Goal: Task Accomplishment & Management: Manage account settings

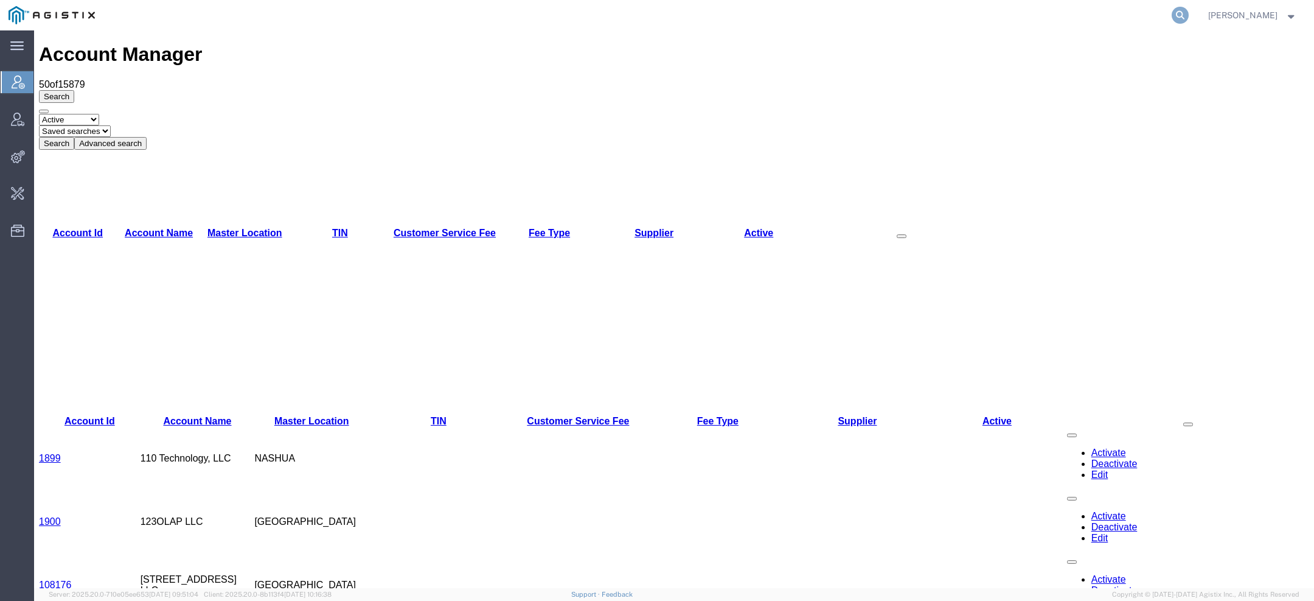
click at [1185, 15] on icon at bounding box center [1180, 15] width 17 height 17
paste input "oceanfreight@eimskipusa.com"
drag, startPoint x: 865, startPoint y: 18, endPoint x: 733, endPoint y: 1, distance: 132.5
click at [753, 1] on div "oceanfreight@eimskipusa.com" at bounding box center [646, 15] width 1087 height 30
click at [733, 1] on div "@eimskipusa.com" at bounding box center [646, 15] width 1087 height 30
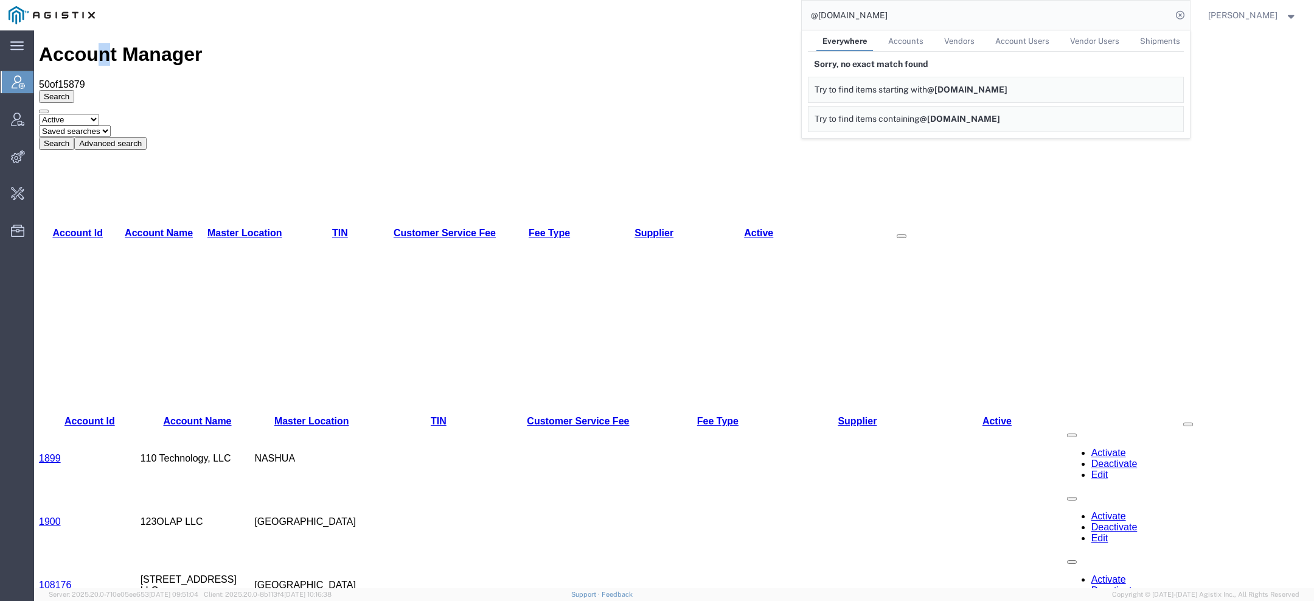
drag, startPoint x: 88, startPoint y: 43, endPoint x: 96, endPoint y: 43, distance: 7.3
click at [96, 43] on h1 "Account Manager" at bounding box center [674, 54] width 1271 height 23
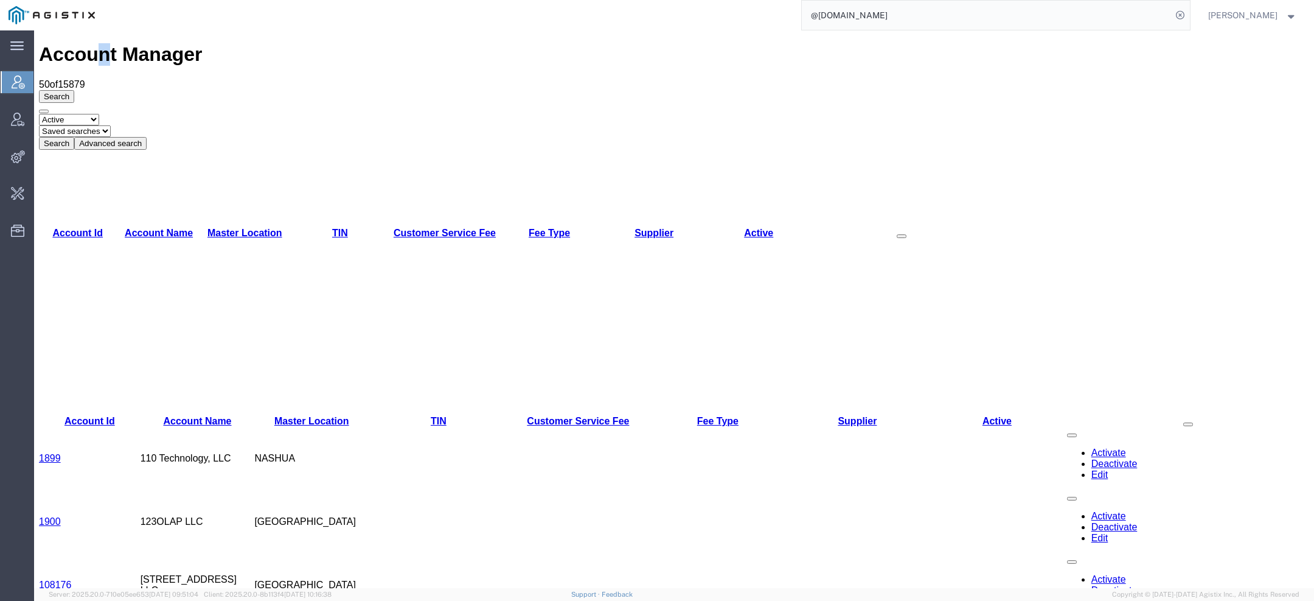
copy h1 "n"
drag, startPoint x: 918, startPoint y: 19, endPoint x: 756, endPoint y: -9, distance: 163.6
click at [756, 0] on html "main_menu Created with Sketch. Collapse Menu Account Manager Vendor Manager Int…" at bounding box center [657, 300] width 1314 height 601
paste input "n"
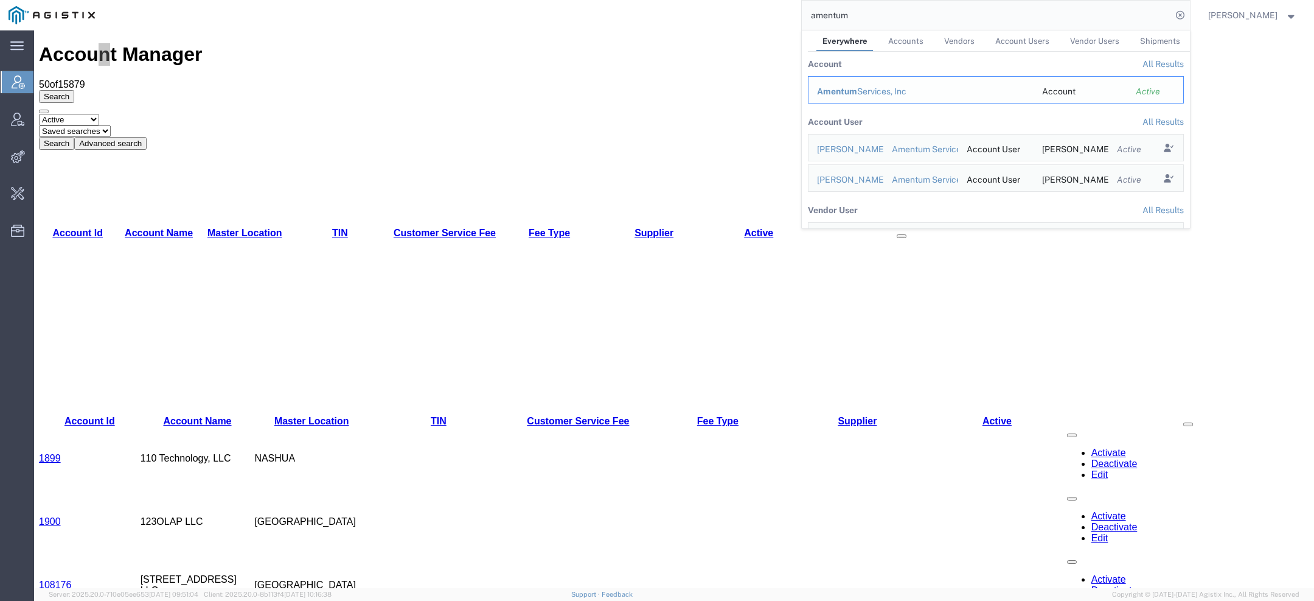
click at [842, 95] on span "Amentum" at bounding box center [837, 91] width 40 height 10
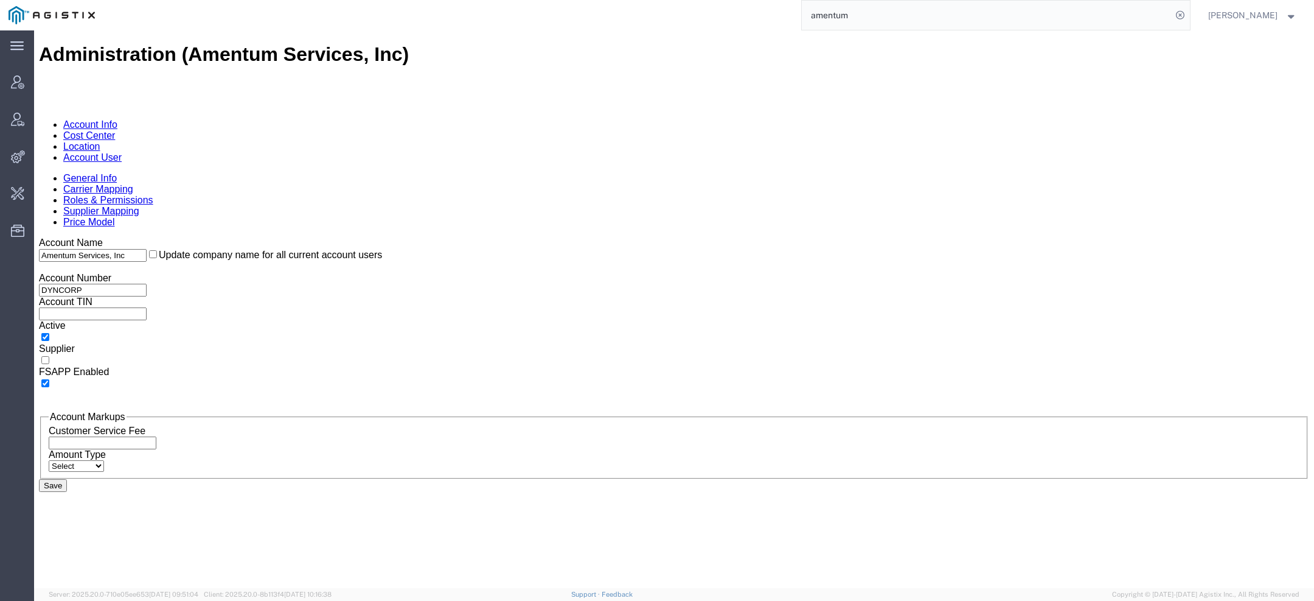
click at [133, 184] on link "Carrier Mapping" at bounding box center [98, 189] width 70 height 10
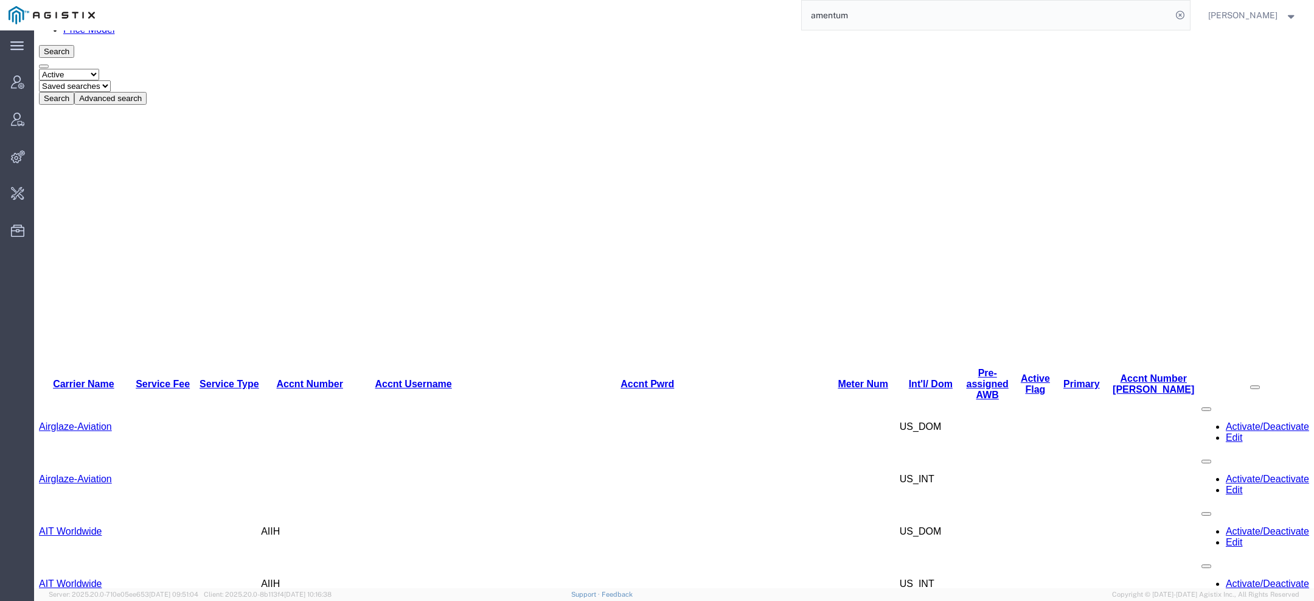
scroll to position [209, 0]
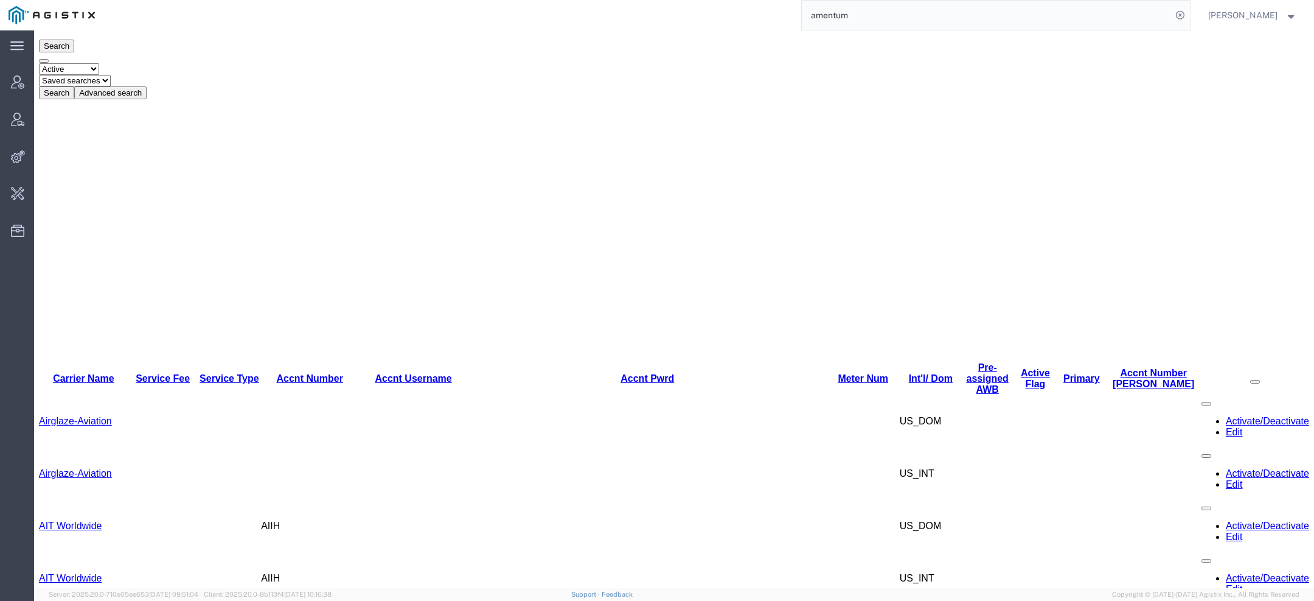
drag, startPoint x: 851, startPoint y: 18, endPoint x: 639, endPoint y: 13, distance: 211.8
click at [682, 13] on div "amentum" at bounding box center [646, 15] width 1087 height 30
type input "Eimskip Logistics"
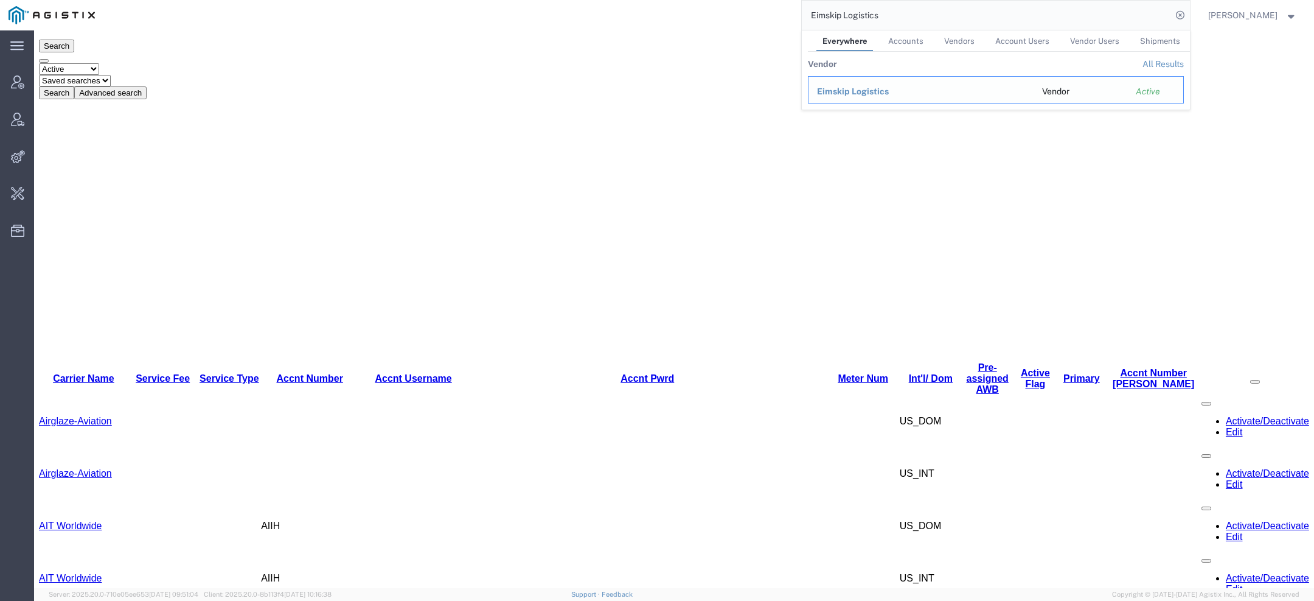
click at [865, 90] on span "Eimskip Logistics" at bounding box center [853, 91] width 72 height 10
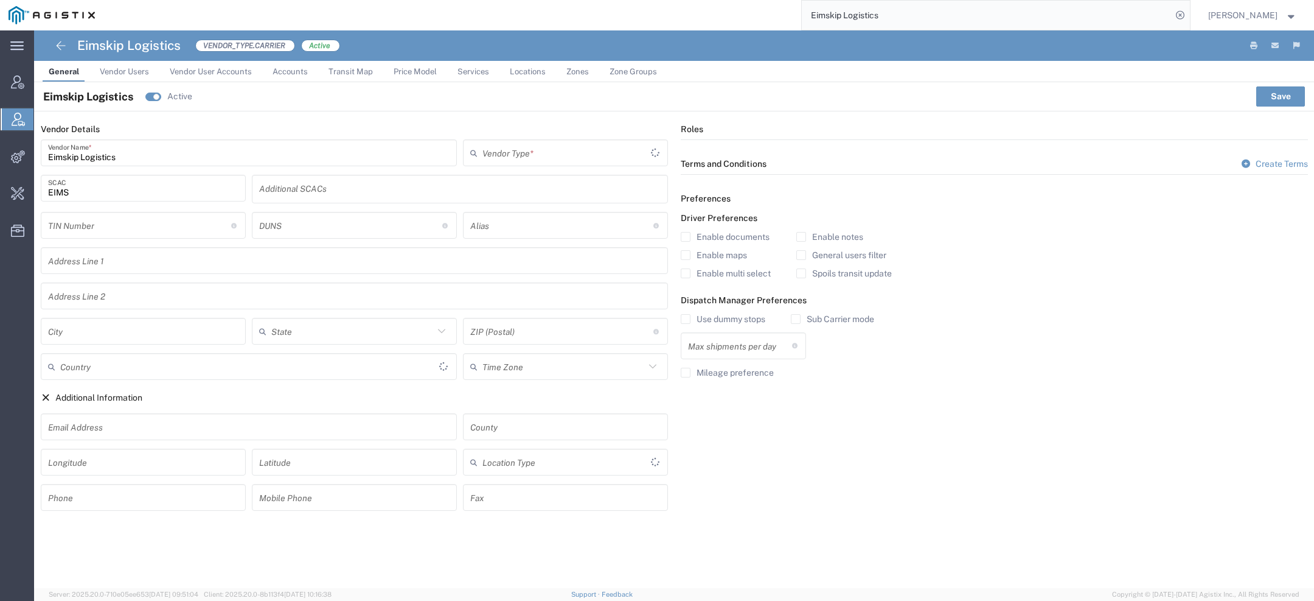
type input "Carrier"
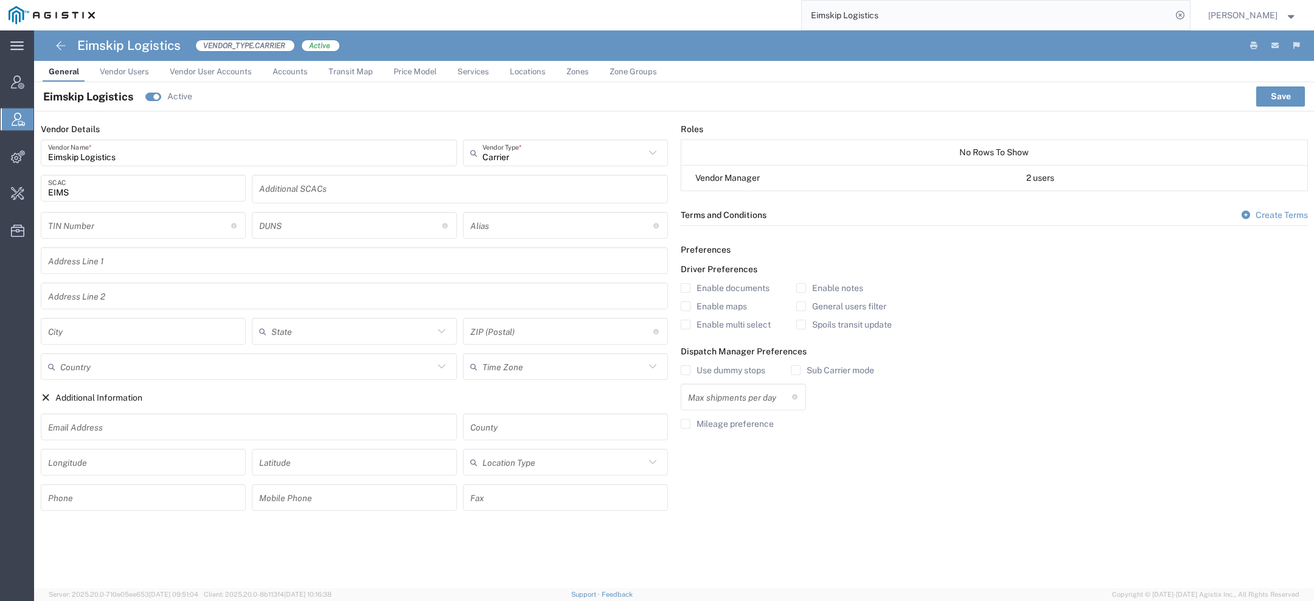
click at [139, 67] on span "Vendor Users" at bounding box center [124, 71] width 49 height 9
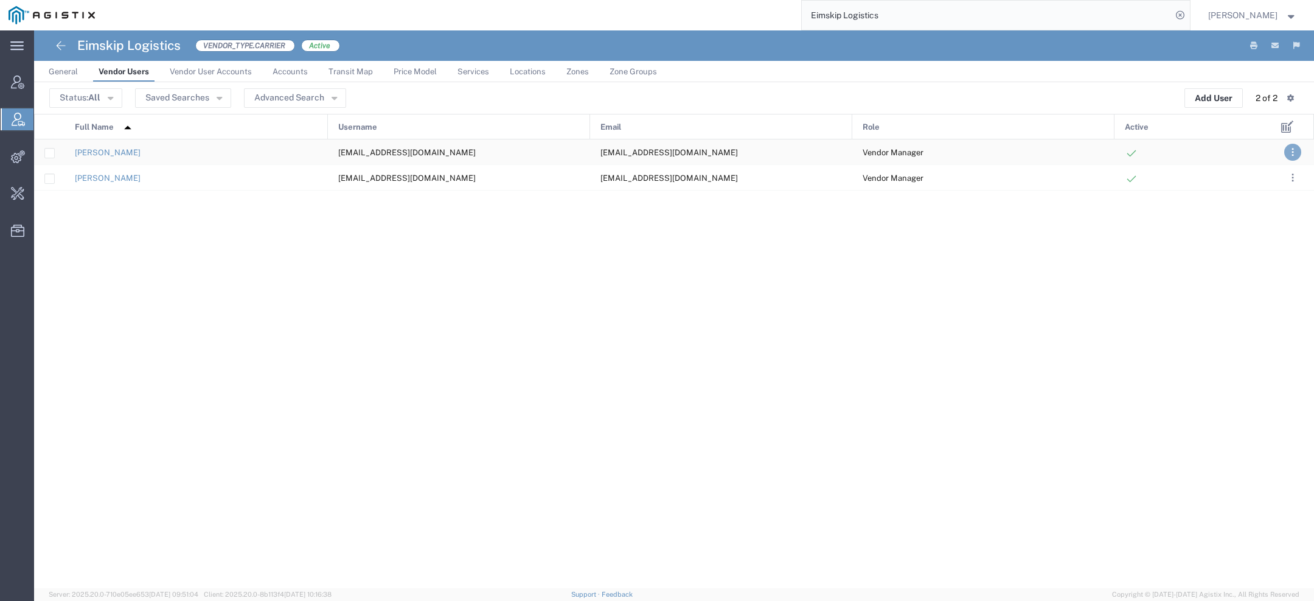
click at [1289, 144] on button ". . ." at bounding box center [1293, 152] width 17 height 17
click at [1230, 249] on link "Clone User" at bounding box center [1243, 246] width 54 height 10
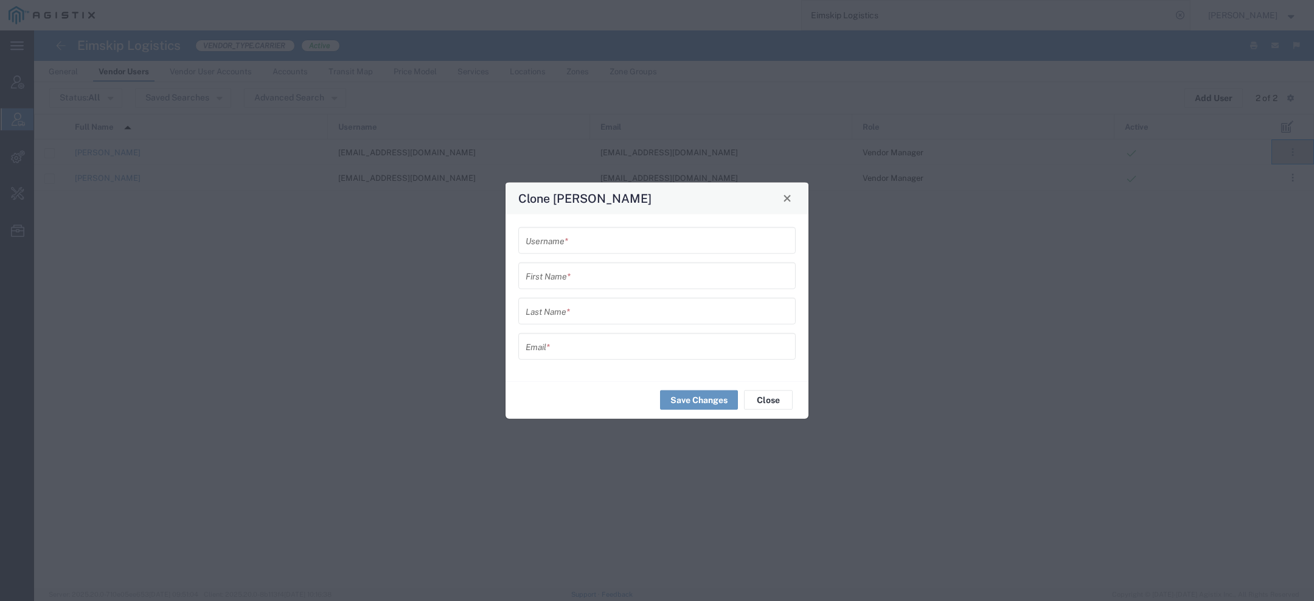
click at [618, 237] on input "text" at bounding box center [657, 239] width 263 height 21
paste input "oceanfreight@eimskipusa.com"
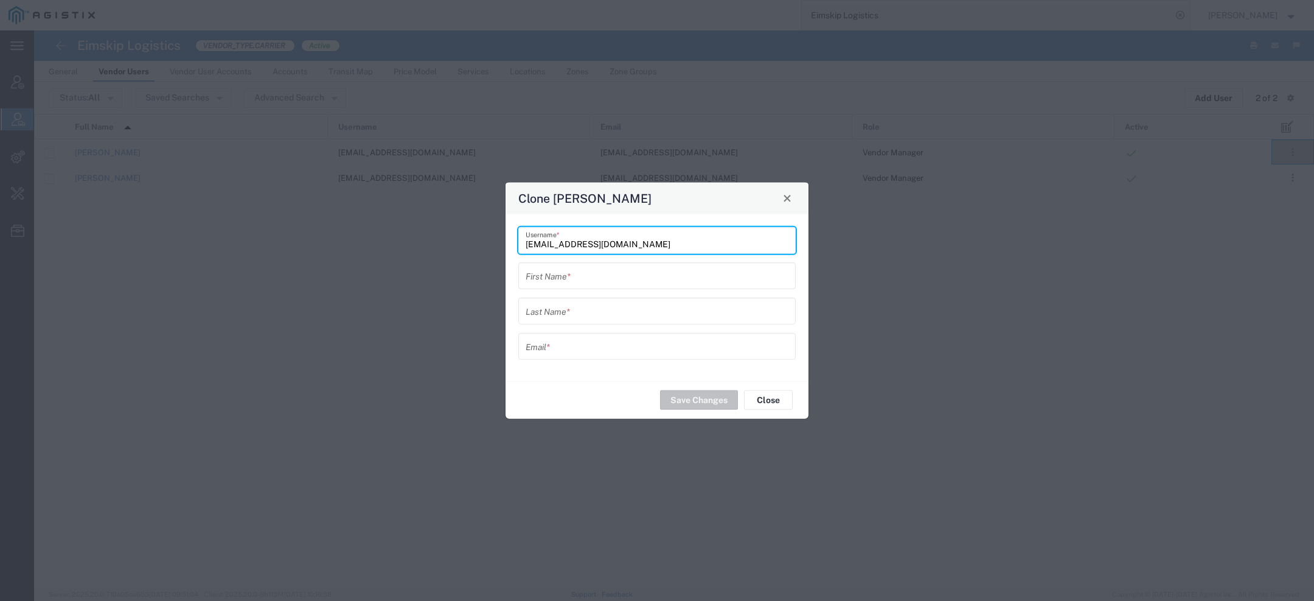
type input "oceanfreight@eimskipusa.com"
click at [584, 351] on input "text" at bounding box center [657, 345] width 263 height 21
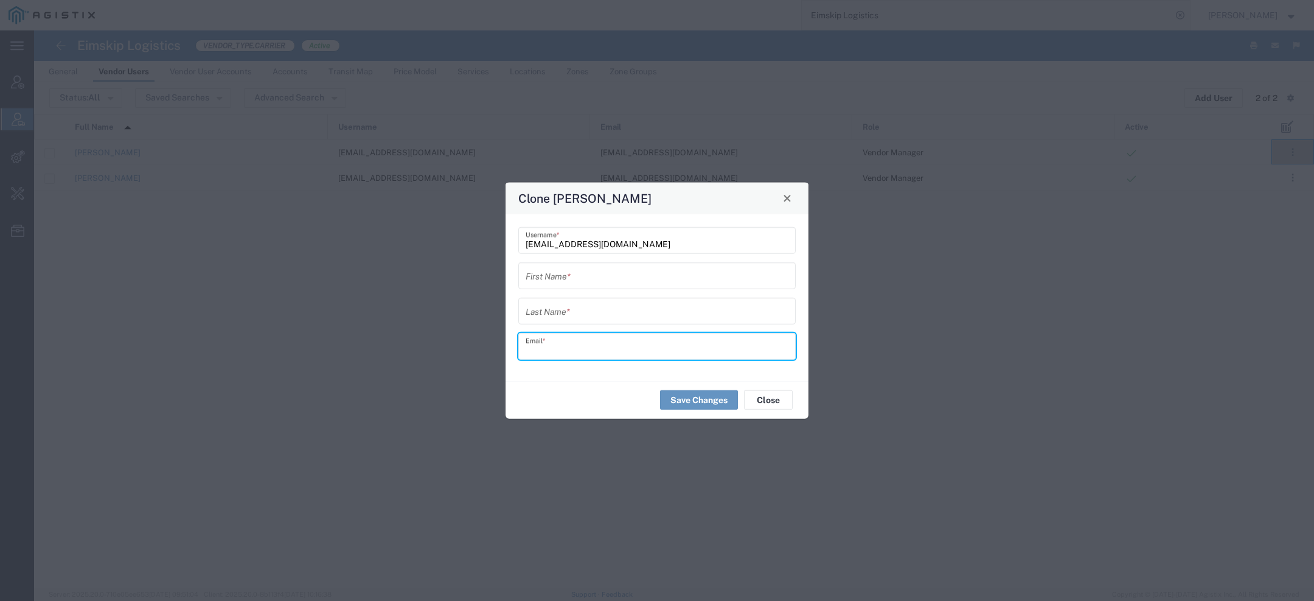
paste input "oceanfreight@eimskipusa.com"
type input "oceanfreight@eimskipusa.com"
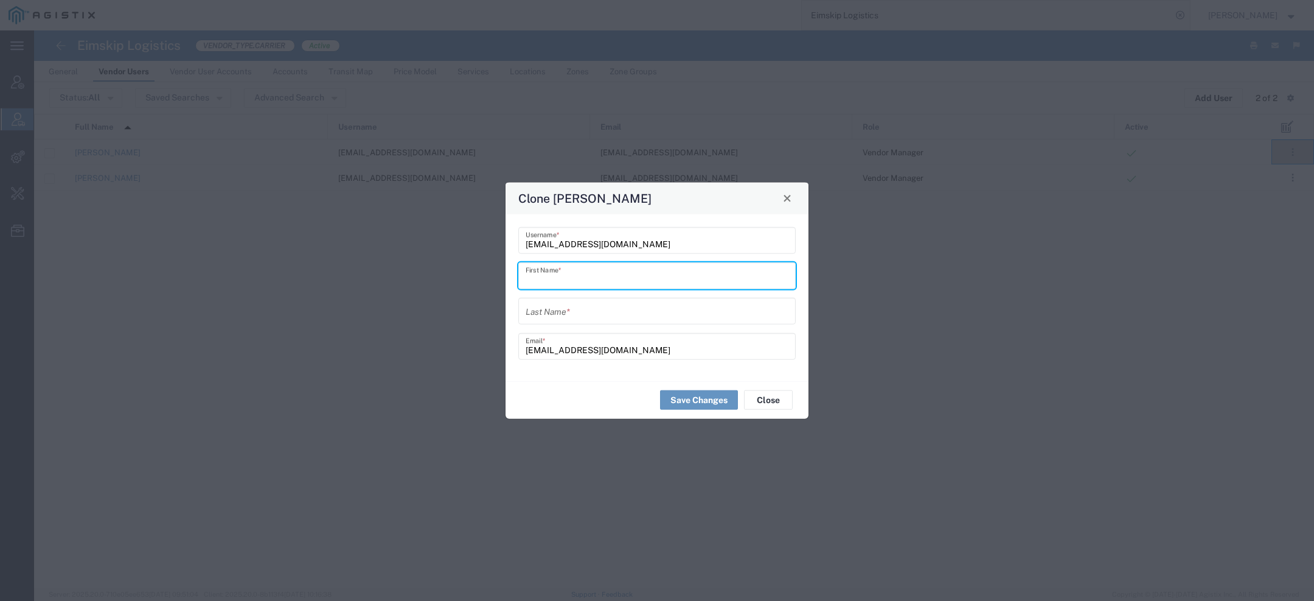
click at [550, 271] on input "text" at bounding box center [657, 275] width 263 height 21
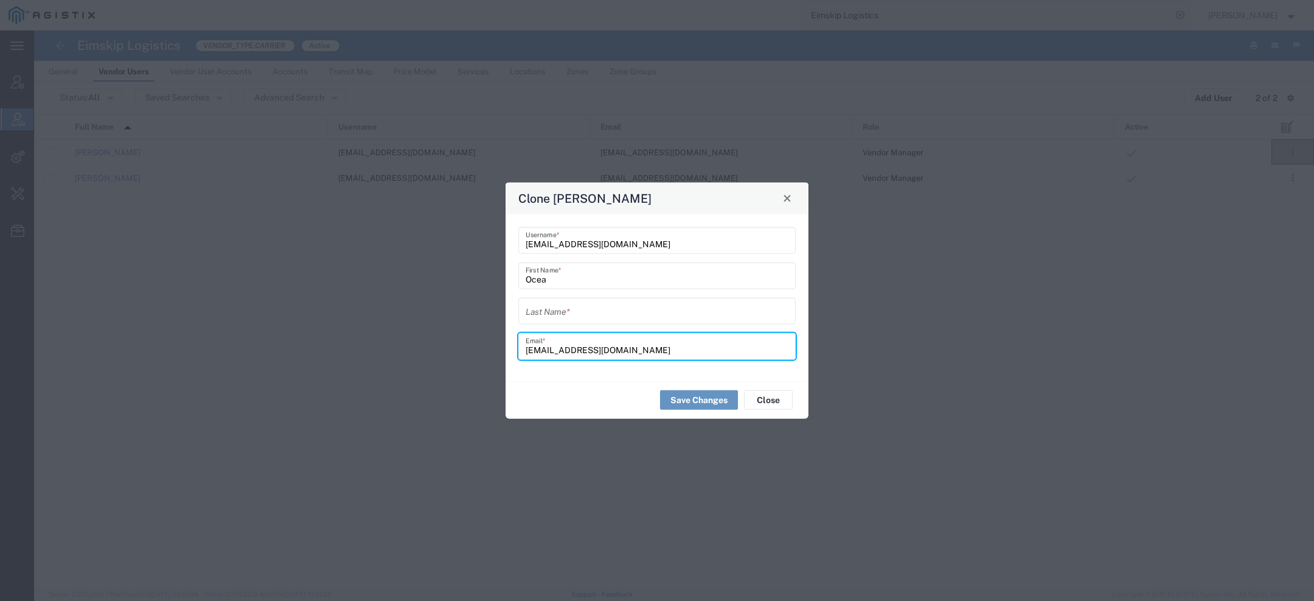
click at [547, 351] on input "oceanfreight@eimskipusa.com" at bounding box center [657, 345] width 263 height 21
click at [569, 281] on input "Ocea" at bounding box center [657, 275] width 263 height 21
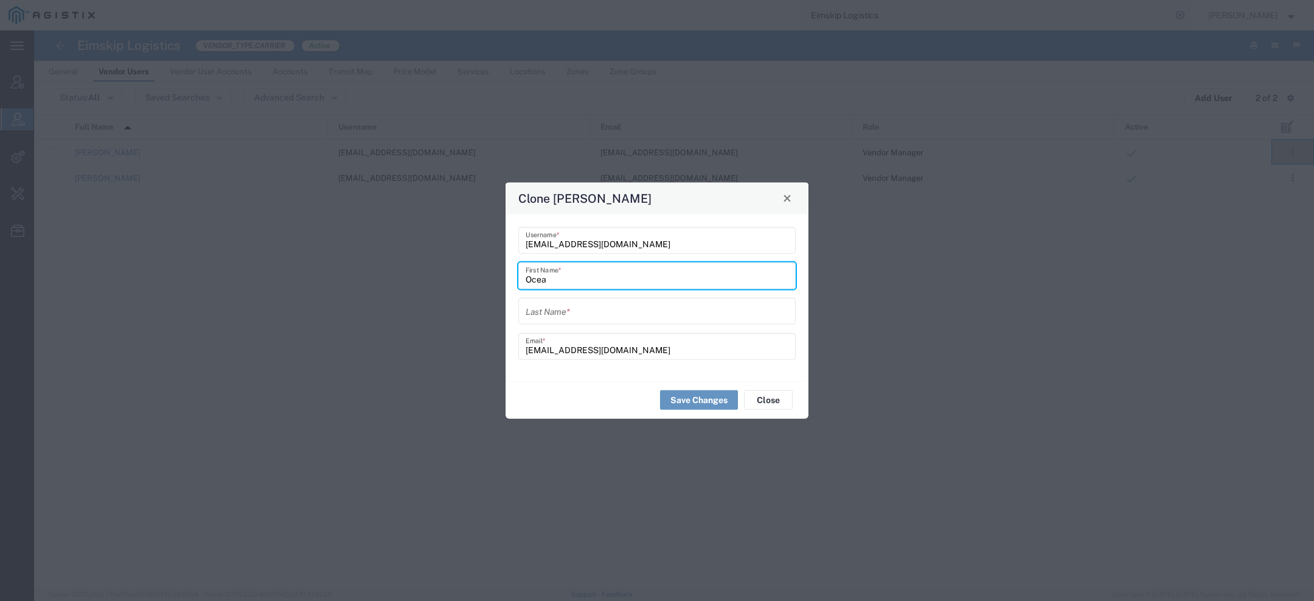
paste input "n"
type input "Ocean Freight"
type input "Team"
click at [709, 398] on button "Save Changes" at bounding box center [699, 399] width 78 height 19
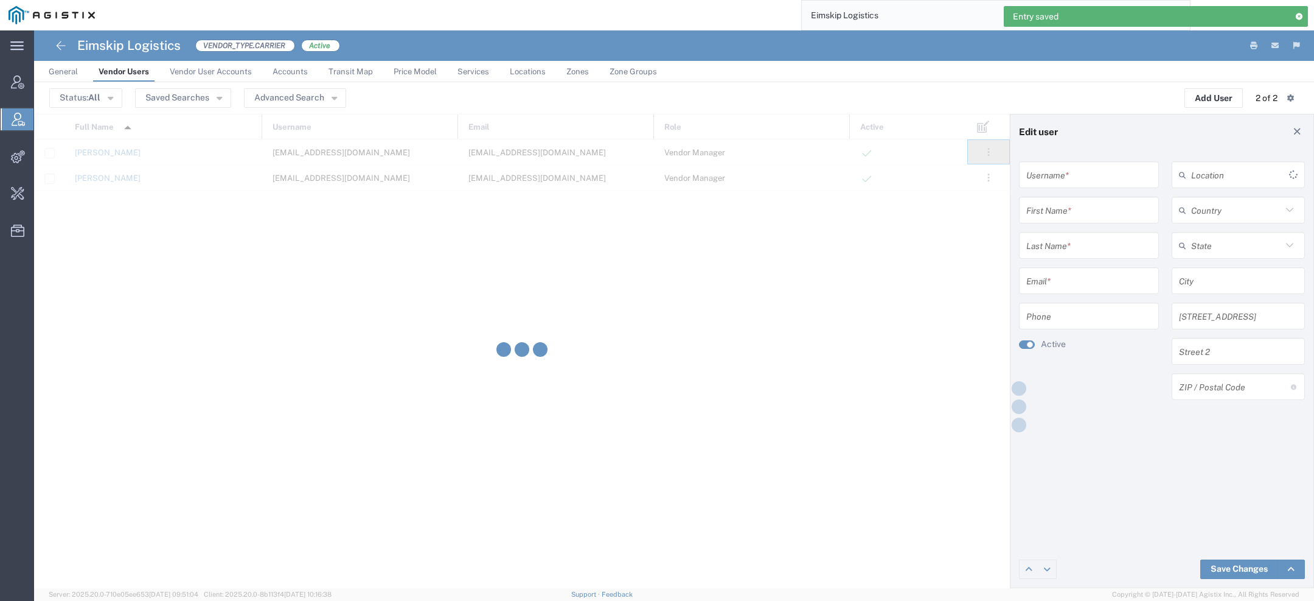
type input "oceanfreight@eimskipusa.com"
type input "Ocean Freight"
type input "Team"
type input "oceanfreight@eimskipusa.com"
type input "757-663-3893"
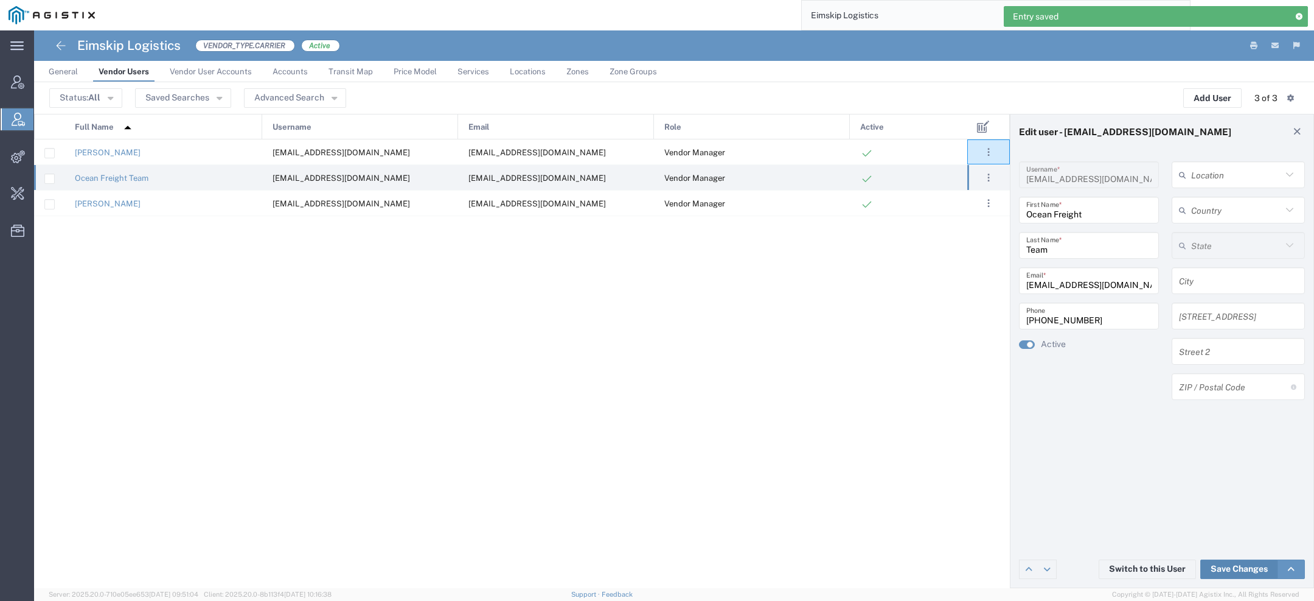
click at [1215, 570] on link "Save Changes" at bounding box center [1240, 568] width 78 height 19
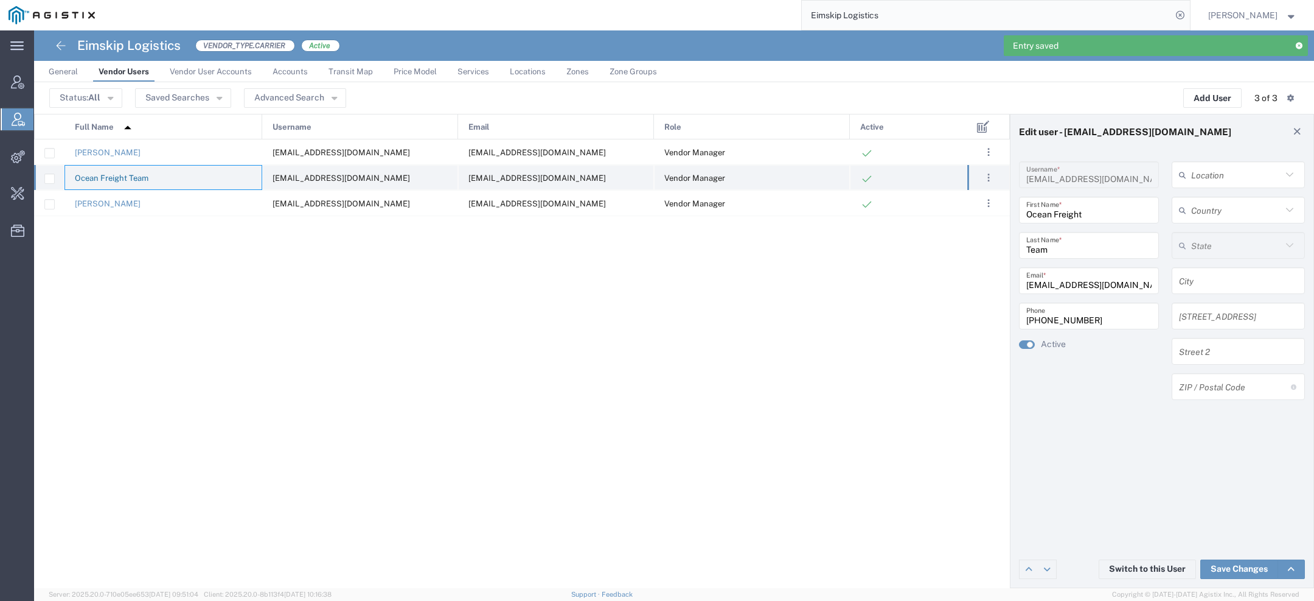
click at [116, 181] on link "Ocean Freight Team" at bounding box center [112, 177] width 74 height 9
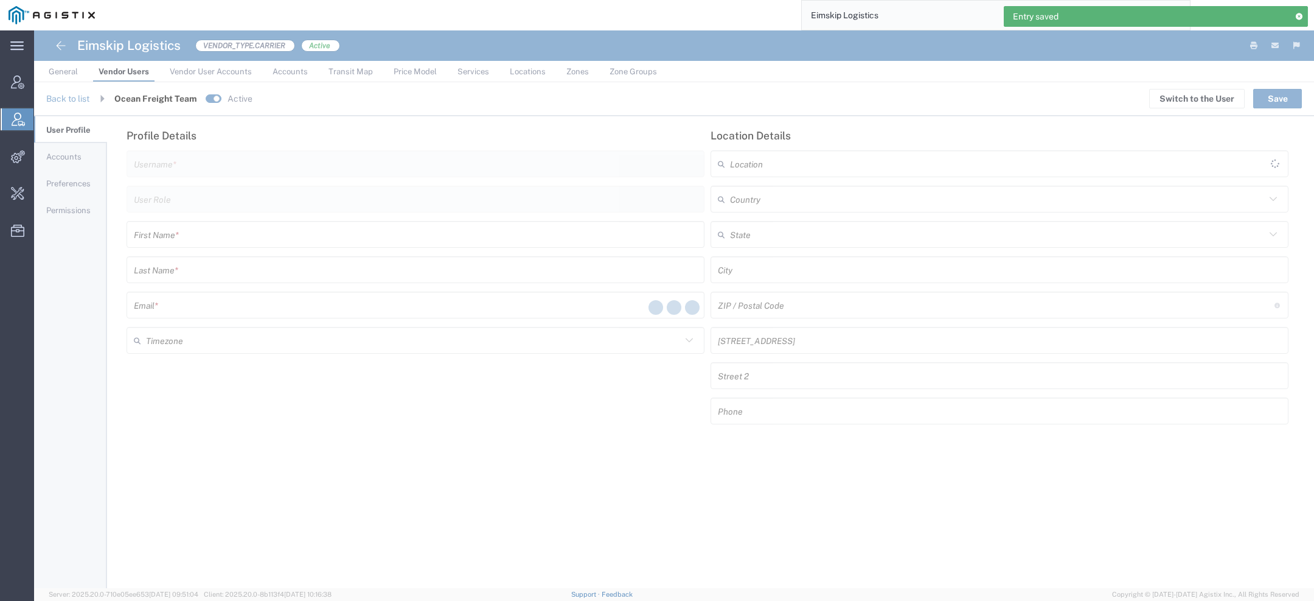
type input "oceanfreight@eimskipusa.com"
type input "Vendor Manager"
type input "Ocean Freight"
type input "Team"
type input "oceanfreight@eimskipusa.com"
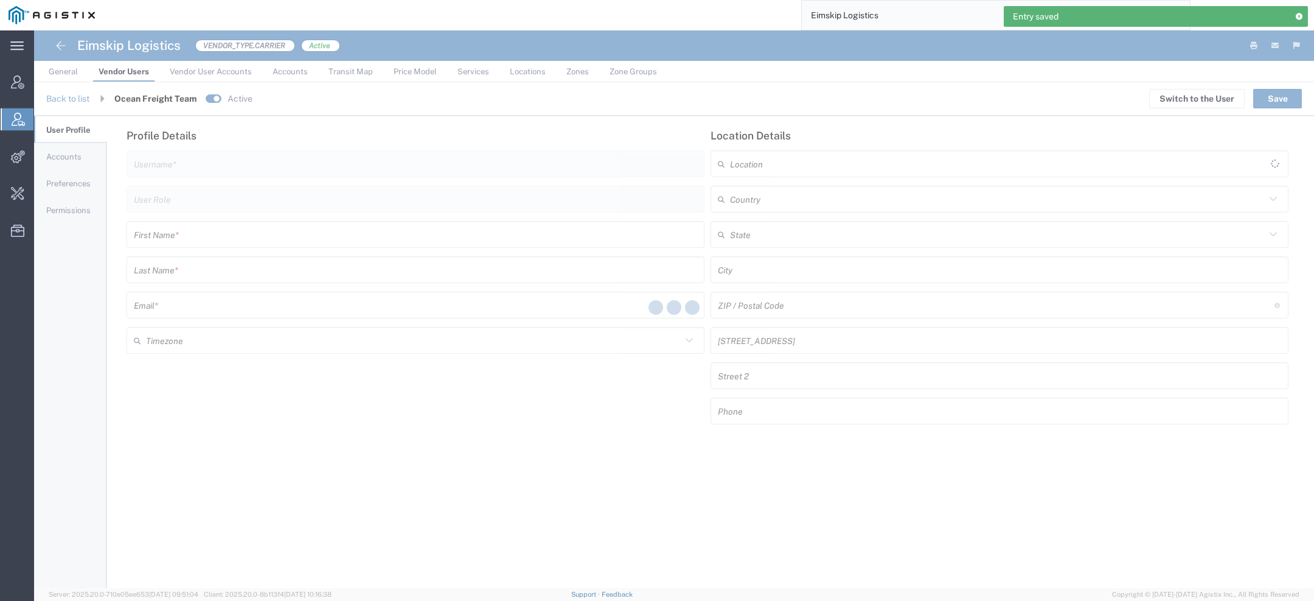
type input "America/Los-Angeles"
type input "757-663-3893"
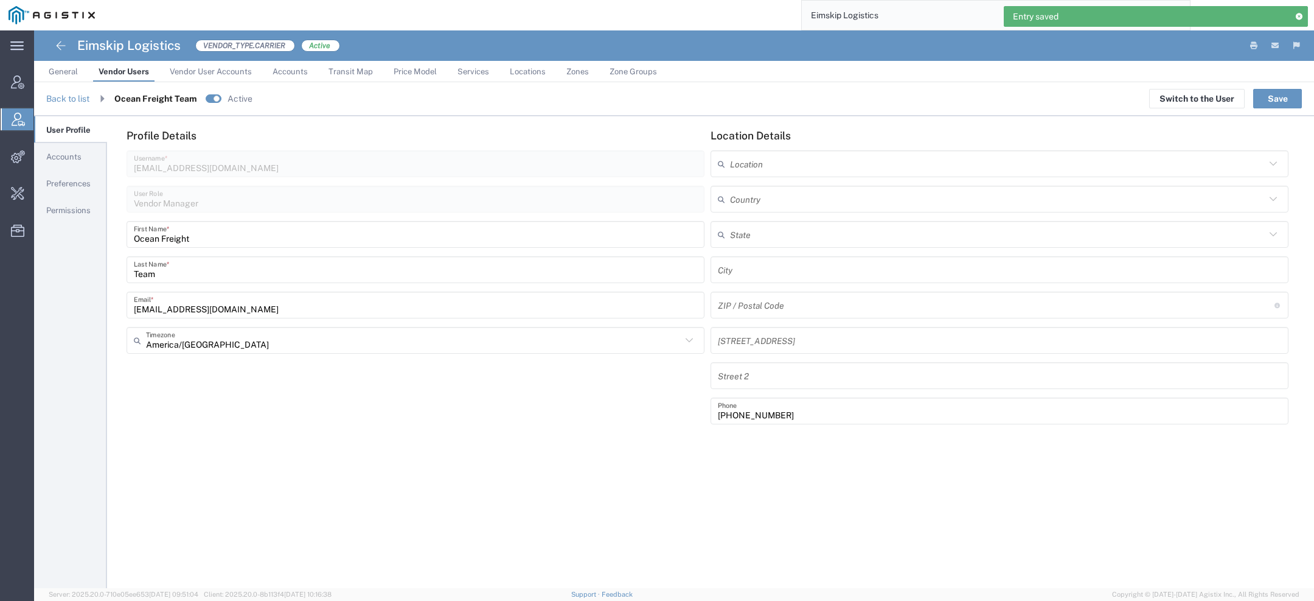
click at [61, 159] on span "Accounts" at bounding box center [63, 156] width 35 height 9
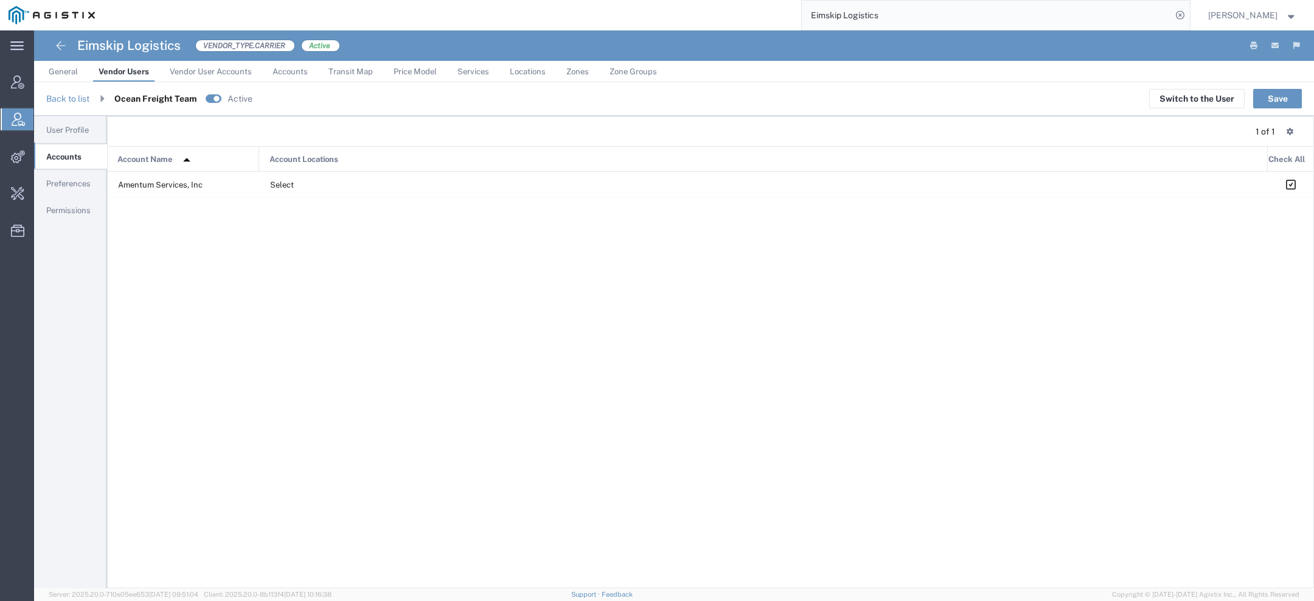
click at [76, 184] on span "Preferences" at bounding box center [68, 183] width 44 height 9
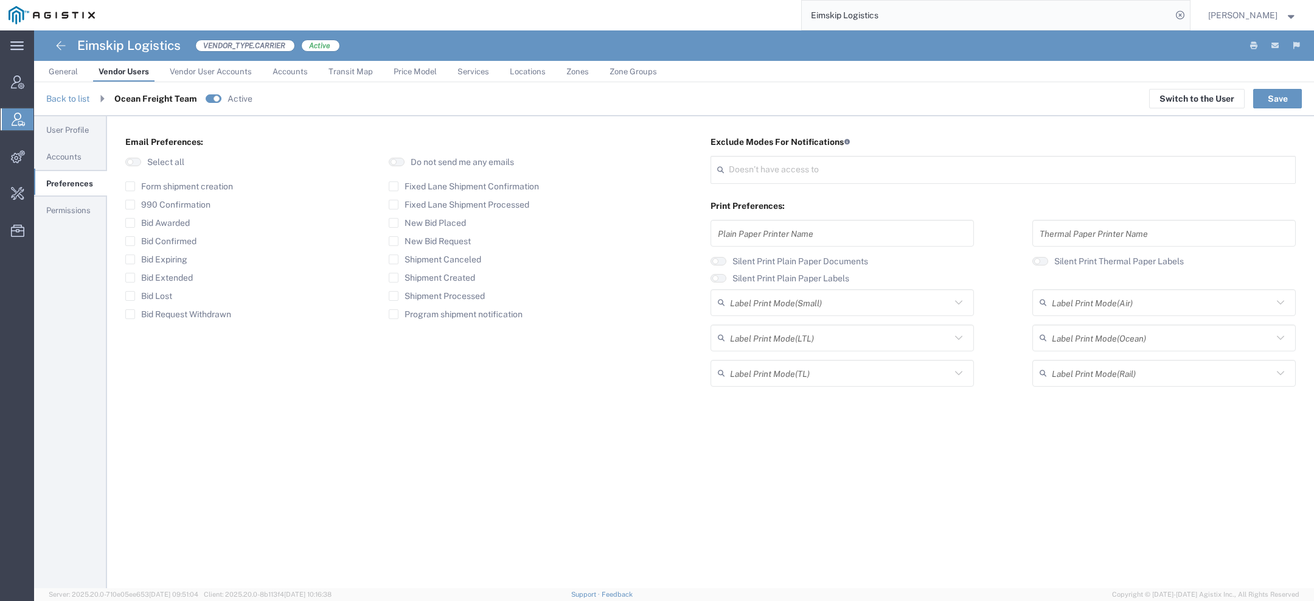
type input "Select"
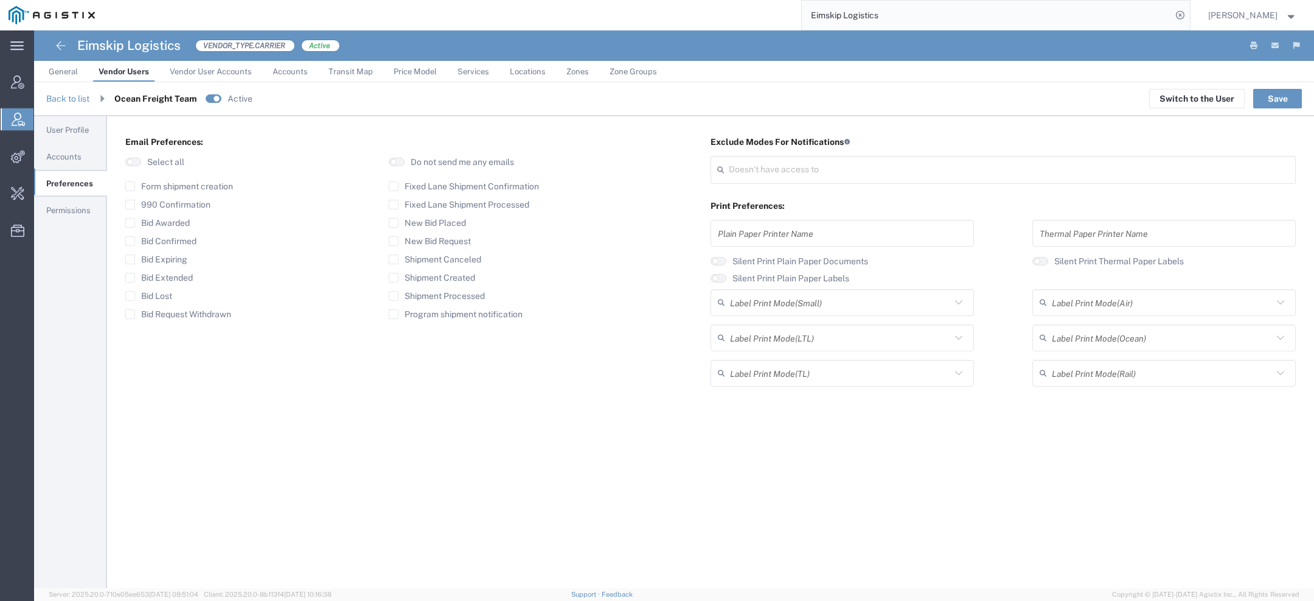
type input "Select"
click at [49, 206] on span "Permissions" at bounding box center [68, 210] width 44 height 9
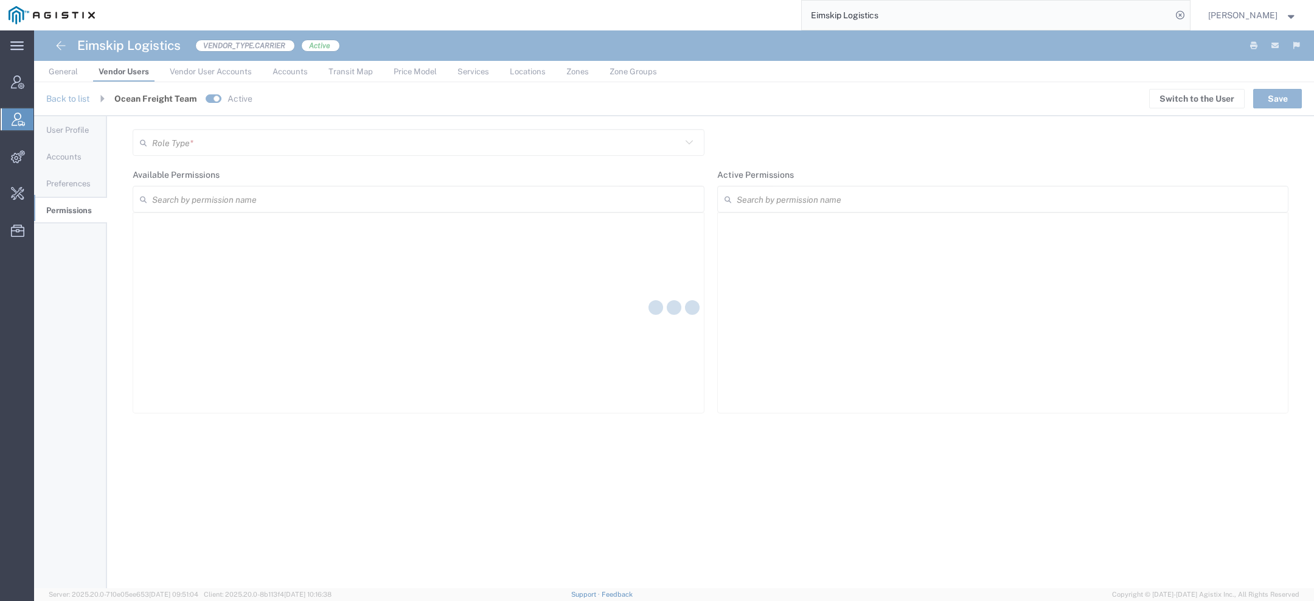
type input "Vendor Manager"
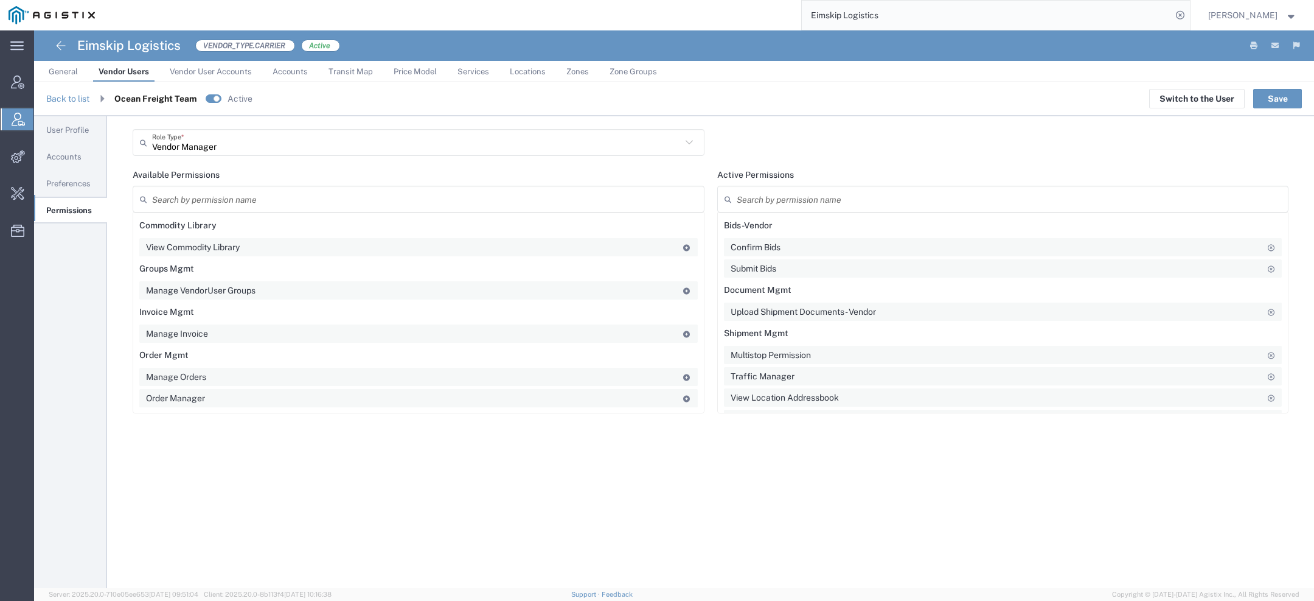
click at [62, 156] on span "Accounts" at bounding box center [63, 156] width 35 height 9
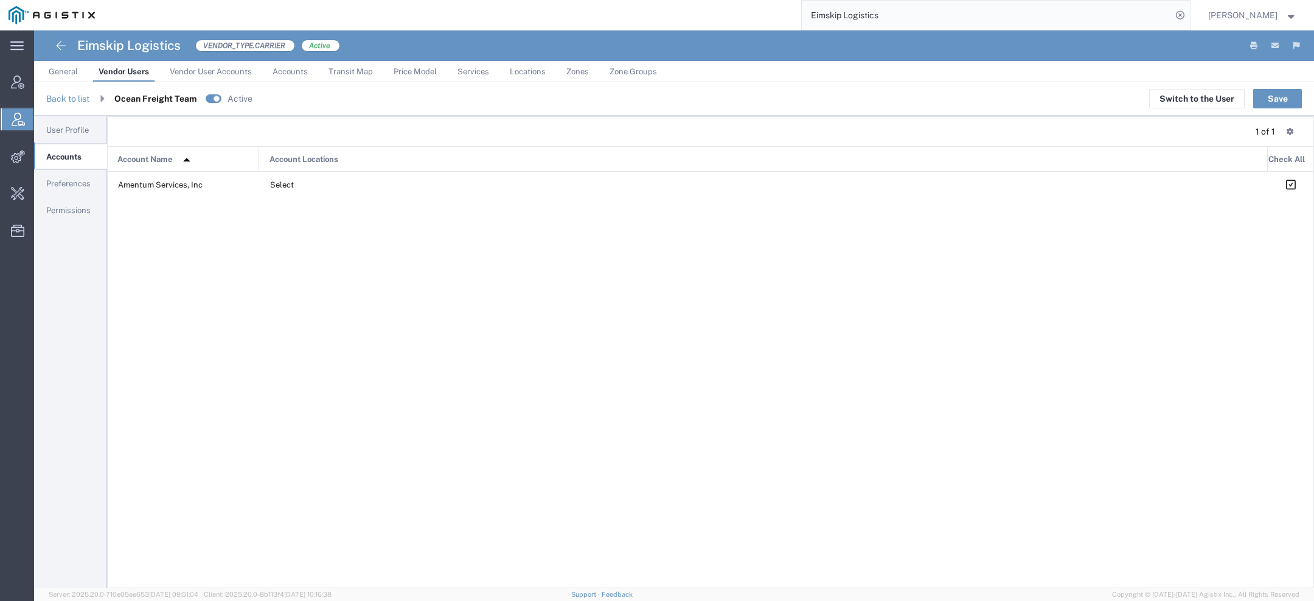
click at [76, 127] on span "User Profile" at bounding box center [67, 129] width 43 height 9
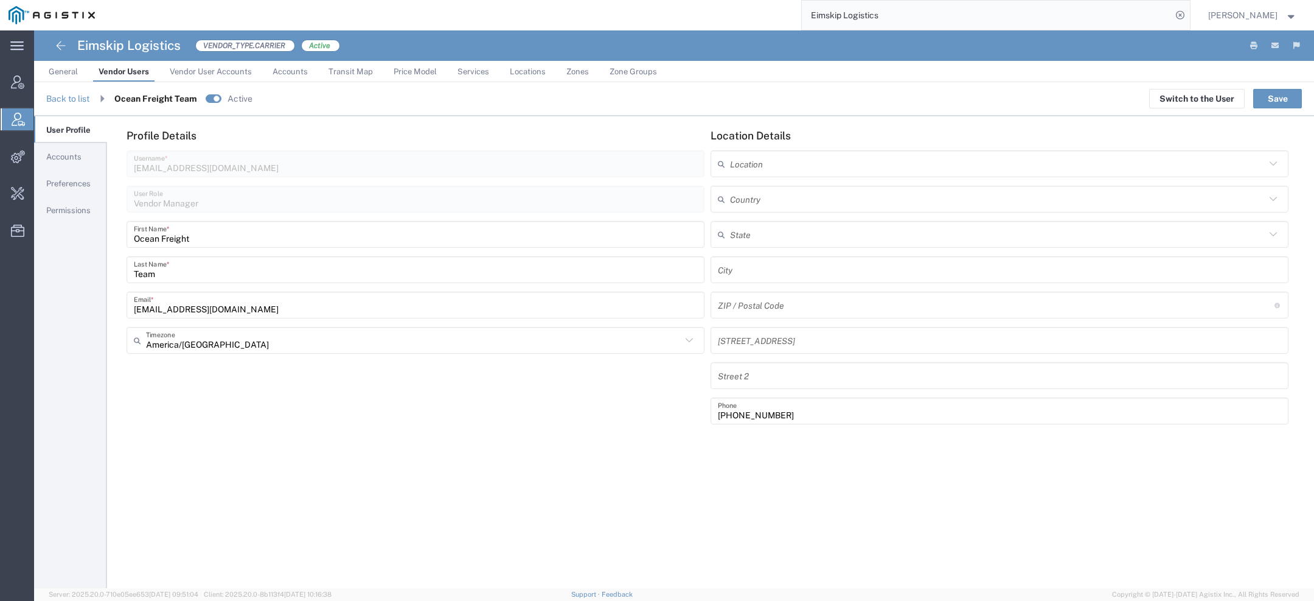
click at [80, 75] on link "General" at bounding box center [63, 71] width 41 height 21
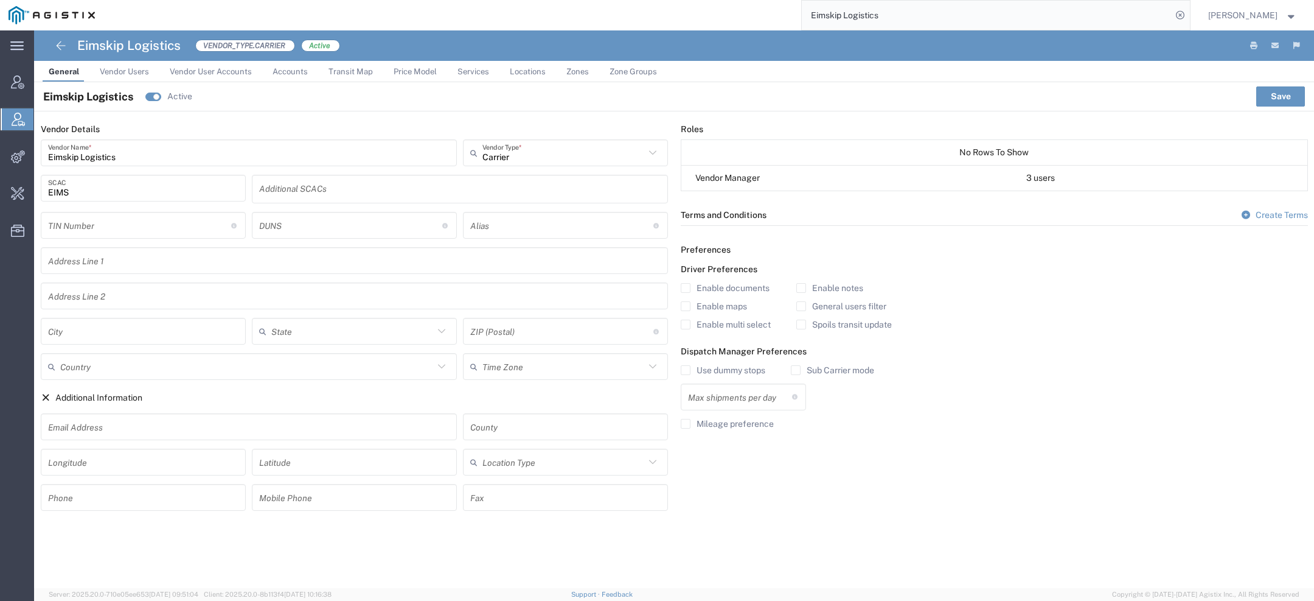
click at [114, 72] on span "Vendor Users" at bounding box center [124, 71] width 49 height 9
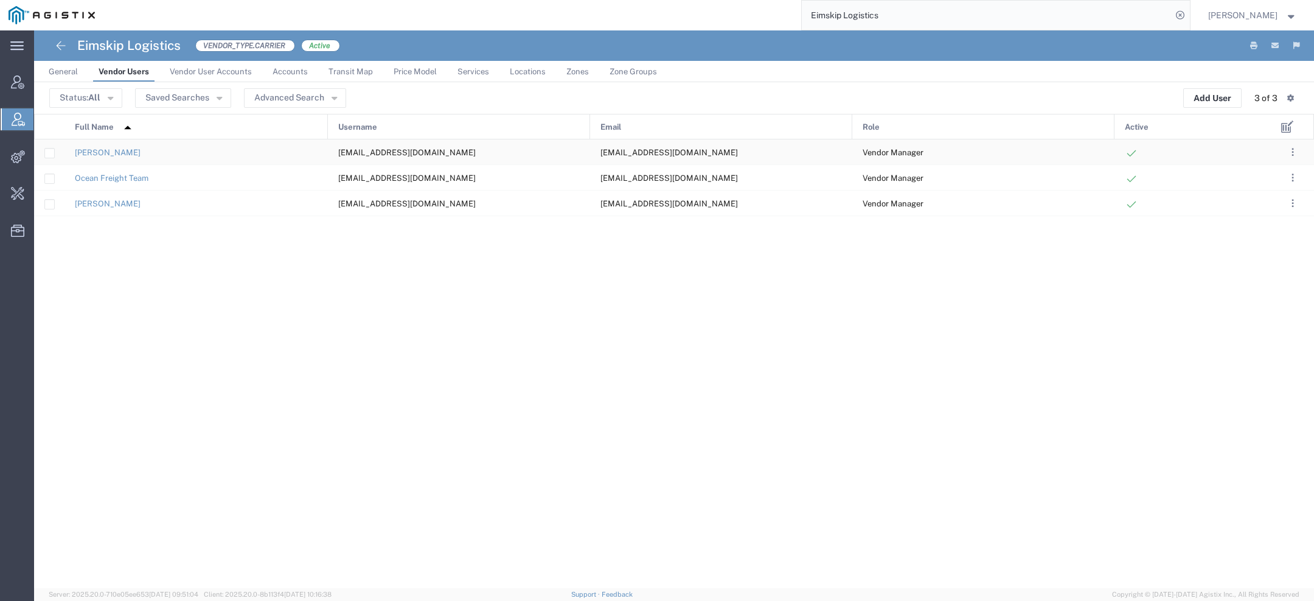
click at [335, 151] on div "ggyl@eimskip.com" at bounding box center [459, 151] width 262 height 25
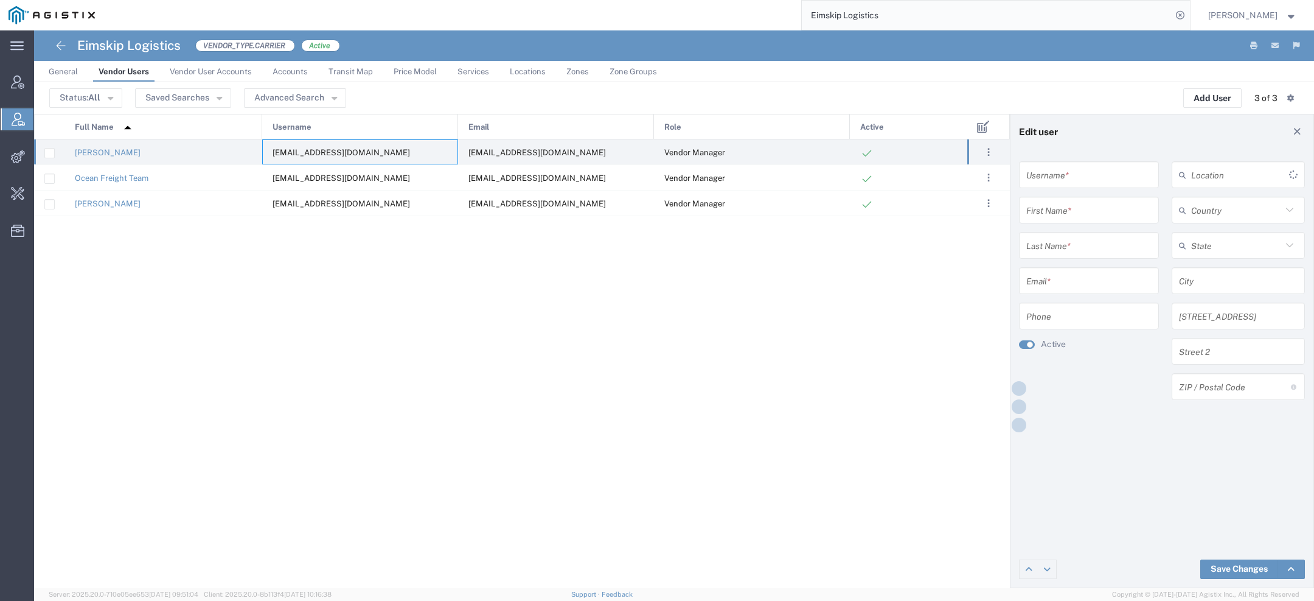
type input "ggyl@eimskip.com"
type input "Gylfi"
type input "Gylfason"
type input "ggyl@eimskip.com"
type input "757-663-3893"
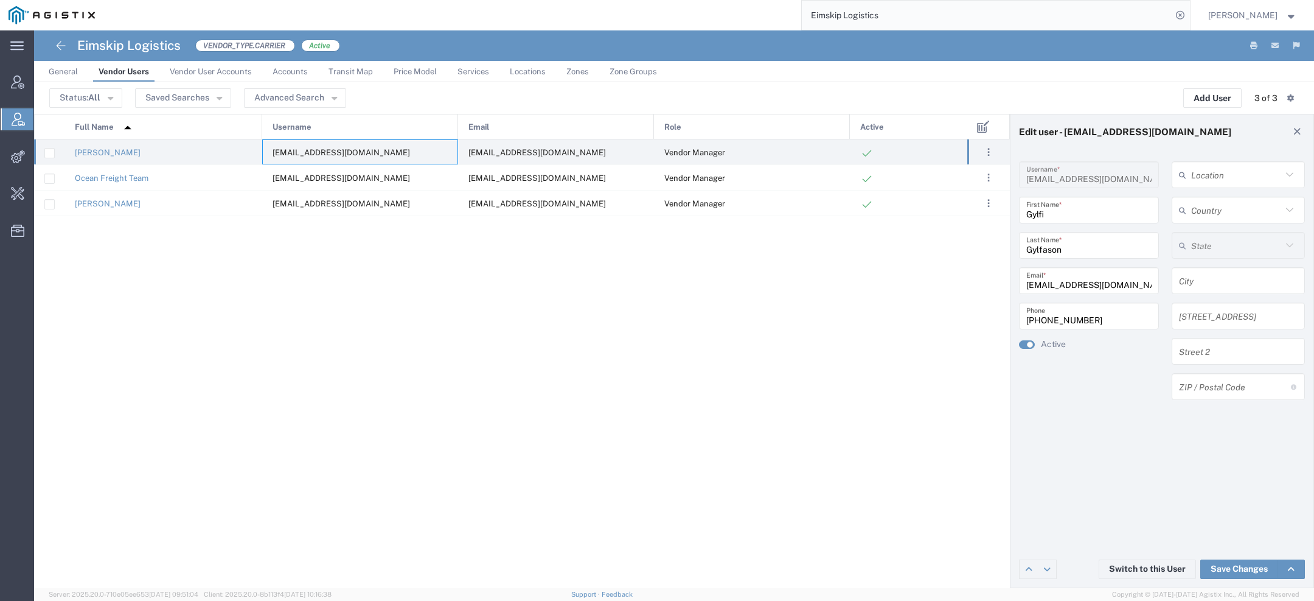
drag, startPoint x: 1108, startPoint y: 285, endPoint x: 736, endPoint y: 271, distance: 371.5
click at [809, 271] on div "Edit user - ggyl@eimskip.com ggyl@eimskip.com Username * Gylfi First Name * Gyl…" at bounding box center [674, 351] width 1280 height 474
click at [80, 43] on h4 "Eimskip Logistics" at bounding box center [128, 45] width 103 height 30
copy h4 "Eimskip"
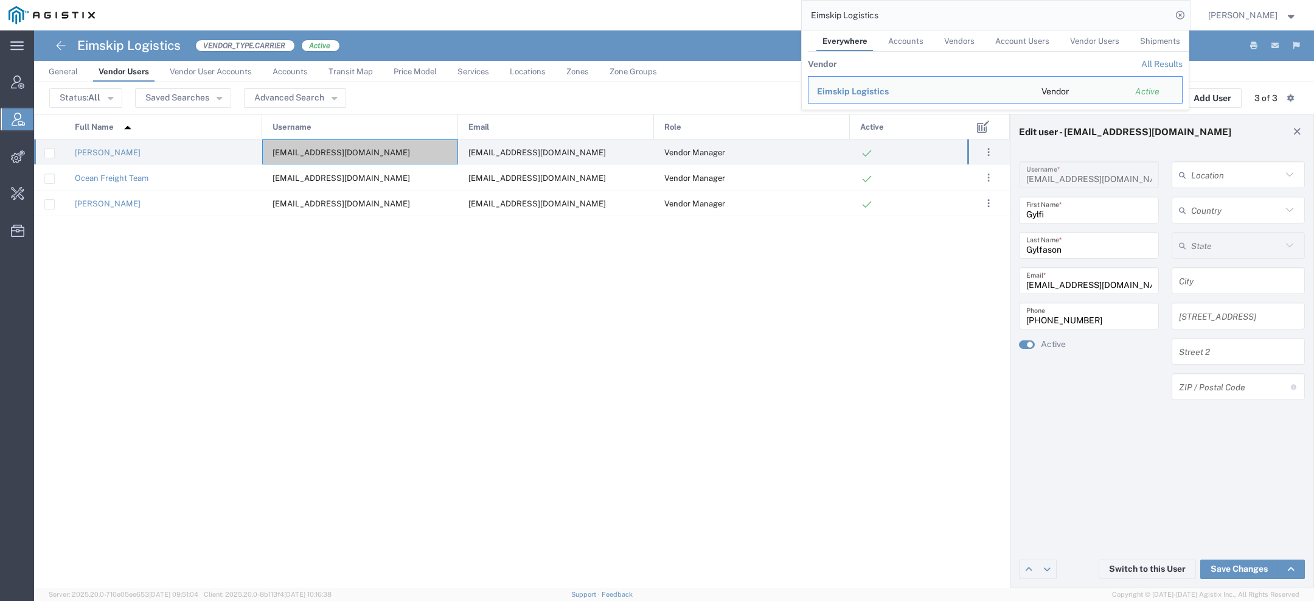
drag, startPoint x: 792, startPoint y: 13, endPoint x: 541, endPoint y: -1, distance: 251.1
click at [541, 0] on html "main_menu Created with Sketch. Collapse Menu Account Manager Vendor Manager Int…" at bounding box center [657, 300] width 1314 height 601
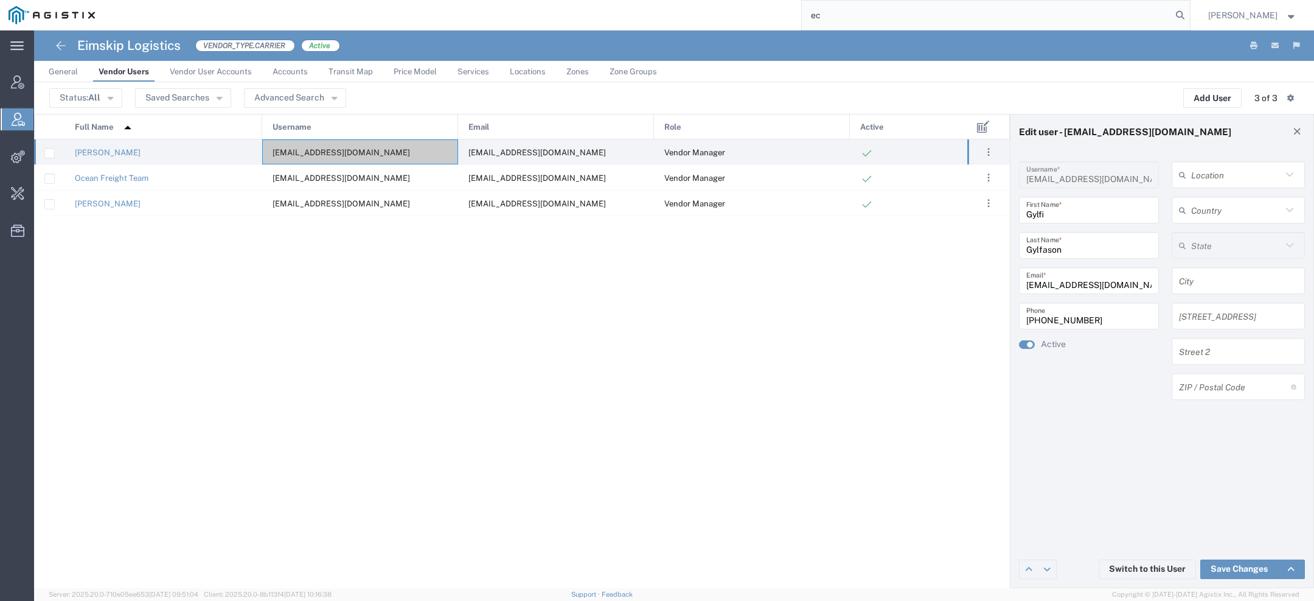
type input "e"
type input "pgw"
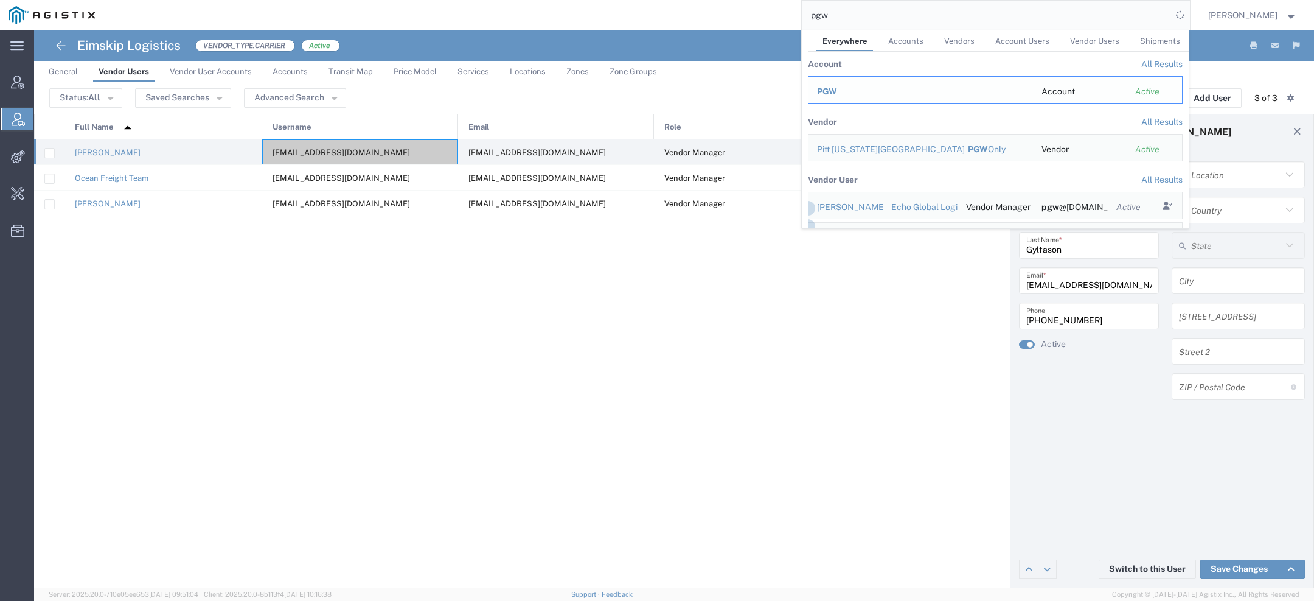
click at [834, 91] on span "PGW" at bounding box center [827, 91] width 20 height 10
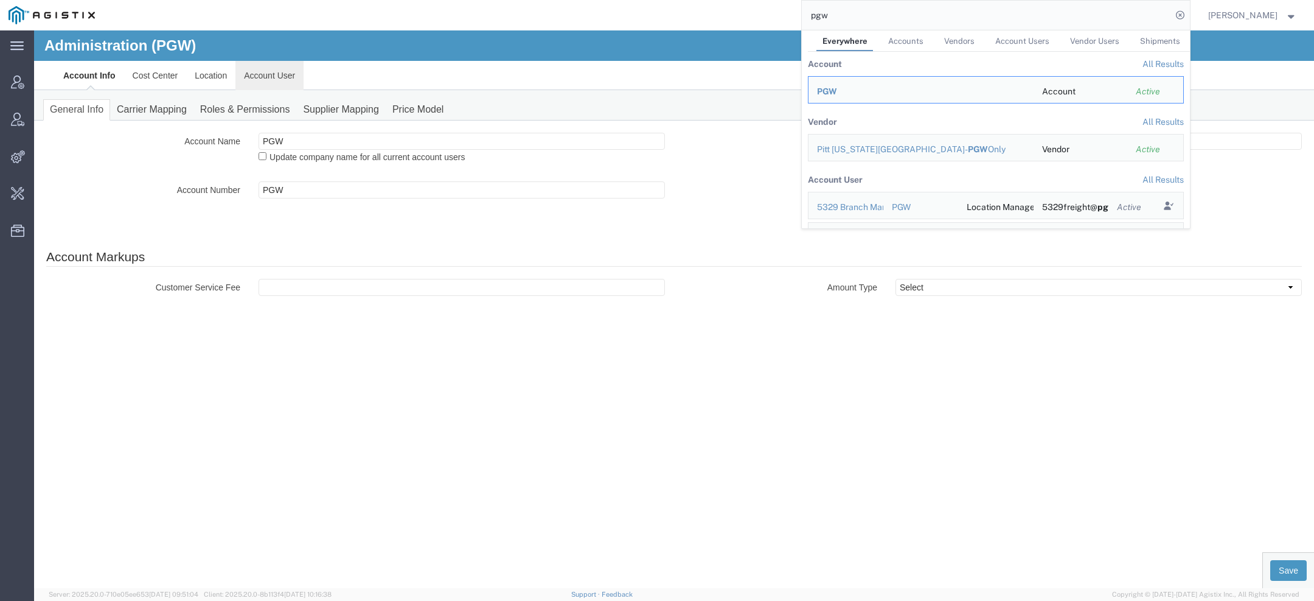
click at [260, 81] on link "Account User" at bounding box center [270, 75] width 68 height 29
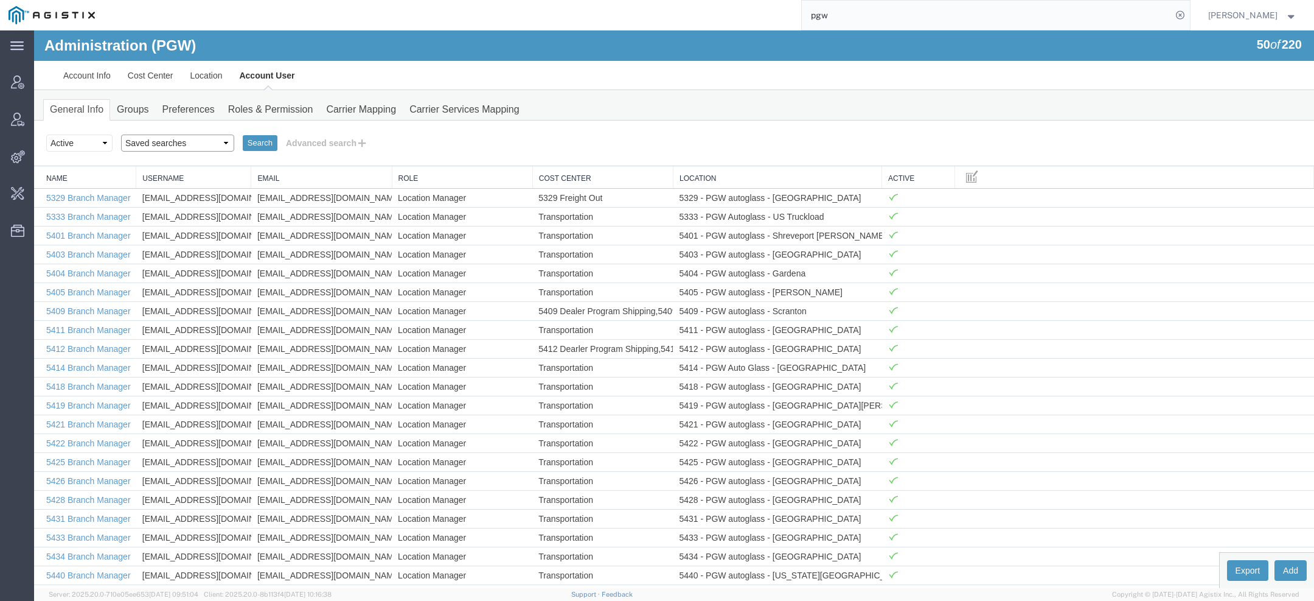
click at [209, 144] on select "Saved searches Exclude Branch Manager Jason Offline user" at bounding box center [177, 142] width 113 height 17
select select "Offline user"
click at [121, 134] on select "Saved searches Exclude Branch Manager Jason Offline user" at bounding box center [177, 142] width 113 height 17
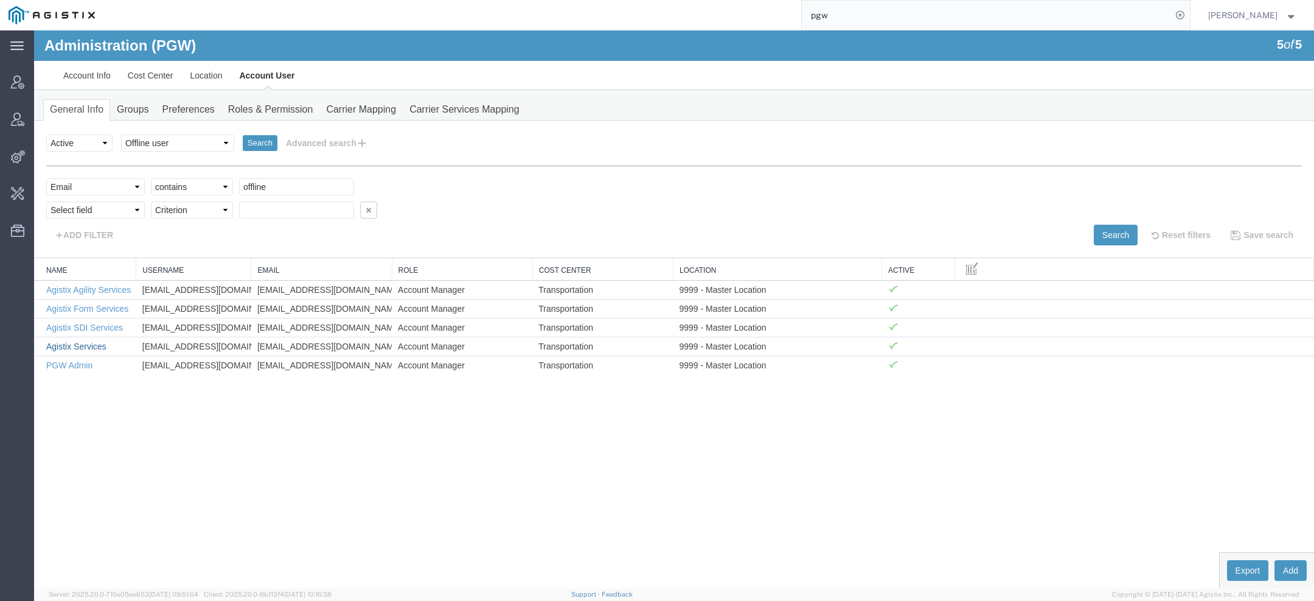
click at [88, 343] on link "Agistix Services" at bounding box center [76, 346] width 60 height 10
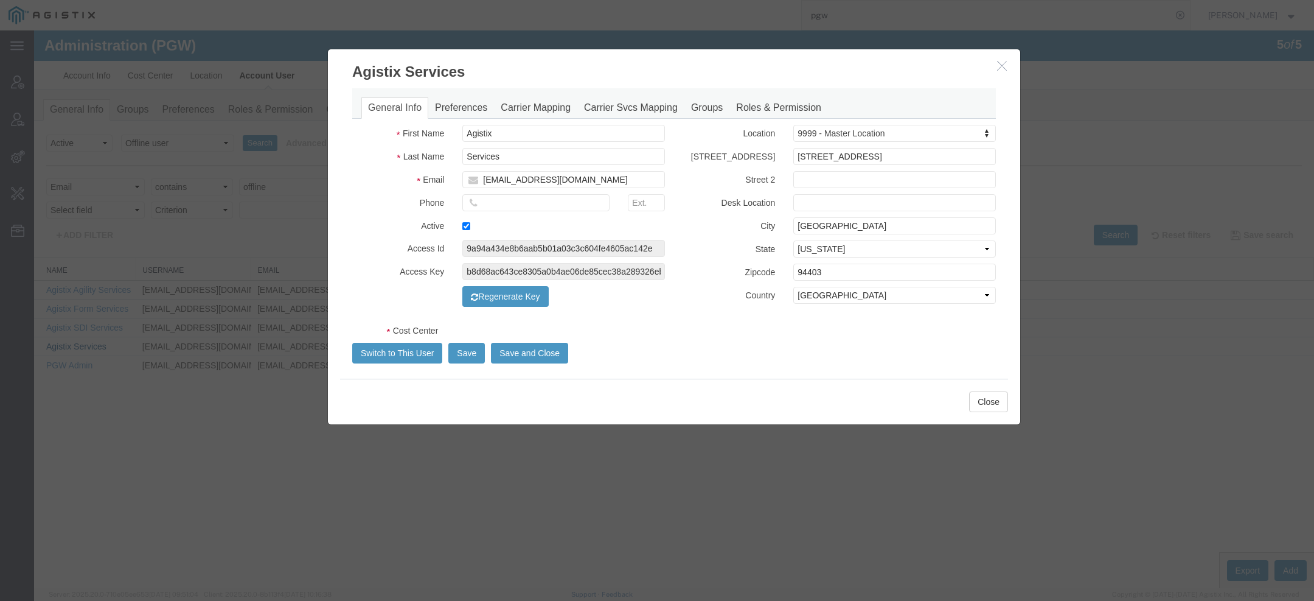
select select "COSTCENTER"
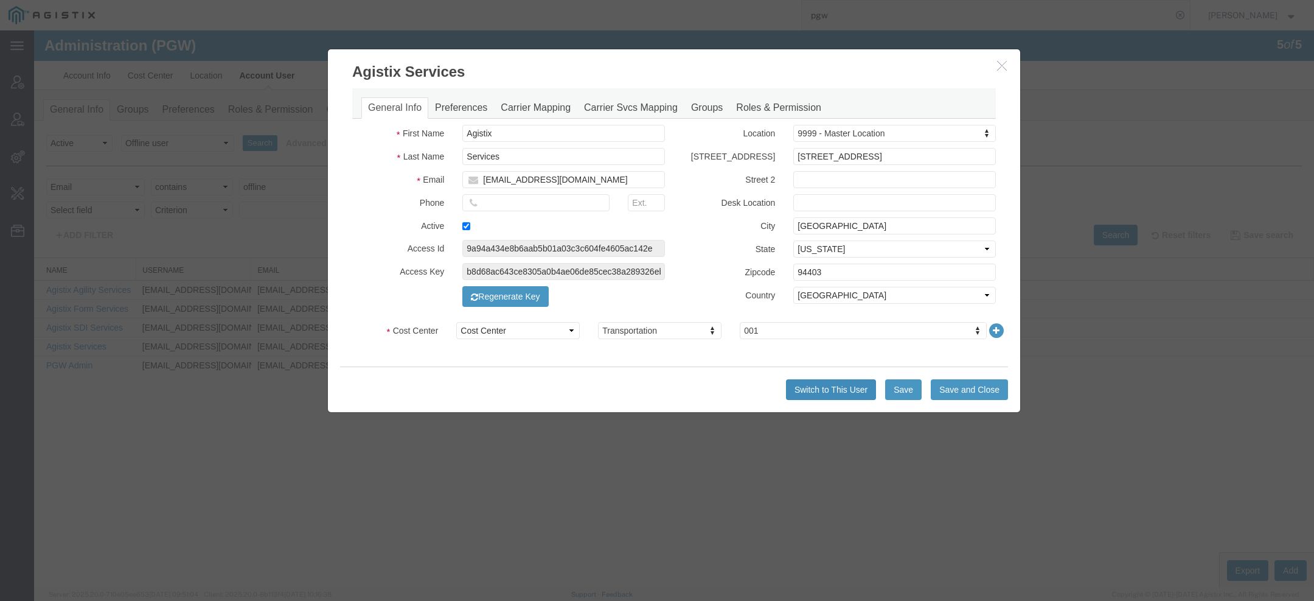
click at [845, 388] on button "Switch to This User" at bounding box center [831, 389] width 90 height 21
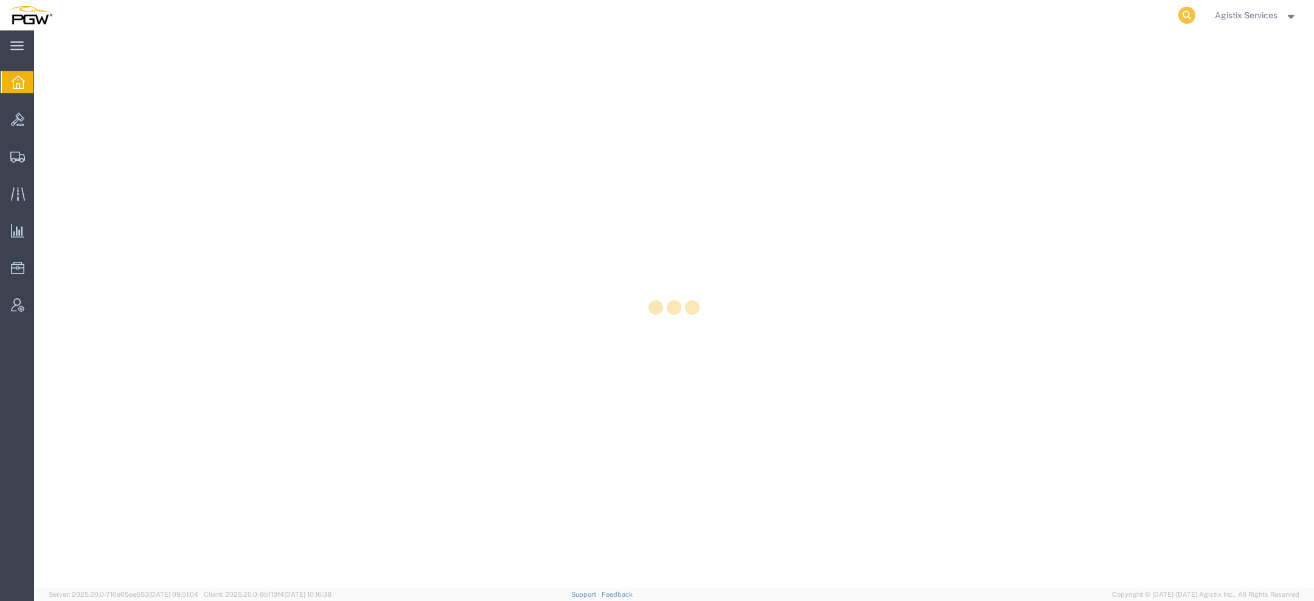
click at [1184, 15] on icon at bounding box center [1187, 15] width 17 height 17
paste input "56994257"
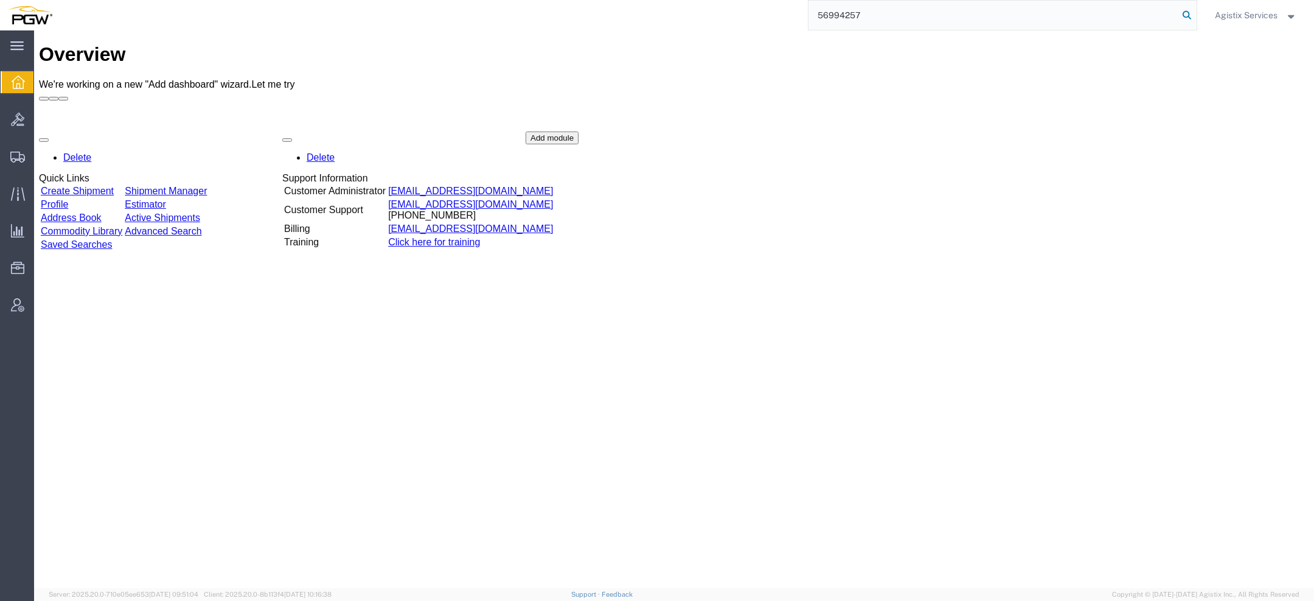
type input "56994257"
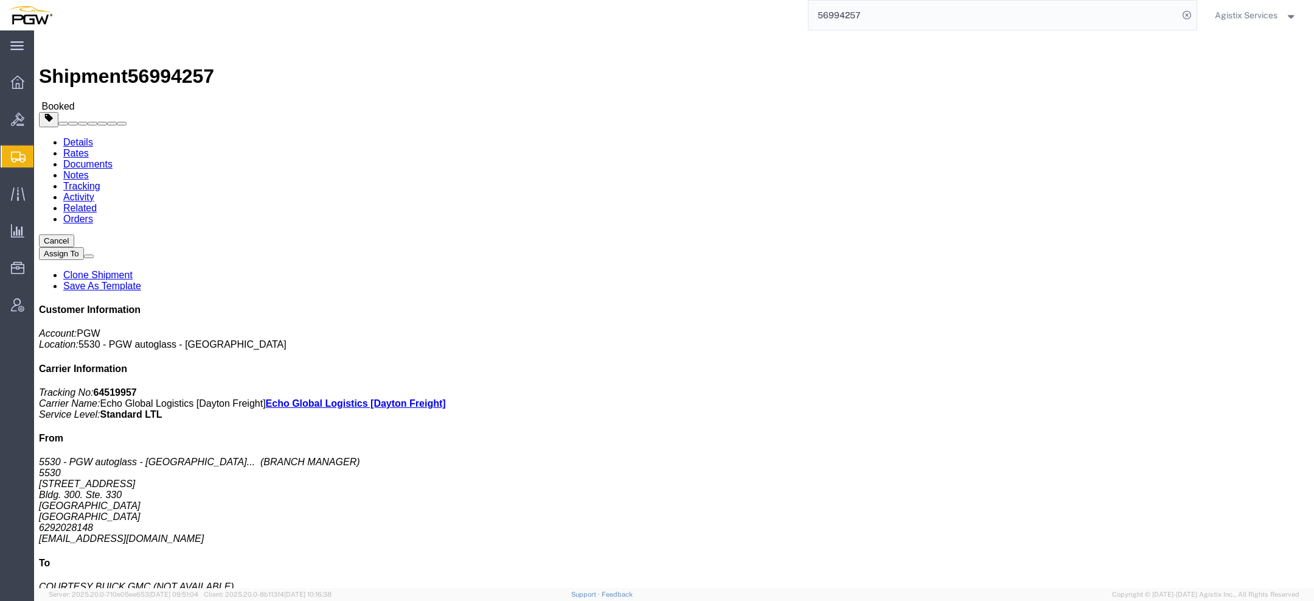
click link "Rates"
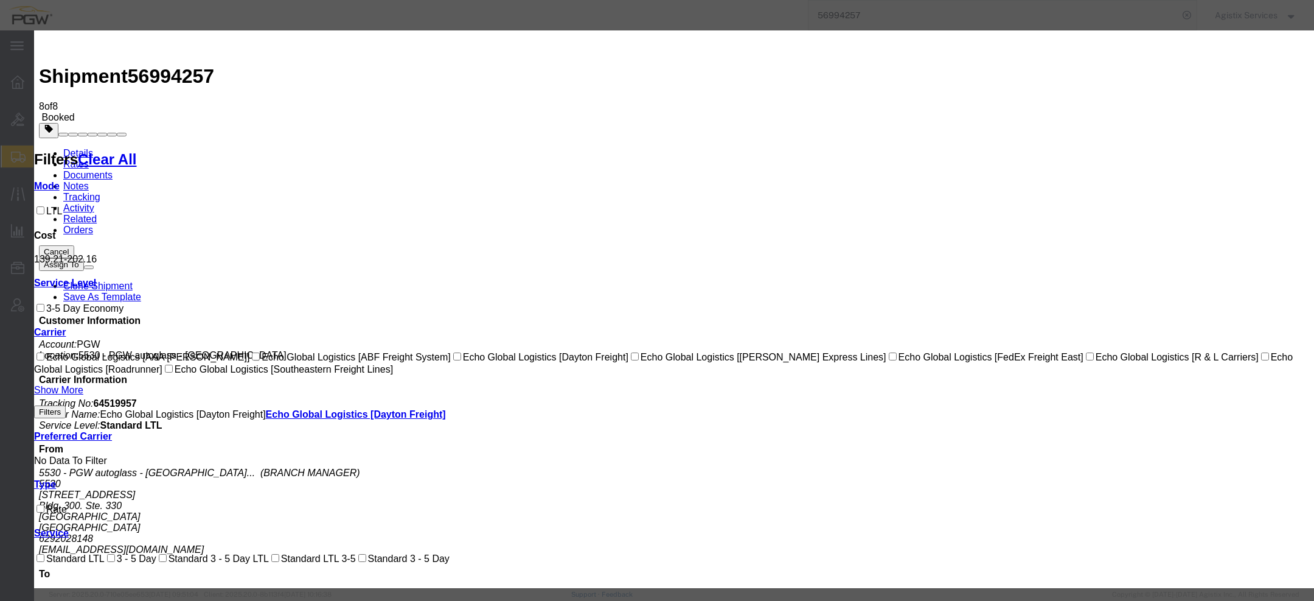
select select "1093|12948|4622"
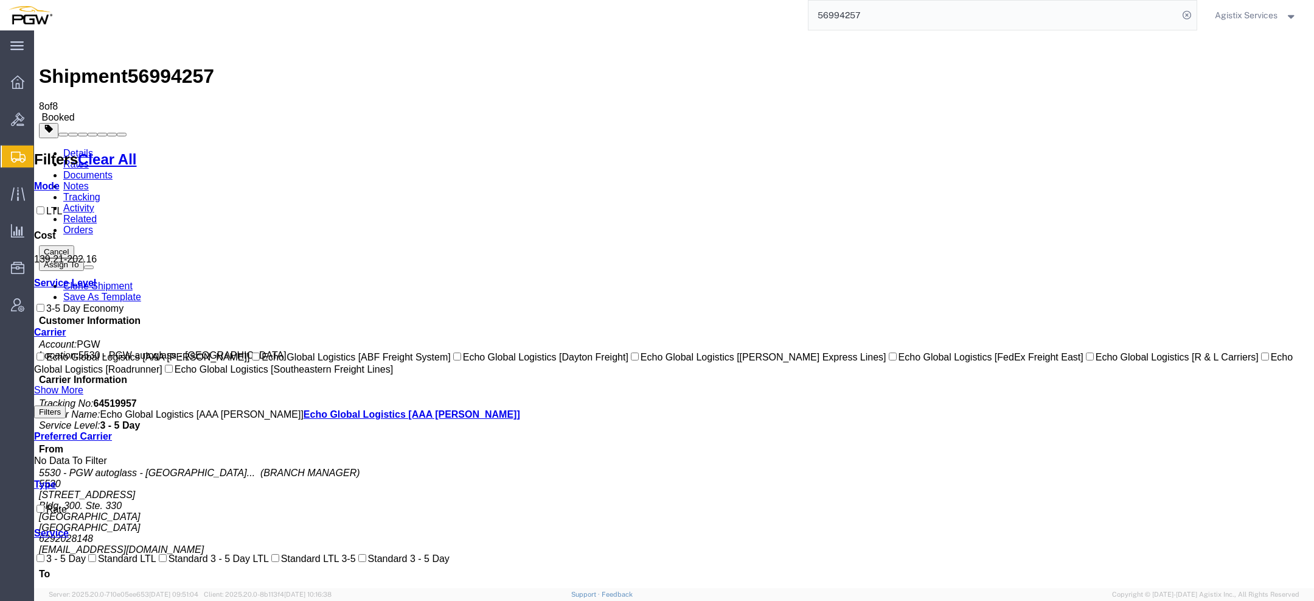
click at [113, 170] on link "Documents" at bounding box center [87, 175] width 49 height 10
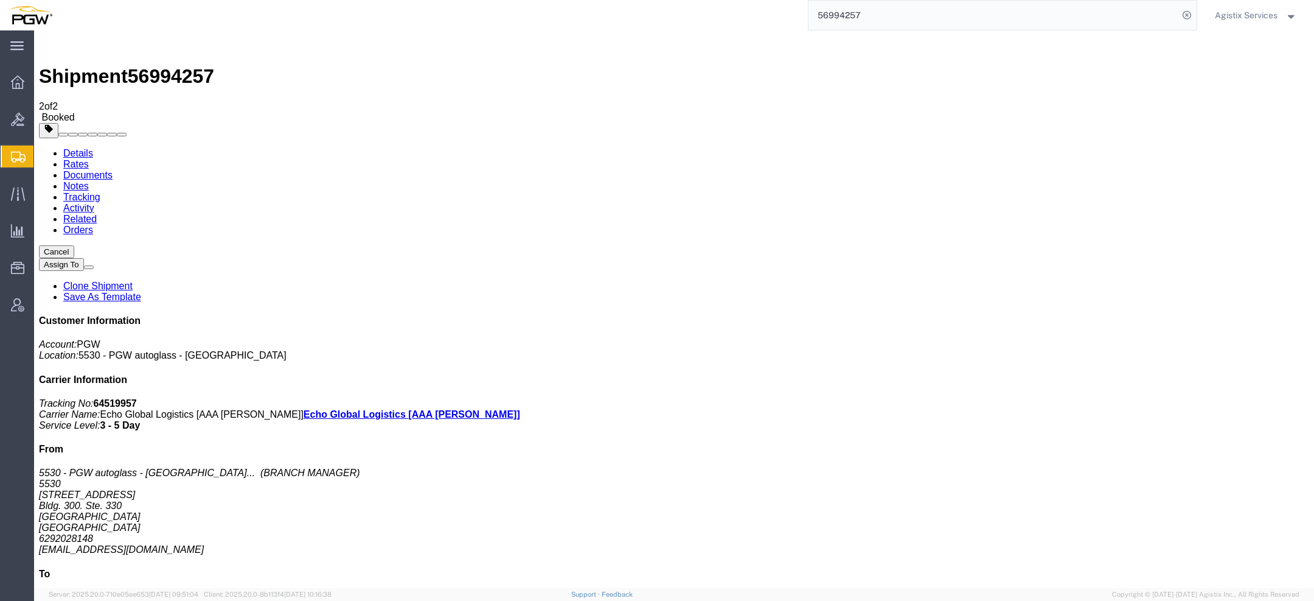
click at [113, 170] on link "Documents" at bounding box center [87, 175] width 49 height 10
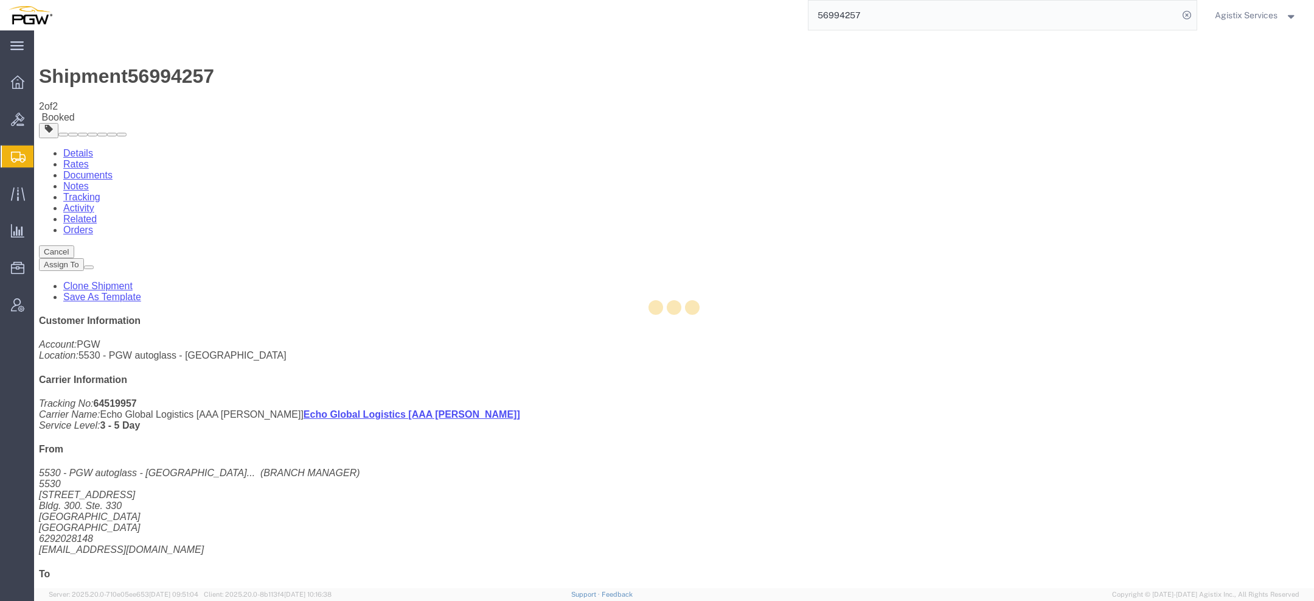
click at [166, 77] on div at bounding box center [674, 308] width 1280 height 557
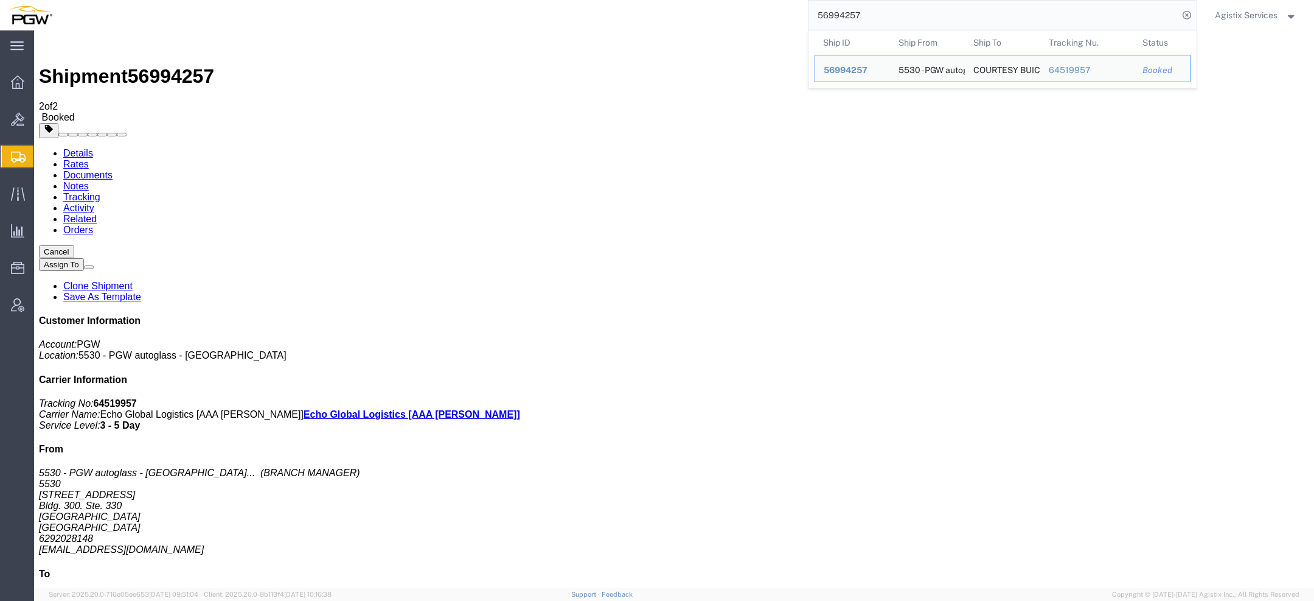
drag, startPoint x: 870, startPoint y: 17, endPoint x: 604, endPoint y: -23, distance: 269.0
click at [604, 0] on html "main_menu Created with Sketch. Collapse Menu Overview Bids Shipments Shipment M…" at bounding box center [657, 300] width 1314 height 601
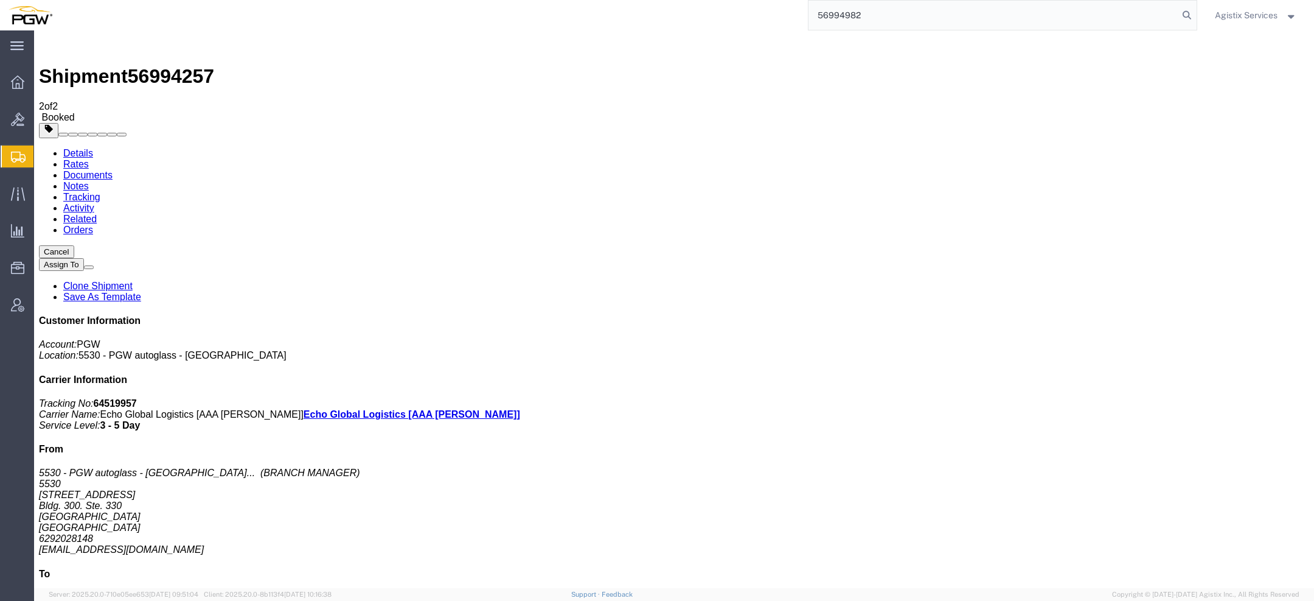
type input "56994982"
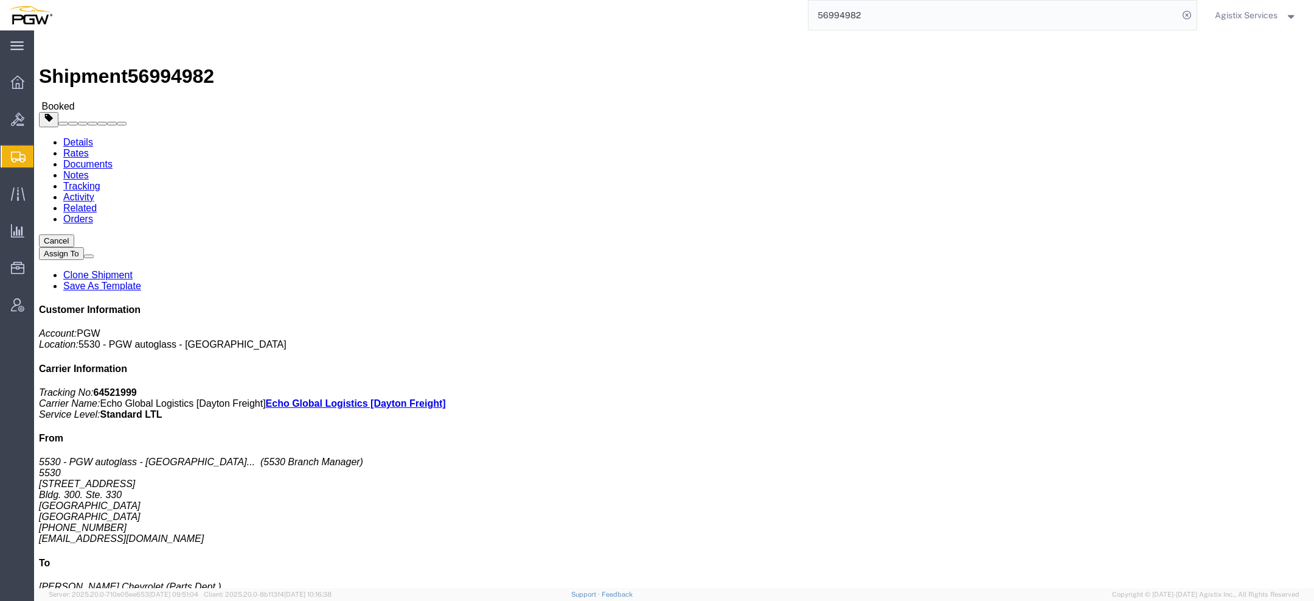
click link "Rates"
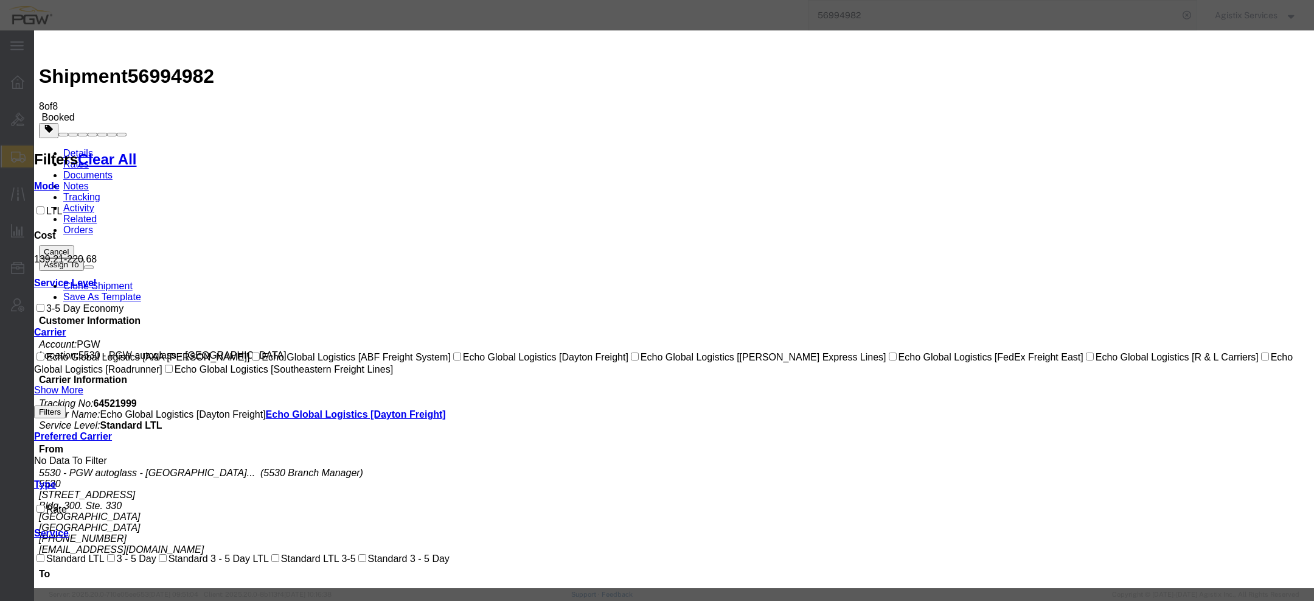
select select "1093|12948|4622"
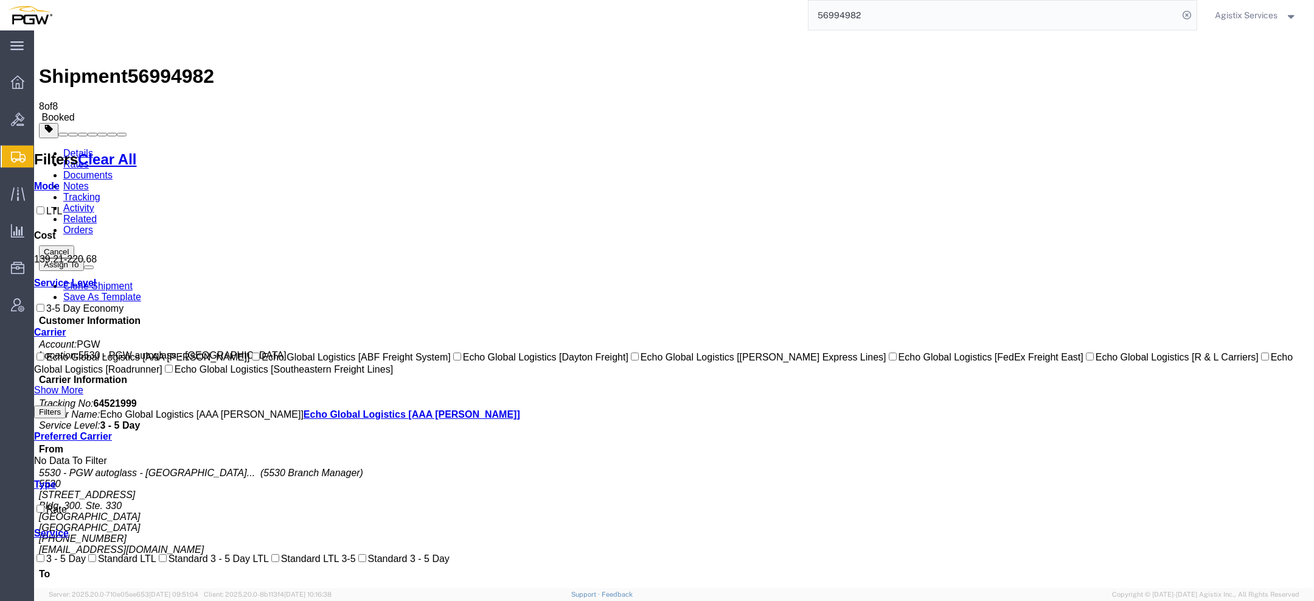
click at [113, 170] on link "Documents" at bounding box center [87, 175] width 49 height 10
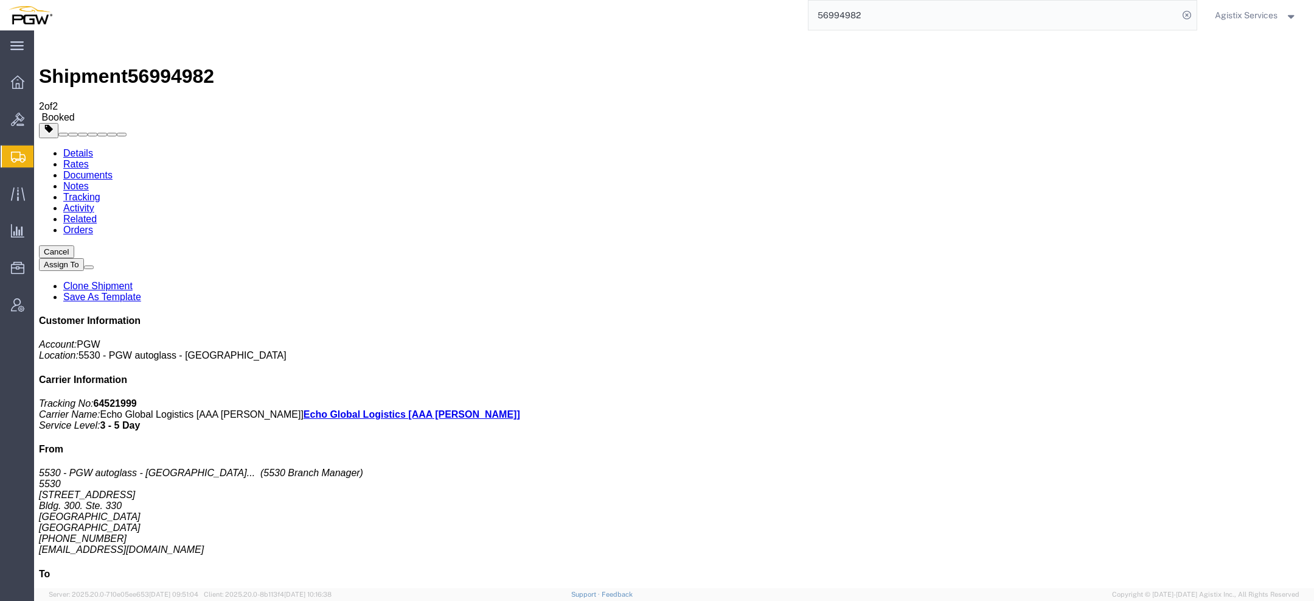
click at [113, 170] on link "Documents" at bounding box center [87, 175] width 49 height 10
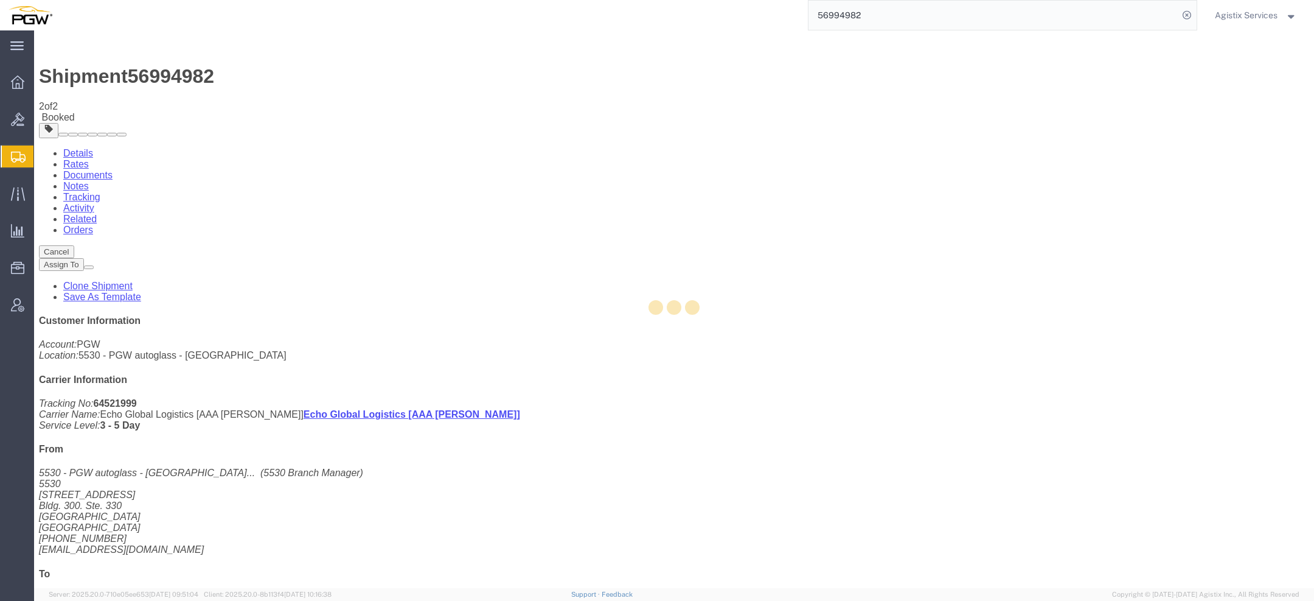
click at [166, 75] on div at bounding box center [674, 308] width 1280 height 557
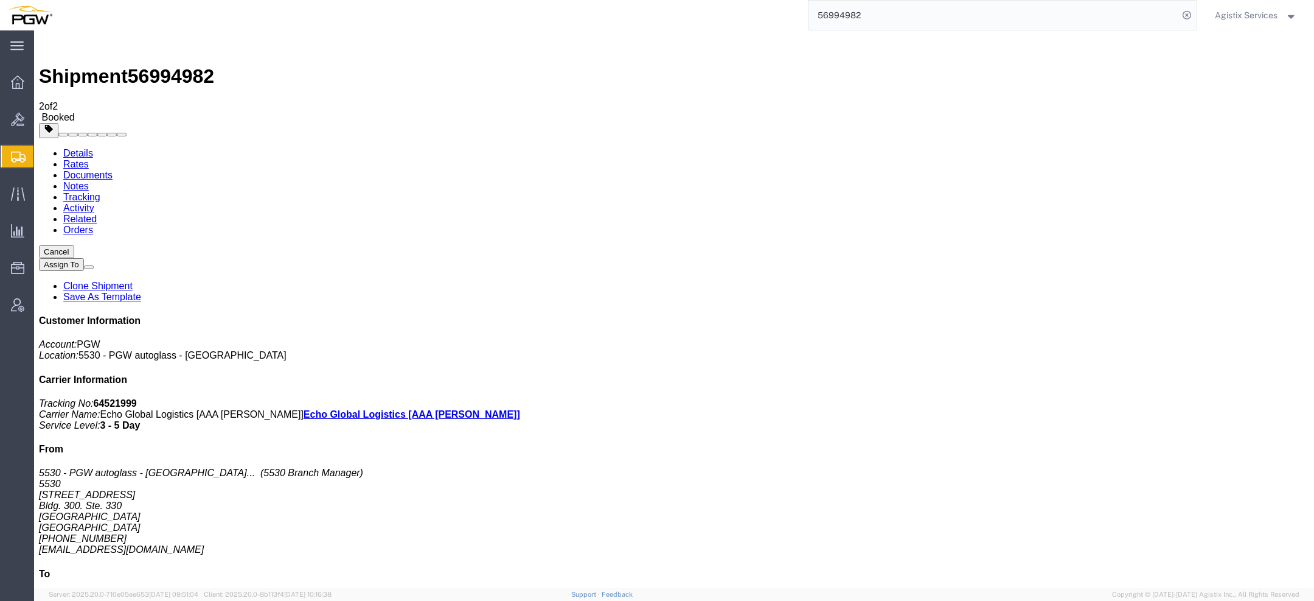
drag, startPoint x: 897, startPoint y: 9, endPoint x: 591, endPoint y: 9, distance: 306.1
click at [614, 9] on div "56994982" at bounding box center [629, 15] width 1137 height 30
drag, startPoint x: 873, startPoint y: 19, endPoint x: 552, endPoint y: -3, distance: 322.1
click at [552, 0] on html "main_menu Created with Sketch. Collapse Menu Overview Bids Shipments Shipment M…" at bounding box center [657, 300] width 1314 height 601
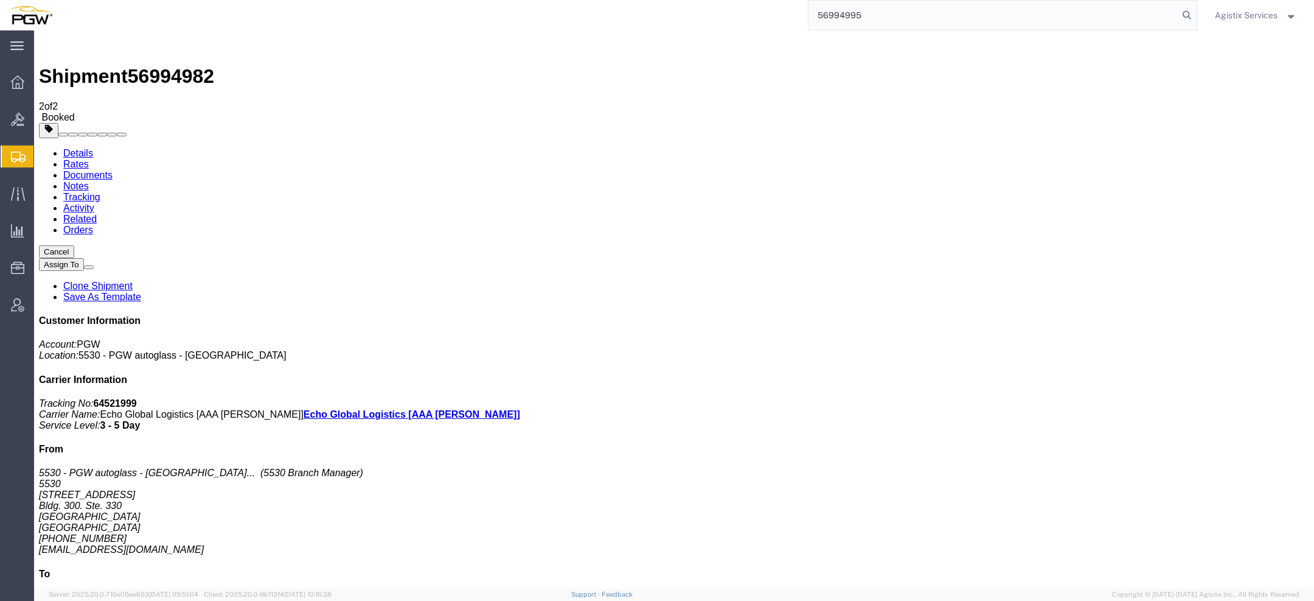
type input "56994995"
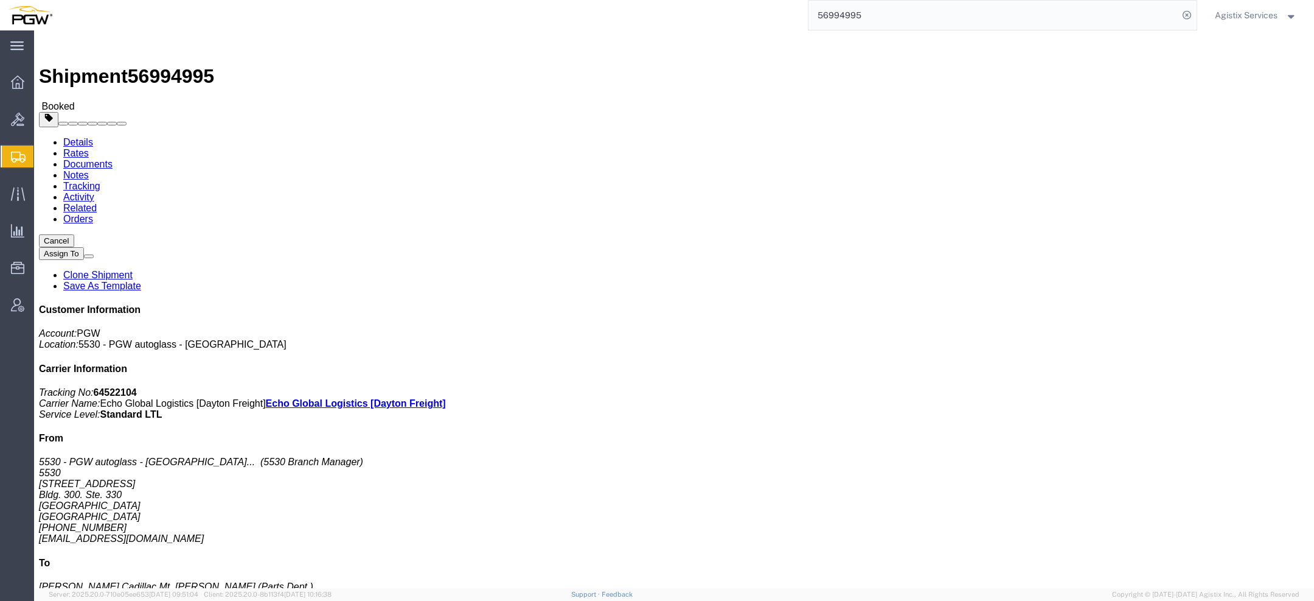
click link "Rates"
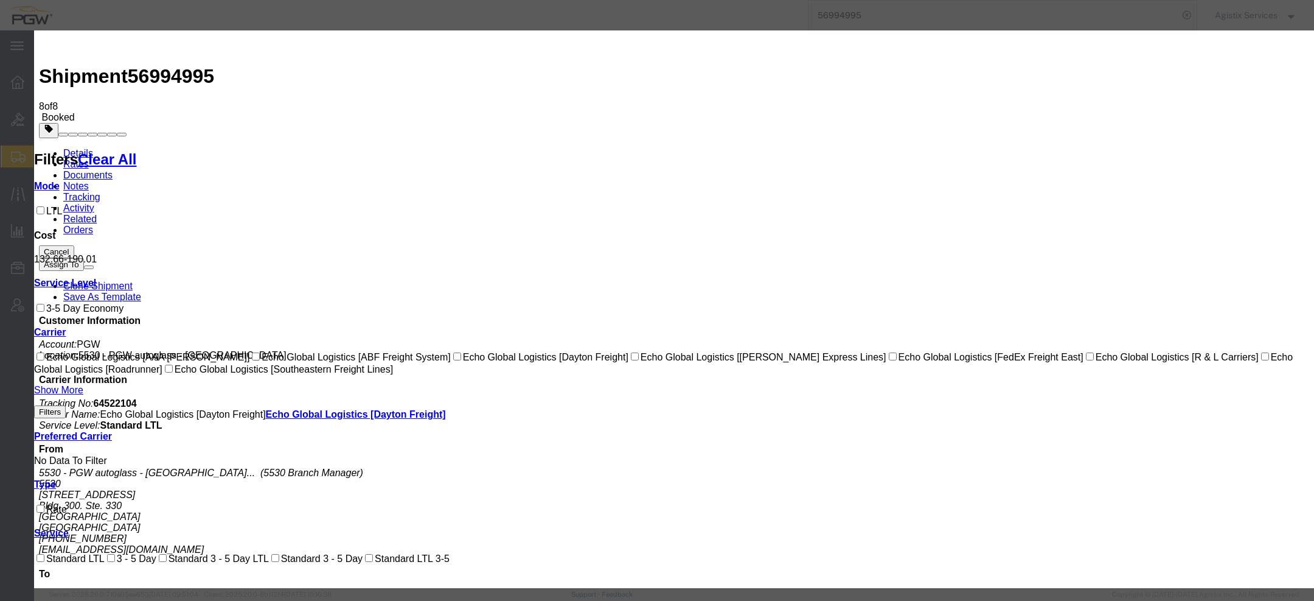
select select "1119|23562|4622"
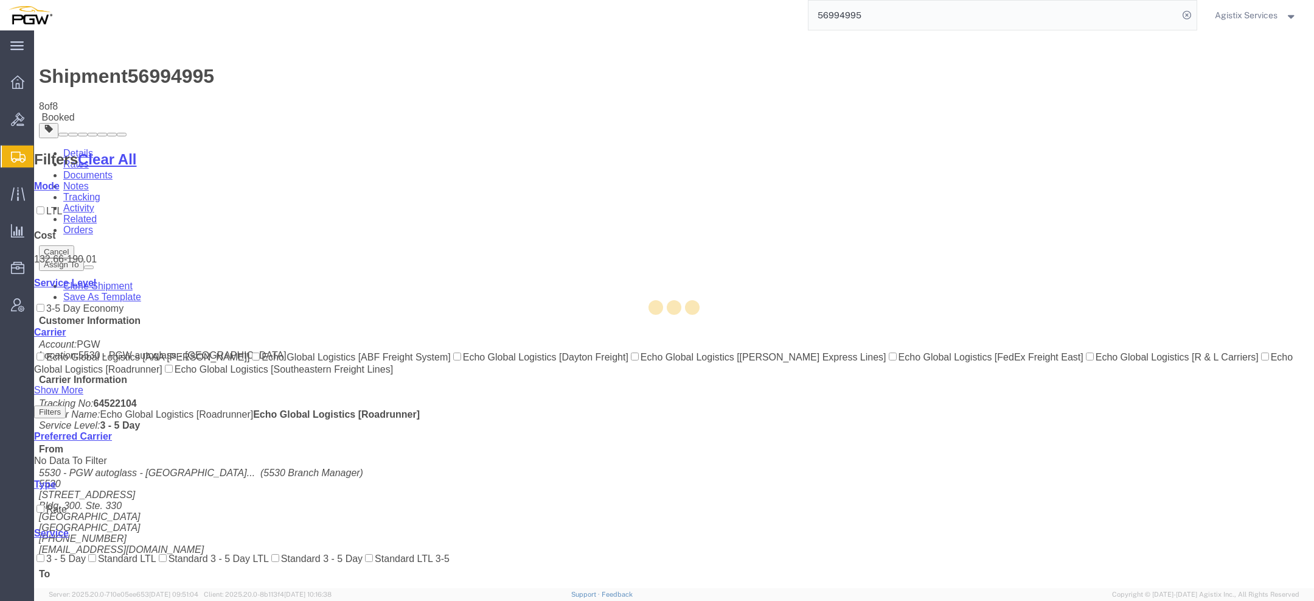
click at [113, 170] on link "Documents" at bounding box center [87, 175] width 49 height 10
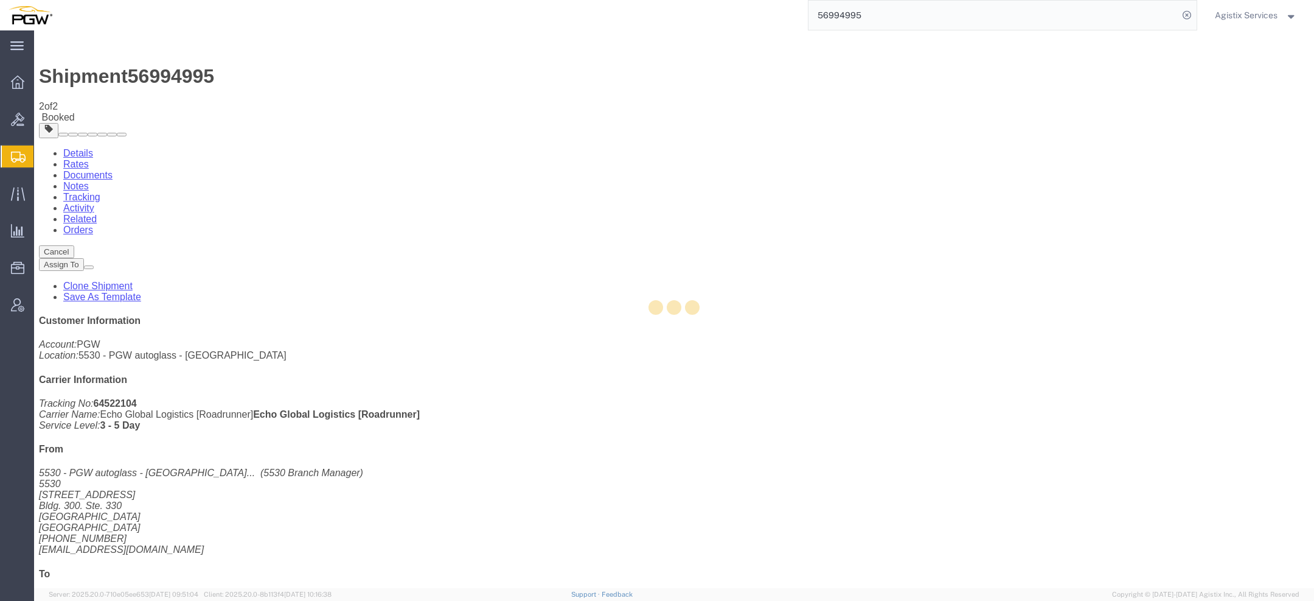
click at [164, 77] on div at bounding box center [674, 308] width 1280 height 557
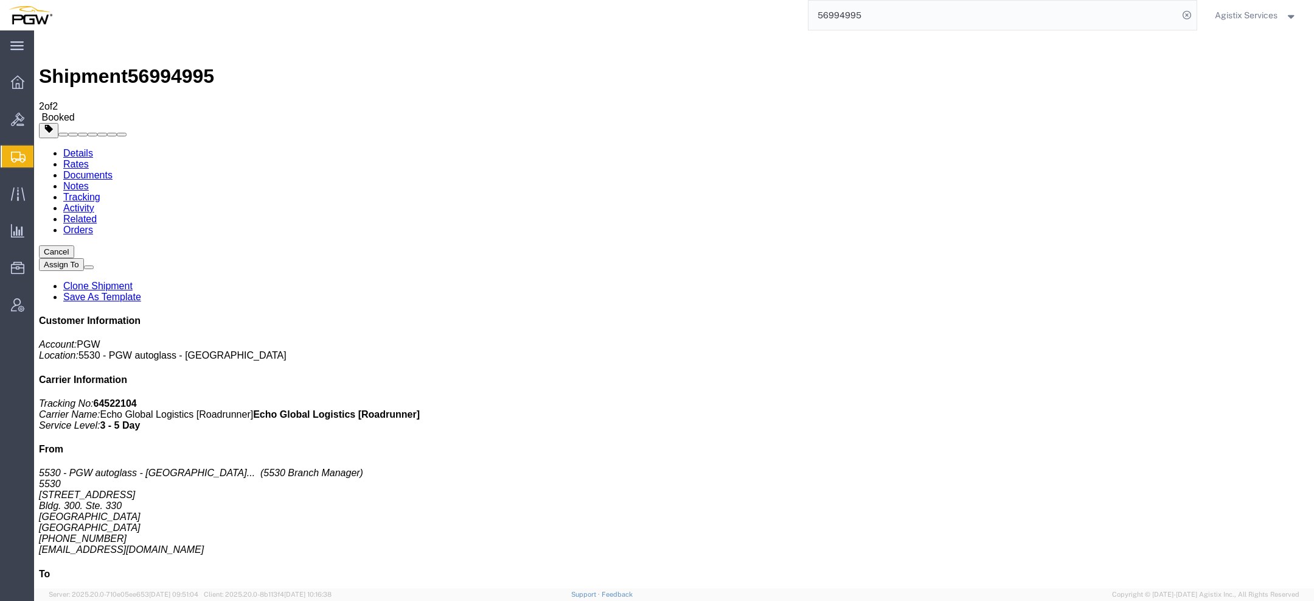
click at [113, 170] on link "Documents" at bounding box center [87, 175] width 49 height 10
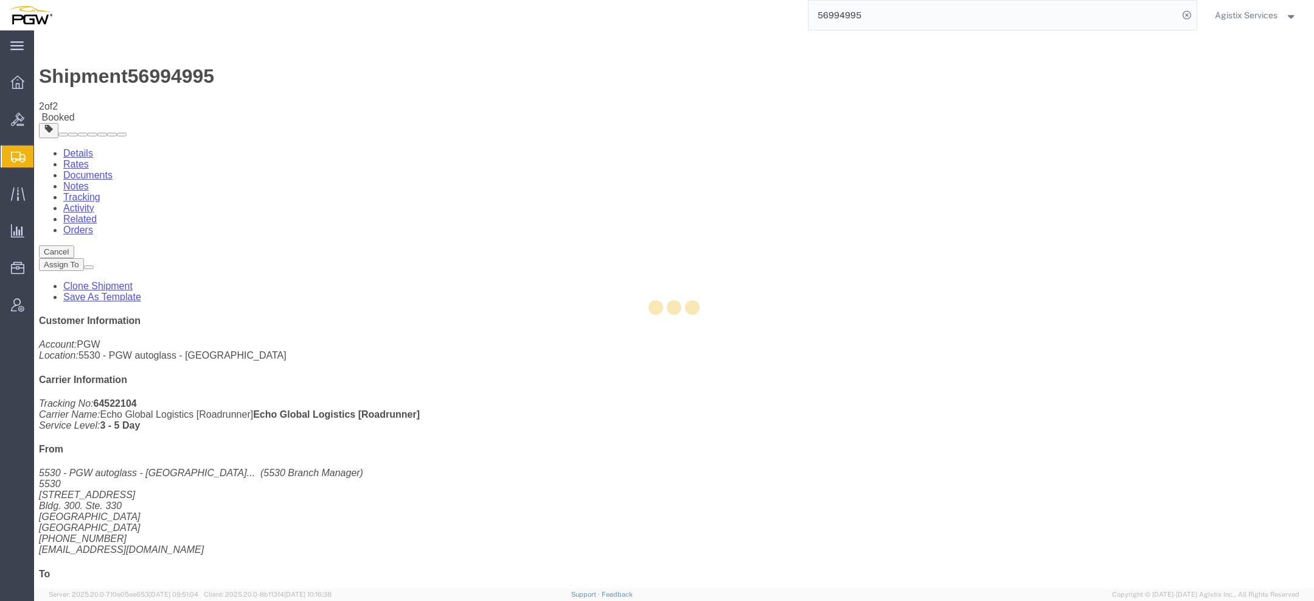
click at [164, 77] on div at bounding box center [674, 308] width 1280 height 557
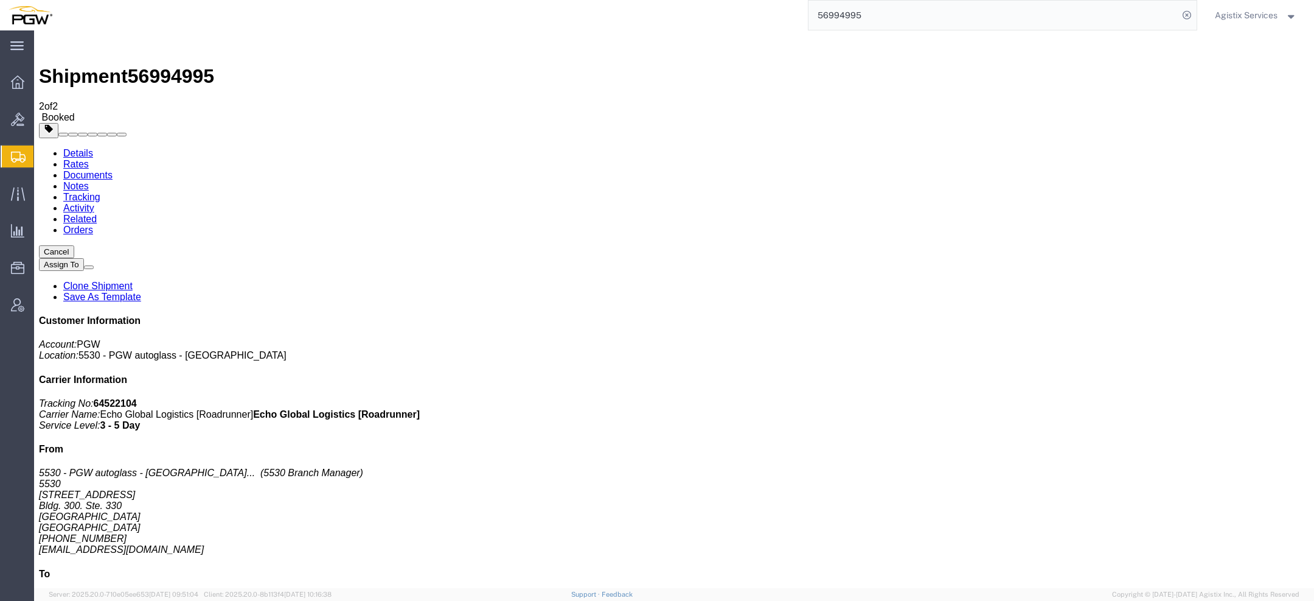
click at [1262, 16] on span "Agistix Services" at bounding box center [1246, 15] width 63 height 13
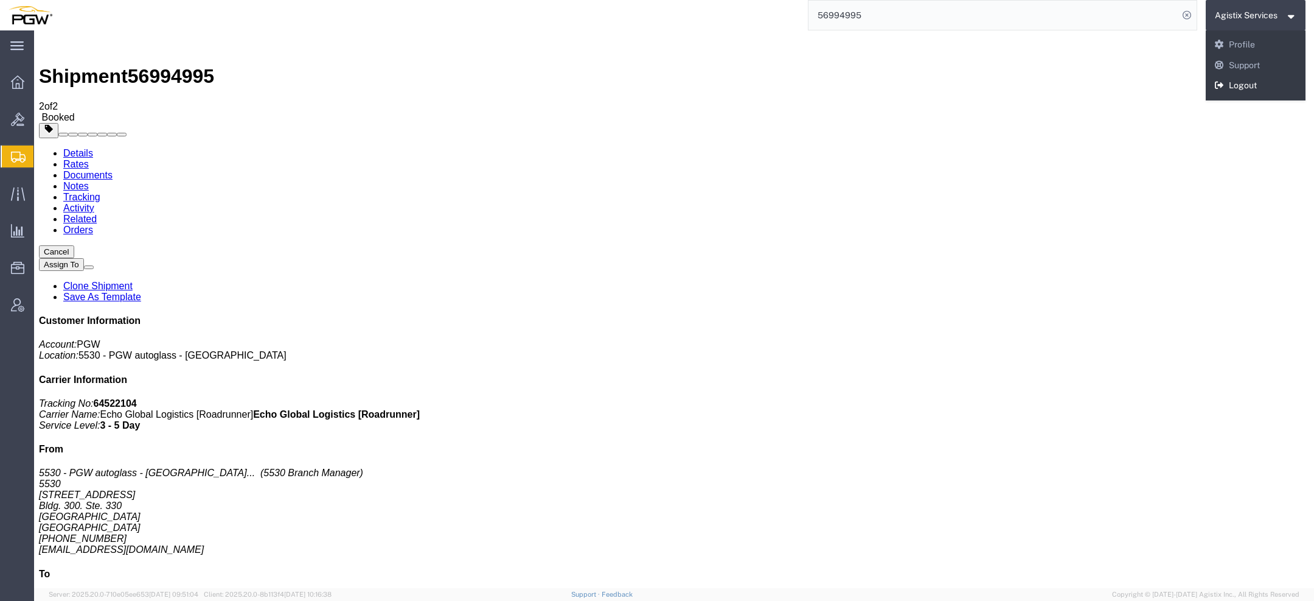
click at [1234, 80] on link "Logout" at bounding box center [1256, 85] width 100 height 21
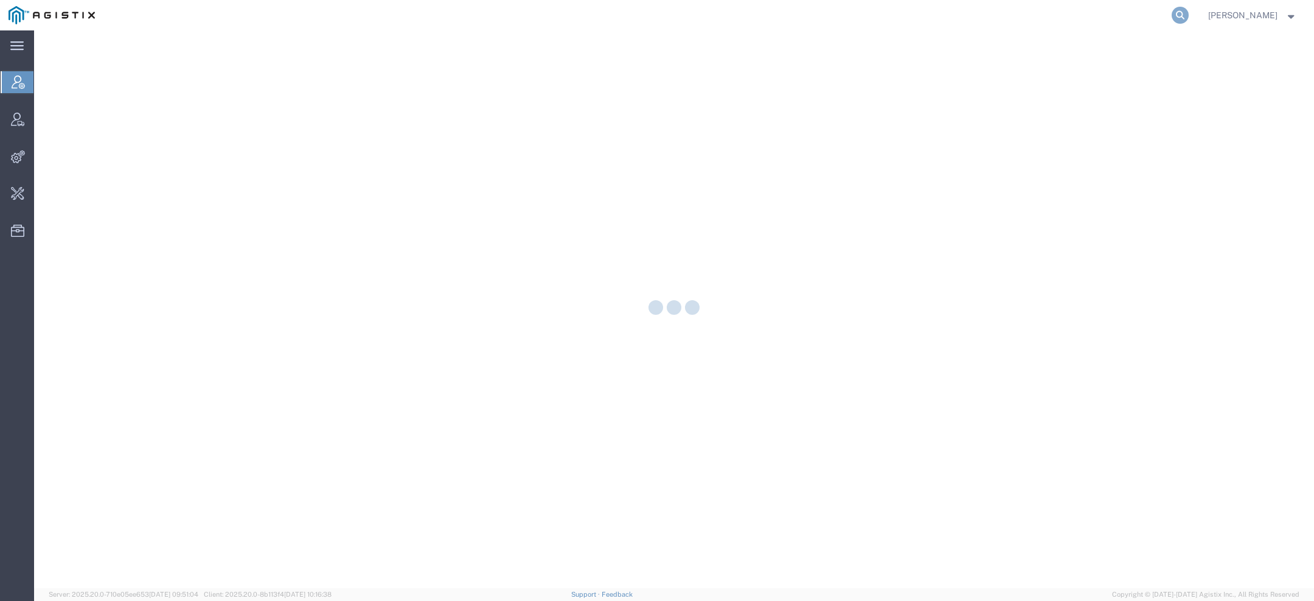
click at [1179, 11] on icon at bounding box center [1180, 15] width 17 height 17
paste input "Uber Freight"
type input "Uber Freight"
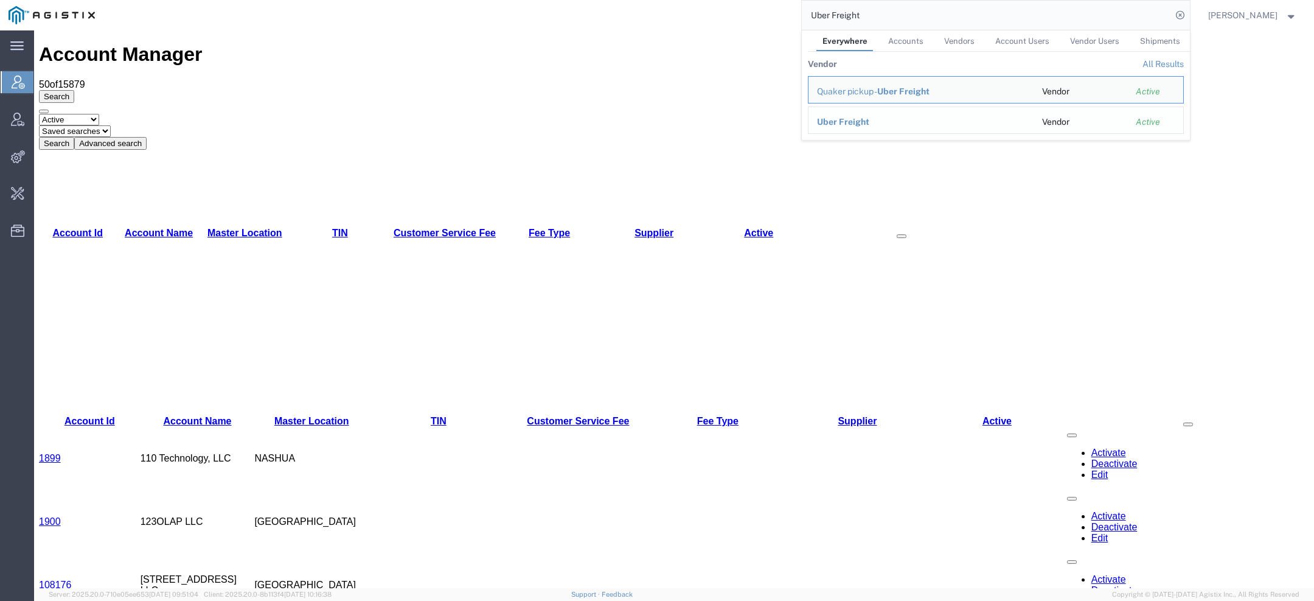
click at [831, 122] on span "Uber Freight" at bounding box center [843, 122] width 52 height 10
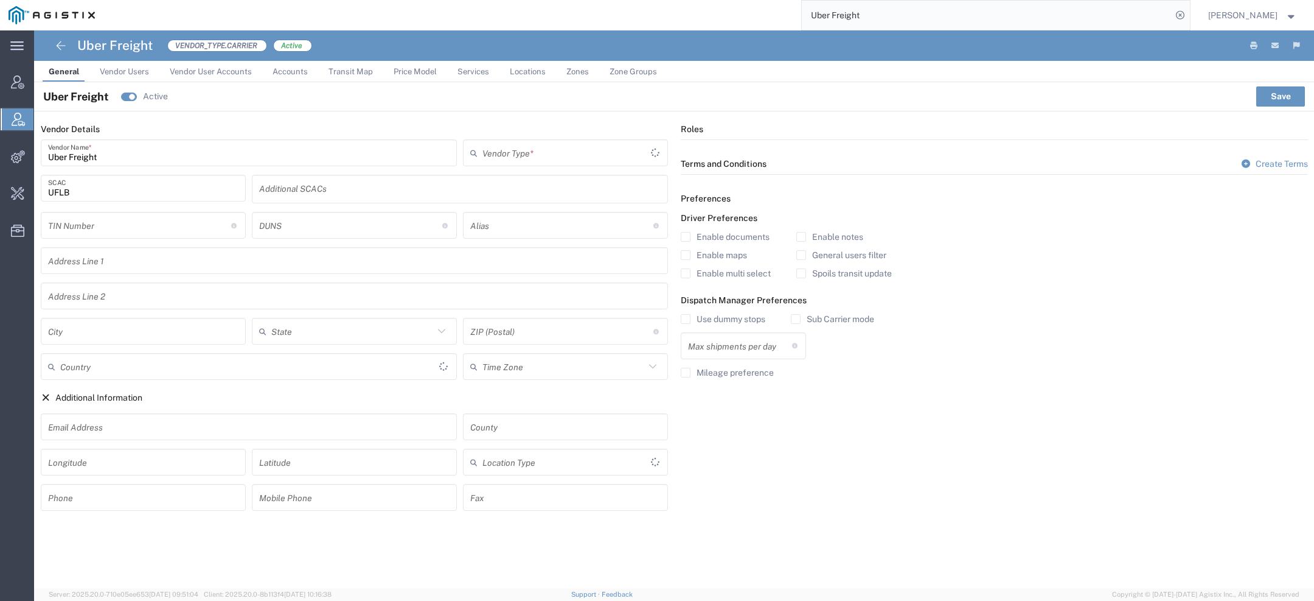
type input "Carrier"
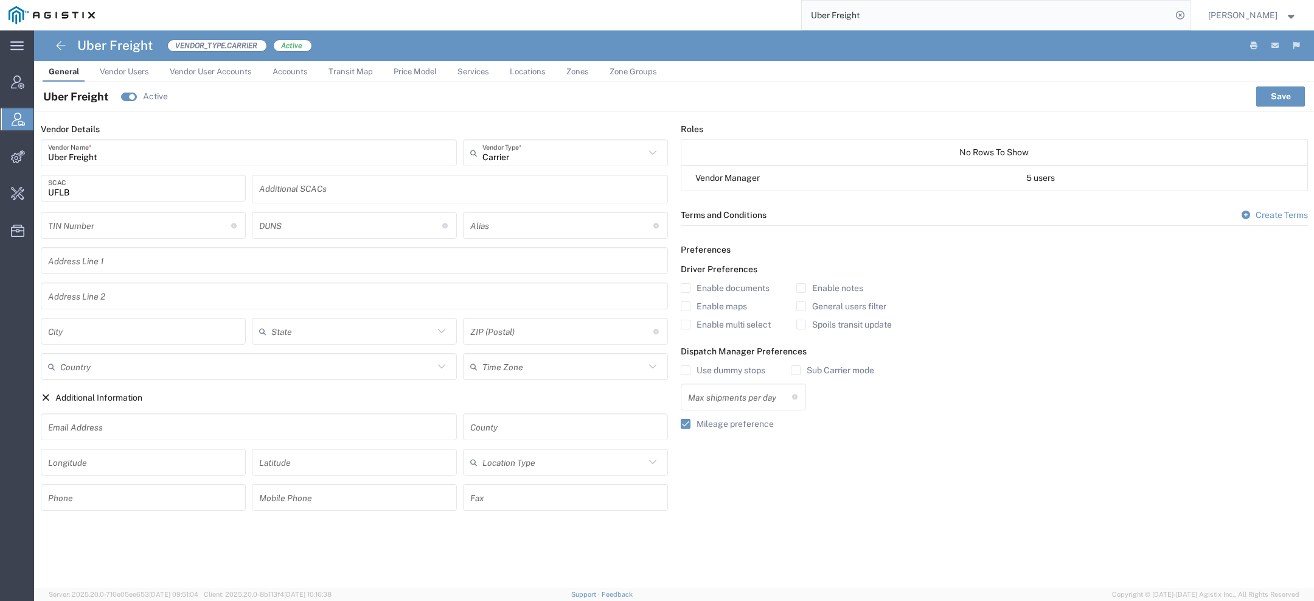
click at [399, 69] on span "Price Model" at bounding box center [415, 71] width 43 height 9
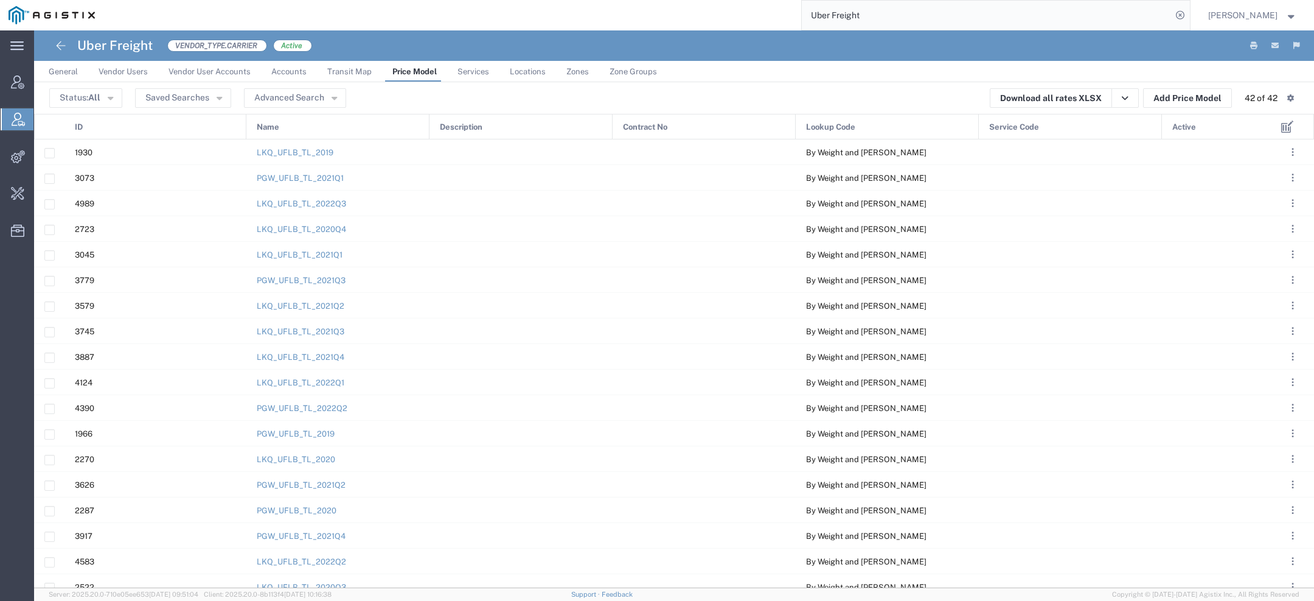
click at [1196, 127] on div "Active" at bounding box center [1218, 127] width 110 height 26
click at [1196, 127] on div "Active 1" at bounding box center [1218, 127] width 110 height 26
click at [1297, 173] on button ". . ." at bounding box center [1293, 177] width 17 height 17
click at [1233, 209] on link "Deactivate" at bounding box center [1216, 213] width 54 height 10
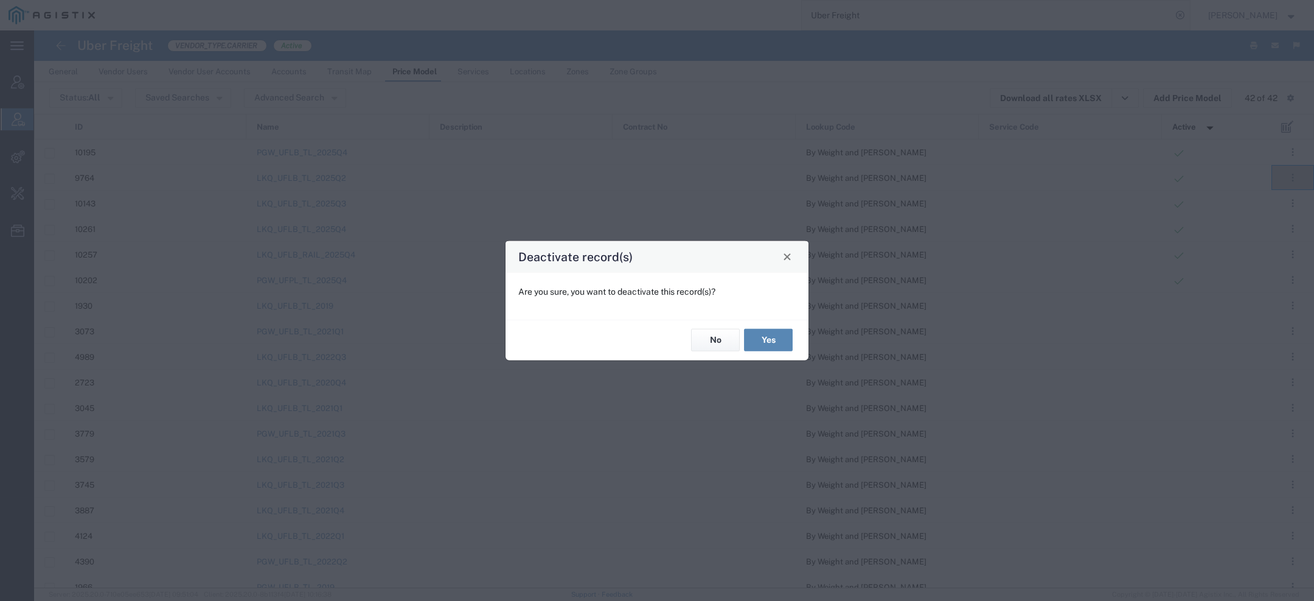
click at [775, 344] on button "Yes" at bounding box center [768, 340] width 49 height 23
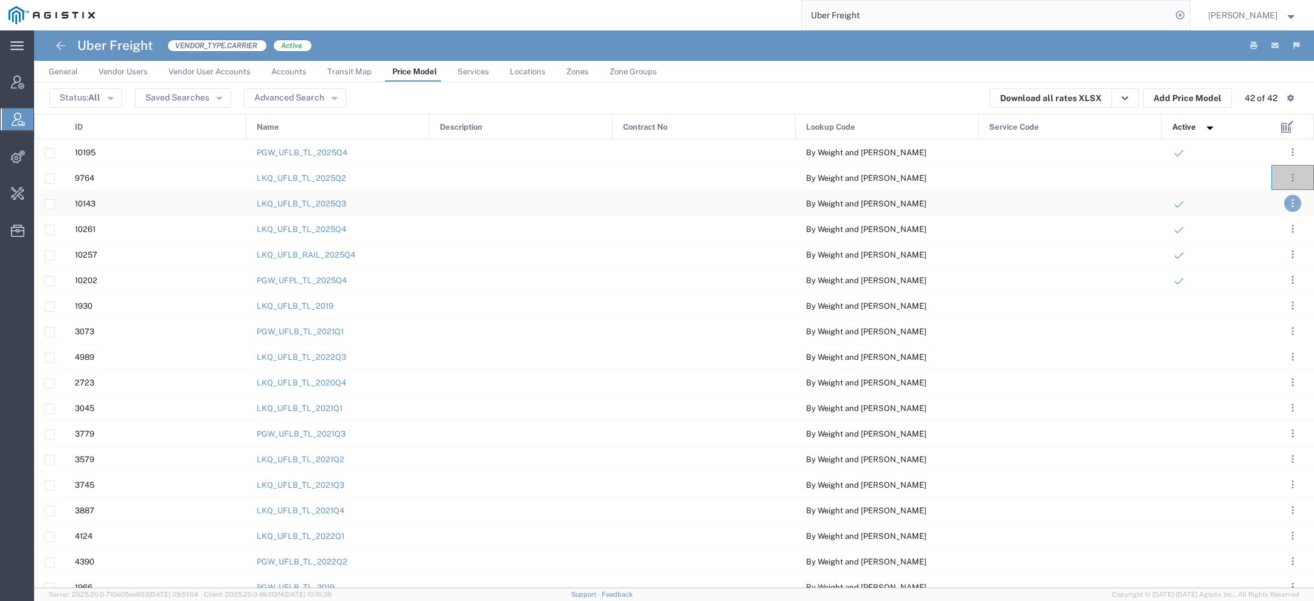
click at [1289, 200] on button ". . ." at bounding box center [1293, 203] width 17 height 17
click at [1216, 239] on link "Deactivate" at bounding box center [1216, 239] width 54 height 10
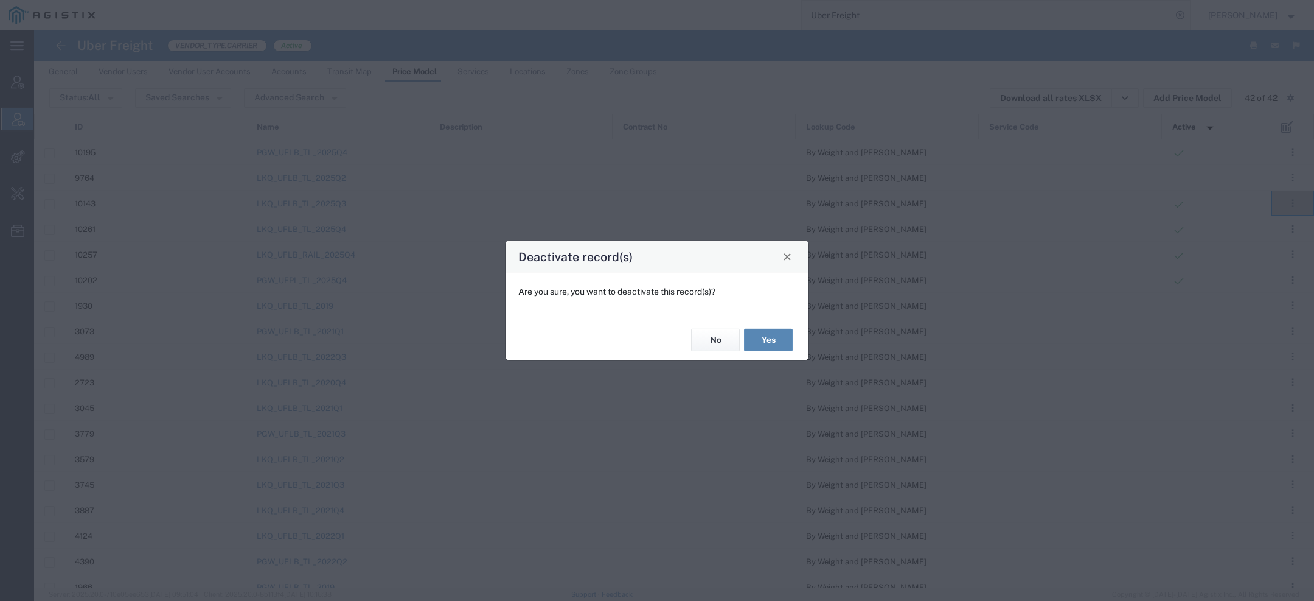
click at [766, 335] on button "Yes" at bounding box center [768, 340] width 49 height 23
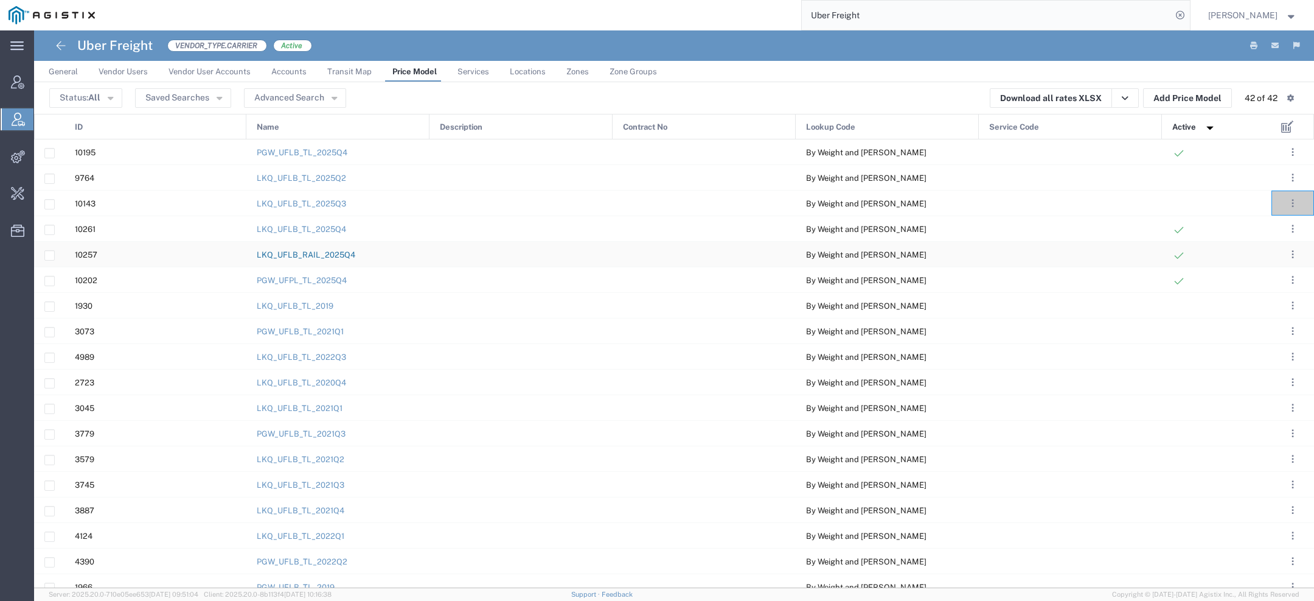
click at [340, 254] on link "LKQ_UFLB_RAIL_2025Q4" at bounding box center [306, 254] width 99 height 9
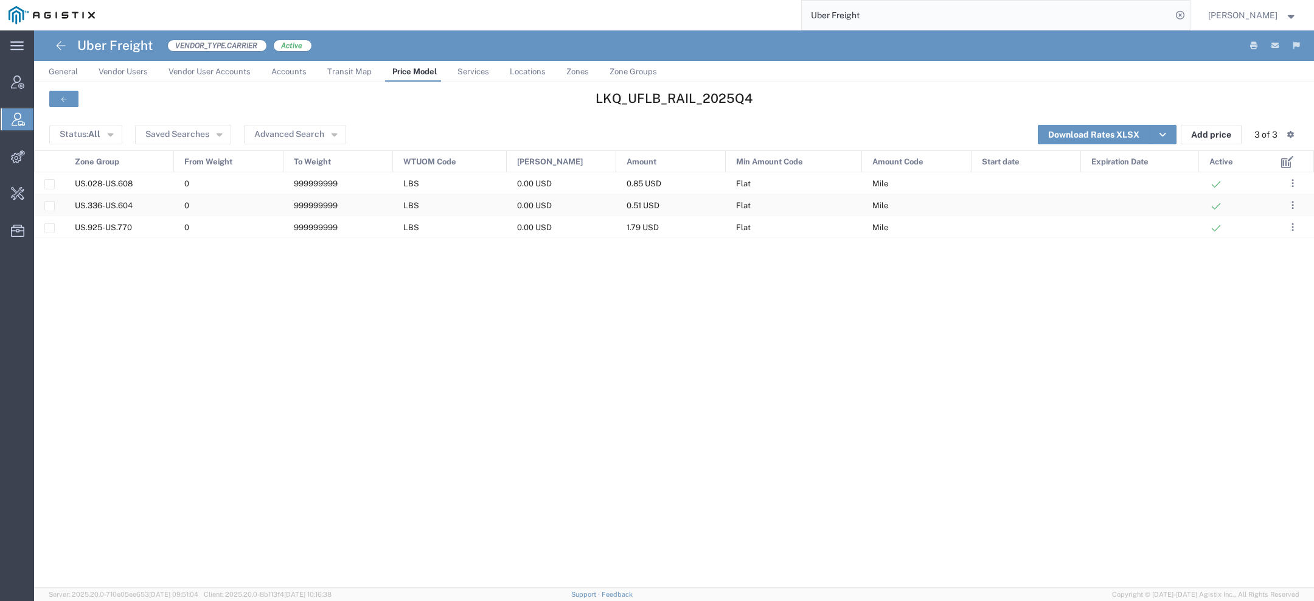
click at [159, 201] on div "US.336-US.604" at bounding box center [120, 204] width 110 height 21
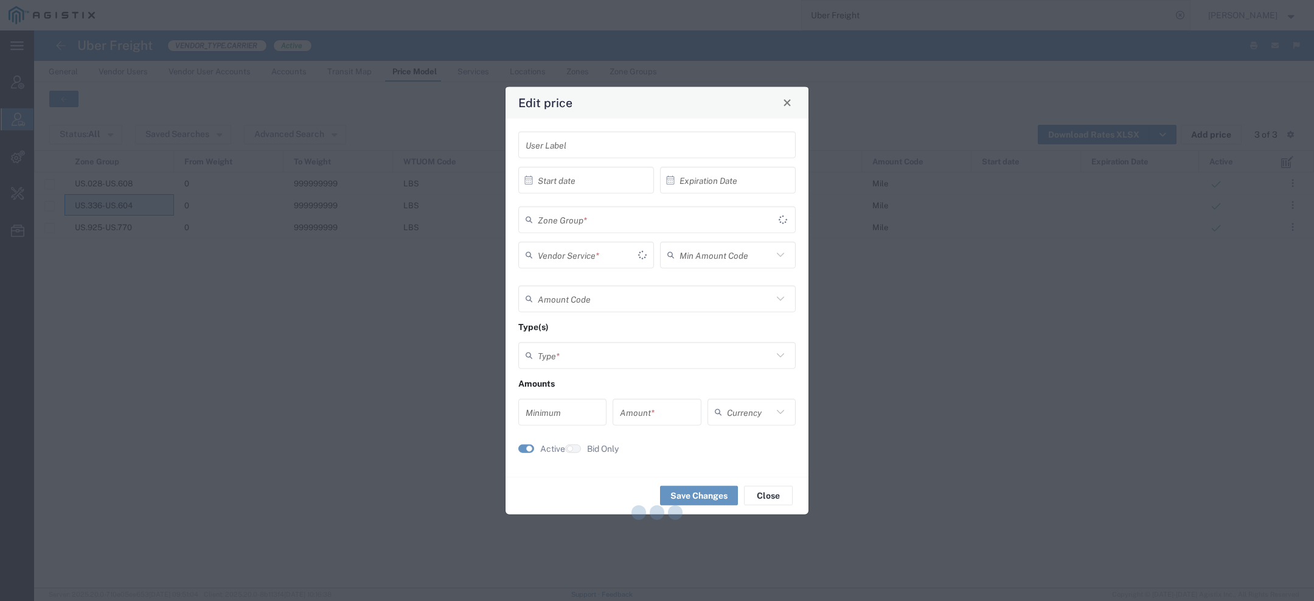
type input "Flat"
type input "Mile"
type input "Weight and Distance"
type input "0"
type input "0.51"
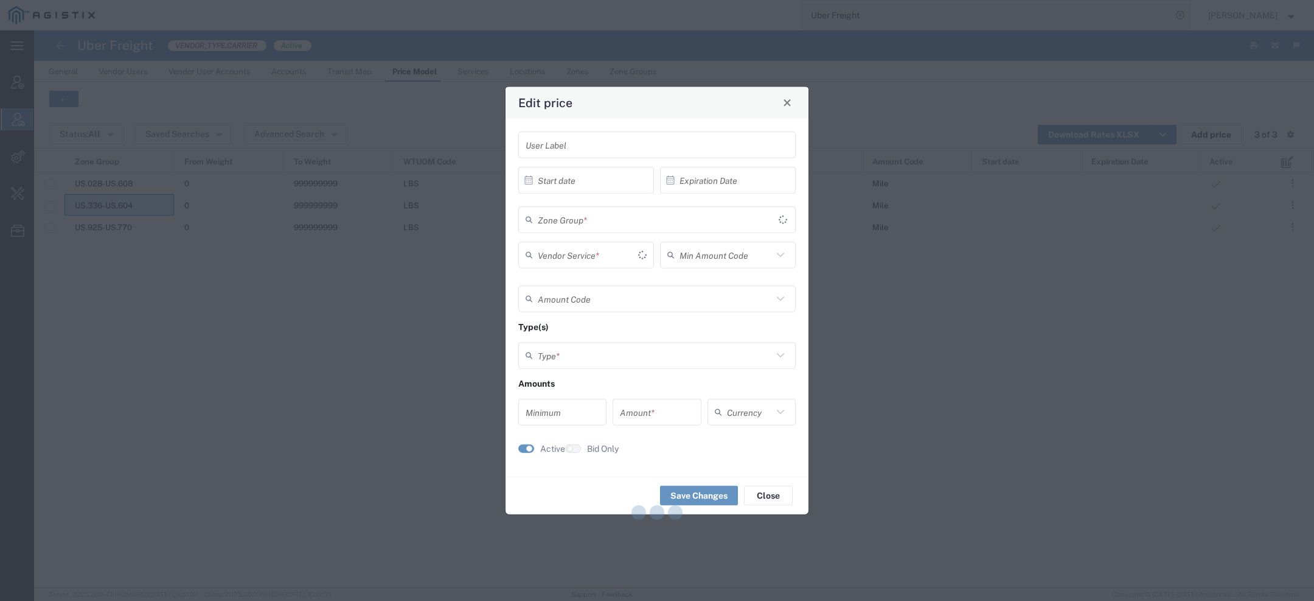
type input "USD"
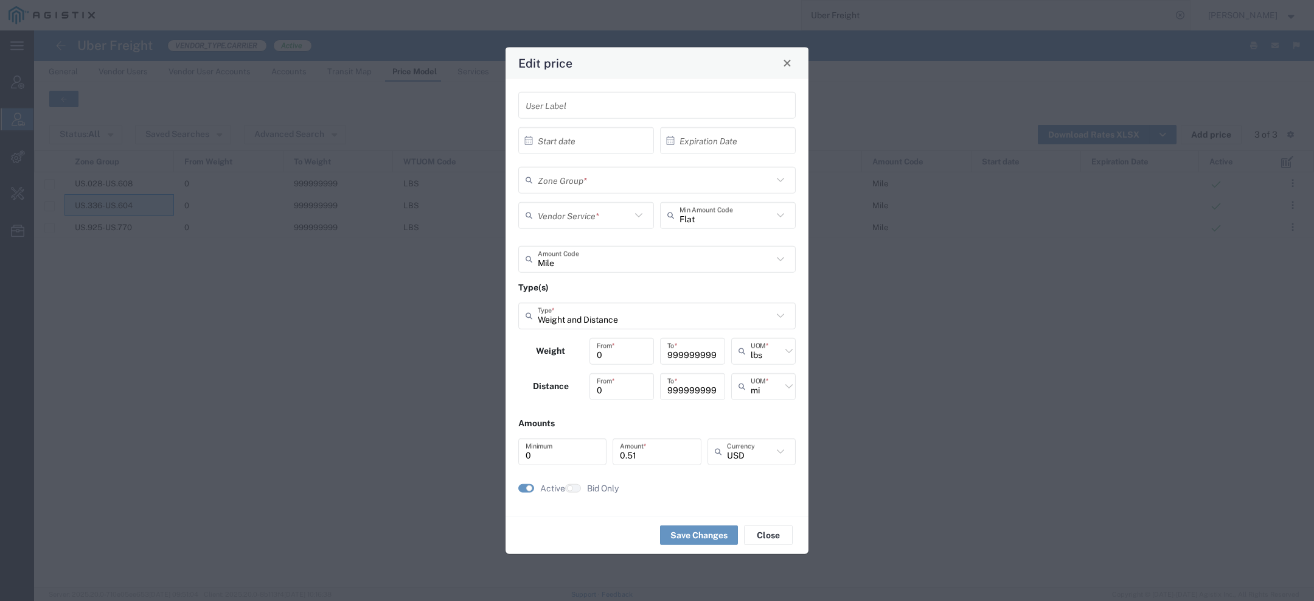
type input "US.336-US.604"
type input "Rail"
click at [791, 62] on span "Close" at bounding box center [787, 63] width 9 height 9
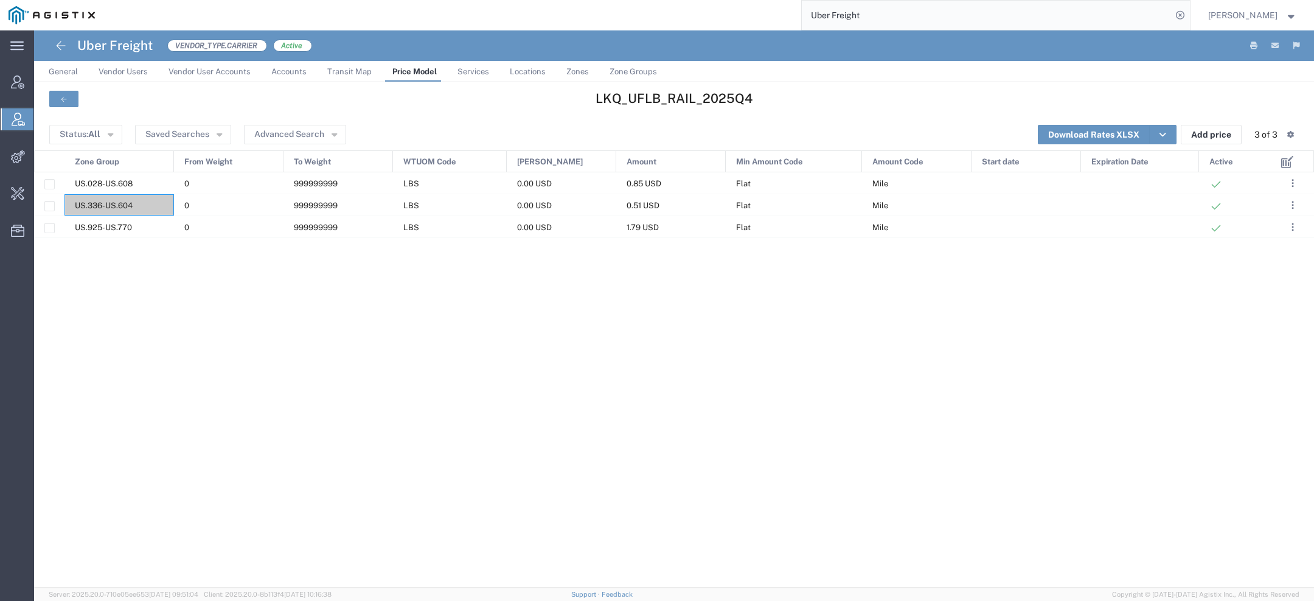
drag, startPoint x: 882, startPoint y: 23, endPoint x: 669, endPoint y: -40, distance: 222.8
click at [669, 0] on html "main_menu Created with Sketch. Collapse Menu Account Manager Vendor Manager Int…" at bounding box center [657, 300] width 1314 height 601
paste input "Robinson"
type input "Robinson"
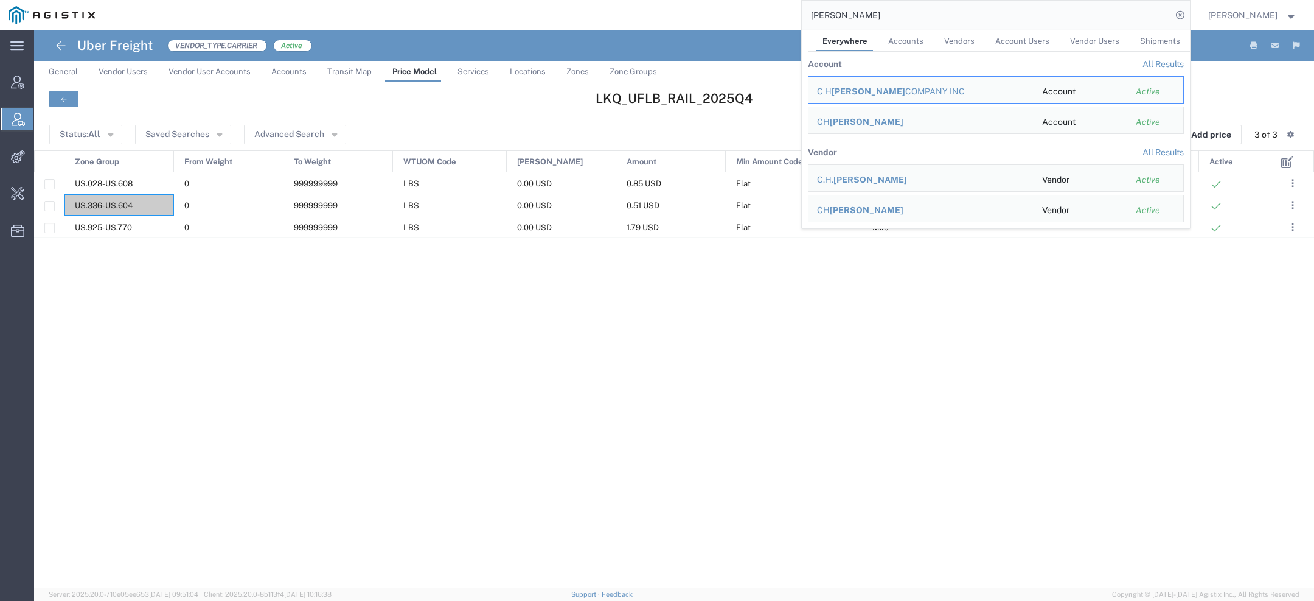
click at [848, 175] on span "Robinson" at bounding box center [871, 180] width 74 height 10
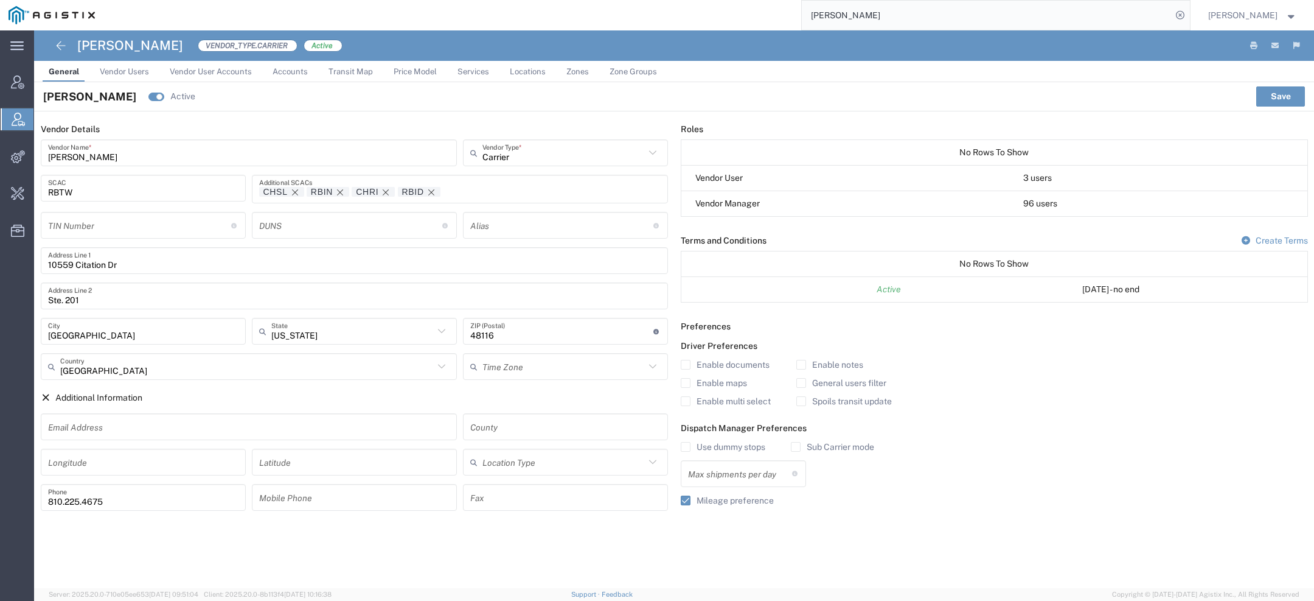
click at [410, 71] on span "Price Model" at bounding box center [415, 71] width 43 height 9
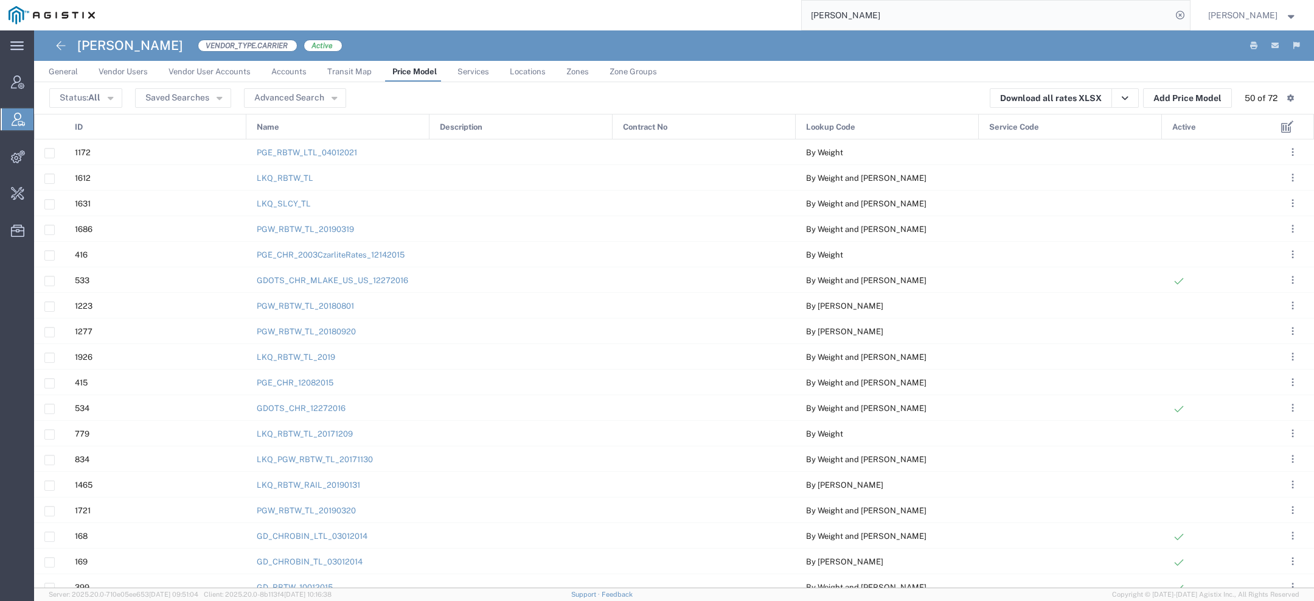
click at [1192, 127] on span "Active" at bounding box center [1185, 127] width 24 height 26
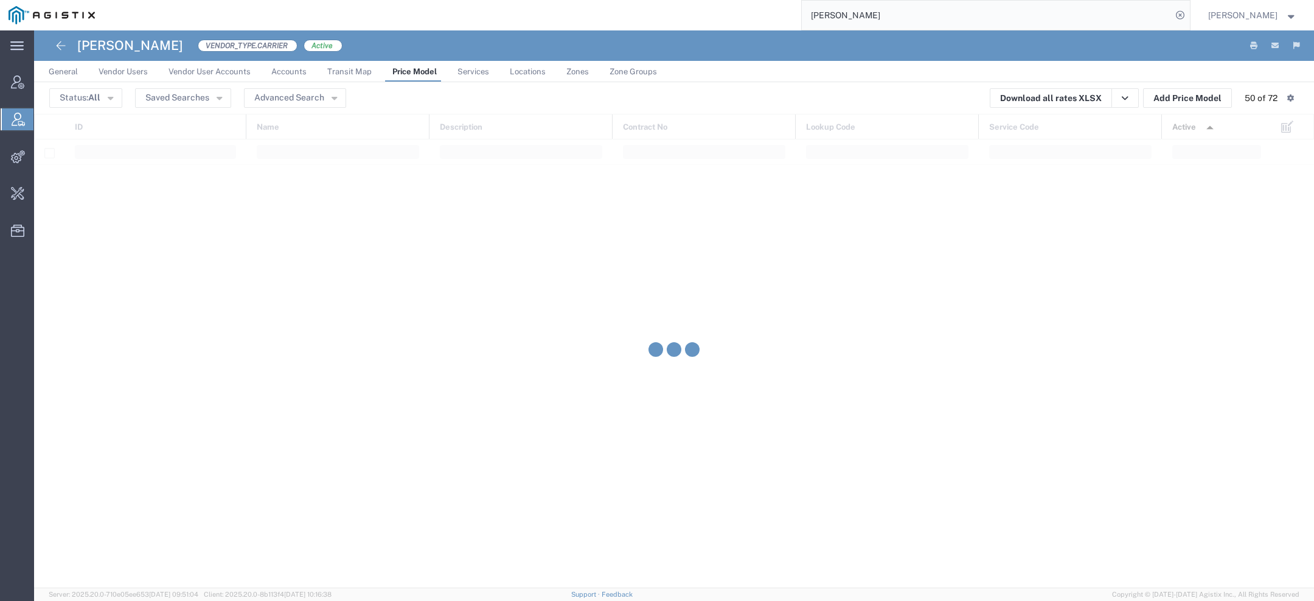
click at [1192, 128] on span "Active" at bounding box center [1185, 127] width 24 height 26
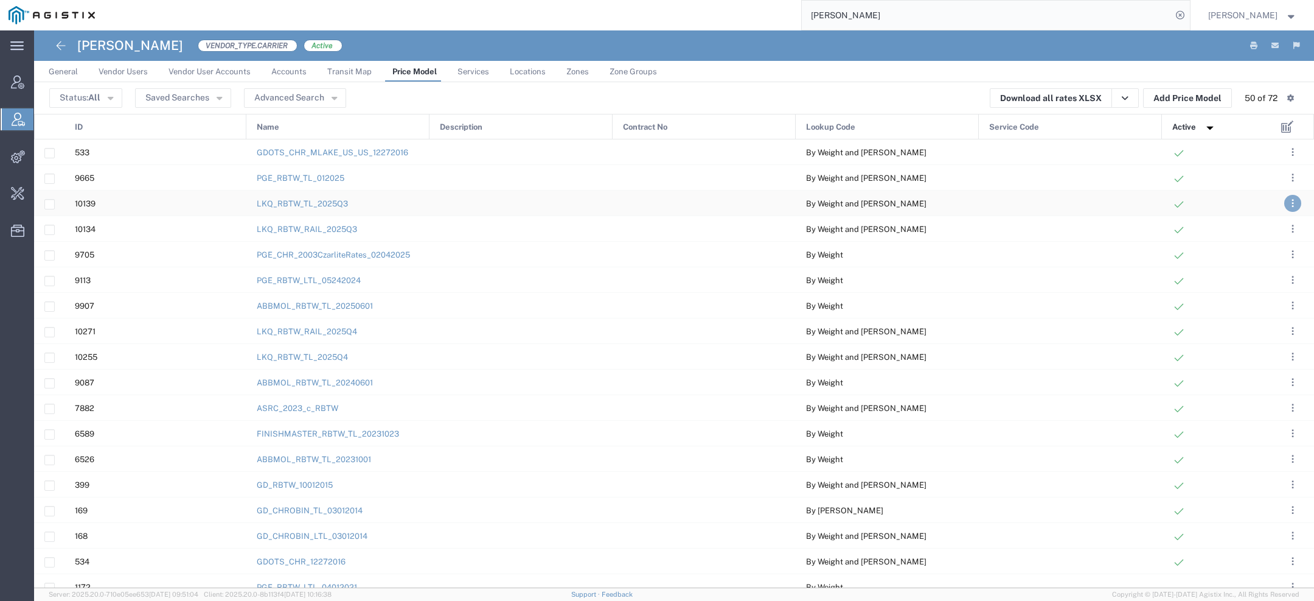
click at [1291, 201] on button ". . ." at bounding box center [1293, 203] width 17 height 17
click at [1232, 236] on link "Deactivate" at bounding box center [1216, 239] width 54 height 10
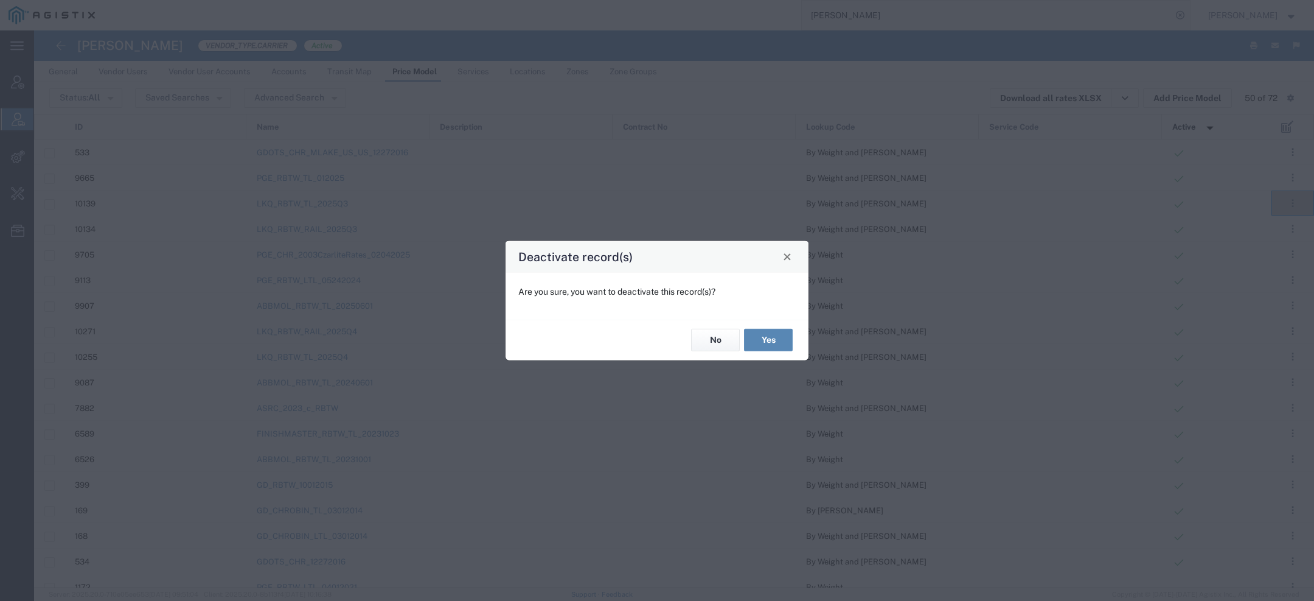
click at [765, 343] on button "Yes" at bounding box center [768, 340] width 49 height 23
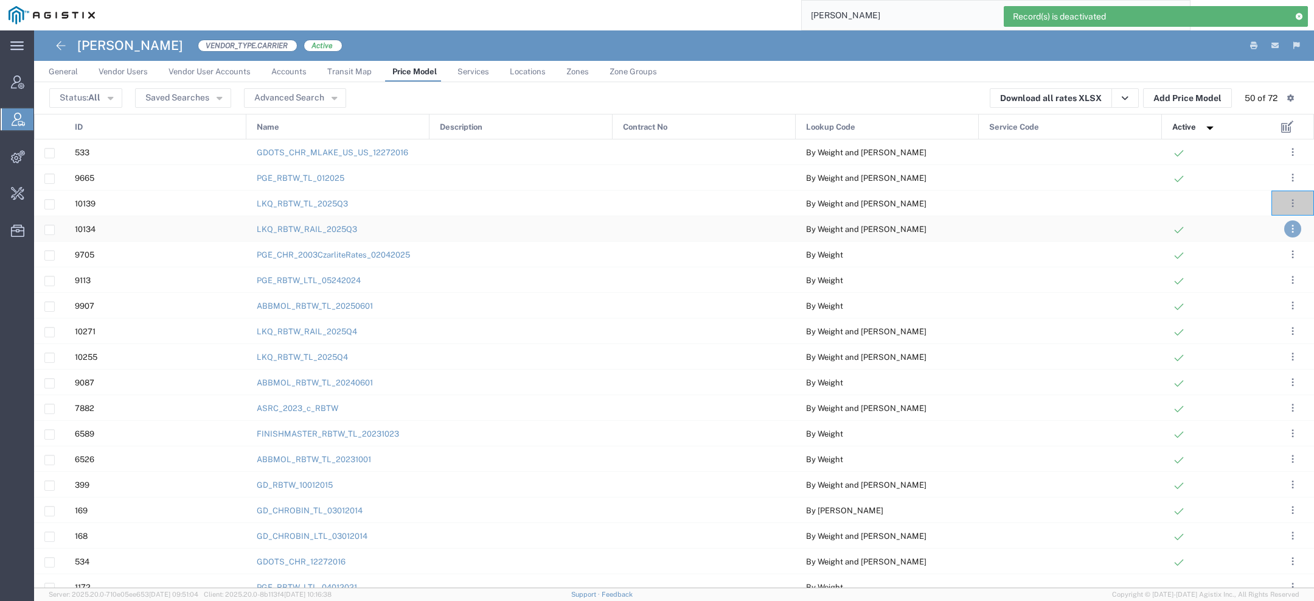
click at [1290, 231] on button ". . ." at bounding box center [1293, 228] width 17 height 17
click at [1232, 260] on link "Deactivate" at bounding box center [1216, 264] width 54 height 10
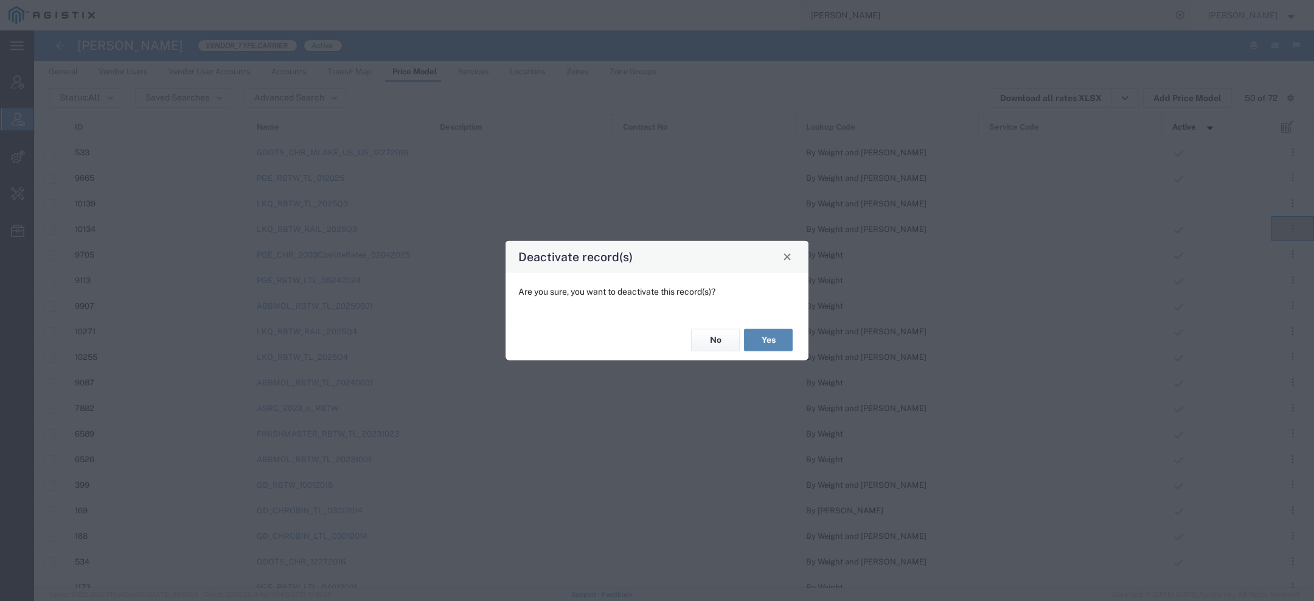
click at [776, 333] on button "Yes" at bounding box center [768, 340] width 49 height 23
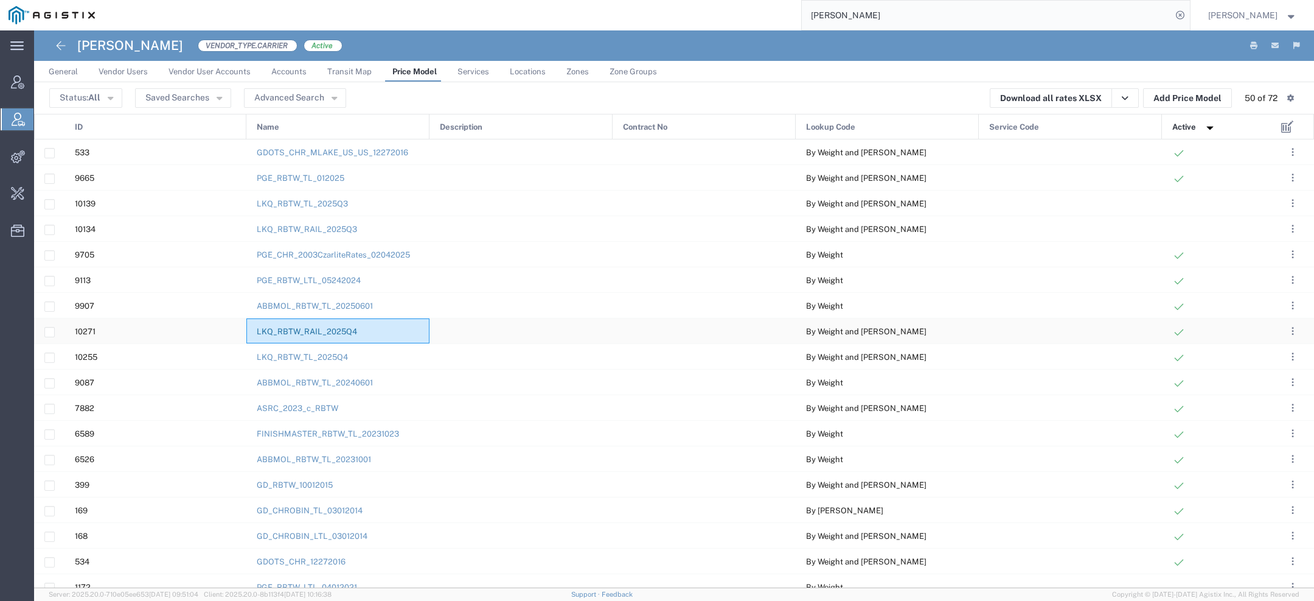
click at [326, 329] on link "LKQ_RBTW_RAIL_2025Q4" at bounding box center [307, 331] width 100 height 9
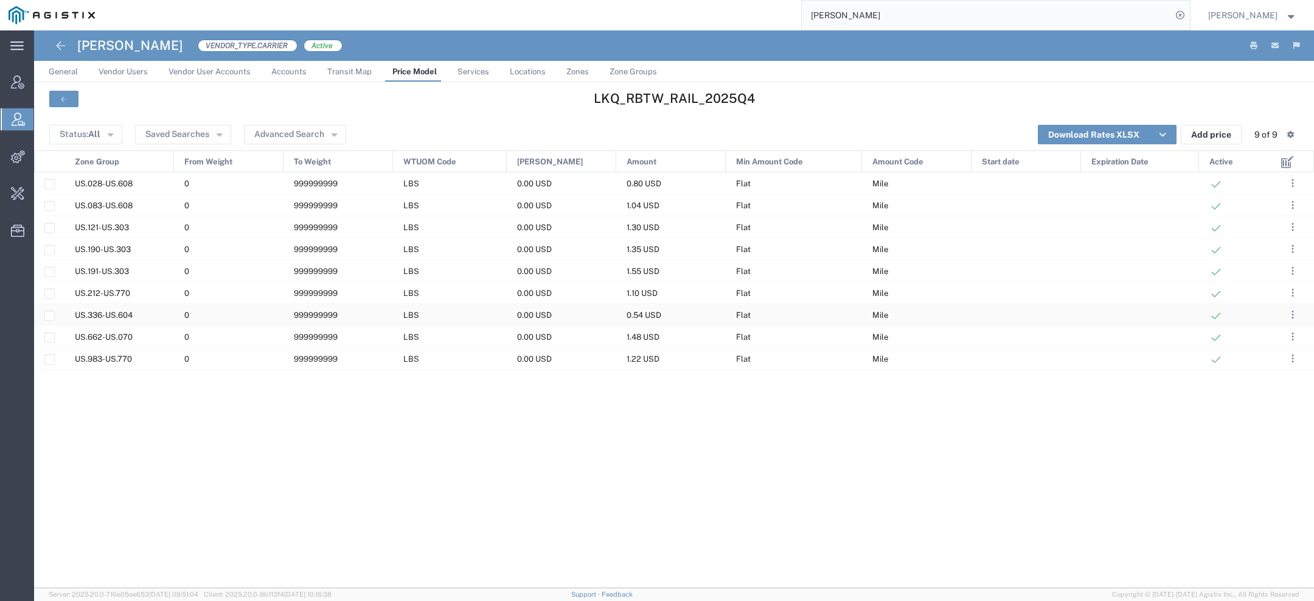
click at [92, 312] on span "US.336-US.604" at bounding box center [104, 314] width 58 height 9
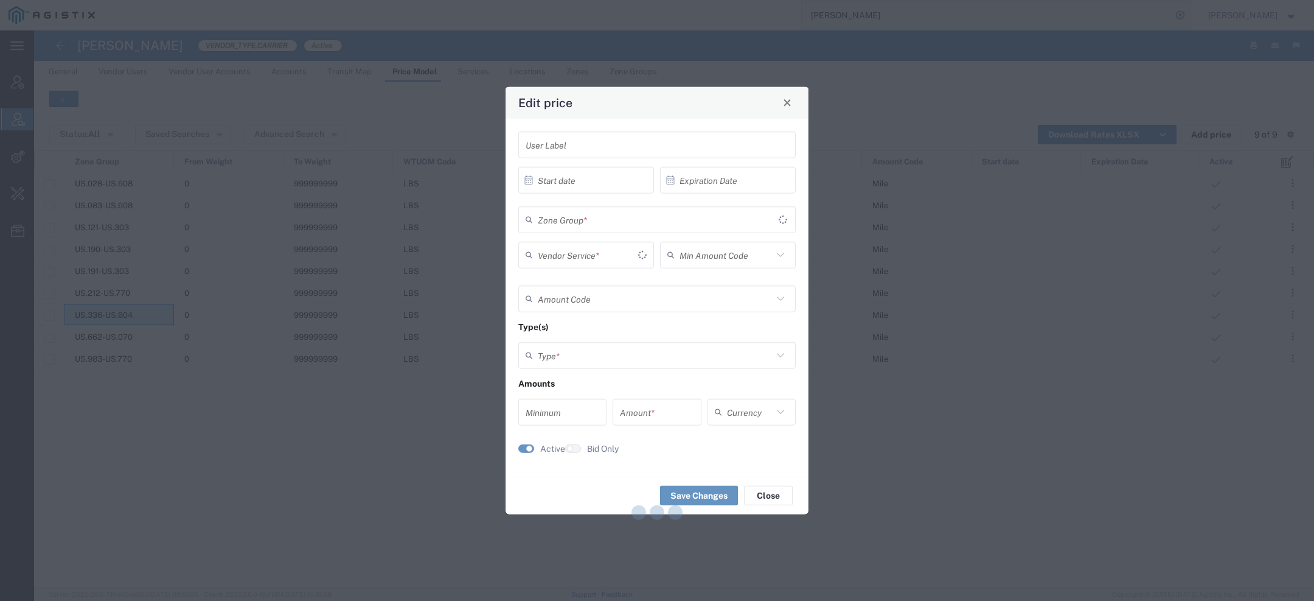
type input "Flat"
type input "Mile"
type input "Weight and Distance"
type input "0"
type input "0.54"
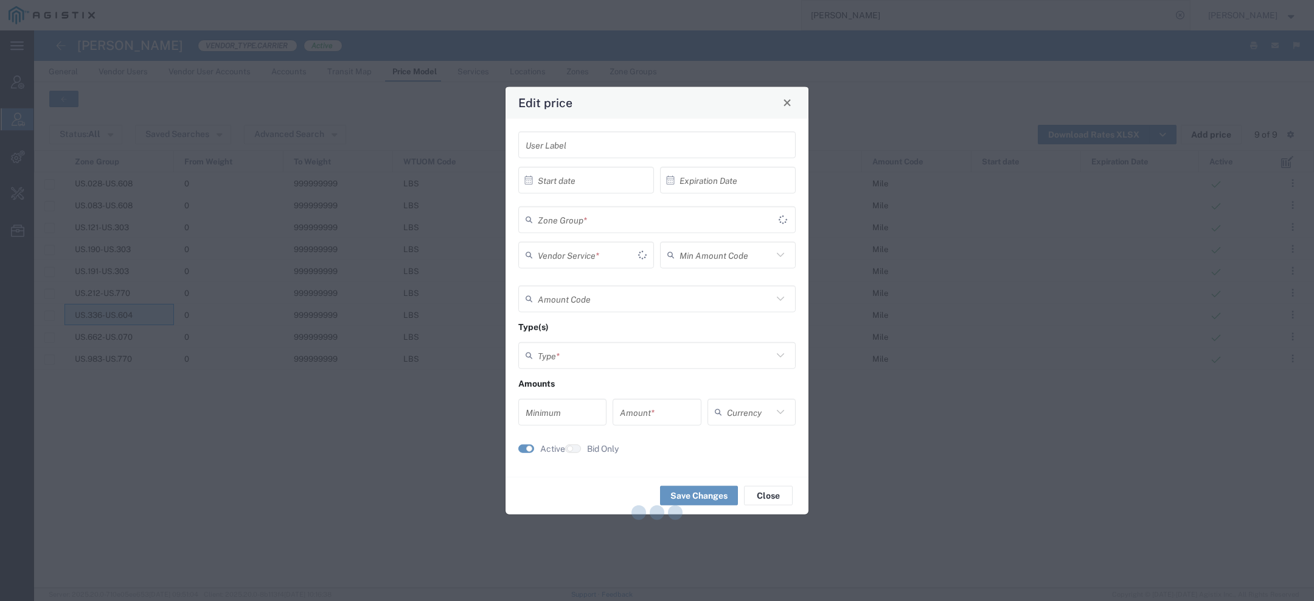
type input "USD"
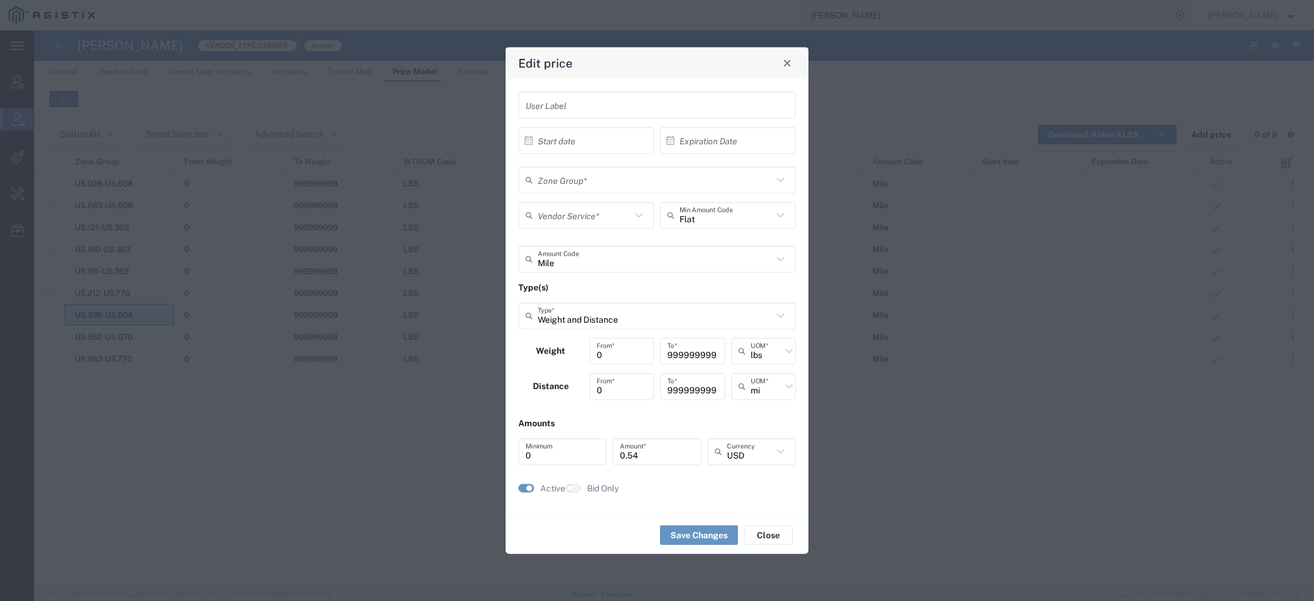
type input "US.336-US.604"
type input "Rail"
click at [790, 63] on span "Close" at bounding box center [787, 63] width 9 height 9
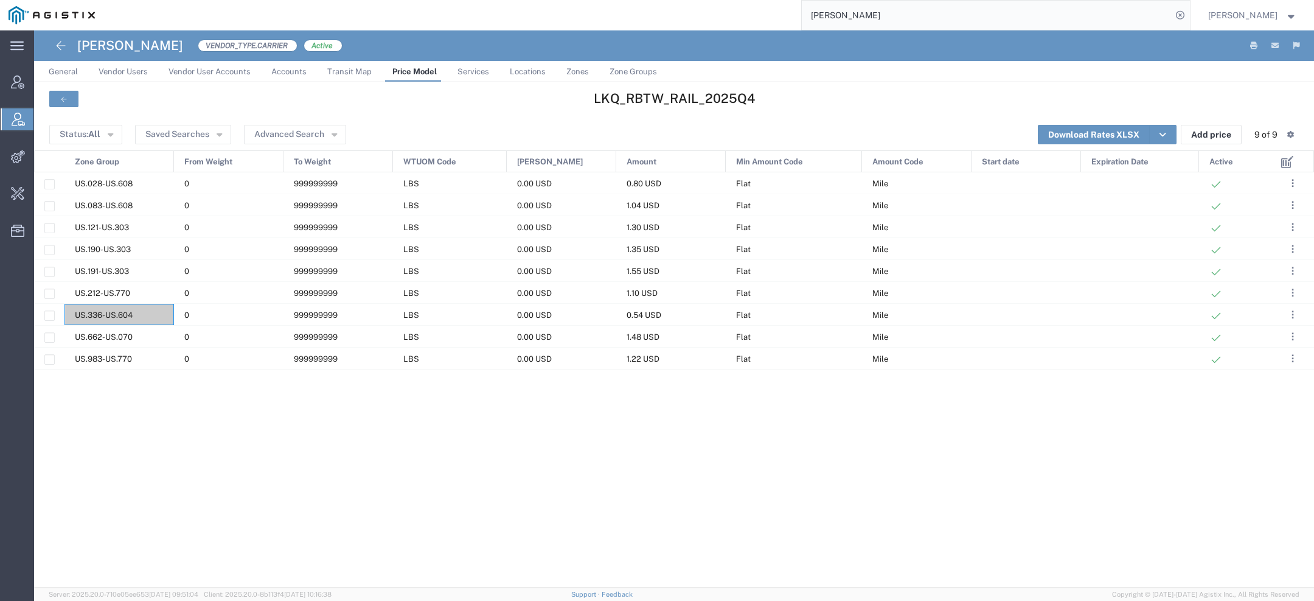
drag, startPoint x: 888, startPoint y: 13, endPoint x: 556, endPoint y: 5, distance: 332.4
click at [556, 5] on div "Robinson" at bounding box center [646, 15] width 1087 height 30
paste input "Nola"
type input "Nolan"
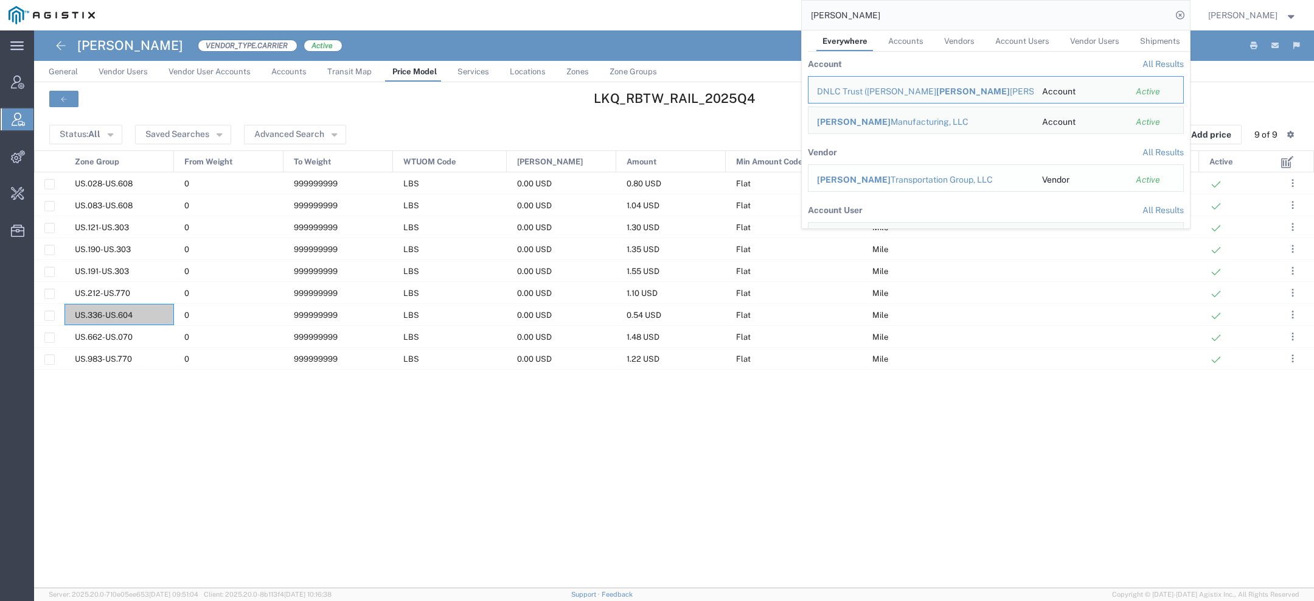
click at [836, 179] on span "Nolan" at bounding box center [854, 180] width 74 height 10
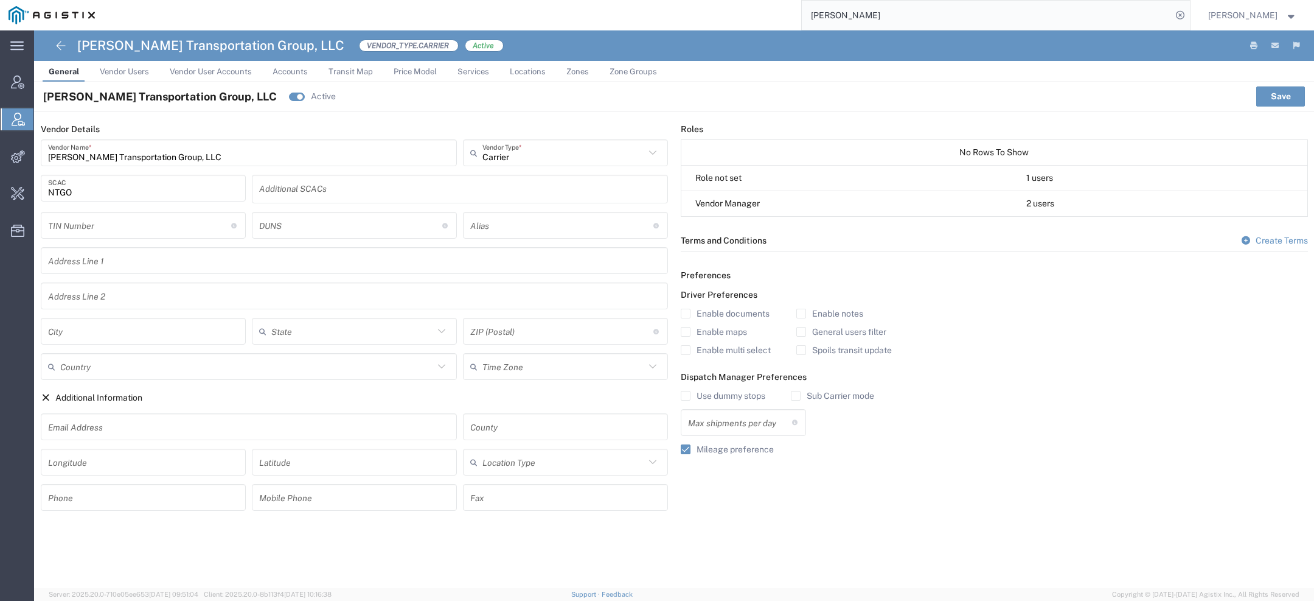
click at [419, 68] on span "Price Model" at bounding box center [415, 71] width 43 height 9
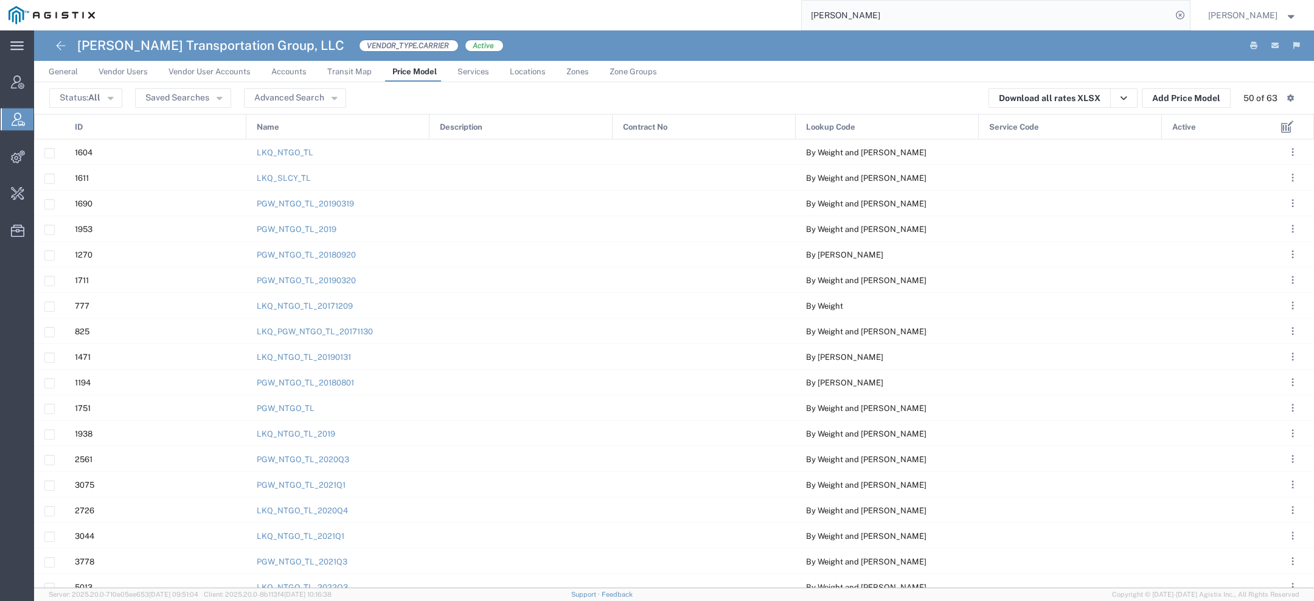
click at [1184, 133] on span "Active" at bounding box center [1185, 127] width 24 height 26
click at [1296, 201] on button ". . ." at bounding box center [1293, 203] width 17 height 17
click at [1231, 242] on link "Deactivate" at bounding box center [1216, 239] width 54 height 10
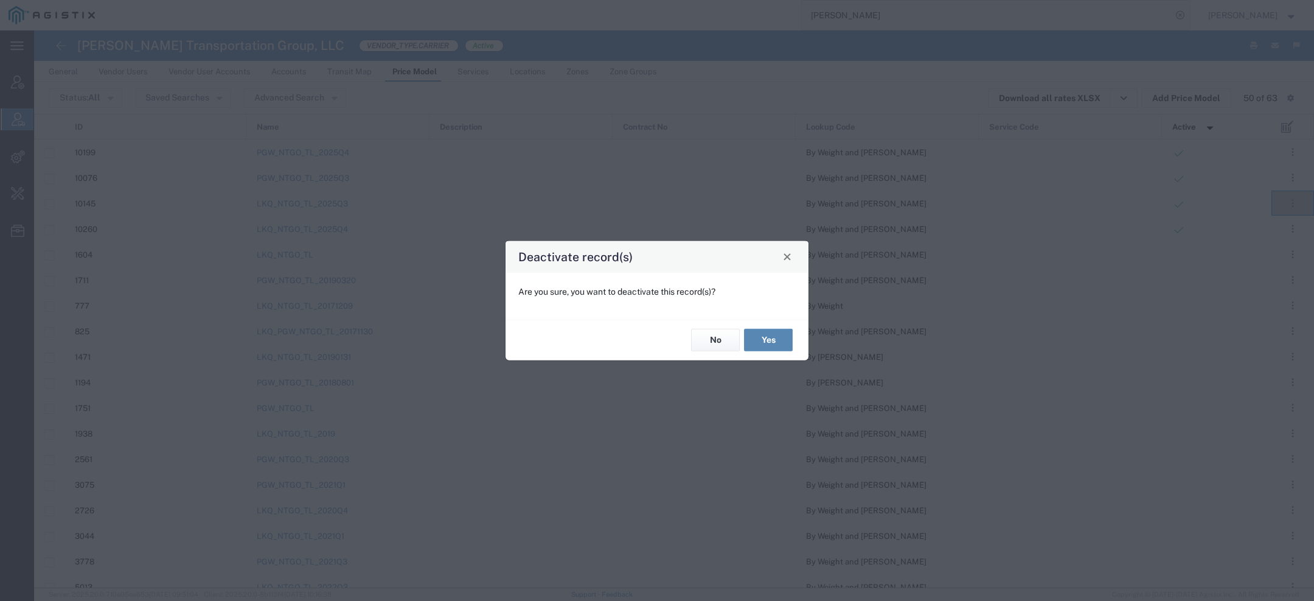
click at [770, 340] on button "Yes" at bounding box center [768, 340] width 49 height 23
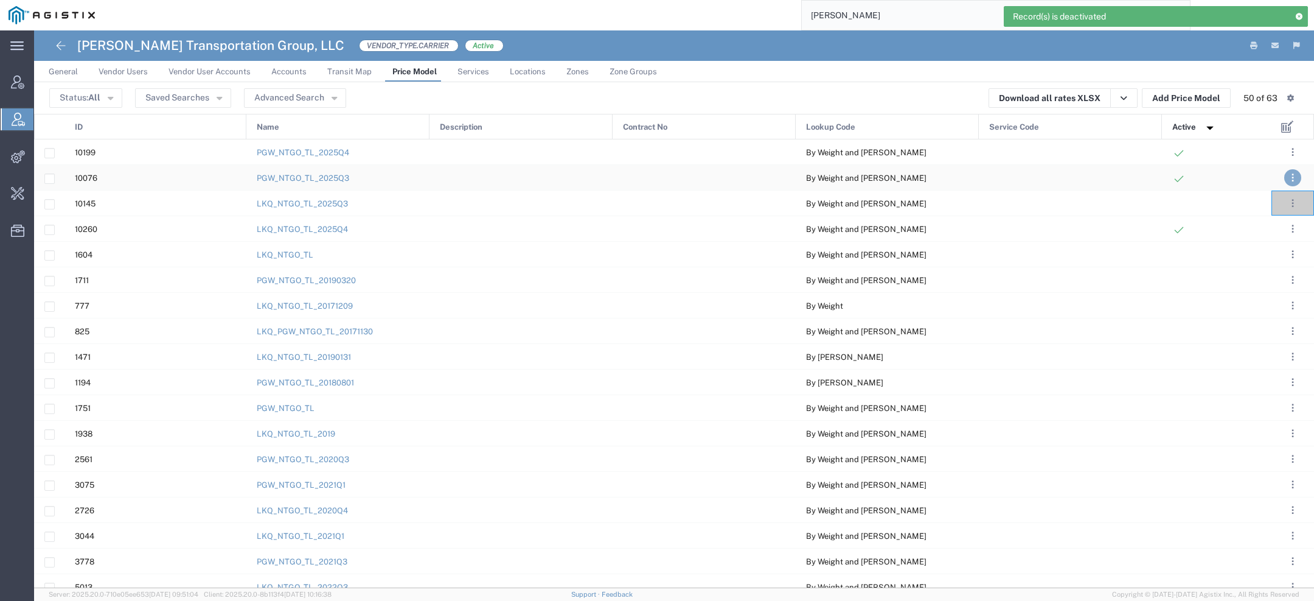
click at [1292, 178] on span ". . ." at bounding box center [1293, 177] width 2 height 15
click at [1200, 206] on li "Deactivate" at bounding box center [1239, 212] width 101 height 19
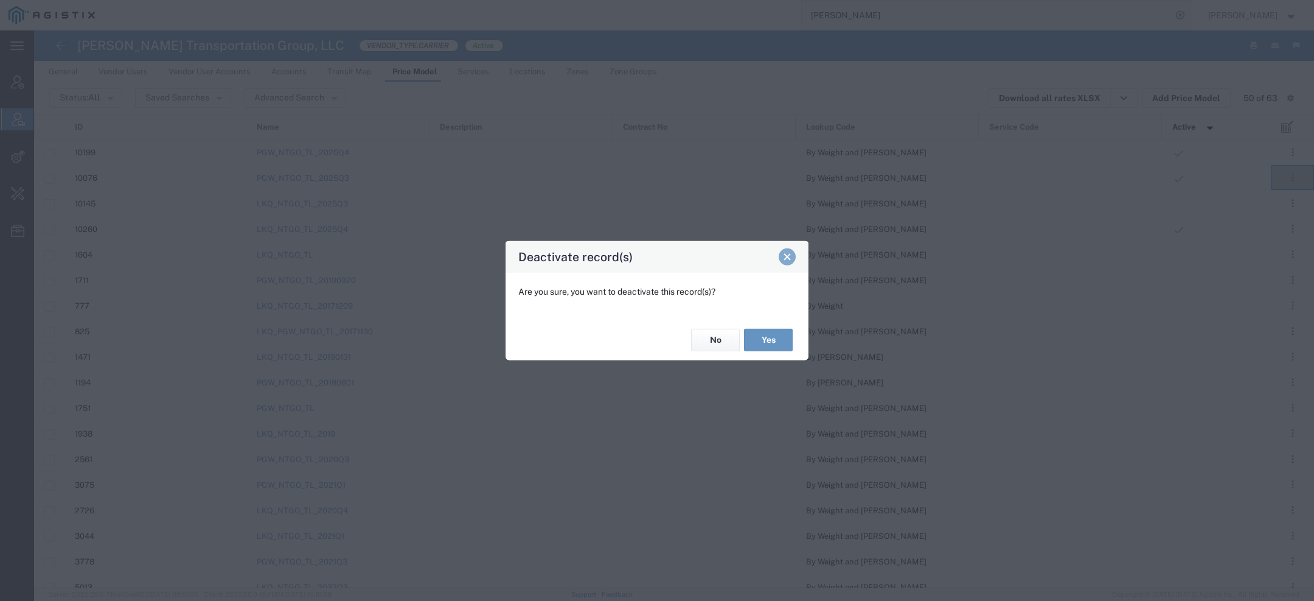
click at [789, 259] on span "Close" at bounding box center [787, 257] width 9 height 9
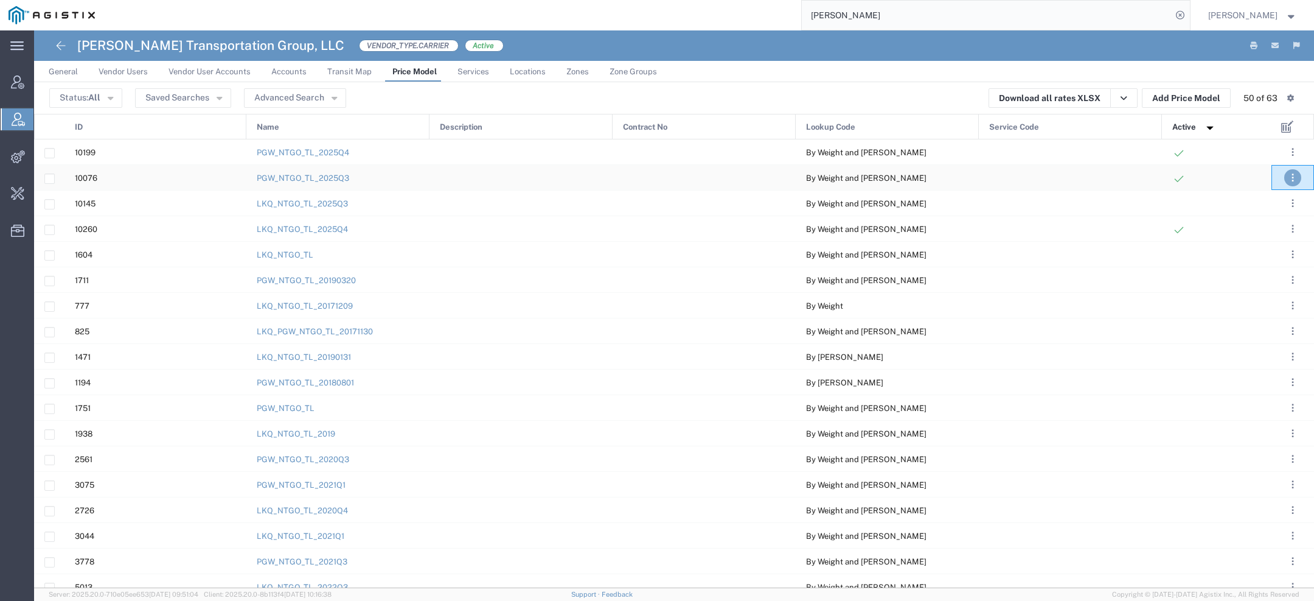
click at [1292, 178] on span ". . ." at bounding box center [1293, 177] width 2 height 15
click at [1235, 215] on link "Deactivate" at bounding box center [1216, 213] width 54 height 10
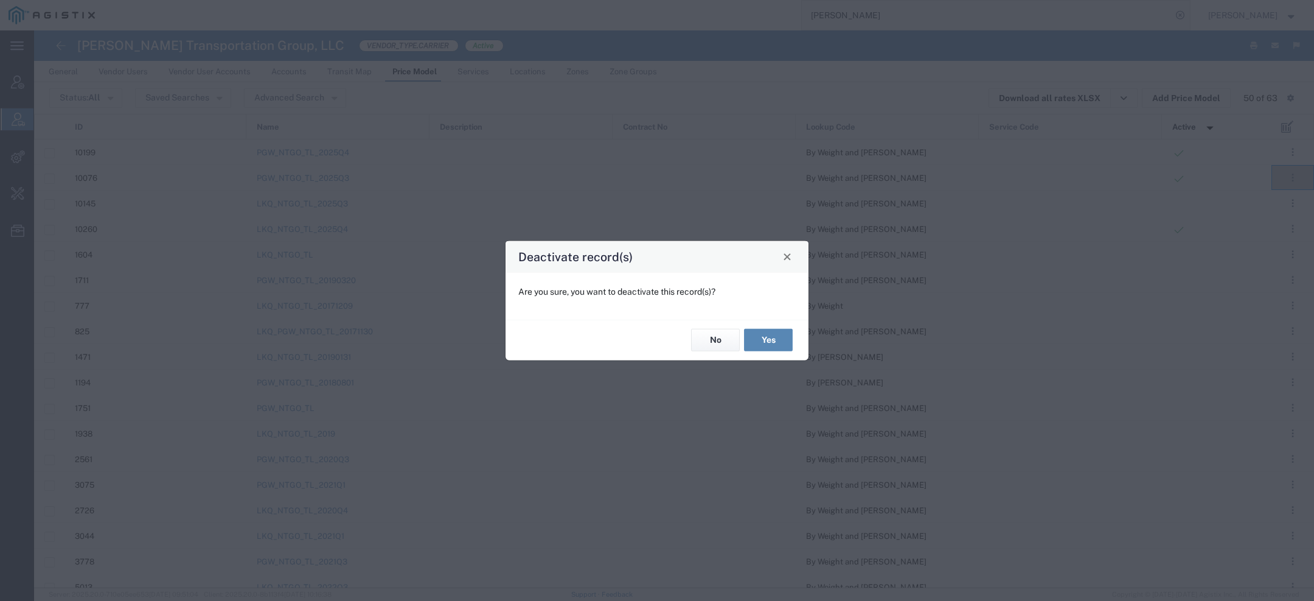
click at [771, 338] on button "Yes" at bounding box center [768, 340] width 49 height 23
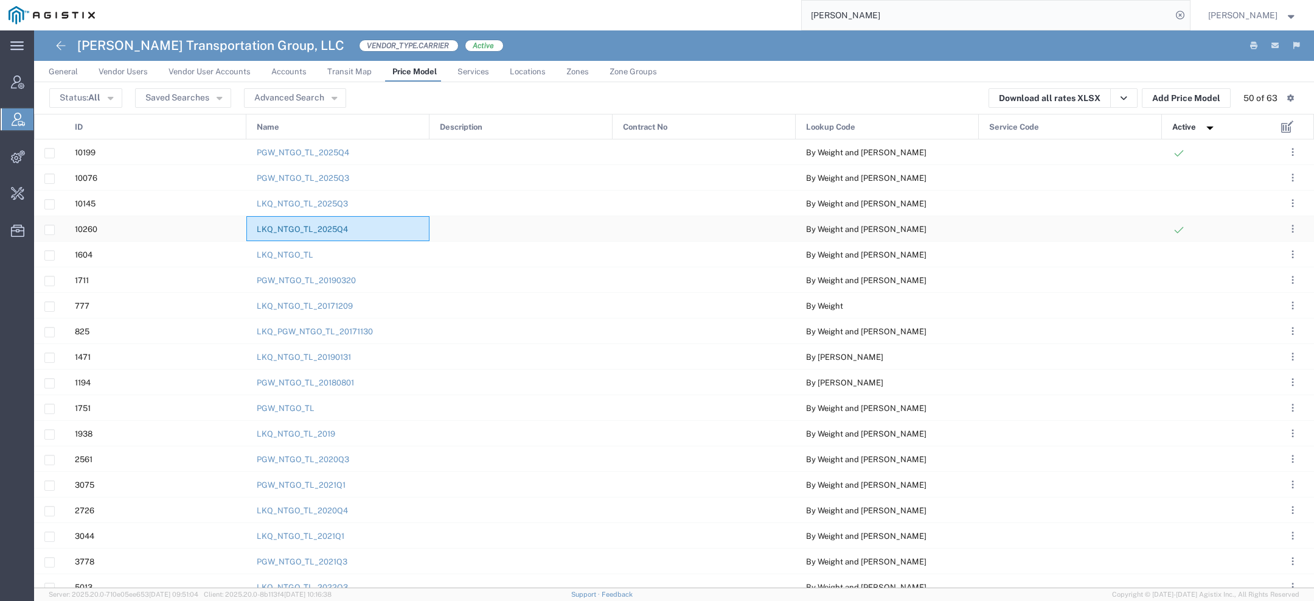
click at [323, 231] on link "LKQ_NTGO_TL_2025Q4" at bounding box center [302, 229] width 91 height 9
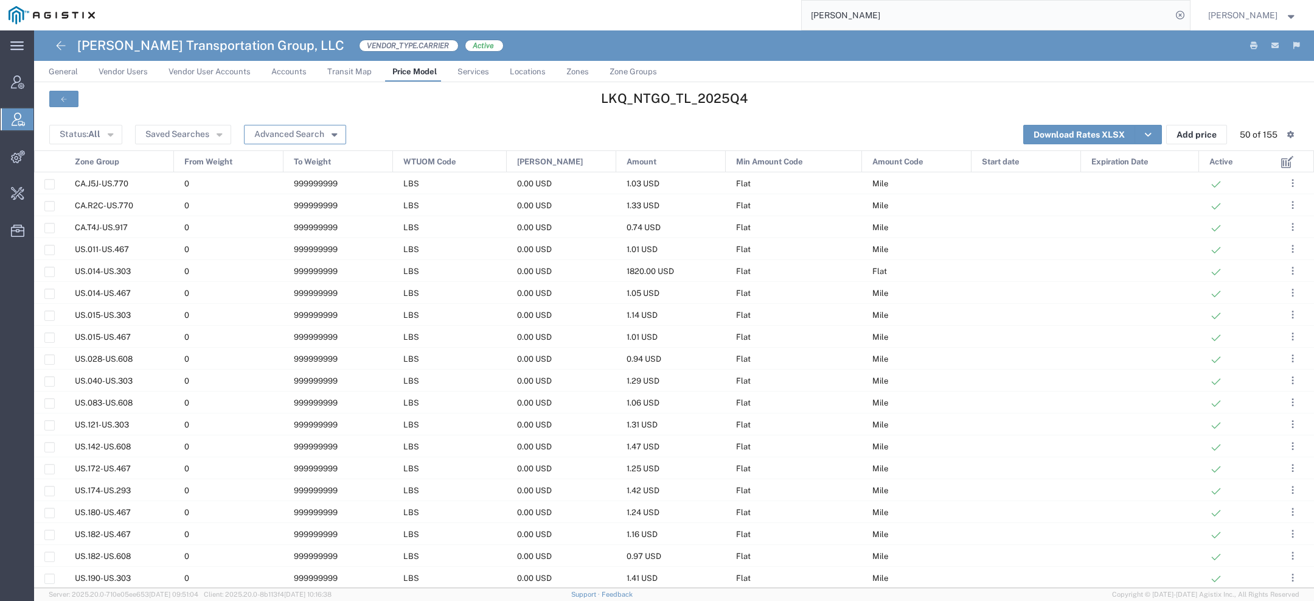
click at [330, 127] on button "Advanced Search" at bounding box center [295, 134] width 102 height 19
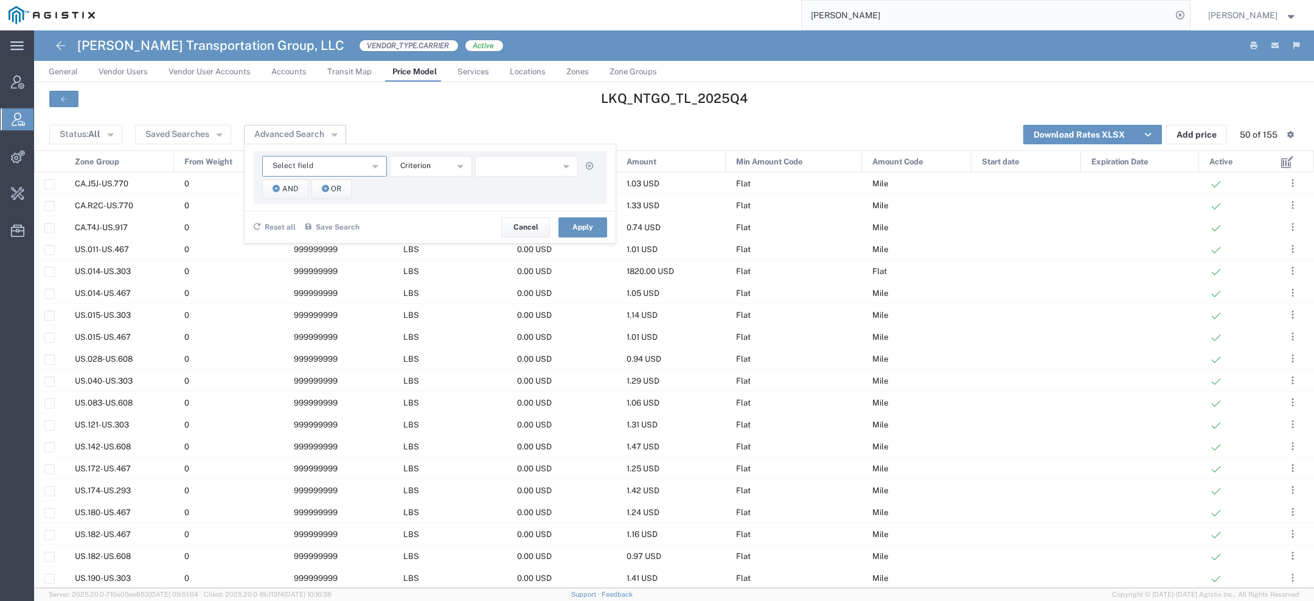
click at [288, 161] on span "Select field" at bounding box center [293, 166] width 41 height 12
click at [287, 342] on span "Zone Group" at bounding box center [323, 343] width 122 height 16
click at [291, 185] on span "And" at bounding box center [290, 189] width 16 height 12
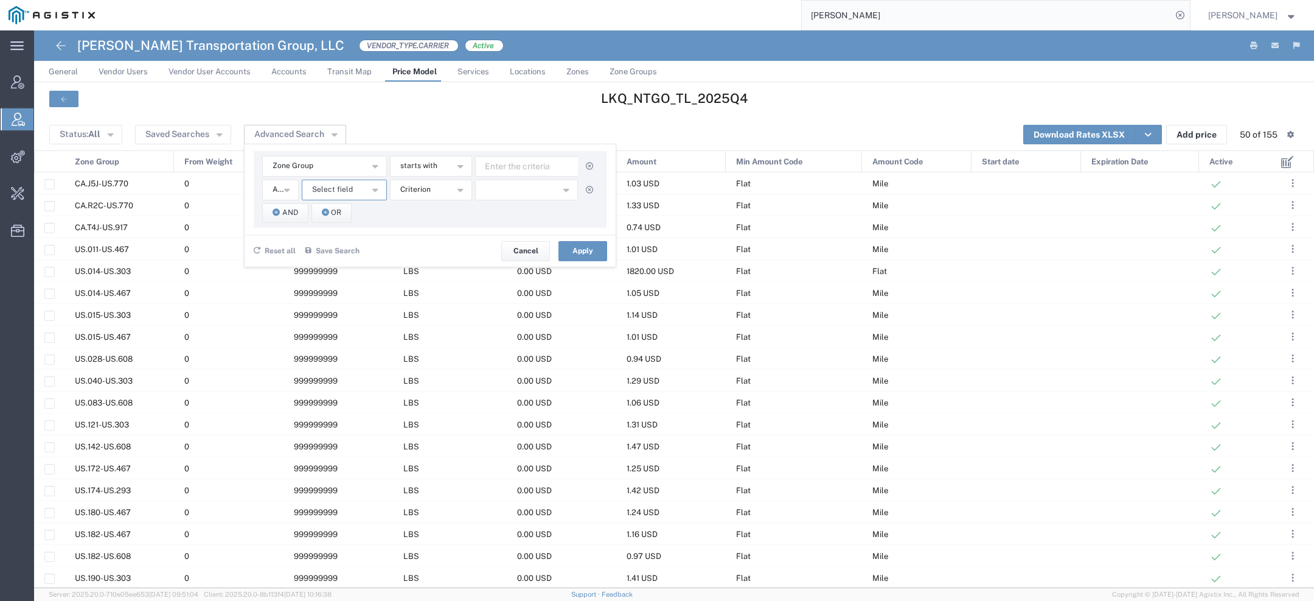
click at [326, 190] on span "Select field" at bounding box center [332, 190] width 41 height 12
click at [329, 360] on span "Zone Group" at bounding box center [342, 367] width 83 height 16
click at [426, 160] on span "starts with" at bounding box center [418, 166] width 37 height 12
click at [426, 190] on span "contains" at bounding box center [429, 188] width 80 height 16
click at [424, 196] on button "starts with" at bounding box center [431, 190] width 82 height 21
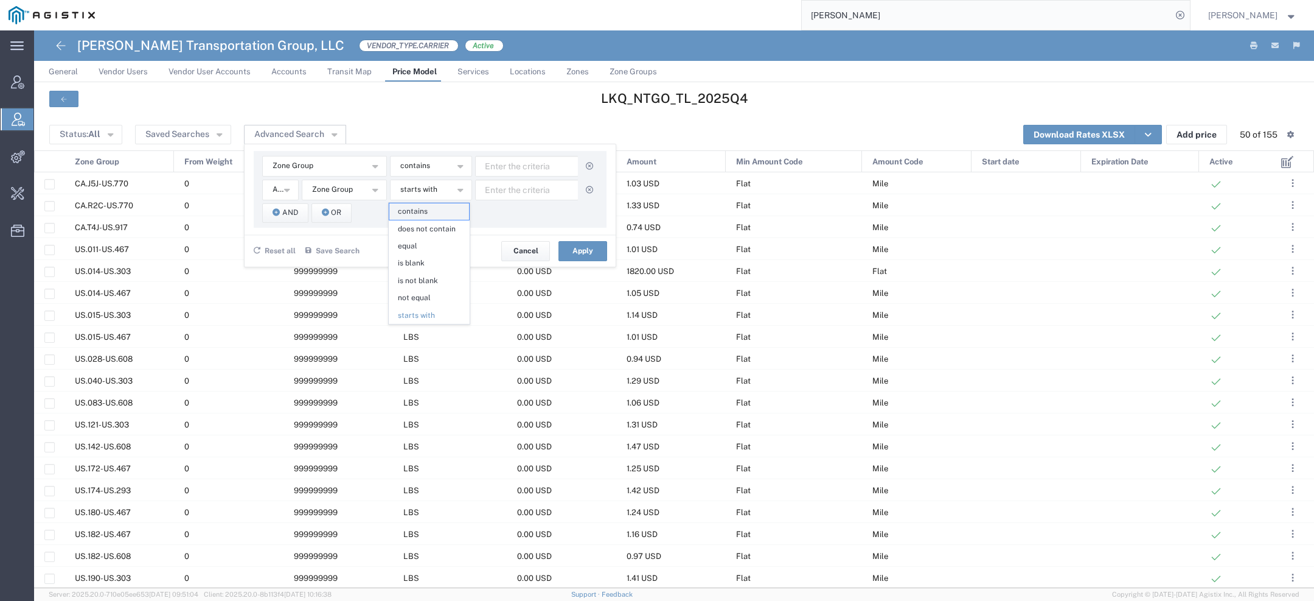
click at [424, 209] on span "contains" at bounding box center [429, 211] width 80 height 16
click at [532, 167] on input "text" at bounding box center [526, 166] width 103 height 21
type input "336"
click at [493, 187] on input "text" at bounding box center [526, 190] width 103 height 21
type input "604"
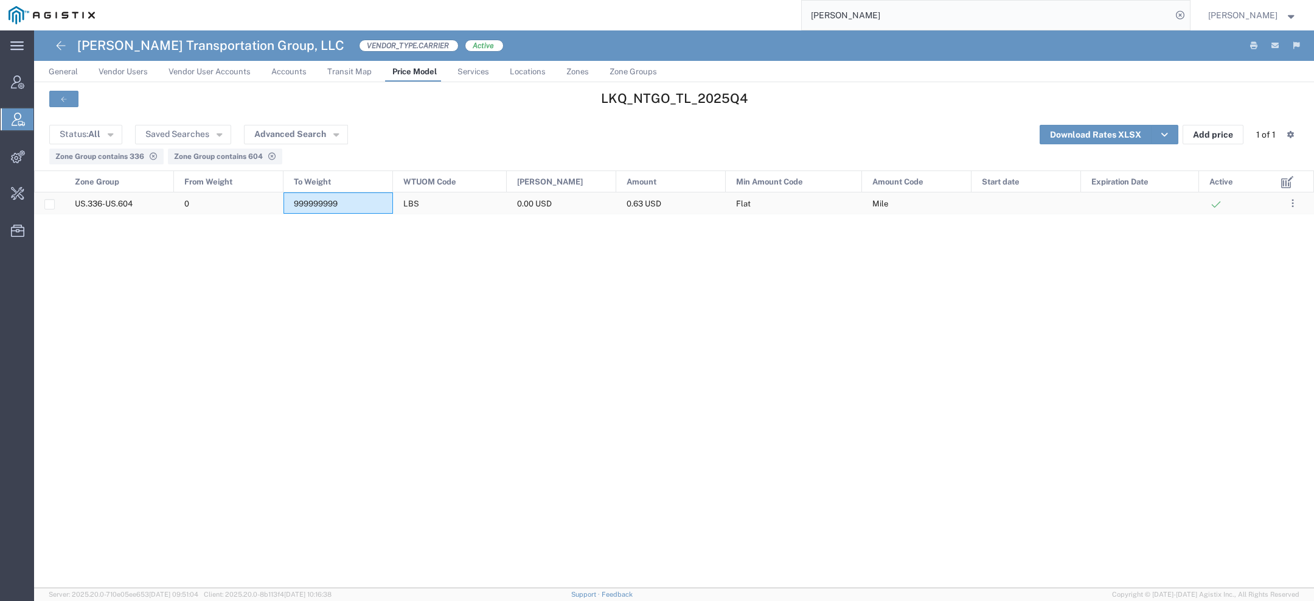
click at [319, 207] on span "999999999" at bounding box center [316, 203] width 44 height 9
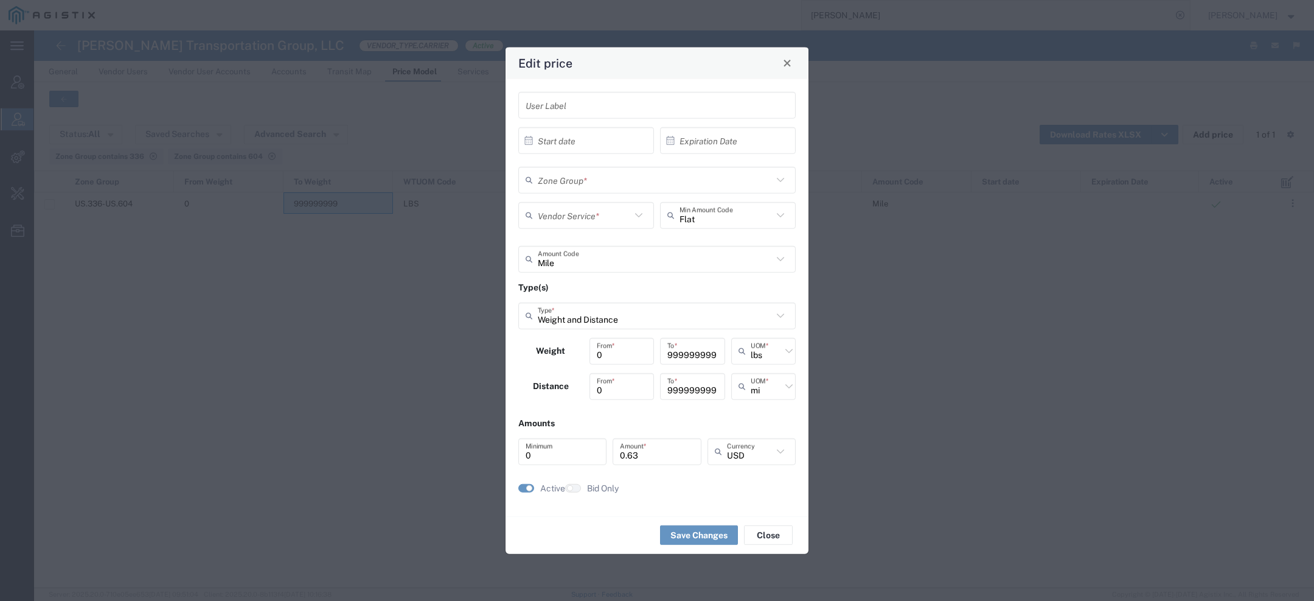
type input "US.336-US.604"
type input "TL Standard 3 - 5 Day"
click at [785, 66] on span "Close" at bounding box center [787, 63] width 9 height 9
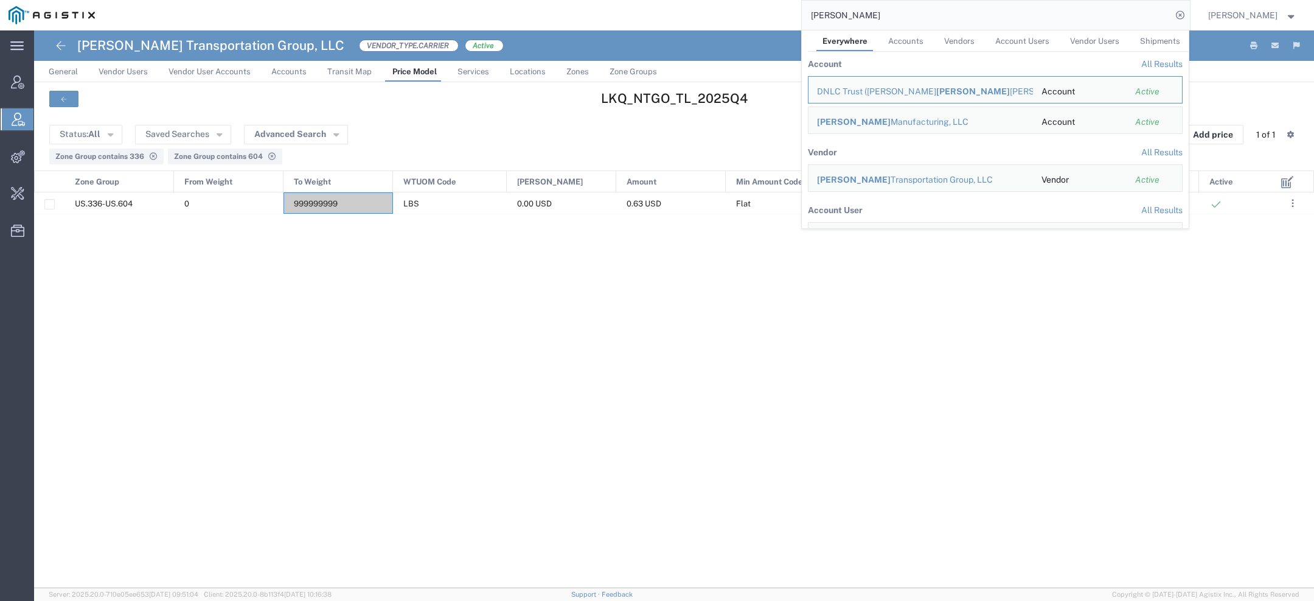
drag, startPoint x: 864, startPoint y: 15, endPoint x: 629, endPoint y: 4, distance: 235.2
click at [632, 4] on div "Nolan Everywhere Accounts Vendors Account Users Vendor Users Shipments Account …" at bounding box center [646, 15] width 1087 height 30
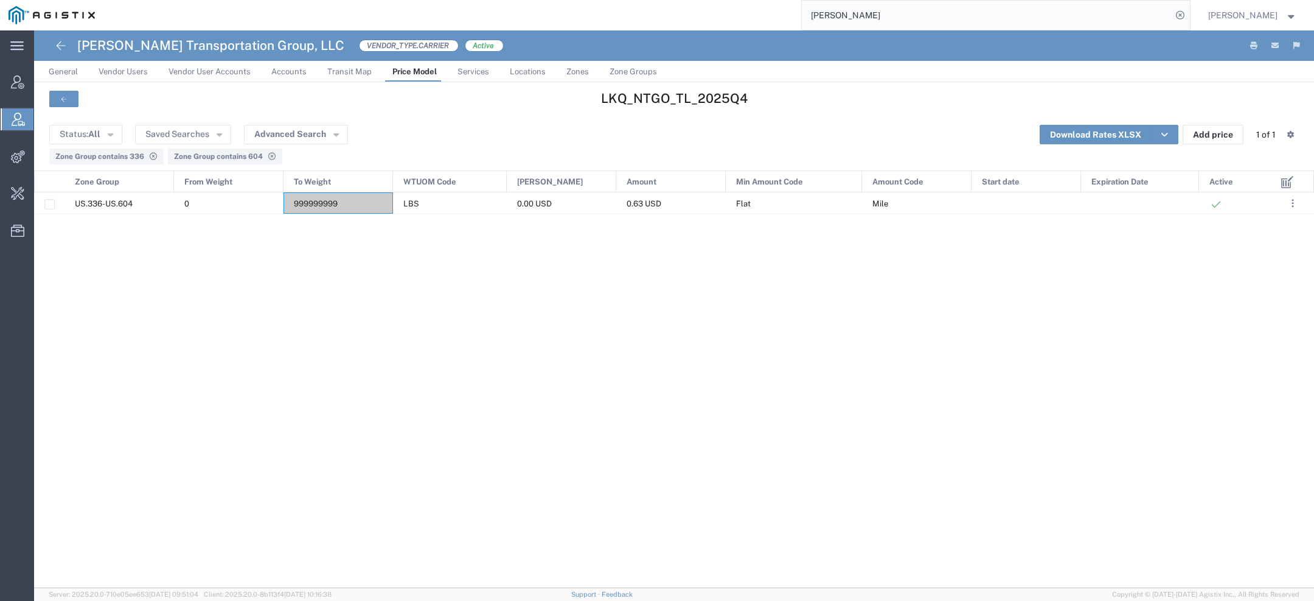
paste input "Transportatio"
type input "Transportation o"
click at [324, 210] on div "999999999" at bounding box center [339, 202] width 110 height 21
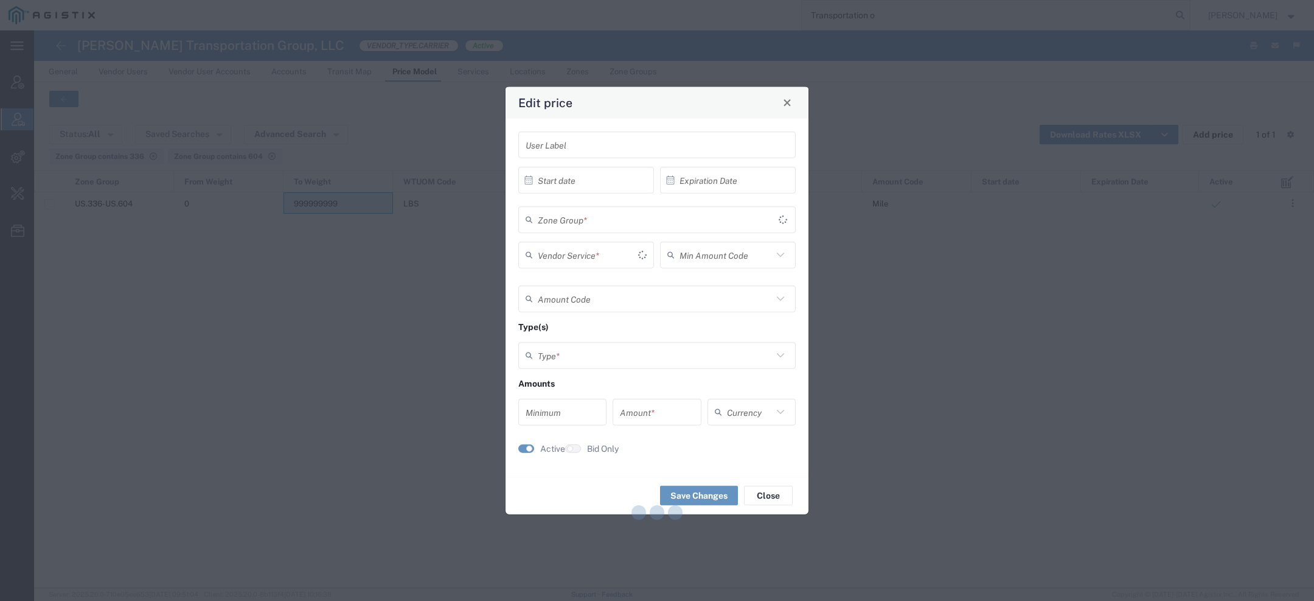
type input "Flat"
type input "Mile"
type input "Weight and Distance"
type input "0"
type input "0.63"
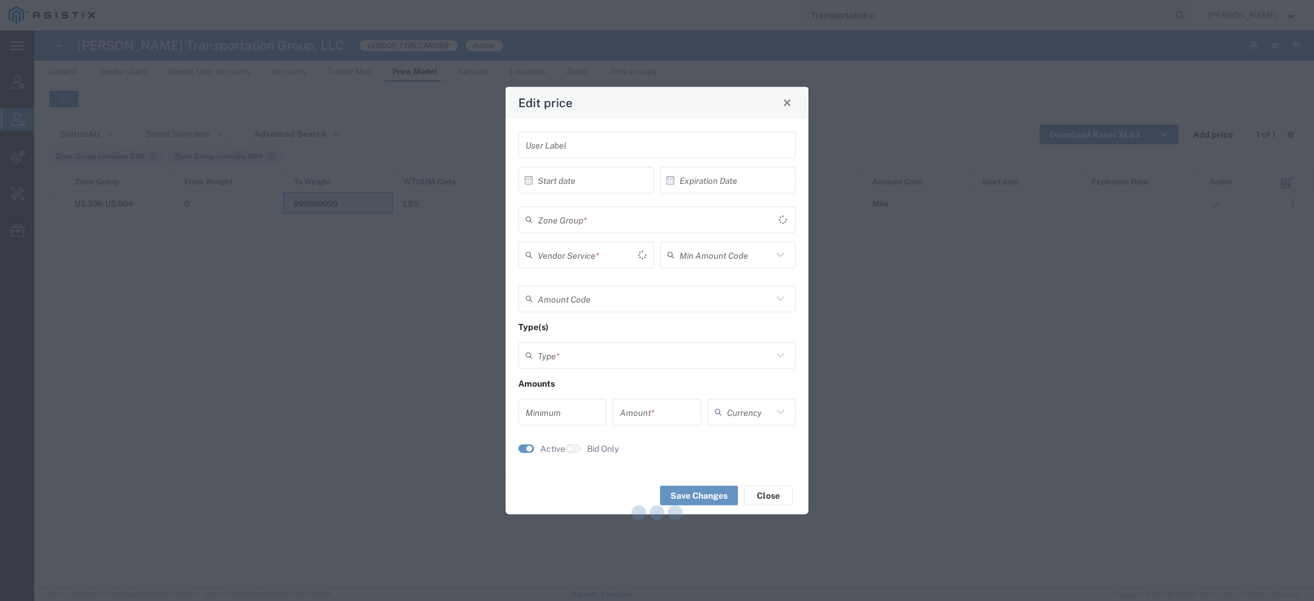
type input "USD"
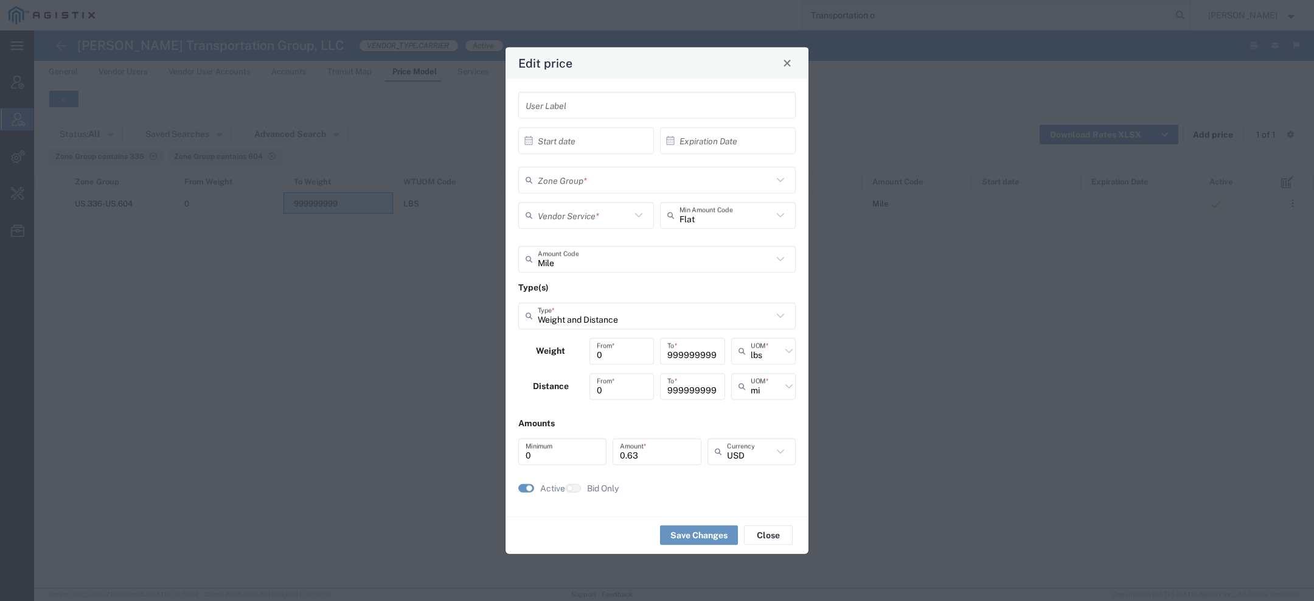
type input "US.336-US.604"
type input "TL Standard 3 - 5 Day"
click at [787, 63] on span "Close" at bounding box center [787, 63] width 9 height 9
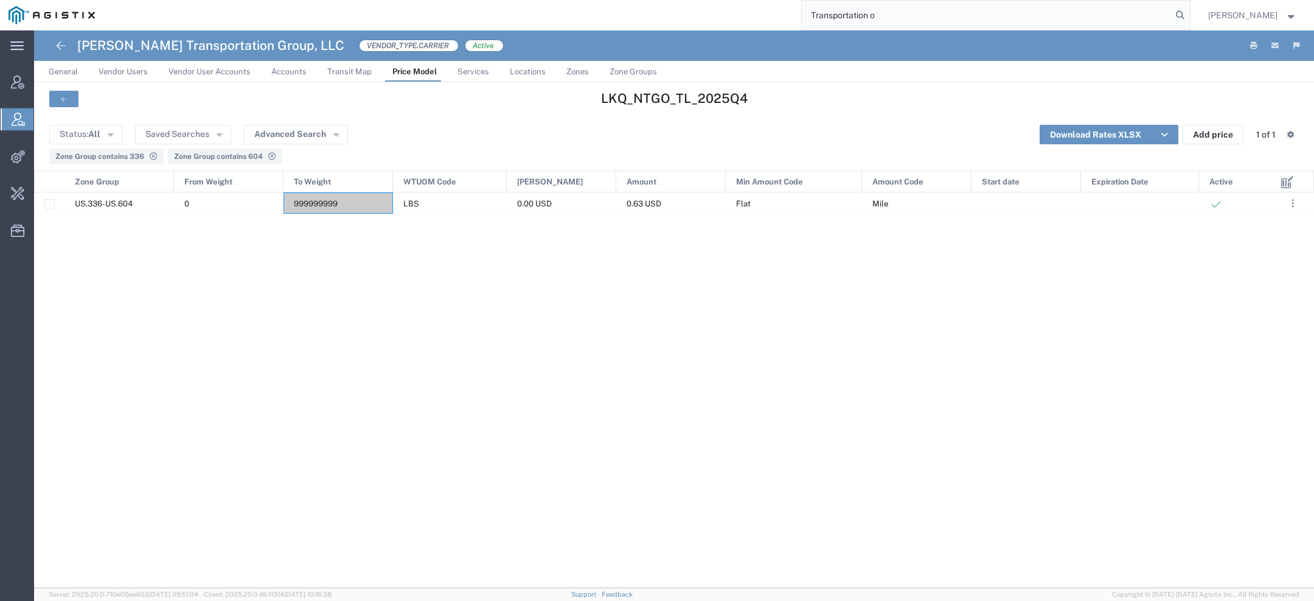
click at [901, 18] on input "Transportation o" at bounding box center [987, 15] width 370 height 29
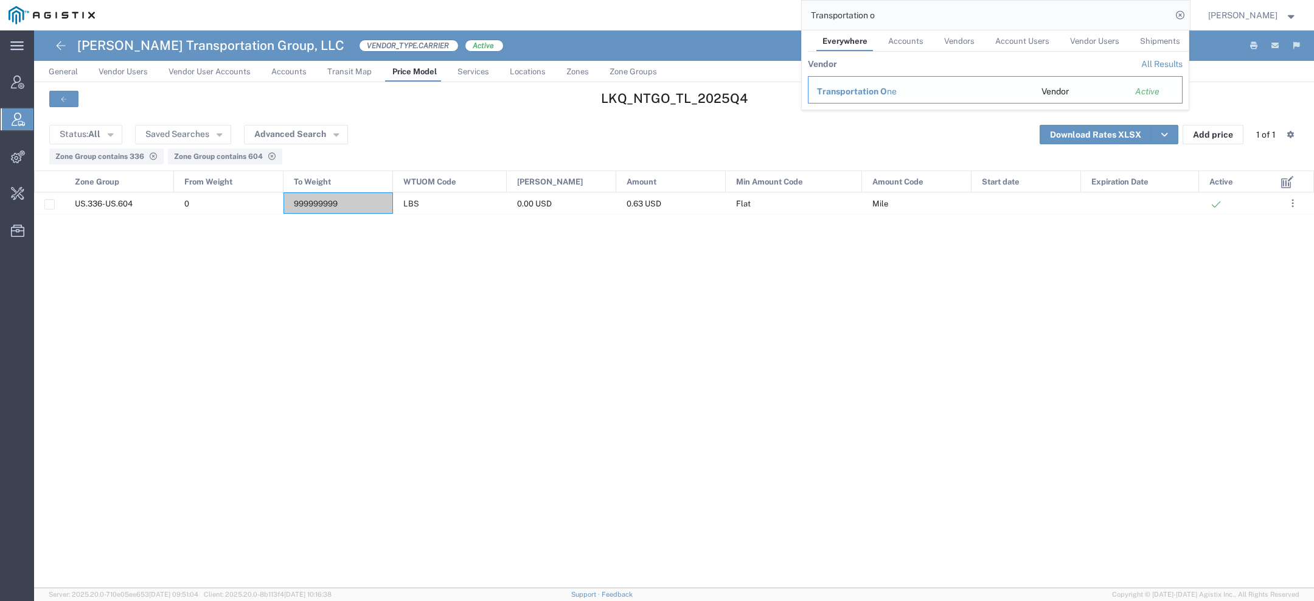
click at [845, 88] on span "Transportation O" at bounding box center [852, 91] width 70 height 10
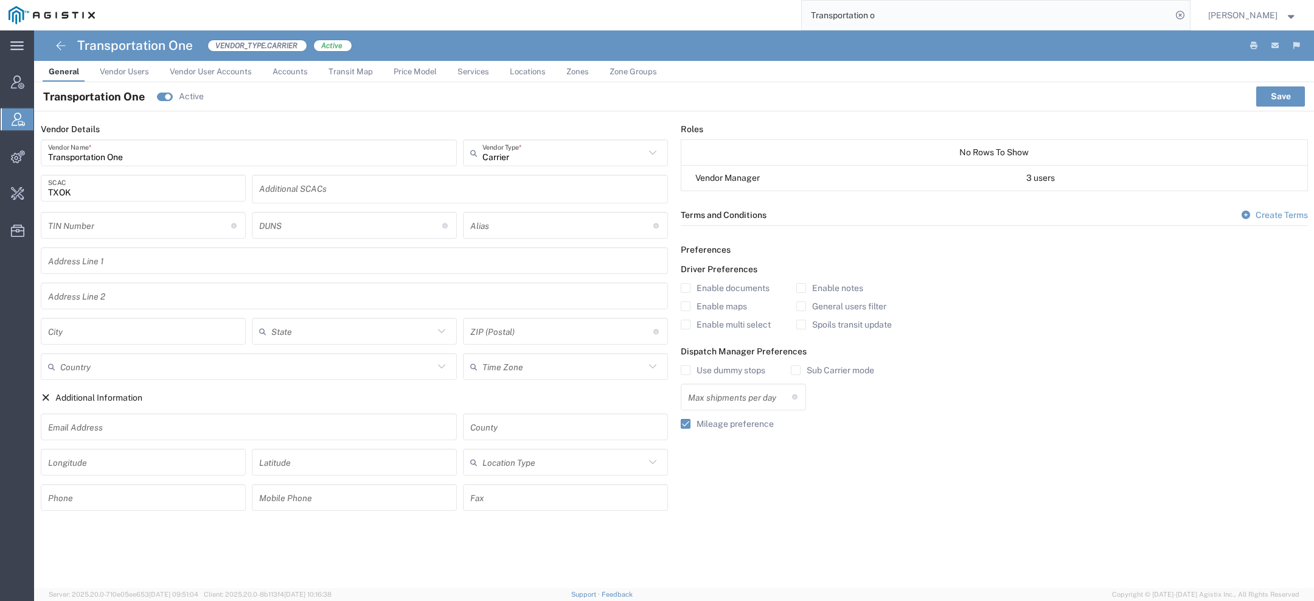
click at [407, 74] on span "Price Model" at bounding box center [415, 71] width 43 height 9
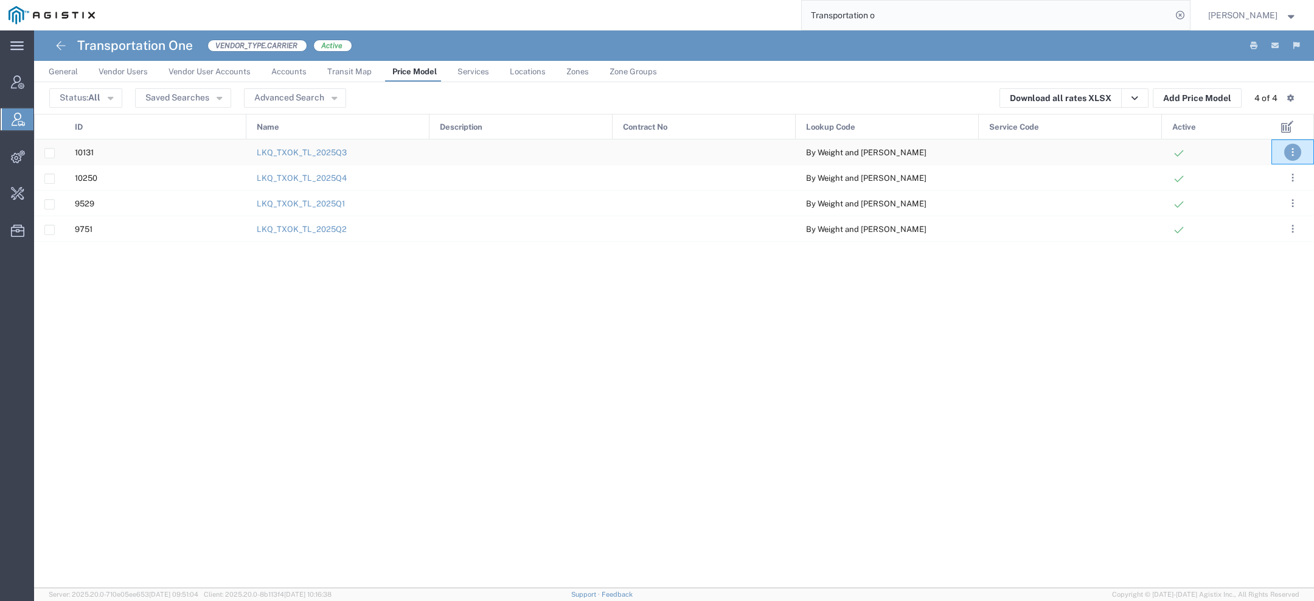
click at [1292, 150] on span ". . ." at bounding box center [1293, 152] width 2 height 15
click at [1215, 184] on link "Deactivate" at bounding box center [1216, 188] width 54 height 10
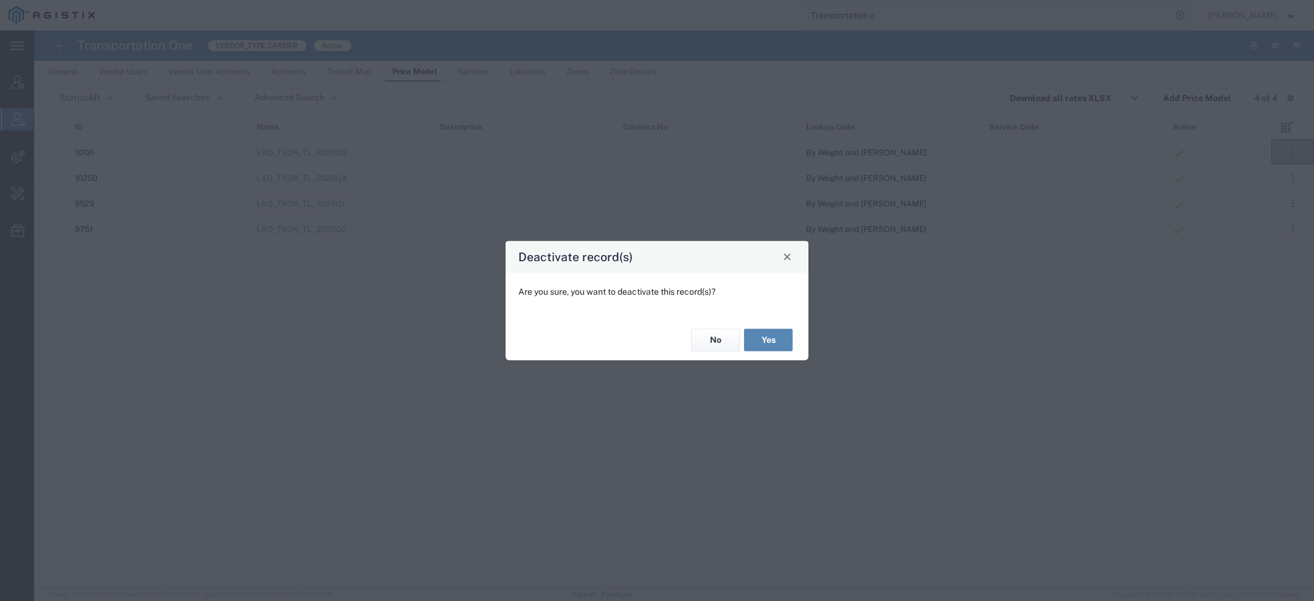
click at [767, 340] on button "Yes" at bounding box center [768, 340] width 49 height 23
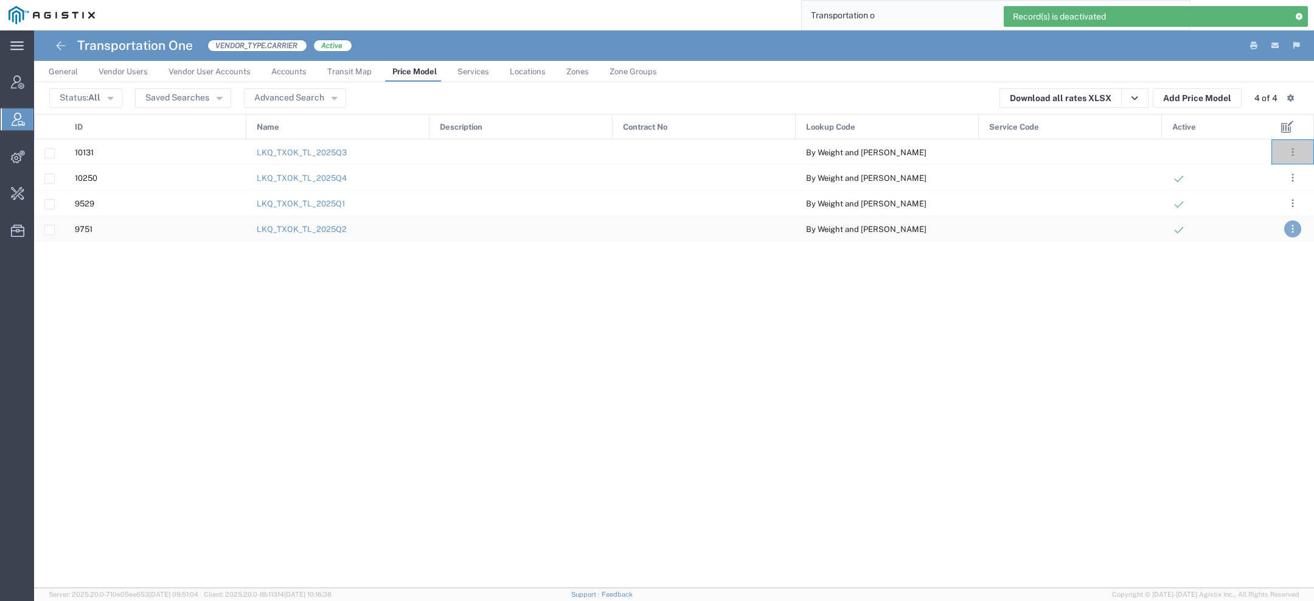
click at [1288, 233] on button ". . ." at bounding box center [1293, 228] width 17 height 17
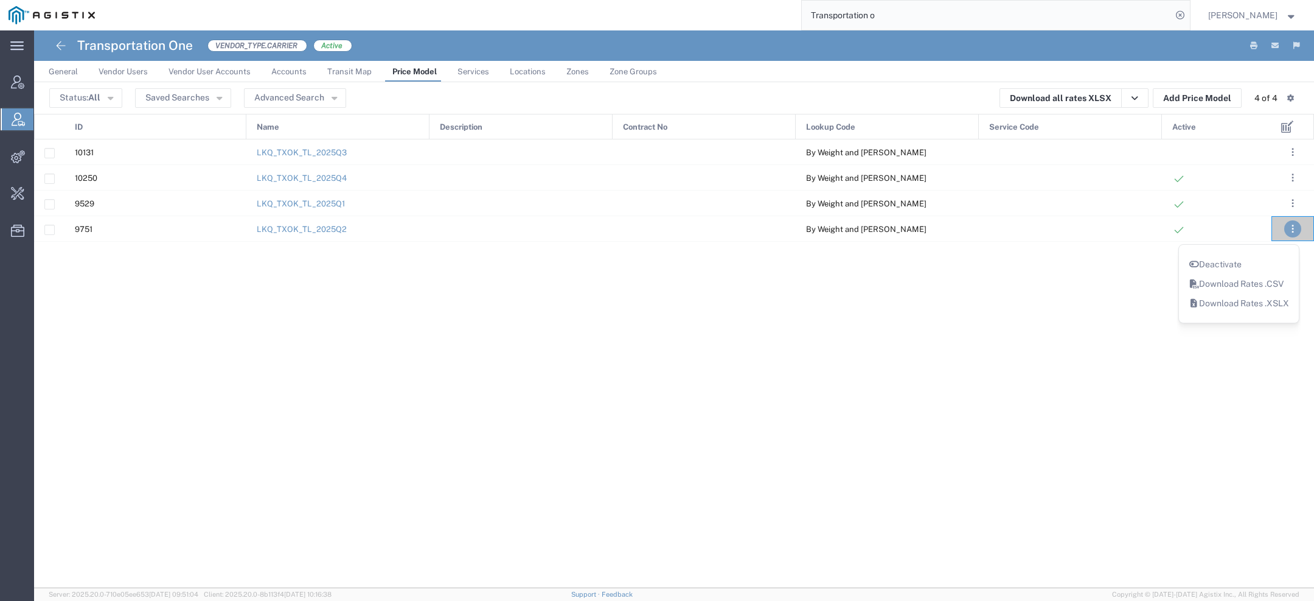
click at [1212, 266] on link "Deactivate" at bounding box center [1216, 264] width 54 height 10
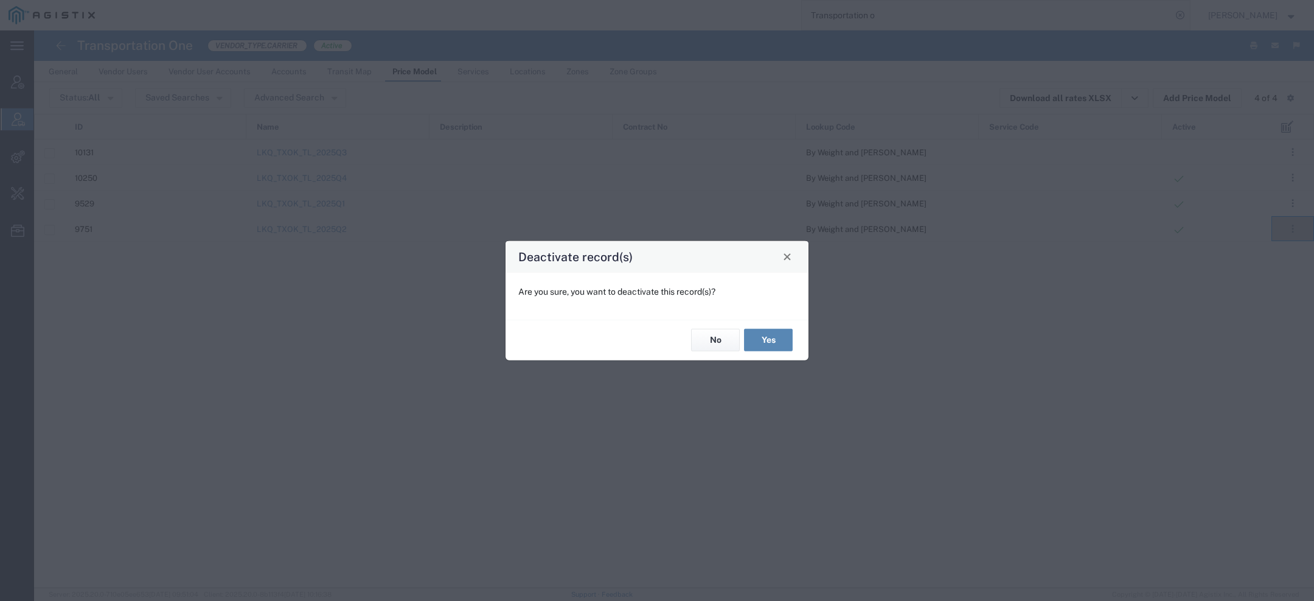
click at [775, 341] on button "Yes" at bounding box center [768, 340] width 49 height 23
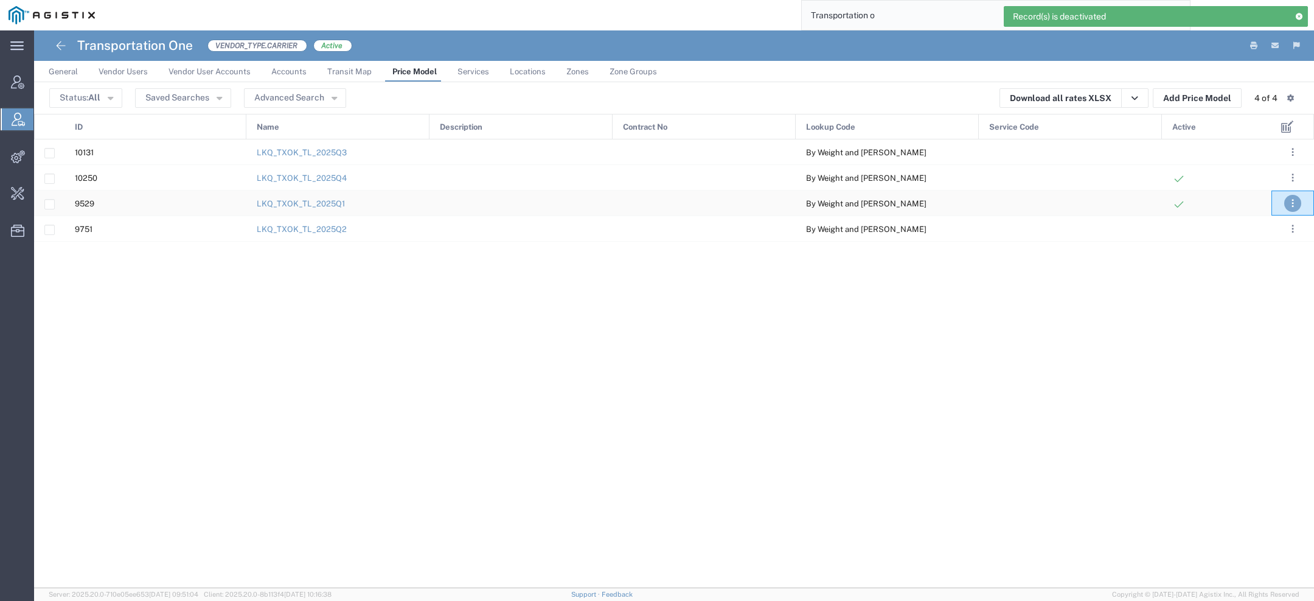
click at [1290, 203] on button ". . ." at bounding box center [1293, 203] width 17 height 17
click at [1218, 239] on link "Deactivate" at bounding box center [1216, 239] width 54 height 10
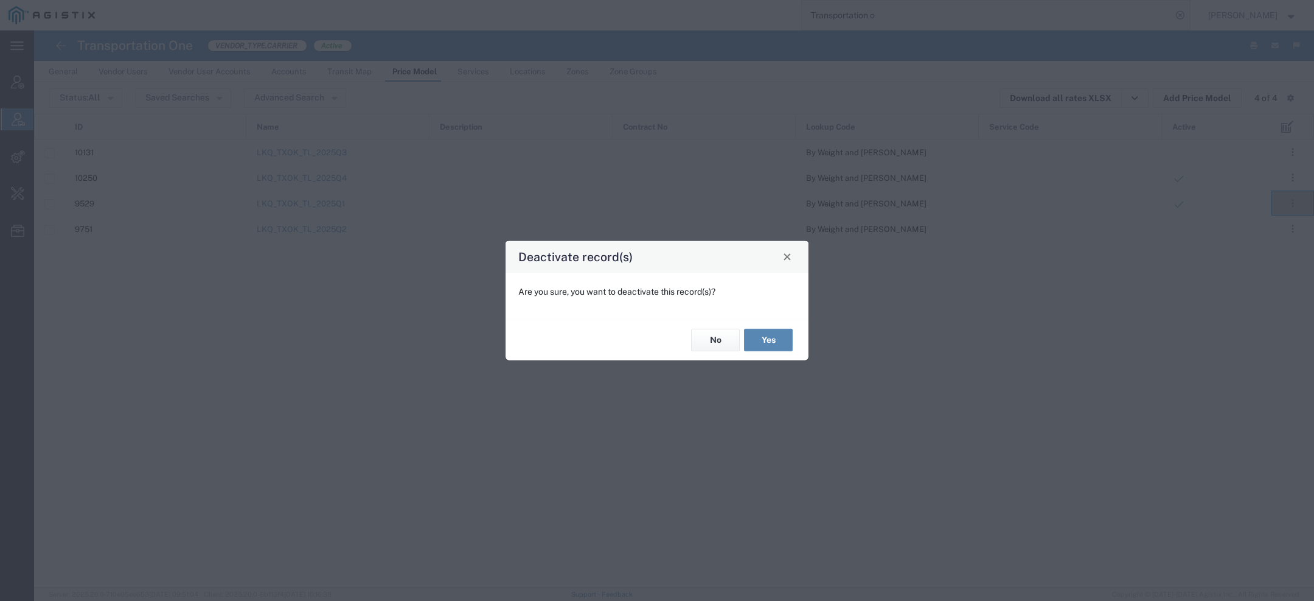
click at [761, 339] on button "Yes" at bounding box center [768, 340] width 49 height 23
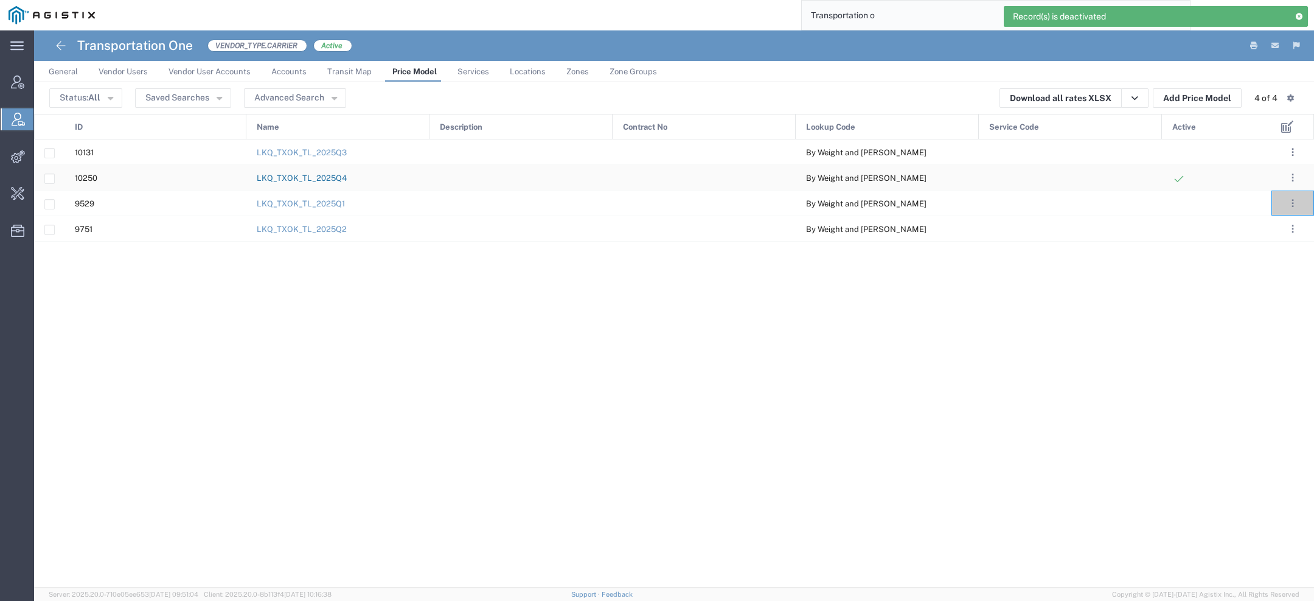
click at [333, 173] on link "LKQ_TXOK_TL_2025Q4" at bounding box center [302, 177] width 90 height 9
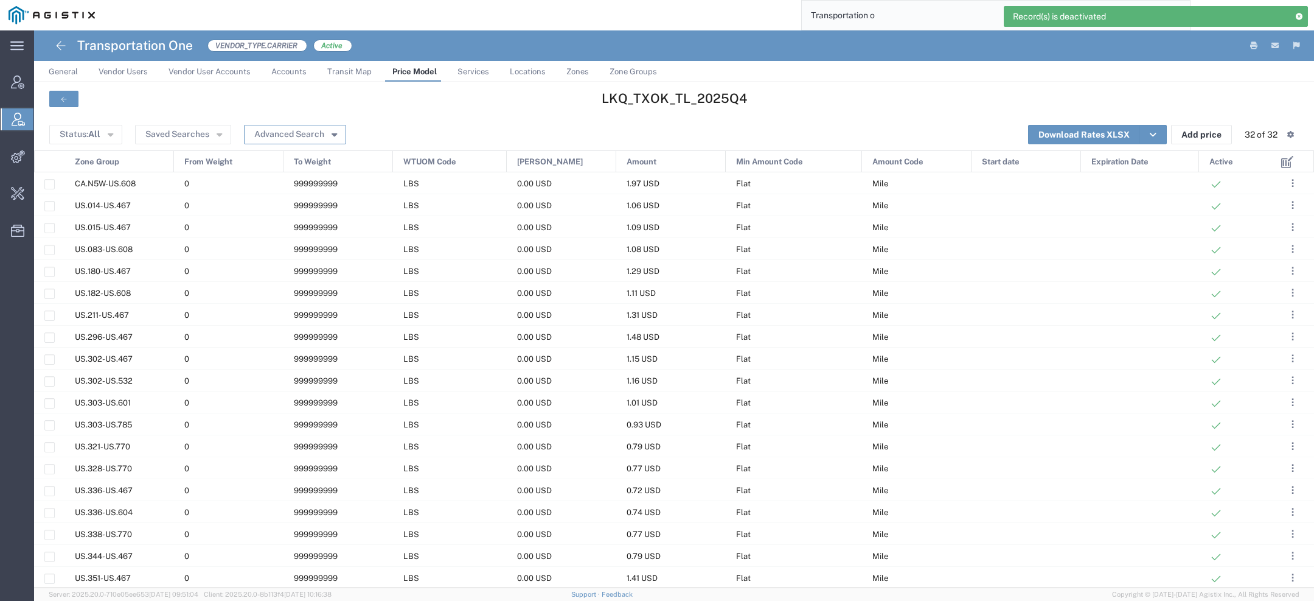
click at [316, 136] on button "Advanced Search" at bounding box center [295, 134] width 102 height 19
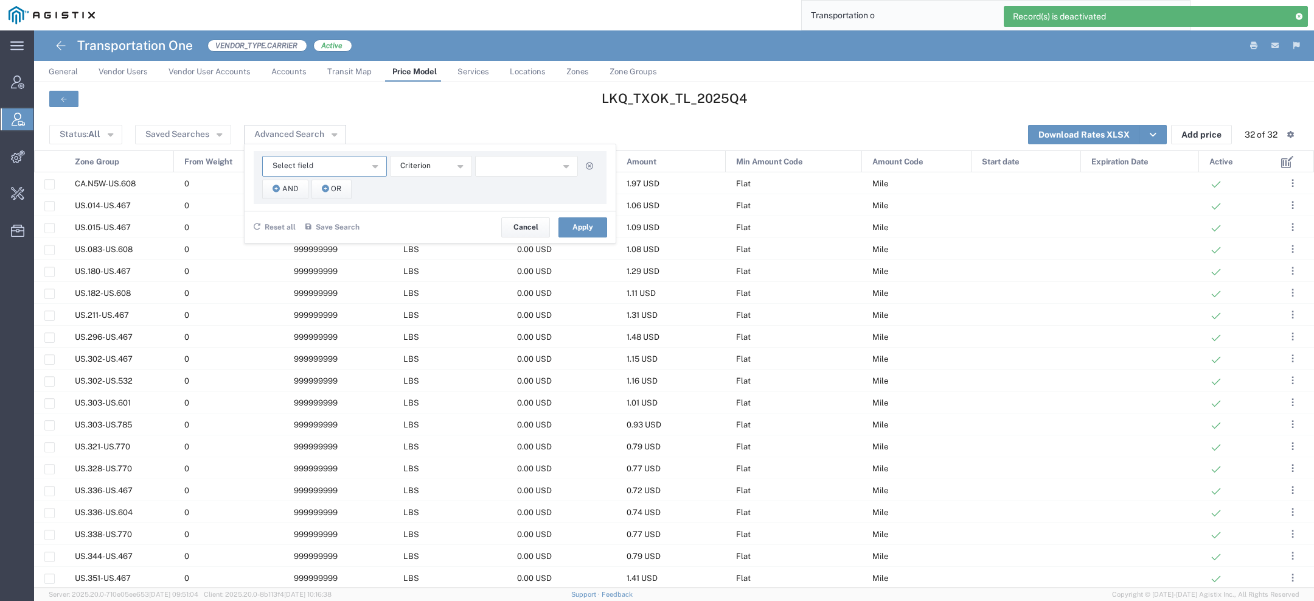
click at [318, 159] on button "Select field" at bounding box center [324, 166] width 125 height 21
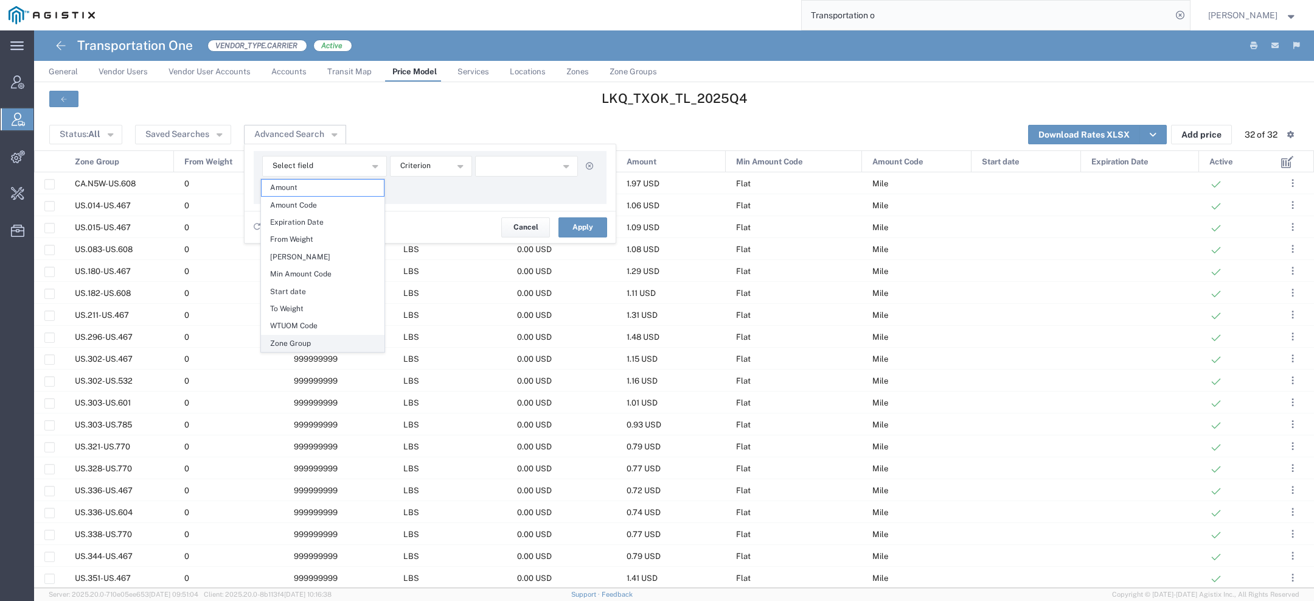
click at [281, 335] on span "Zone Group" at bounding box center [323, 343] width 122 height 16
click at [288, 192] on span "And" at bounding box center [290, 189] width 16 height 12
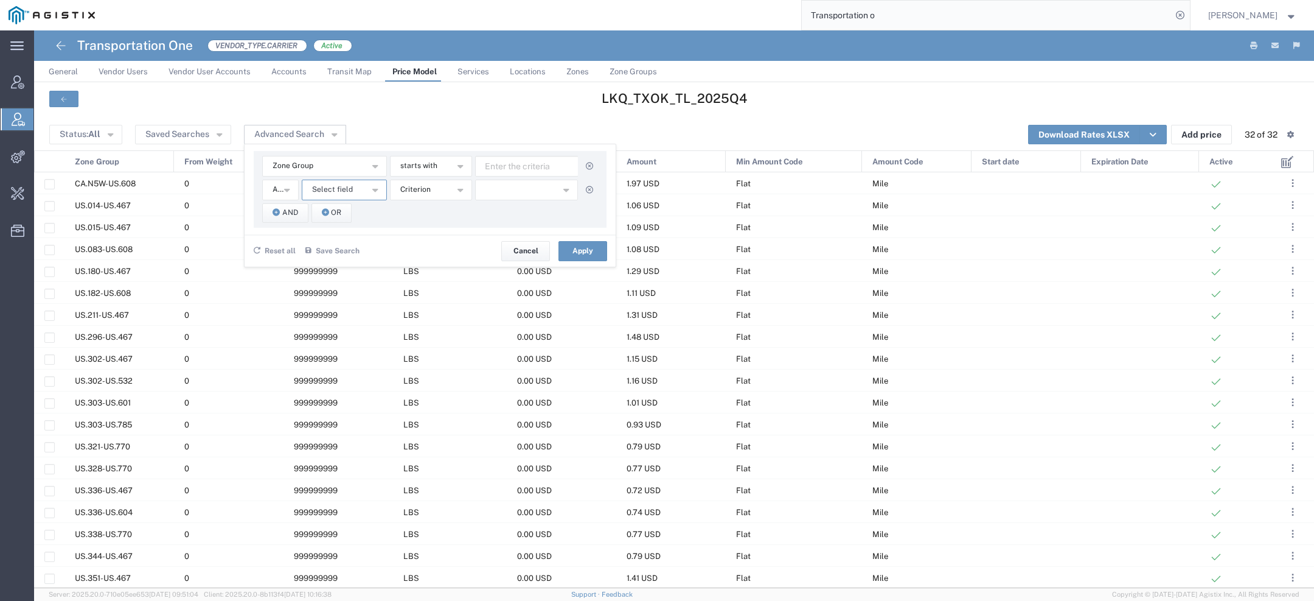
click at [363, 192] on button "Select field" at bounding box center [344, 190] width 85 height 21
click at [354, 367] on span "Zone Group" at bounding box center [342, 367] width 83 height 16
click at [427, 167] on span "starts with" at bounding box center [418, 166] width 37 height 12
click at [427, 184] on span "contains" at bounding box center [429, 188] width 80 height 16
click at [425, 183] on button "starts with" at bounding box center [431, 190] width 82 height 21
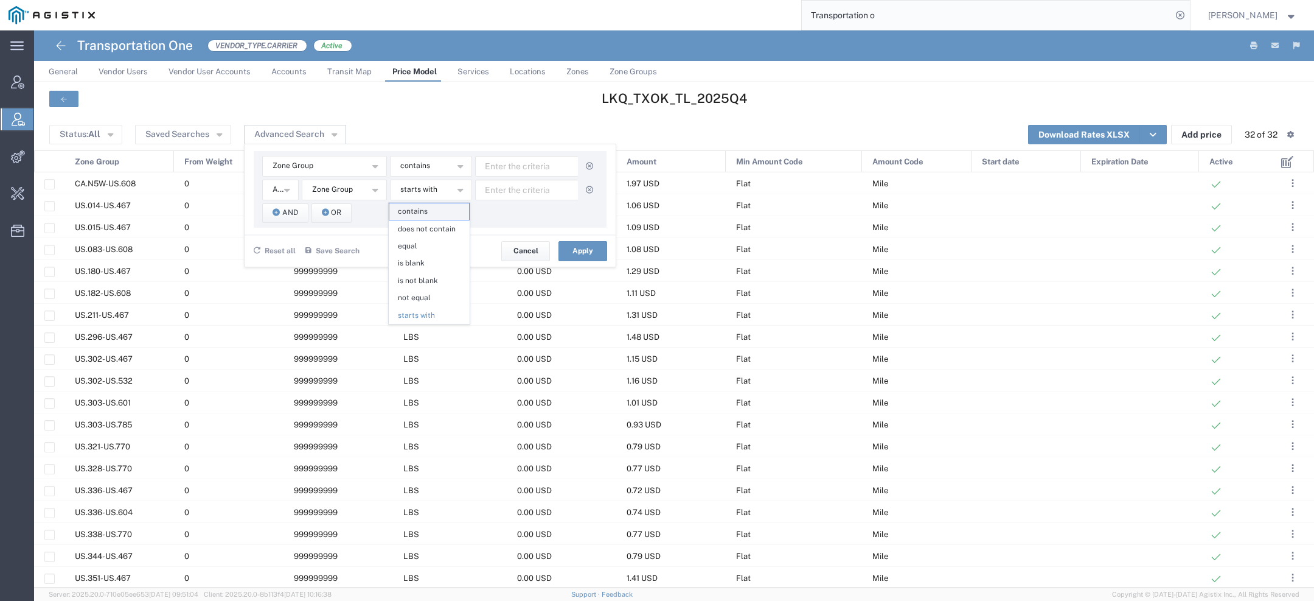
click at [425, 204] on span "contains" at bounding box center [429, 211] width 80 height 16
click at [543, 162] on input "text" at bounding box center [526, 166] width 103 height 21
type input "336"
click at [556, 189] on input "text" at bounding box center [526, 190] width 103 height 21
type input "604"
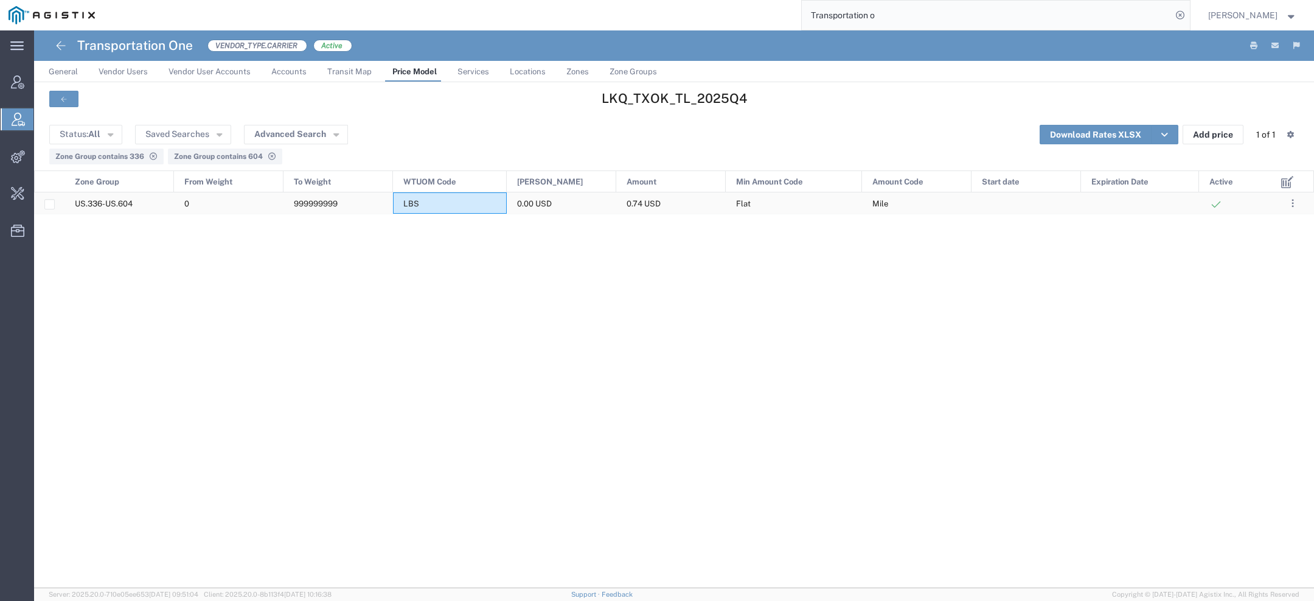
click at [416, 199] on span "LBS" at bounding box center [411, 203] width 16 height 9
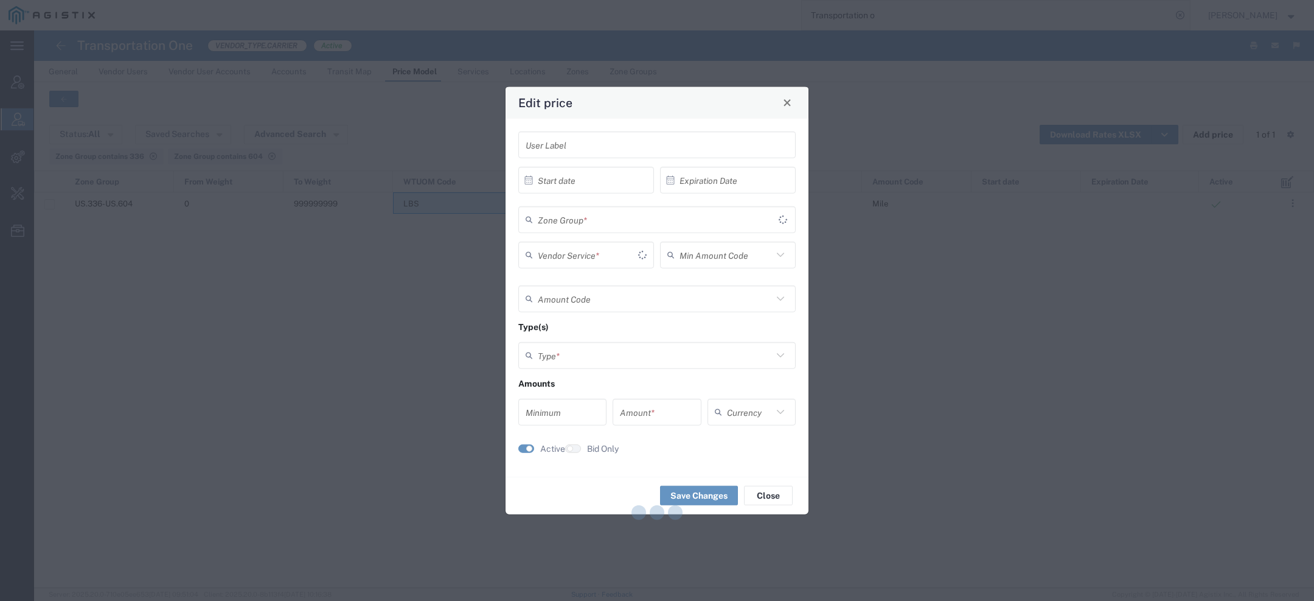
type input "Flat"
type input "Mile"
type input "Weight and Distance"
type input "0"
type input "0.74"
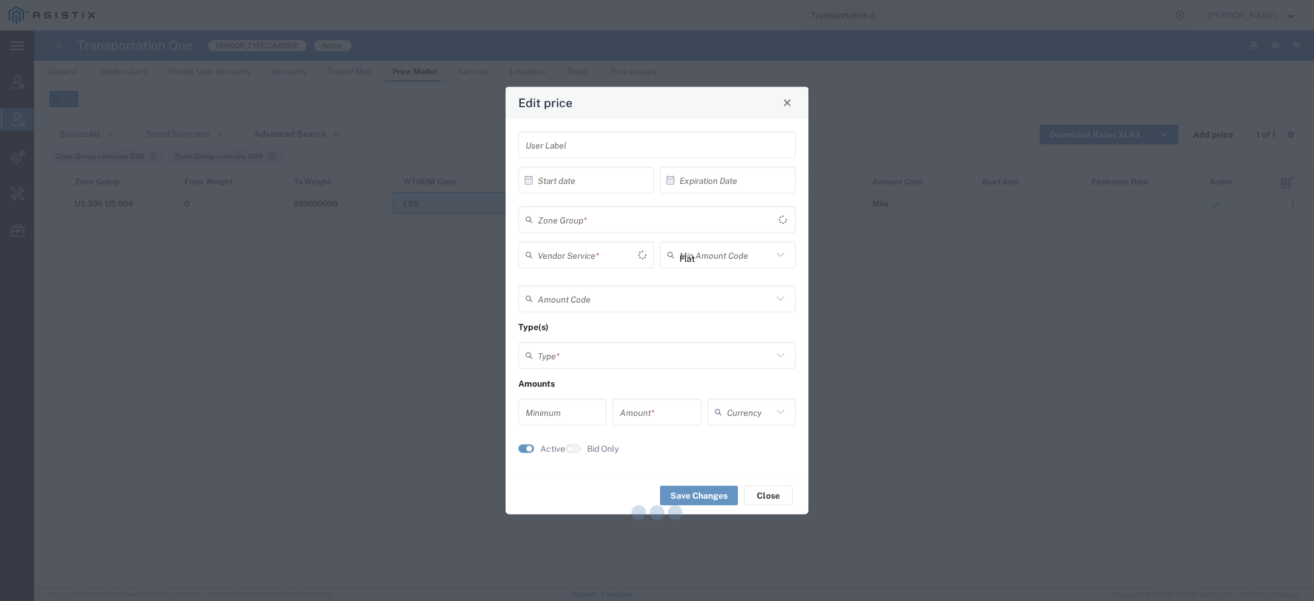
type input "USD"
type input "US.336-US.604"
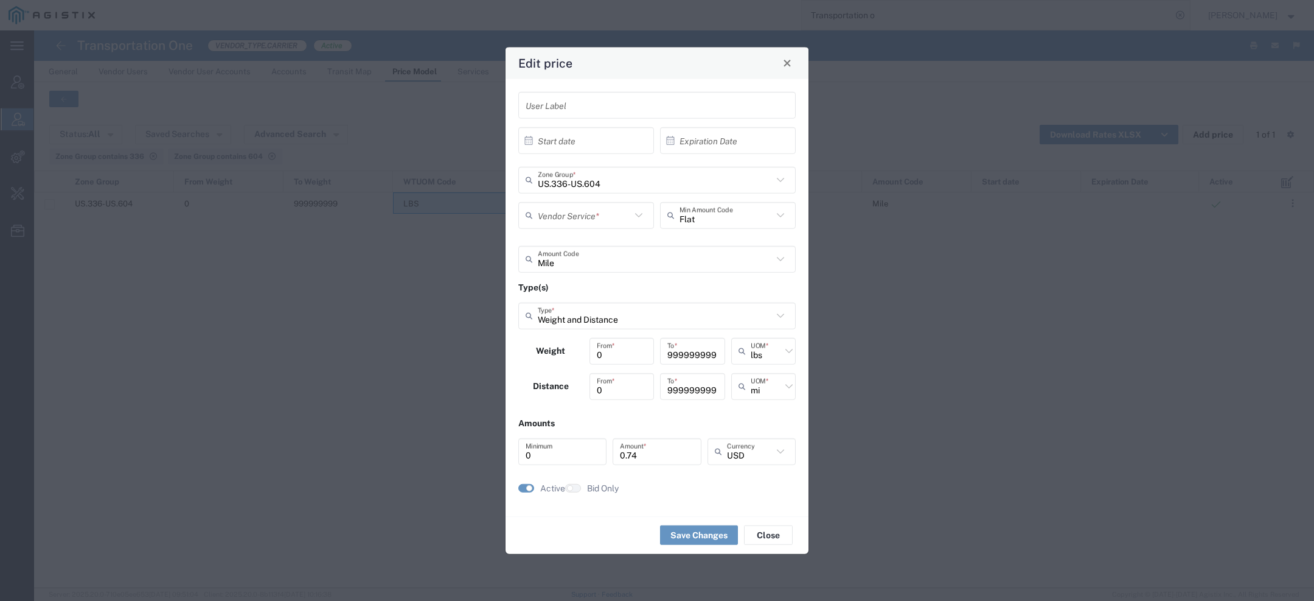
type input "TL Standard 3 - 5 Day"
click at [789, 56] on button "Close" at bounding box center [787, 62] width 17 height 17
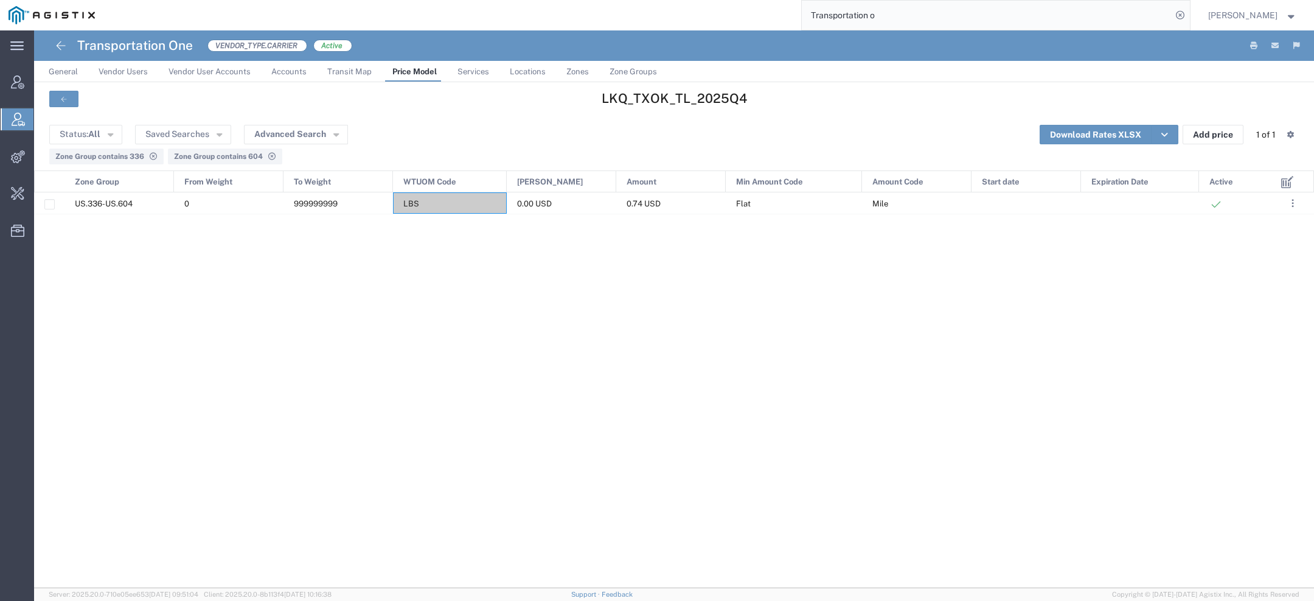
drag, startPoint x: 888, startPoint y: 24, endPoint x: 693, endPoint y: 0, distance: 196.2
click at [747, 0] on div "Transportation o" at bounding box center [646, 15] width 1087 height 30
type input "flock frei"
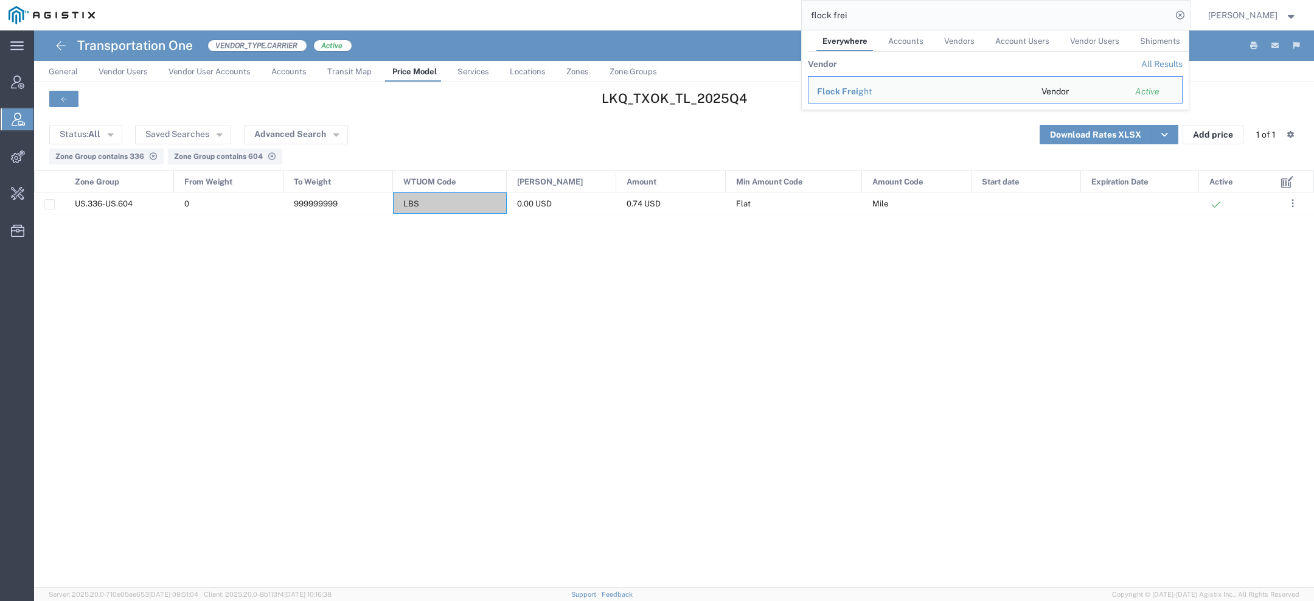
click at [823, 89] on span "Flock Frei" at bounding box center [837, 91] width 41 height 10
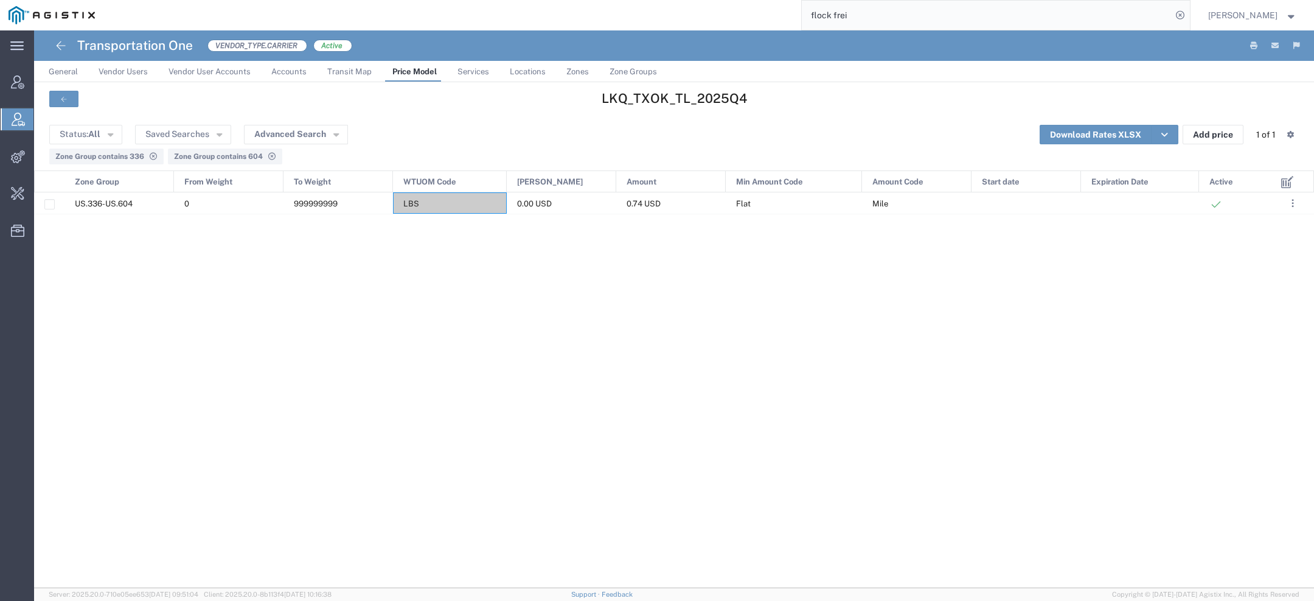
click at [413, 69] on span "Price Model" at bounding box center [415, 71] width 44 height 9
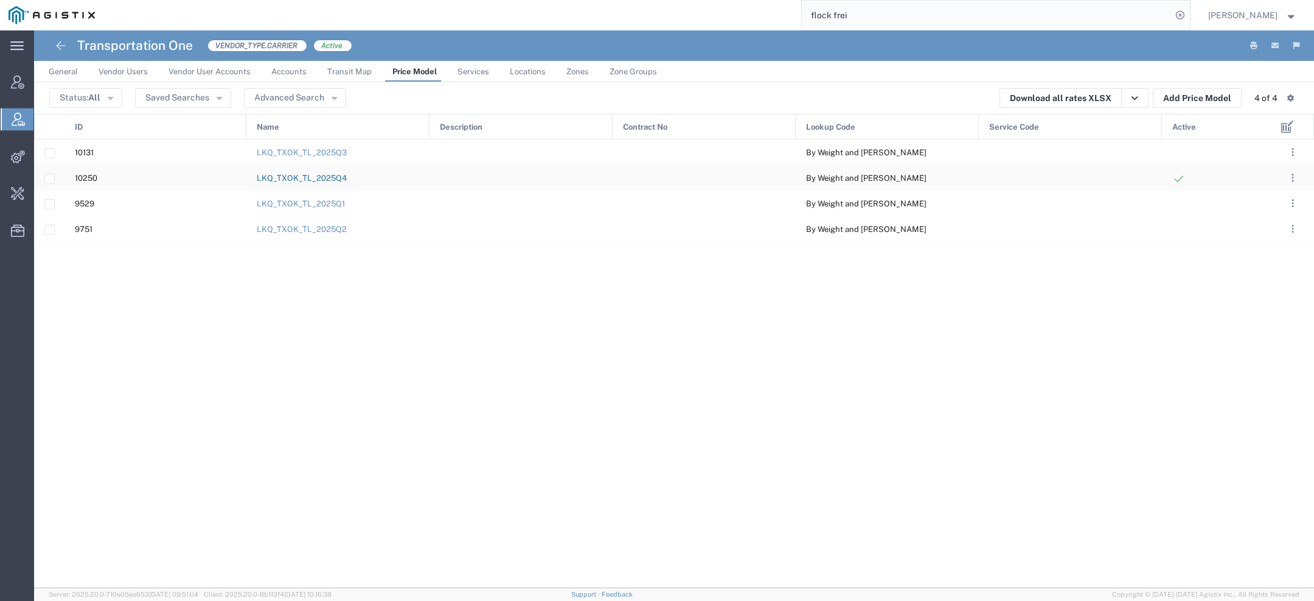
click at [304, 180] on link "LKQ_TXOK_TL_2025Q4" at bounding box center [302, 177] width 90 height 9
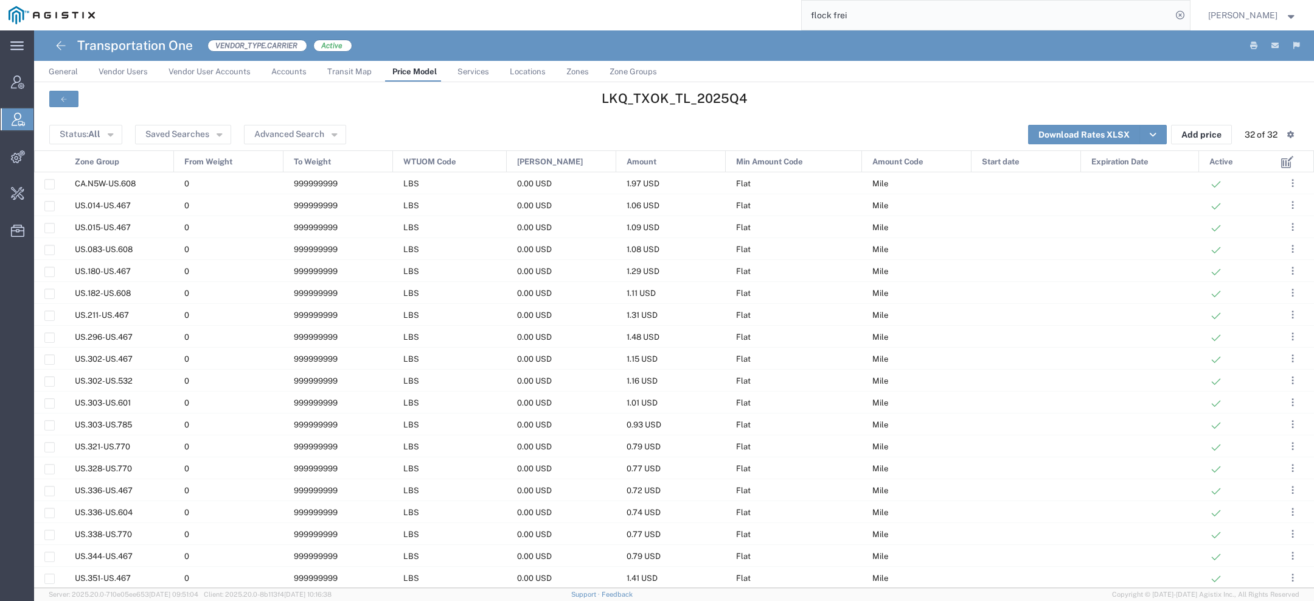
click at [871, 20] on input "flock frei" at bounding box center [987, 15] width 370 height 29
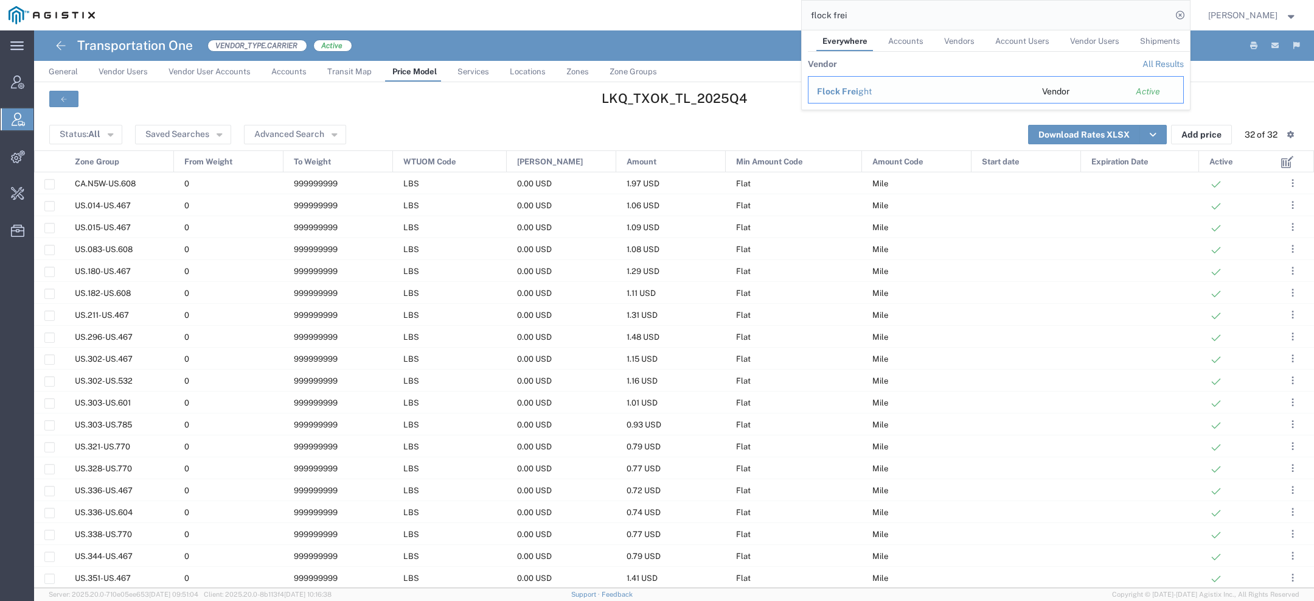
click at [842, 92] on span "Flock Frei" at bounding box center [837, 91] width 41 height 10
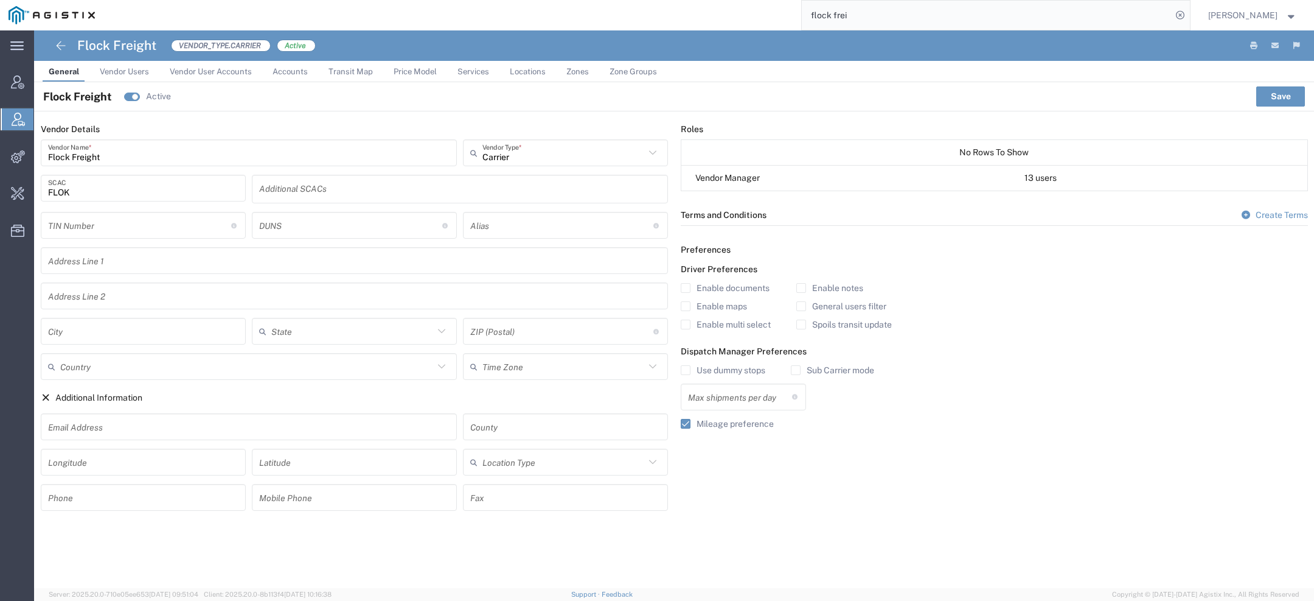
click at [418, 64] on link "Price Model" at bounding box center [415, 71] width 55 height 21
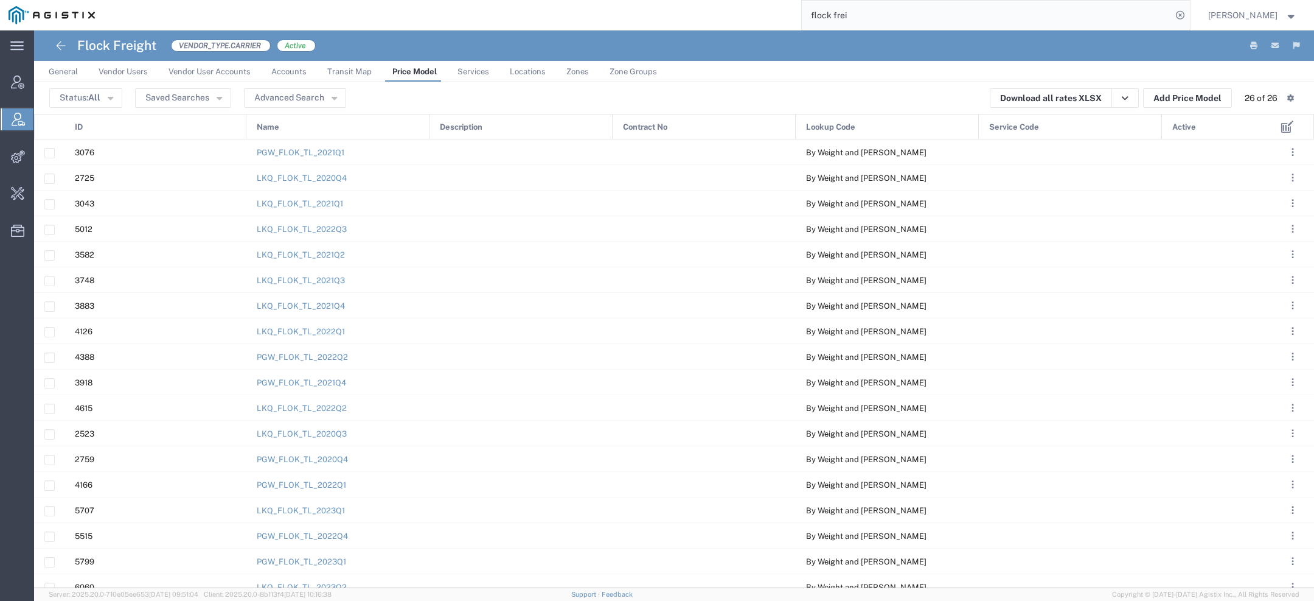
click at [1182, 129] on span "Active" at bounding box center [1185, 127] width 24 height 26
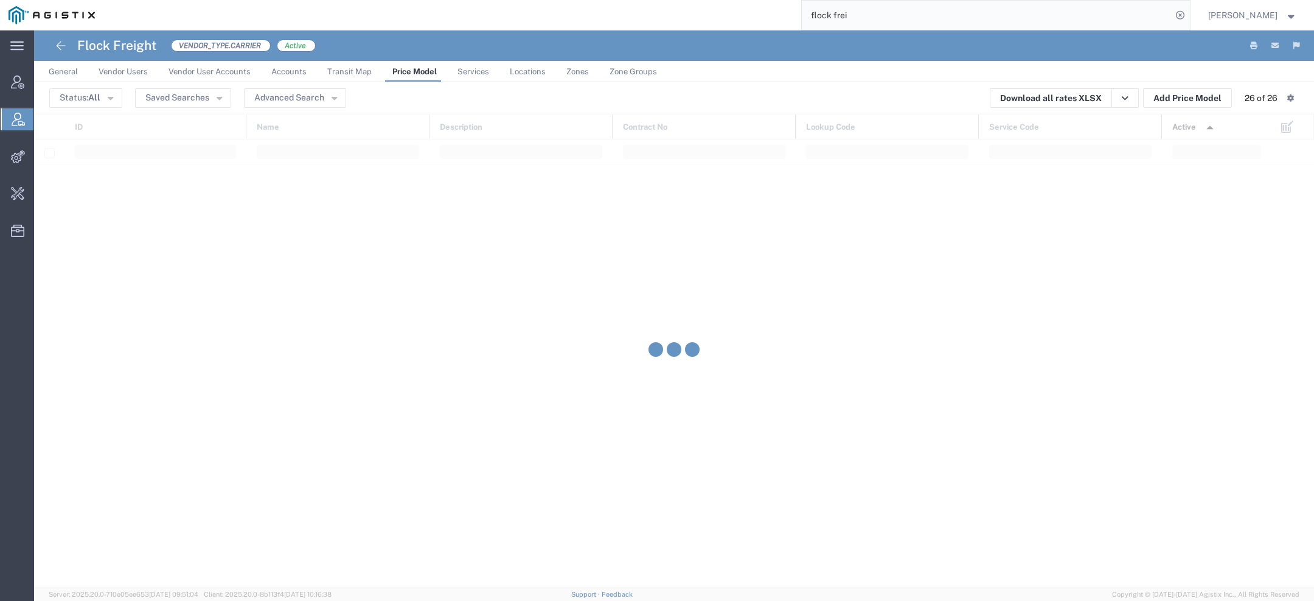
click at [1182, 130] on span "Active" at bounding box center [1185, 127] width 24 height 26
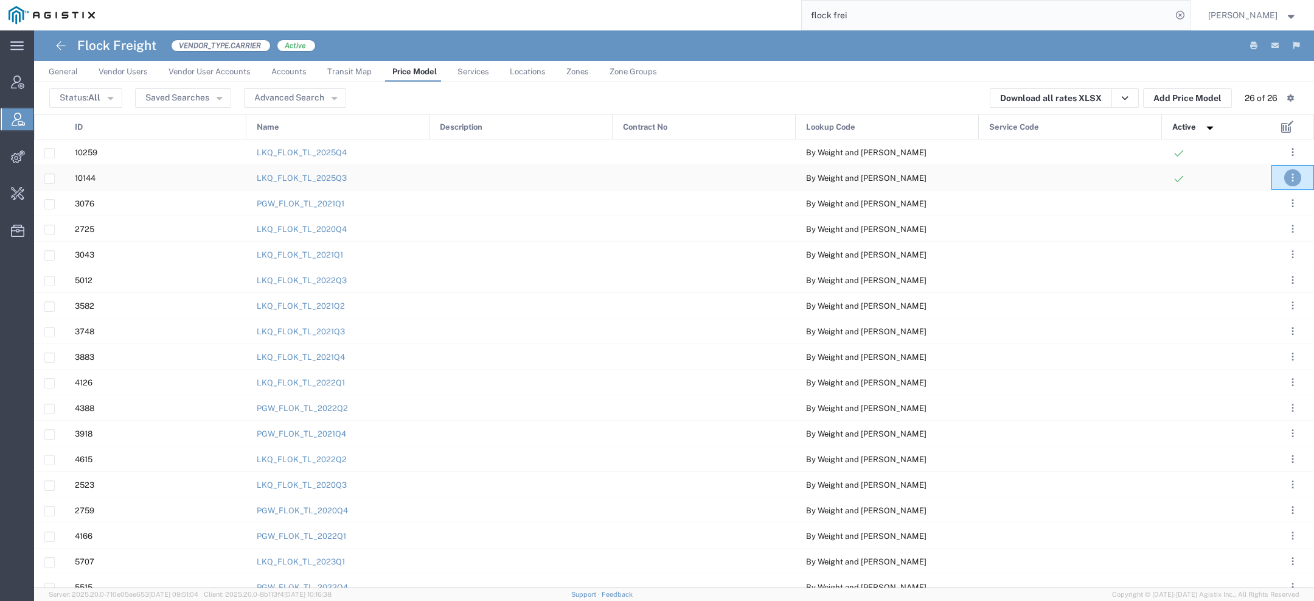
click at [1293, 178] on span ". . ." at bounding box center [1293, 177] width 2 height 15
click at [1230, 211] on link "Deactivate" at bounding box center [1216, 213] width 54 height 10
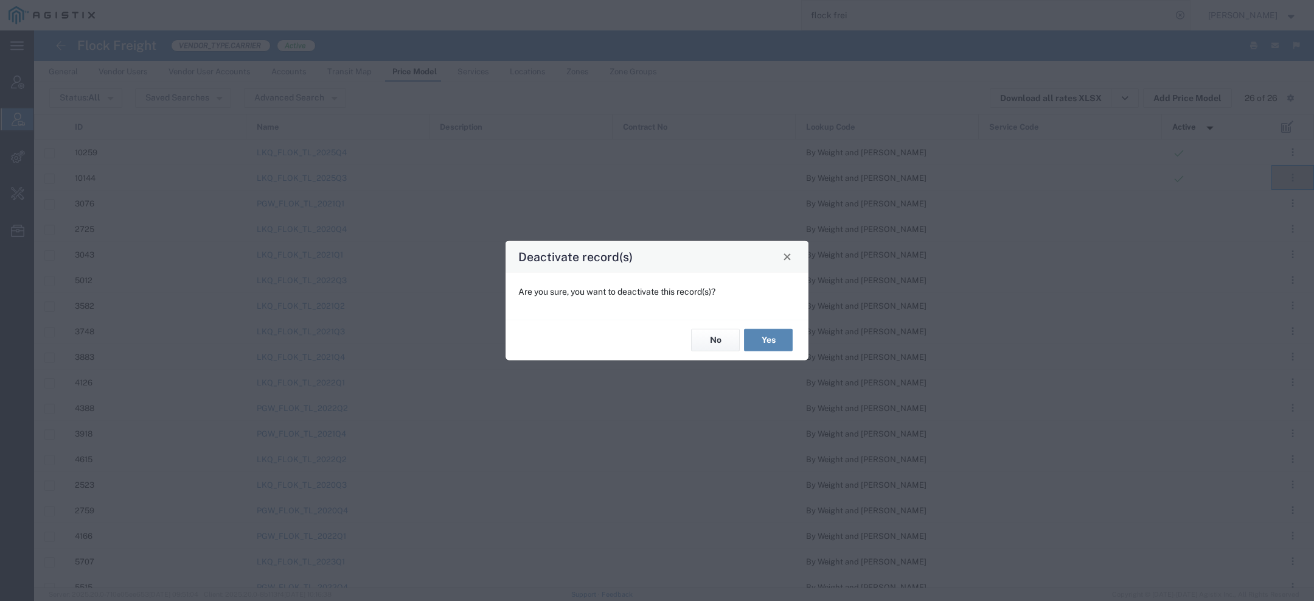
click at [764, 334] on button "Yes" at bounding box center [768, 340] width 49 height 23
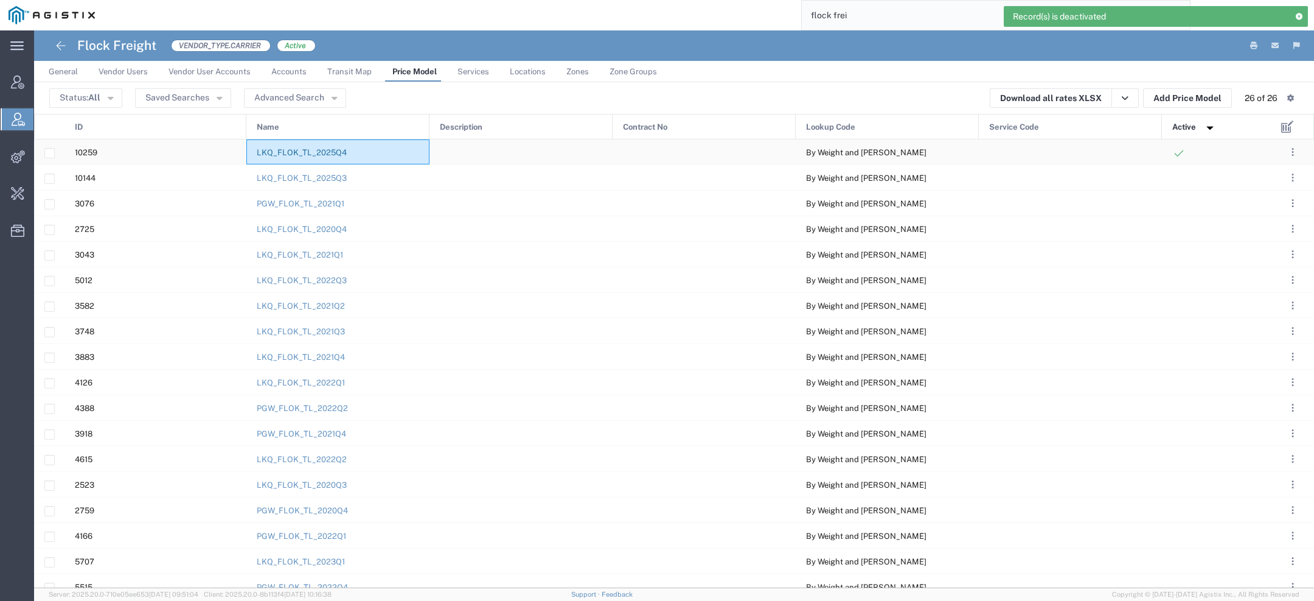
click at [291, 151] on link "LKQ_FLOK_TL_2025Q4" at bounding box center [302, 152] width 90 height 9
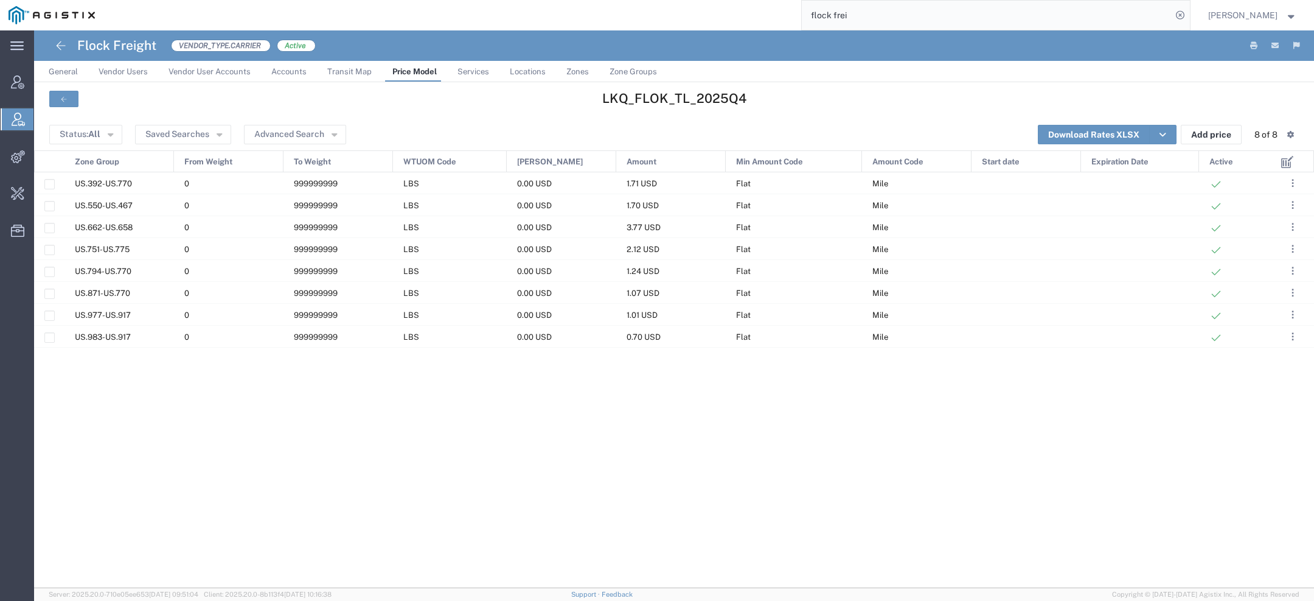
click at [587, 69] on link "Zones" at bounding box center [577, 71] width 35 height 21
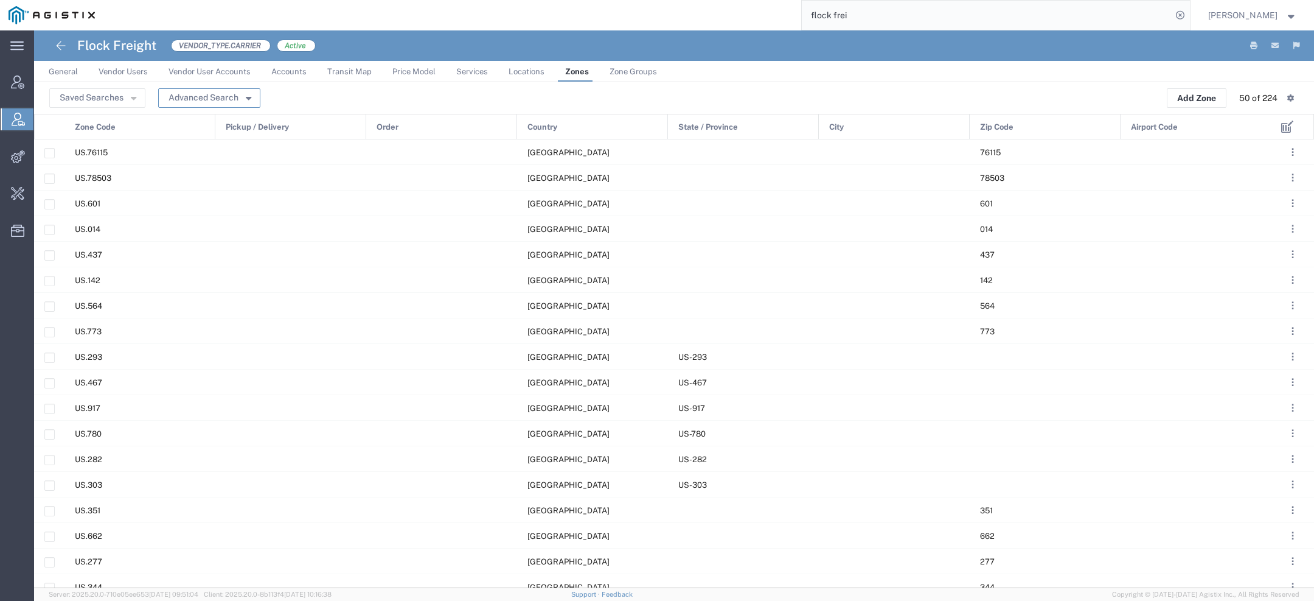
click at [246, 96] on icon "button" at bounding box center [248, 96] width 5 height 9
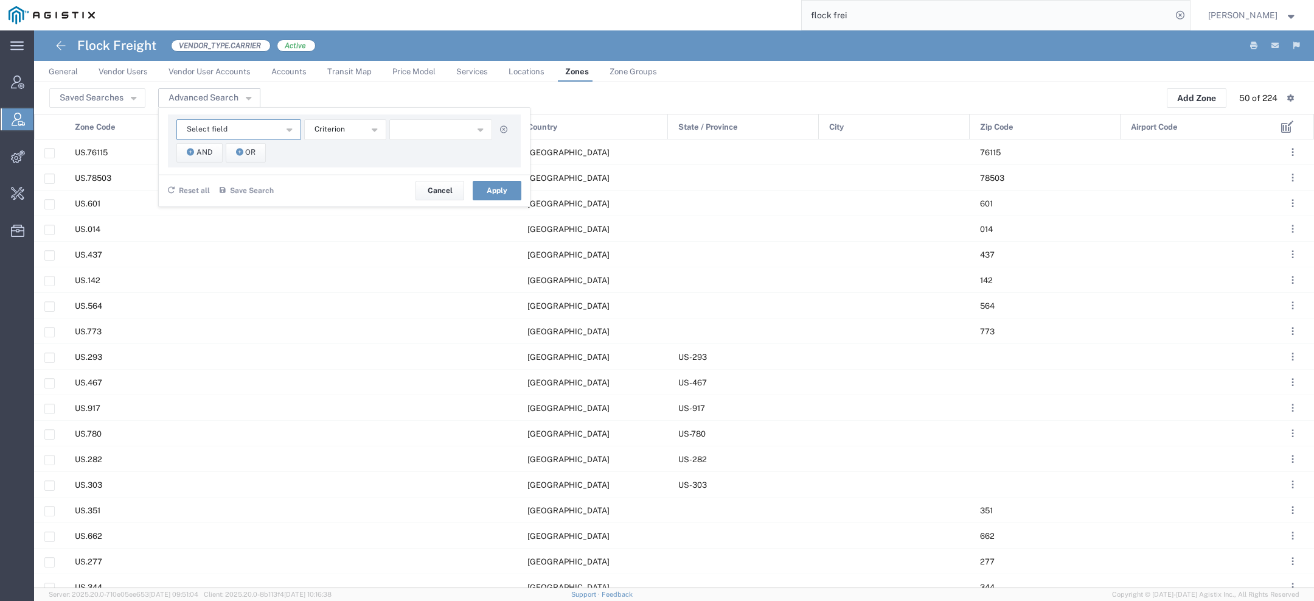
click at [250, 126] on button "Select field" at bounding box center [238, 129] width 125 height 21
click at [223, 250] on span "Zone Code" at bounding box center [238, 254] width 122 height 16
click at [326, 128] on span "starts with" at bounding box center [333, 130] width 37 height 12
click at [326, 138] on button "starts with" at bounding box center [345, 129] width 82 height 21
click at [326, 129] on span "starts with" at bounding box center [333, 130] width 37 height 12
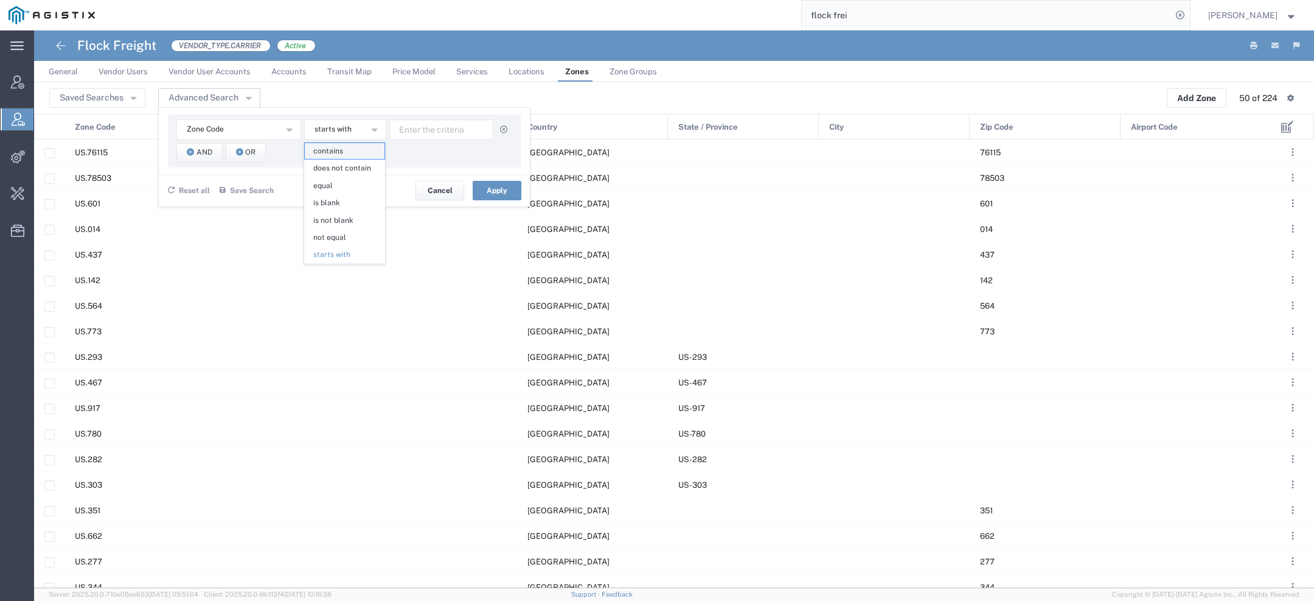
click at [326, 145] on span "contains" at bounding box center [345, 151] width 80 height 16
click at [397, 134] on input "text" at bounding box center [440, 129] width 103 height 21
type input "336"
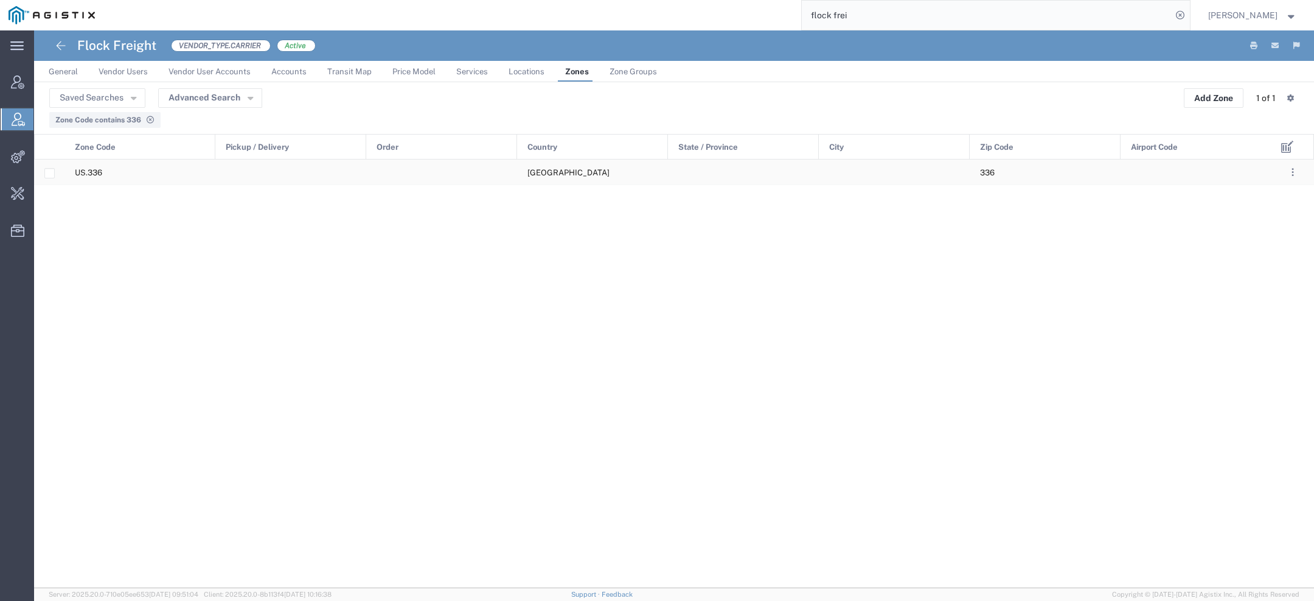
click at [169, 174] on div "US.336" at bounding box center [140, 171] width 151 height 25
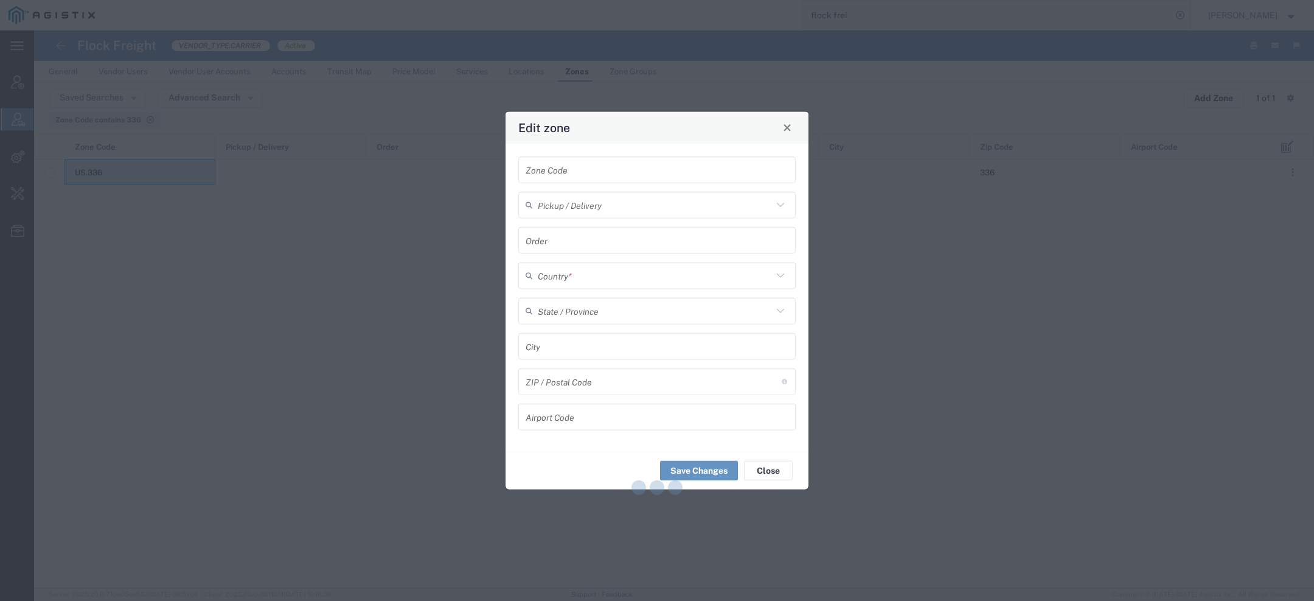
type input "US.336"
type input "[GEOGRAPHIC_DATA]"
type input "336"
click at [790, 128] on span "Close" at bounding box center [787, 128] width 9 height 9
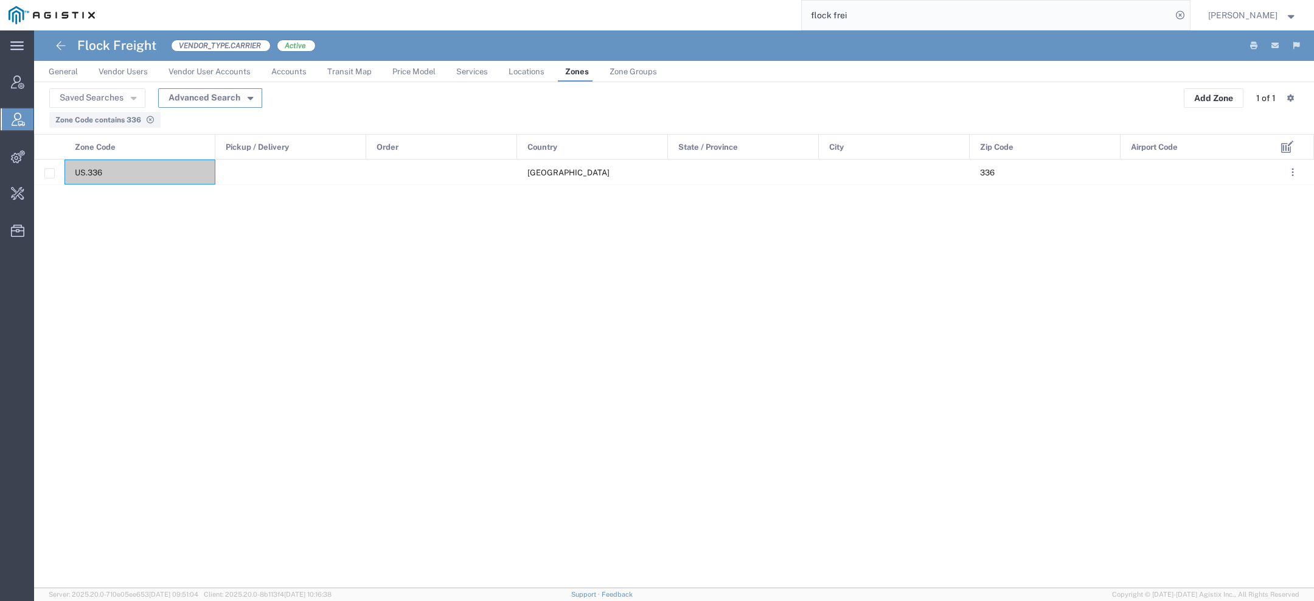
click at [247, 101] on button "Advanced Search" at bounding box center [210, 97] width 104 height 19
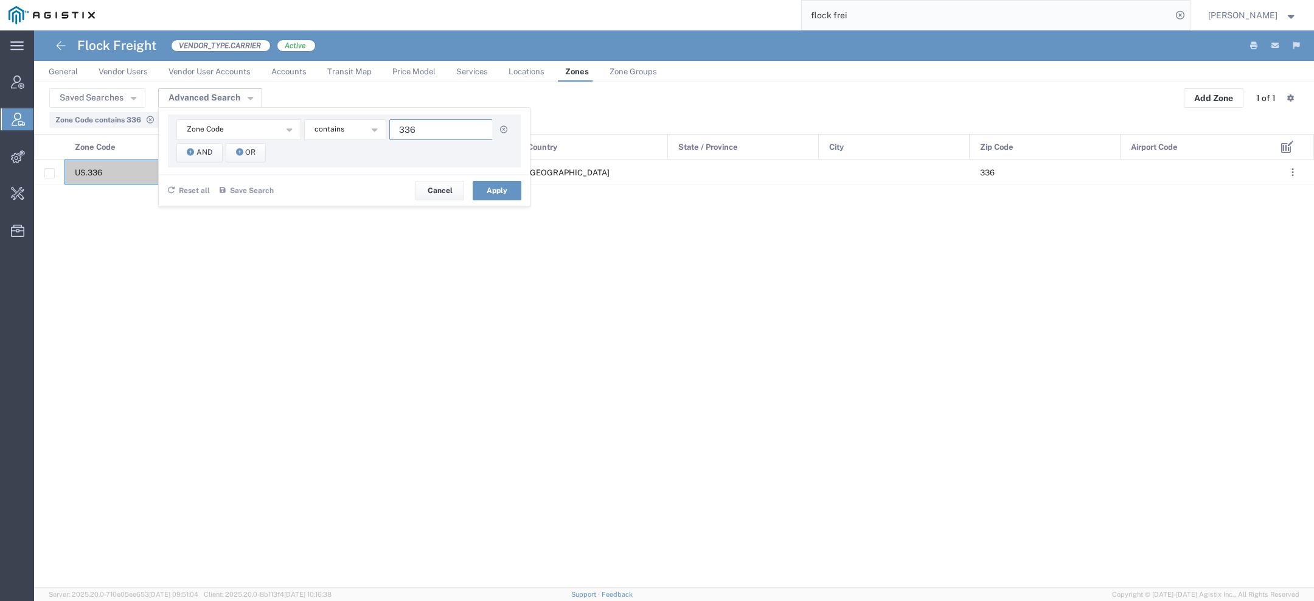
drag, startPoint x: 419, startPoint y: 130, endPoint x: 260, endPoint y: 97, distance: 162.2
click at [266, 100] on div "Saved Searches Advanced Search Zone Code Airport Code City Country Order Pickup…" at bounding box center [674, 97] width 1250 height 19
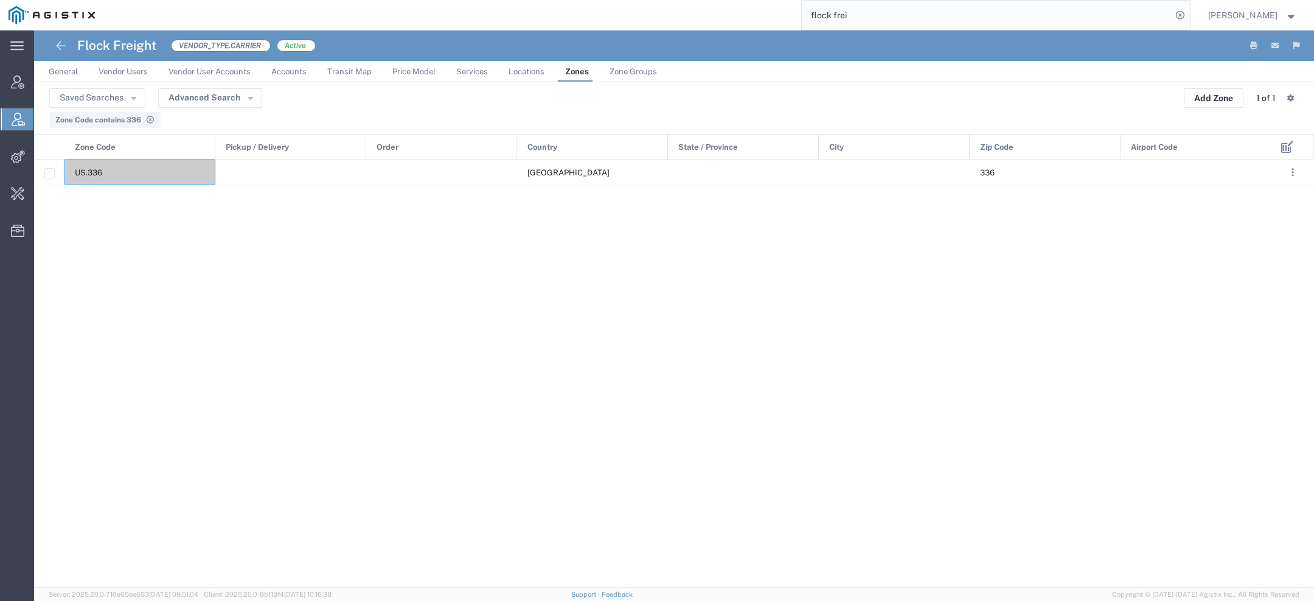
click at [260, 97] on div "Saved Searches Advanced Search Zone Code Airport Code City Country Order Pickup…" at bounding box center [674, 97] width 1250 height 19
click at [248, 97] on icon "button" at bounding box center [250, 96] width 5 height 9
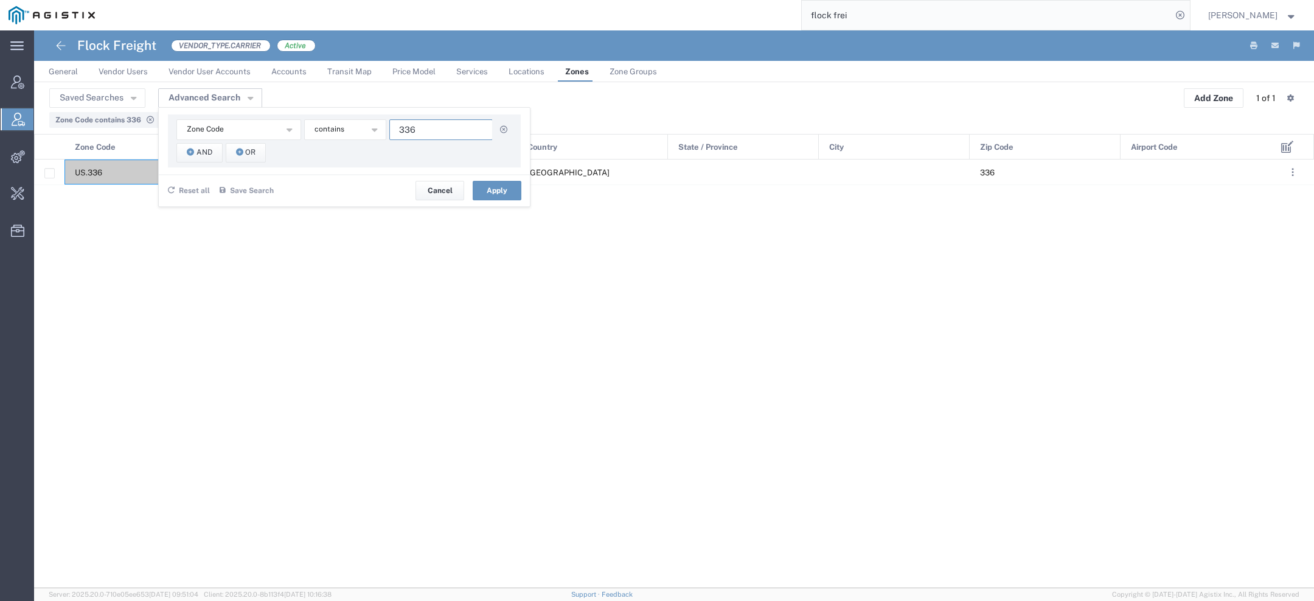
click at [433, 128] on input "336" at bounding box center [440, 129] width 103 height 21
type input "3"
type input "604"
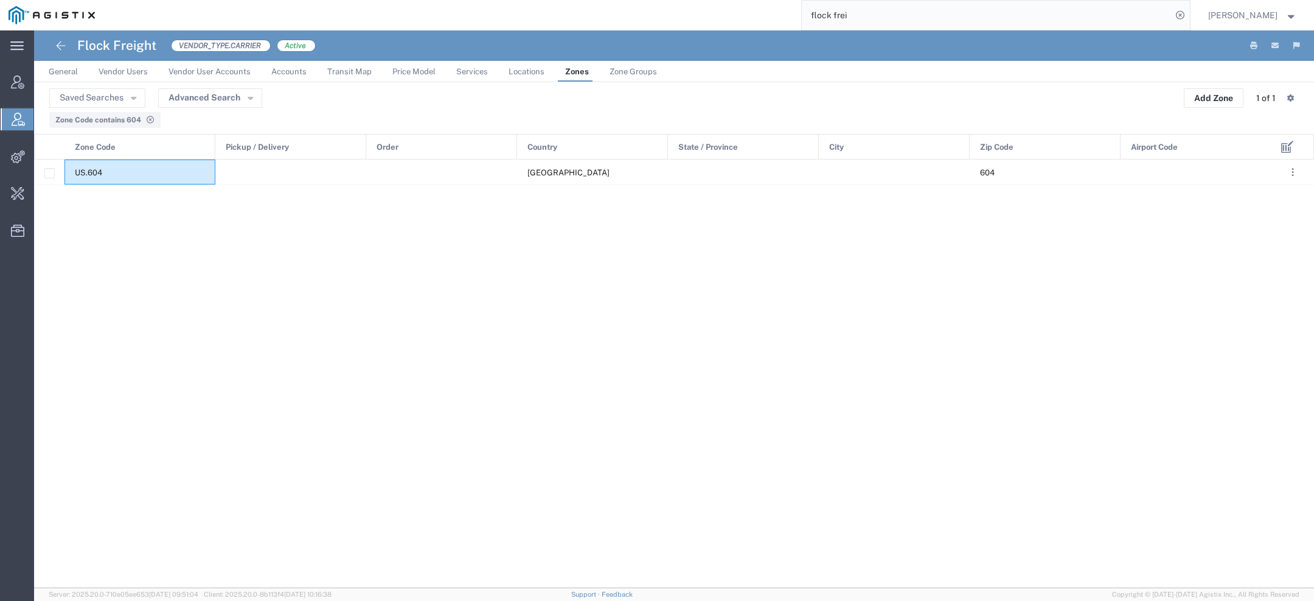
click at [155, 174] on div "US.604" at bounding box center [140, 171] width 151 height 25
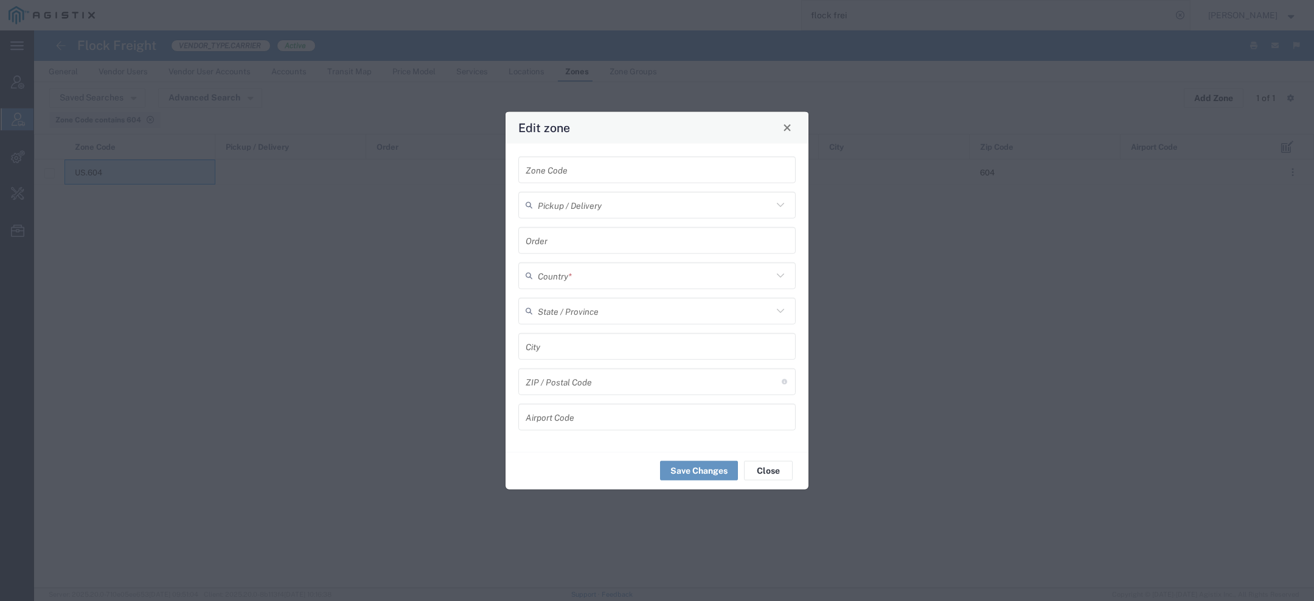
type input "US.604"
type input "[GEOGRAPHIC_DATA]"
type input "604"
click at [789, 128] on span "Close" at bounding box center [787, 128] width 9 height 9
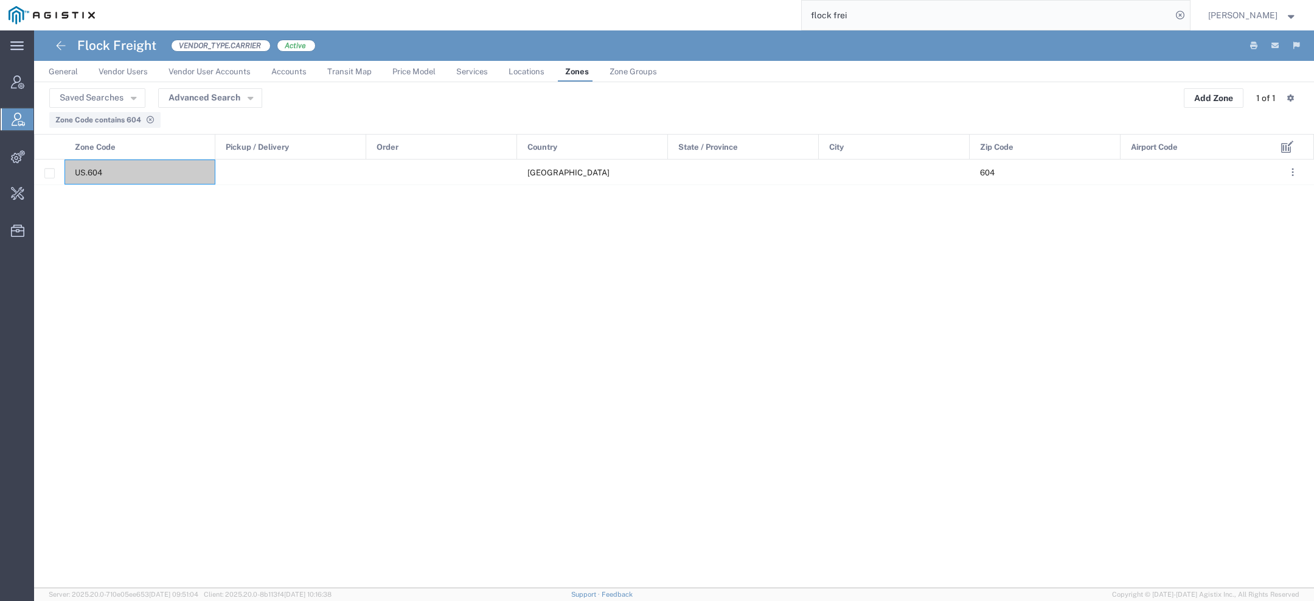
click at [641, 71] on span "Zone Groups" at bounding box center [633, 71] width 47 height 9
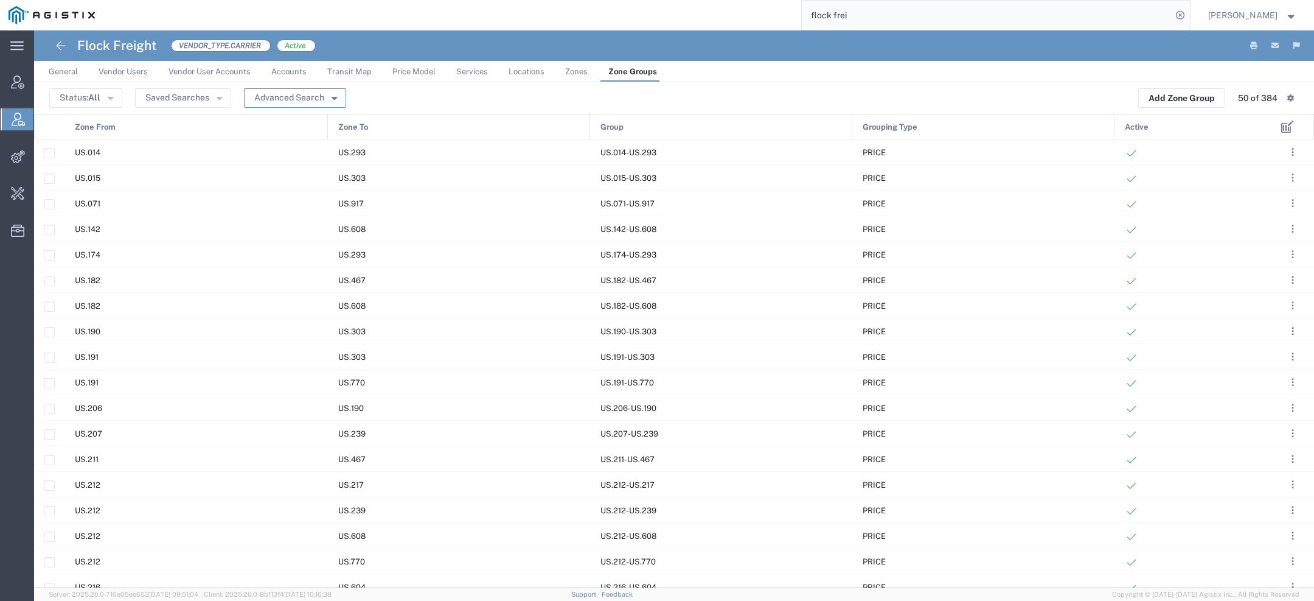
click at [298, 94] on button "Advanced Search" at bounding box center [295, 97] width 102 height 19
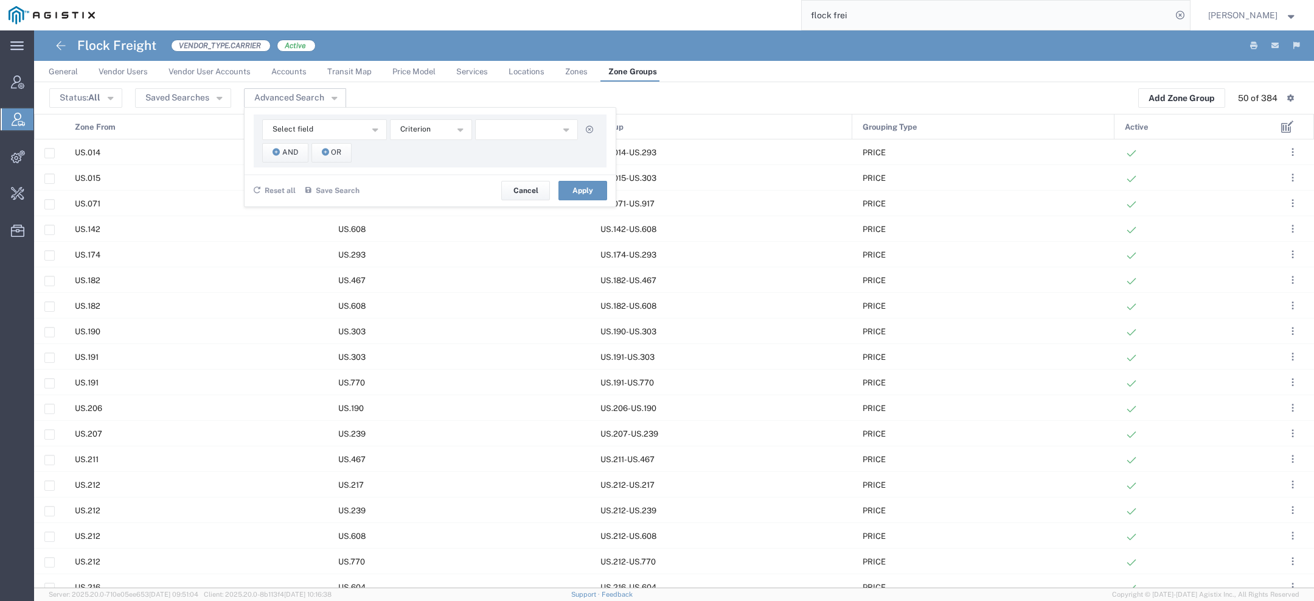
click at [298, 140] on div "Select field Active Group Grouping Type Zone From Zone To Criterion No Results …" at bounding box center [430, 140] width 353 height 53
click at [298, 139] on div "Select field Active Group Grouping Type Zone From Zone To Criterion No Results …" at bounding box center [430, 140] width 353 height 53
click at [298, 138] on button "Select field" at bounding box center [324, 129] width 125 height 21
click at [290, 201] on span "Zone From" at bounding box center [323, 203] width 122 height 16
click at [452, 129] on button "starts with" at bounding box center [431, 129] width 82 height 21
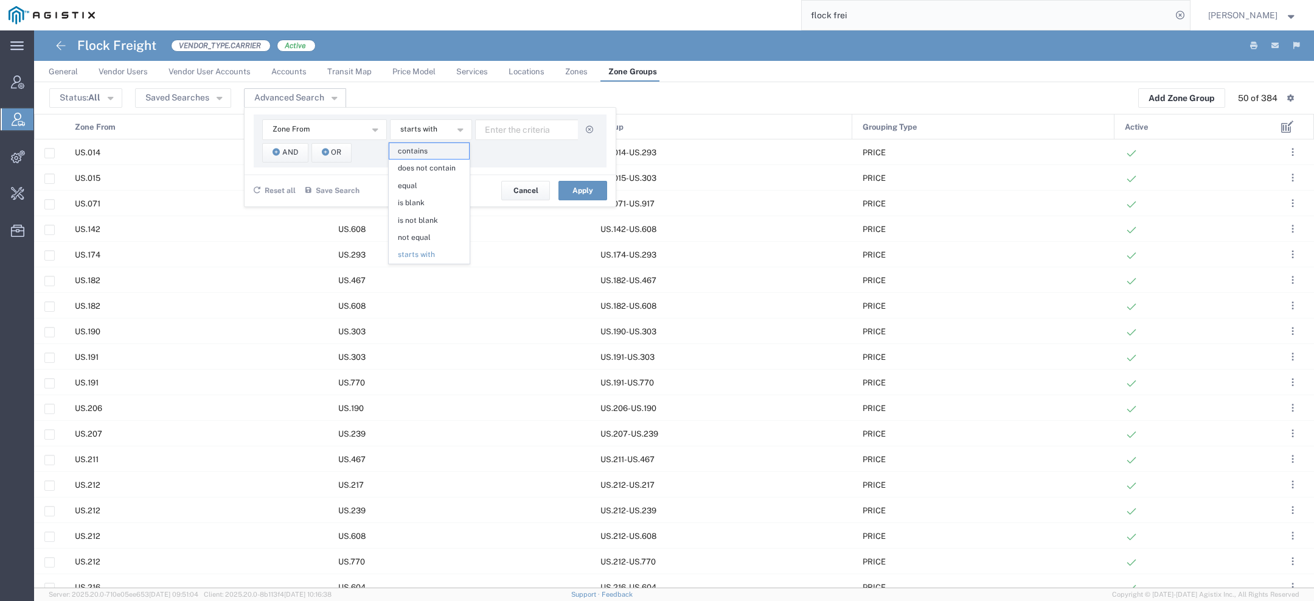
click at [451, 147] on span "contains" at bounding box center [429, 151] width 80 height 16
click at [499, 132] on input "text" at bounding box center [526, 129] width 103 height 21
type input "336"
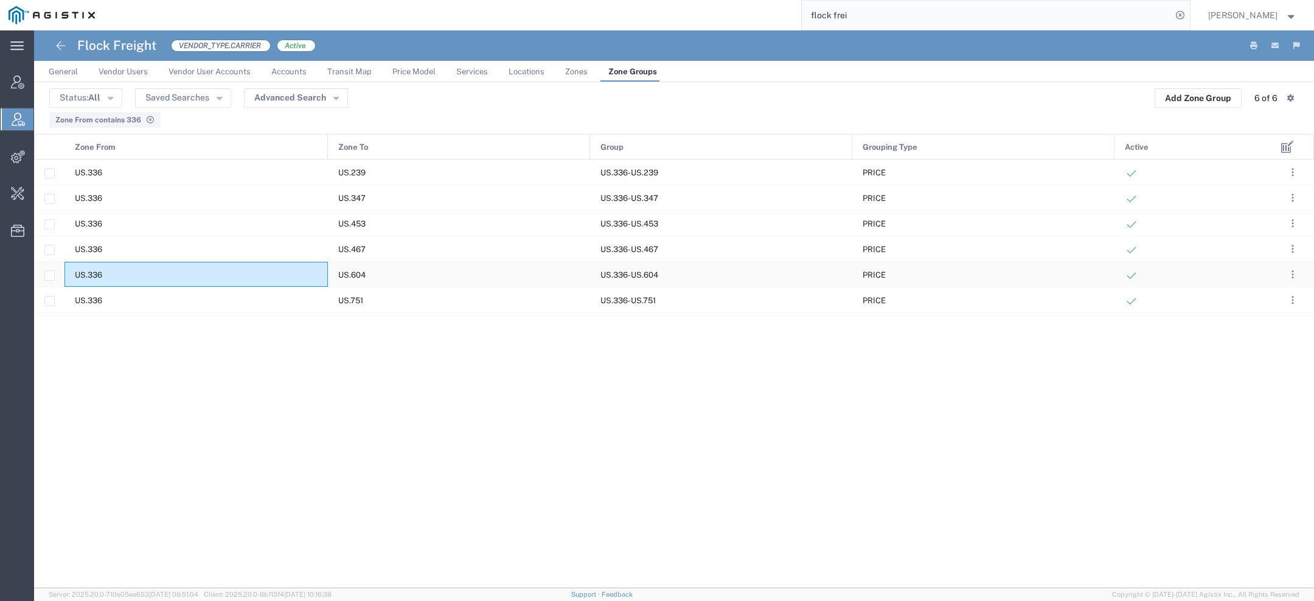
click at [179, 281] on div "US.336" at bounding box center [197, 274] width 264 height 25
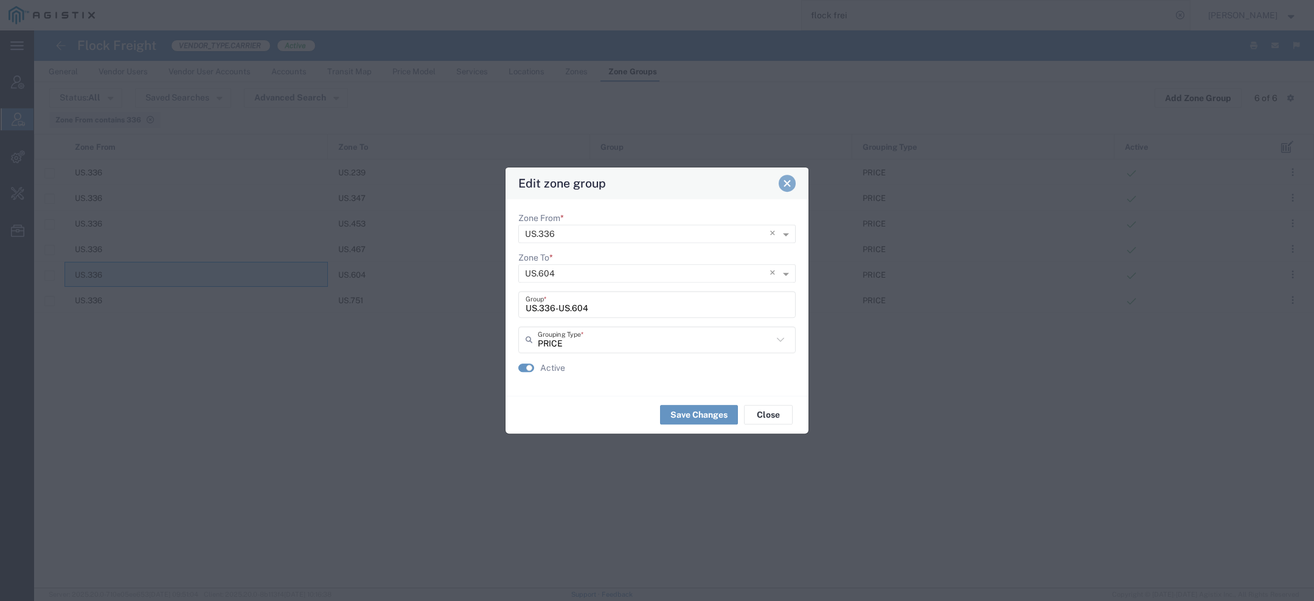
click at [789, 180] on span "Close" at bounding box center [787, 183] width 9 height 9
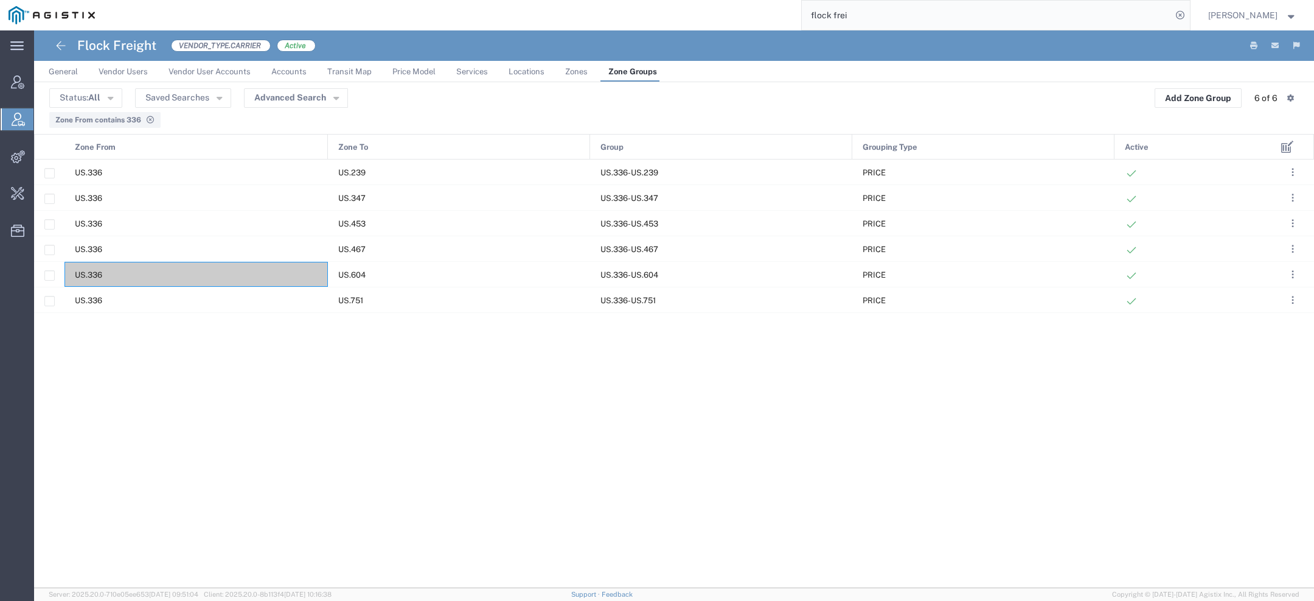
click at [435, 67] on link "Price Model" at bounding box center [413, 71] width 55 height 21
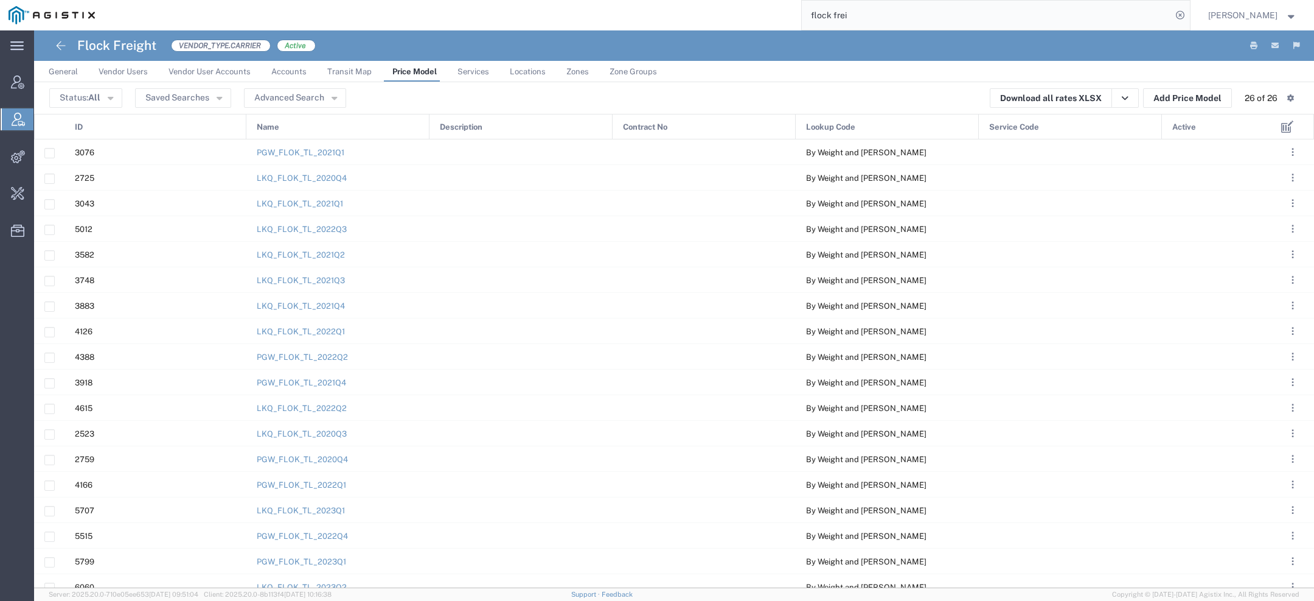
click at [1202, 129] on div "Active" at bounding box center [1218, 127] width 110 height 26
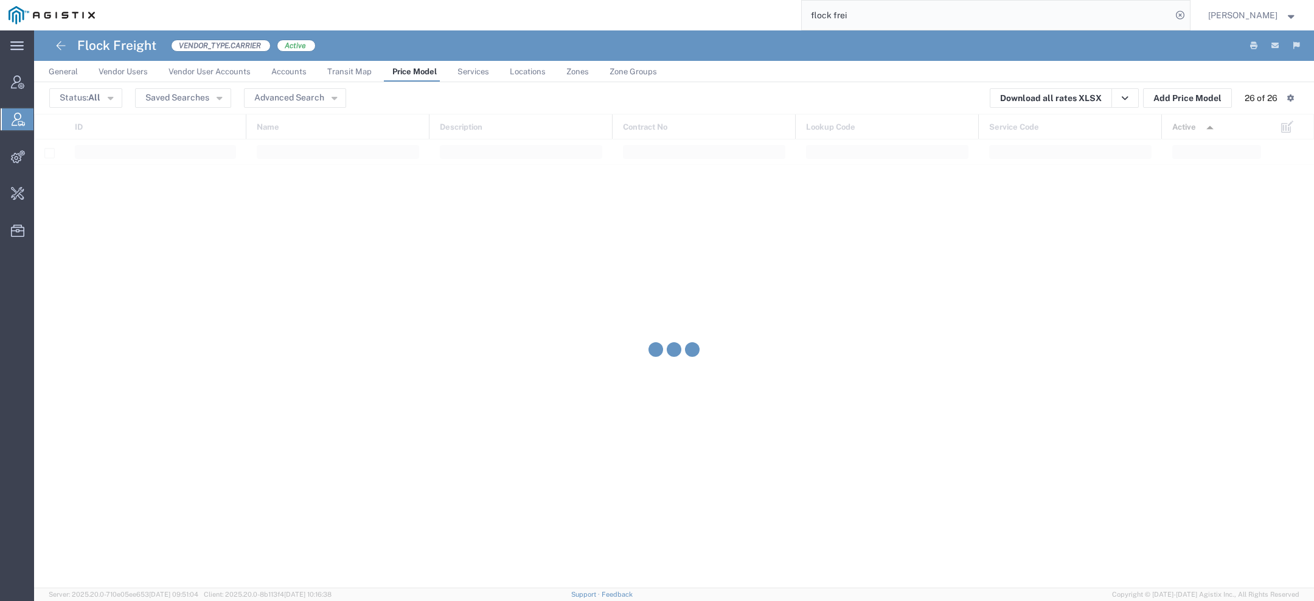
click at [1202, 129] on img at bounding box center [1210, 127] width 19 height 19
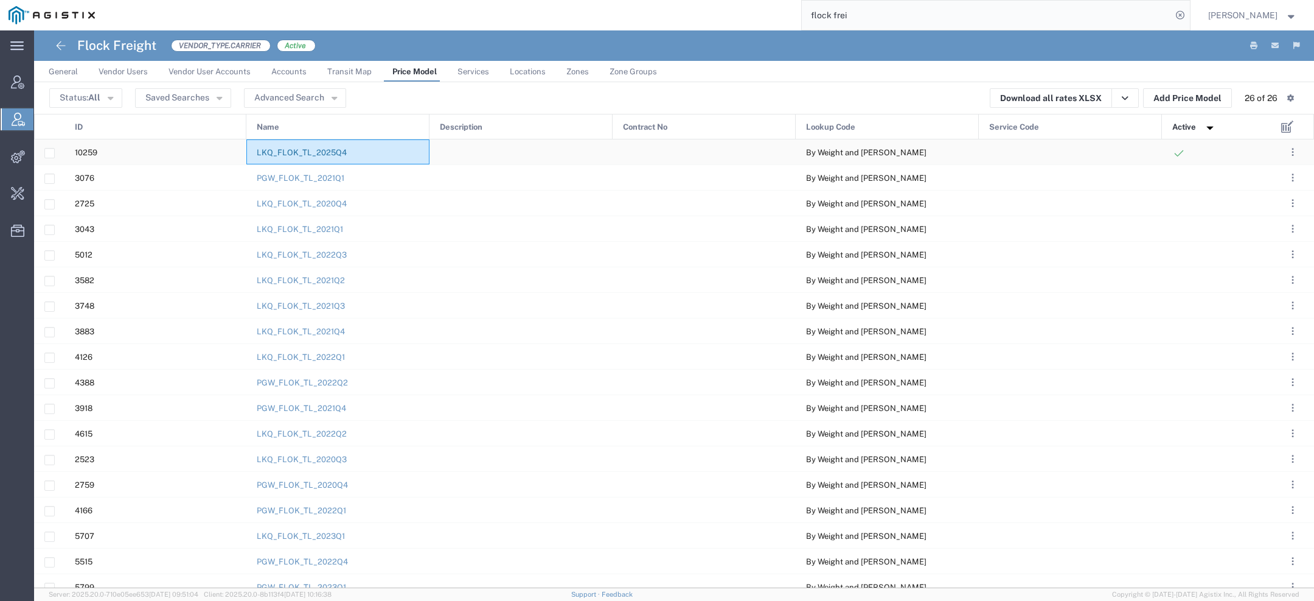
click at [307, 152] on link "LKQ_FLOK_TL_2025Q4" at bounding box center [302, 152] width 90 height 9
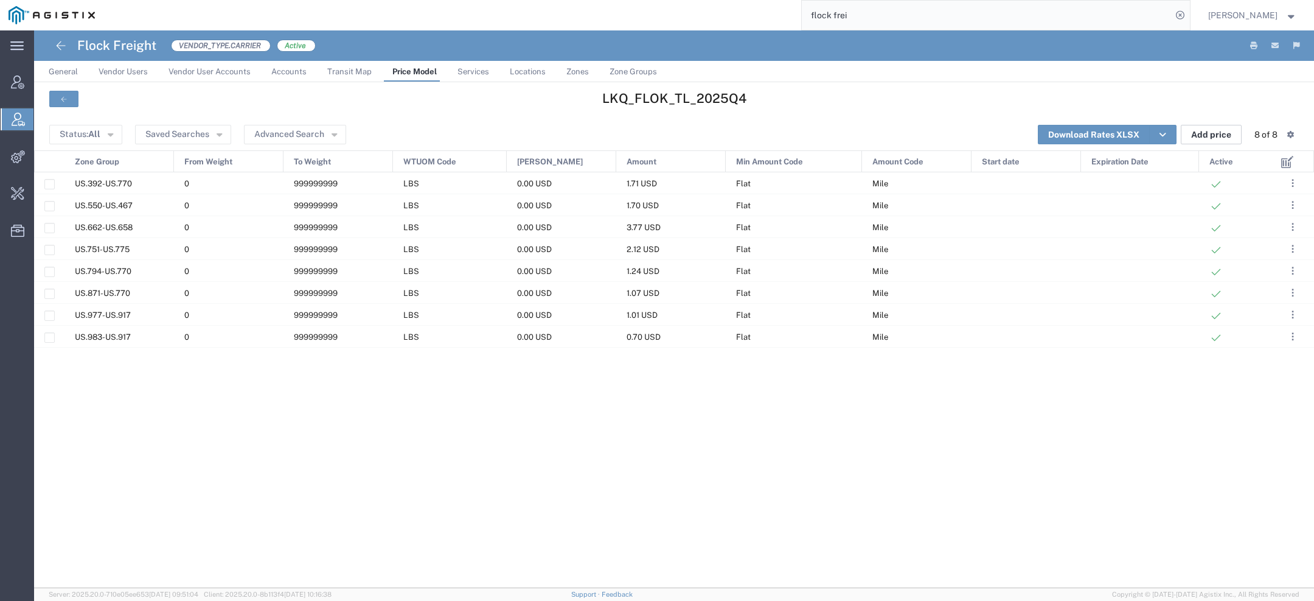
click at [1209, 138] on button "Add price" at bounding box center [1211, 134] width 61 height 19
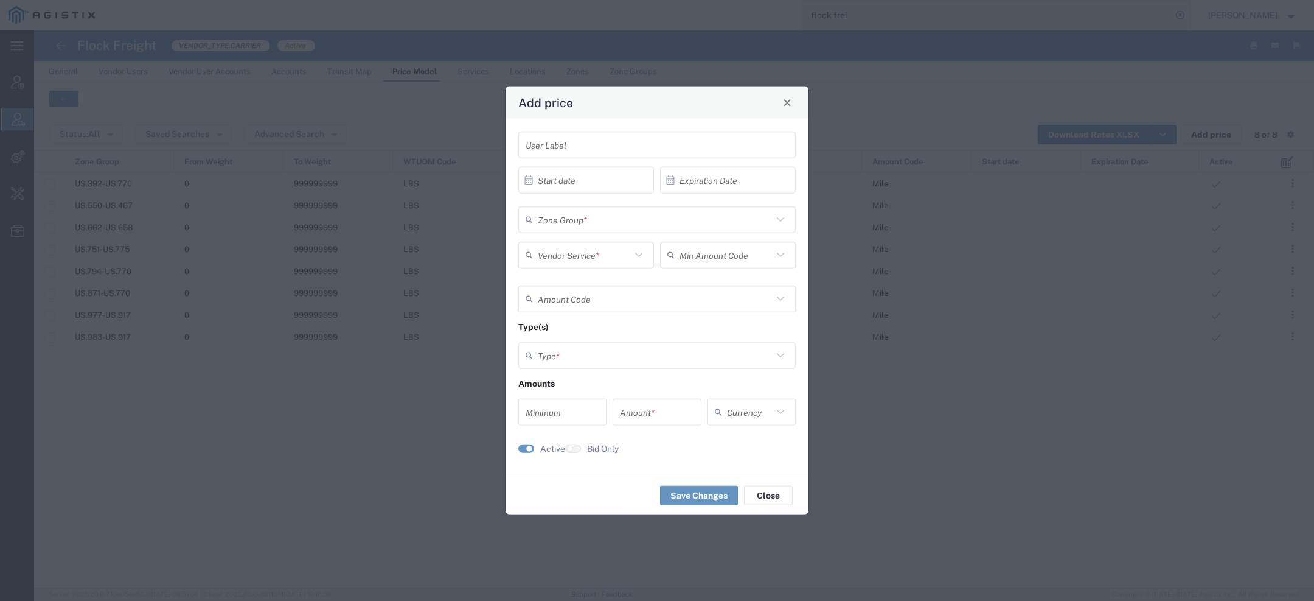
click at [792, 111] on div "Add price" at bounding box center [657, 102] width 303 height 32
click at [791, 106] on span "Close" at bounding box center [787, 103] width 9 height 9
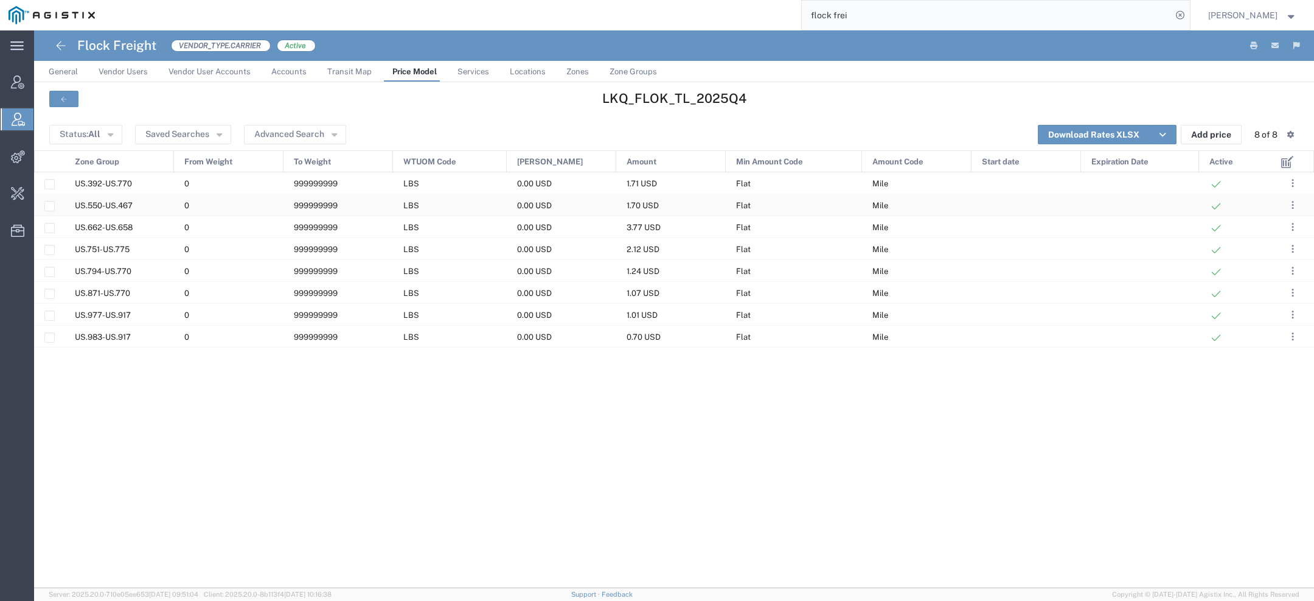
click at [320, 200] on div "999999999" at bounding box center [339, 204] width 110 height 21
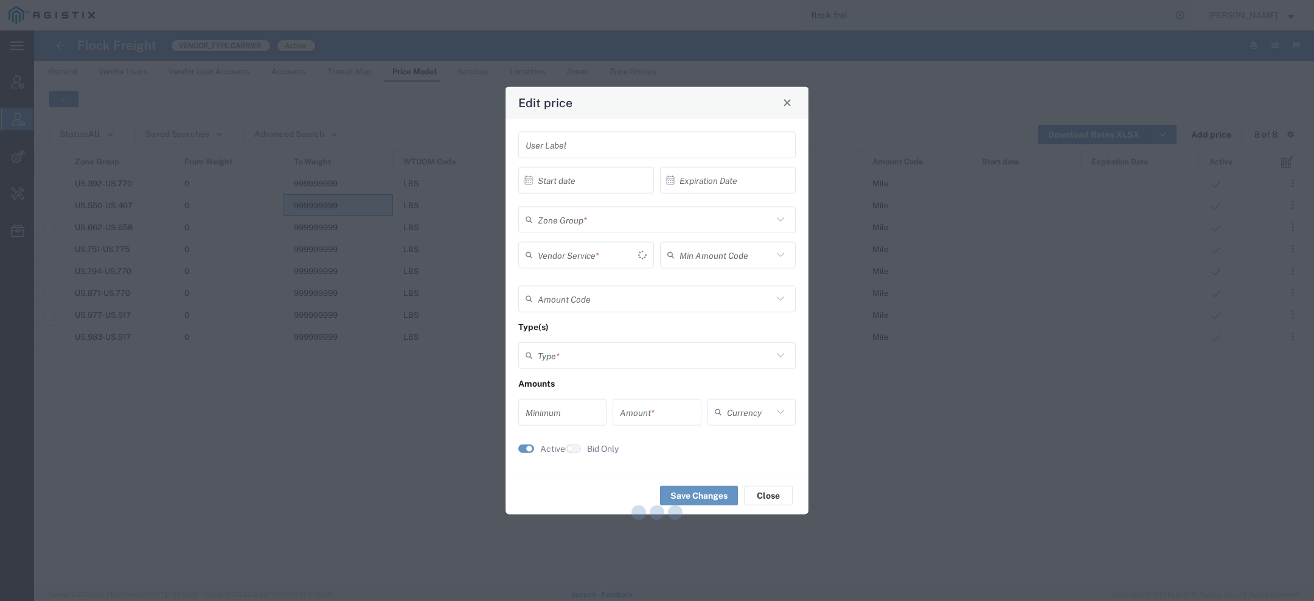
type input "TL Standard 3 - 5 Day"
type input "Flat"
type input "Mile"
type input "Weight and Distance"
type input "0"
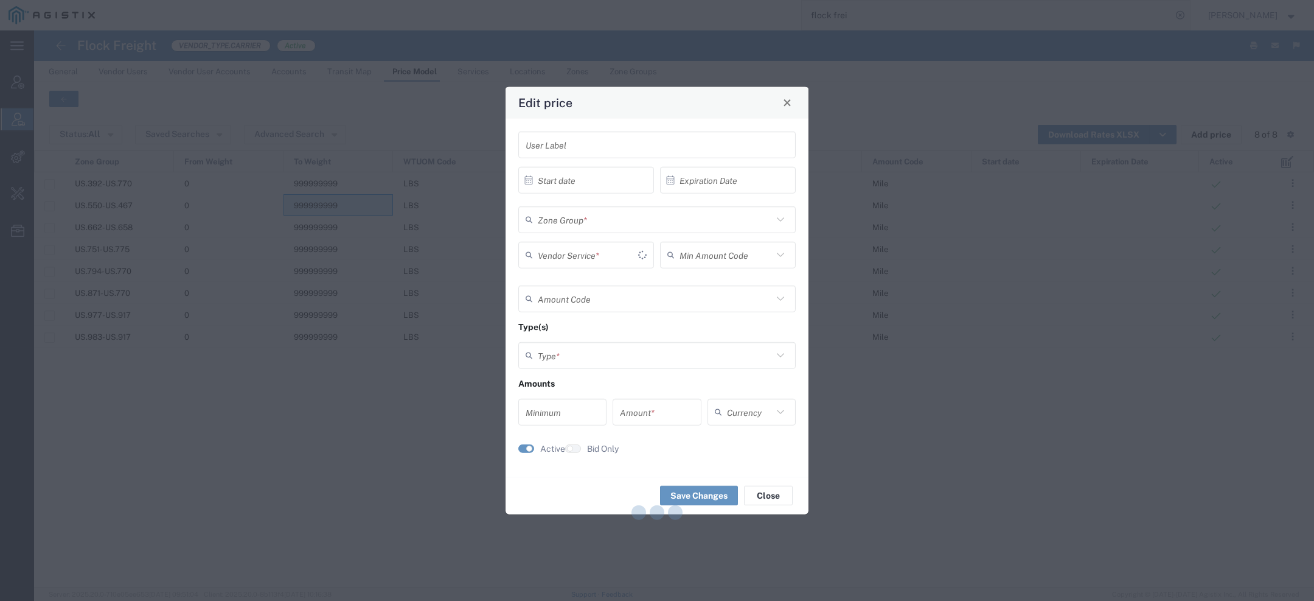
type input "1.7"
type input "USD"
type input "US.550-US.467"
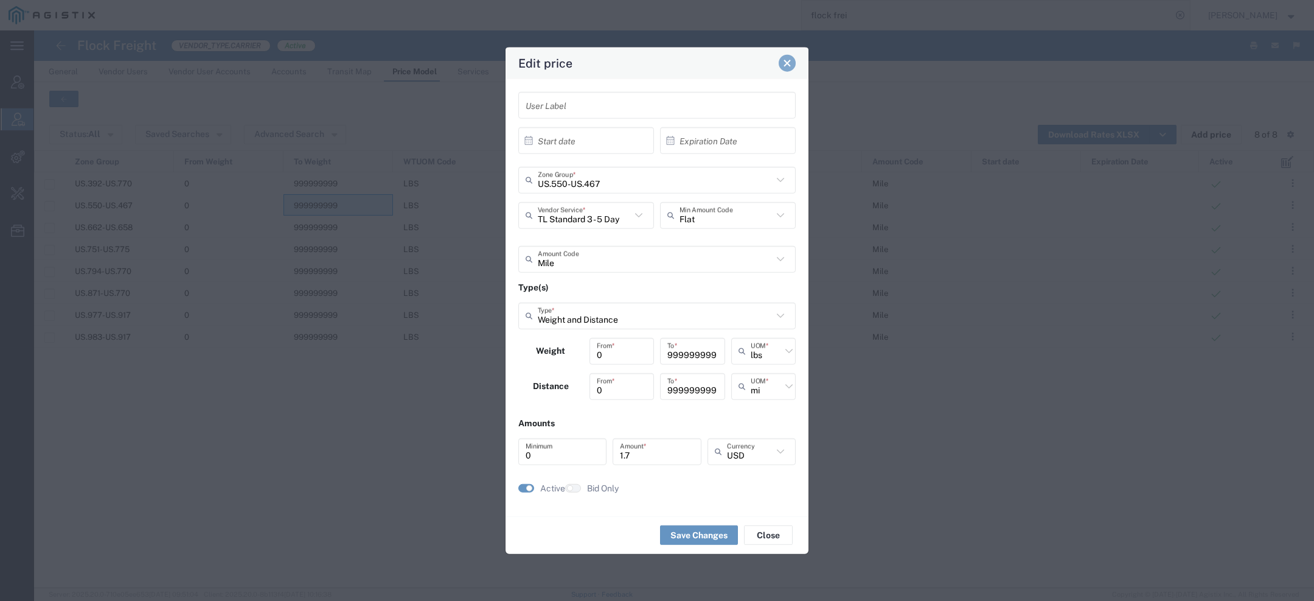
click at [790, 62] on span "Close" at bounding box center [787, 63] width 9 height 9
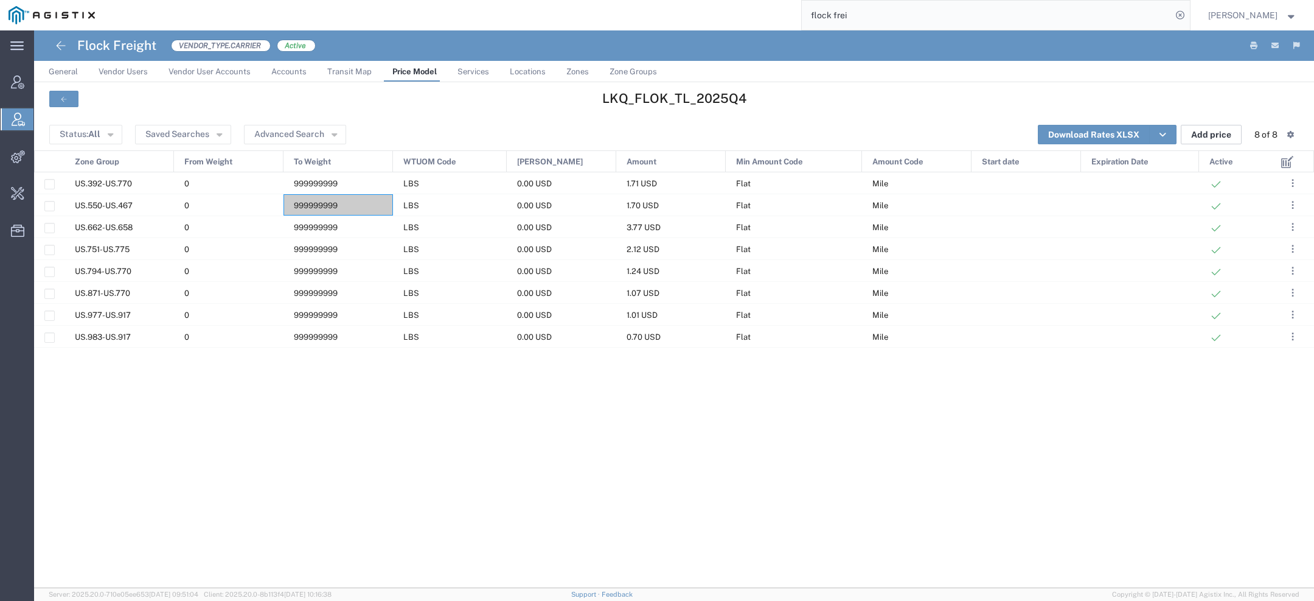
click at [1221, 133] on button "Add price" at bounding box center [1211, 134] width 61 height 19
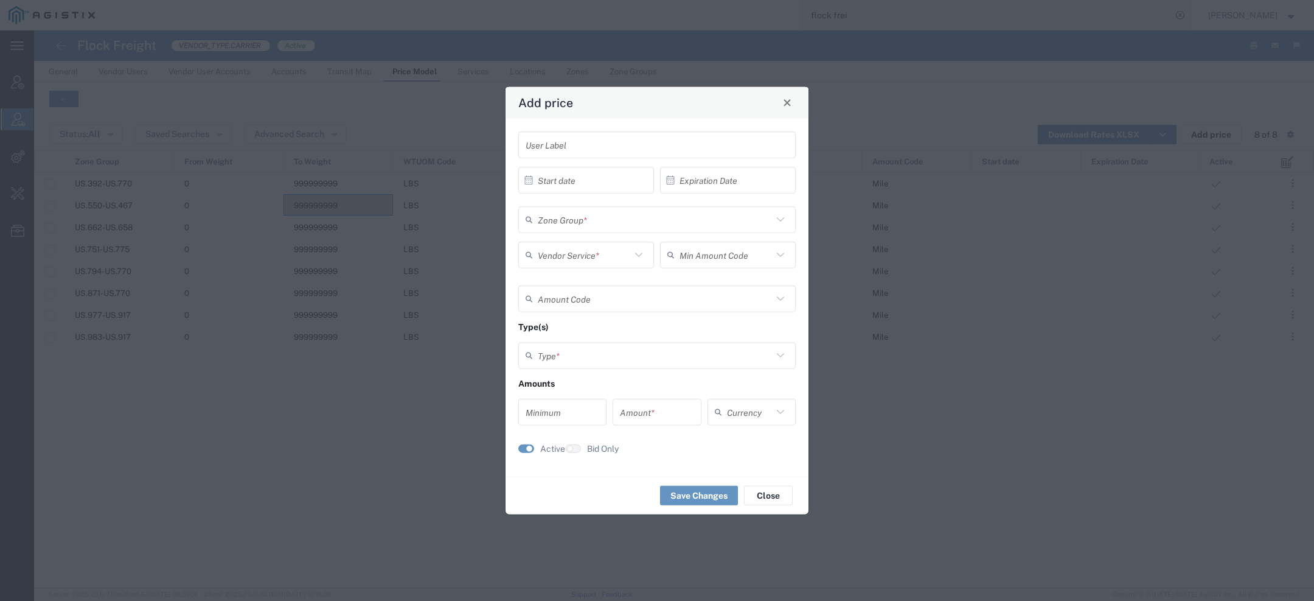
click at [579, 253] on input "text" at bounding box center [584, 254] width 93 height 21
click at [564, 301] on span "TL Standard 3 - 5 Day" at bounding box center [586, 300] width 133 height 19
type input "TL Standard 3 - 5 Day"
click at [610, 215] on input "text" at bounding box center [655, 219] width 235 height 21
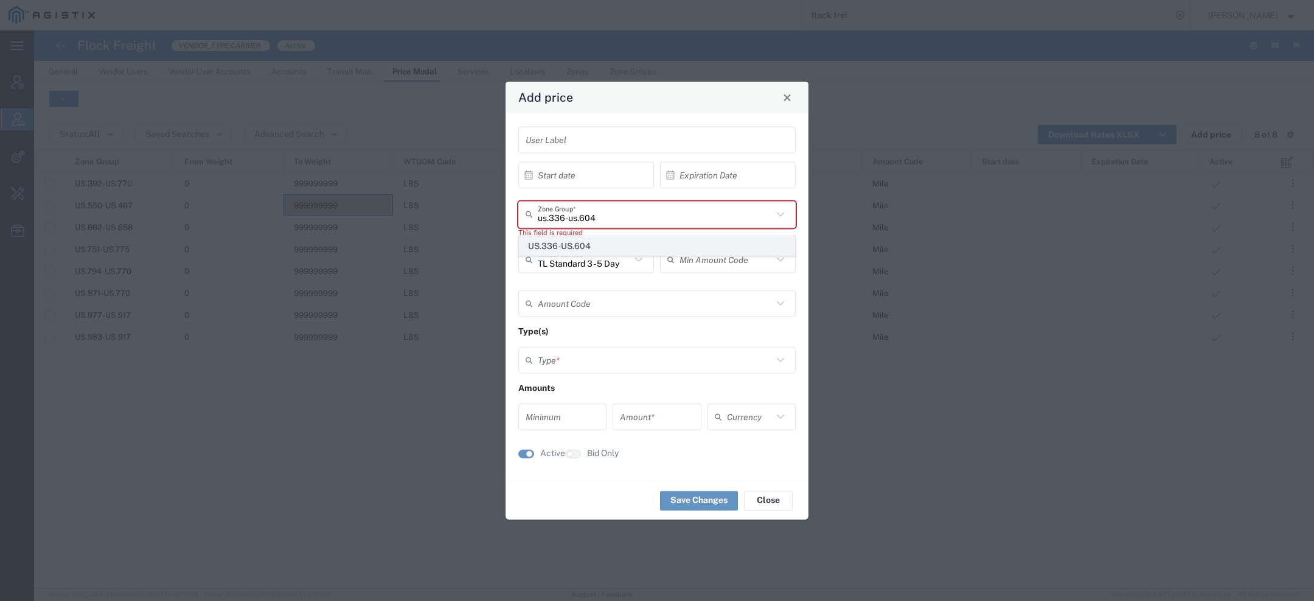
click at [622, 250] on span "US.336-US.604" at bounding box center [657, 246] width 275 height 19
type input "US.336-US.604"
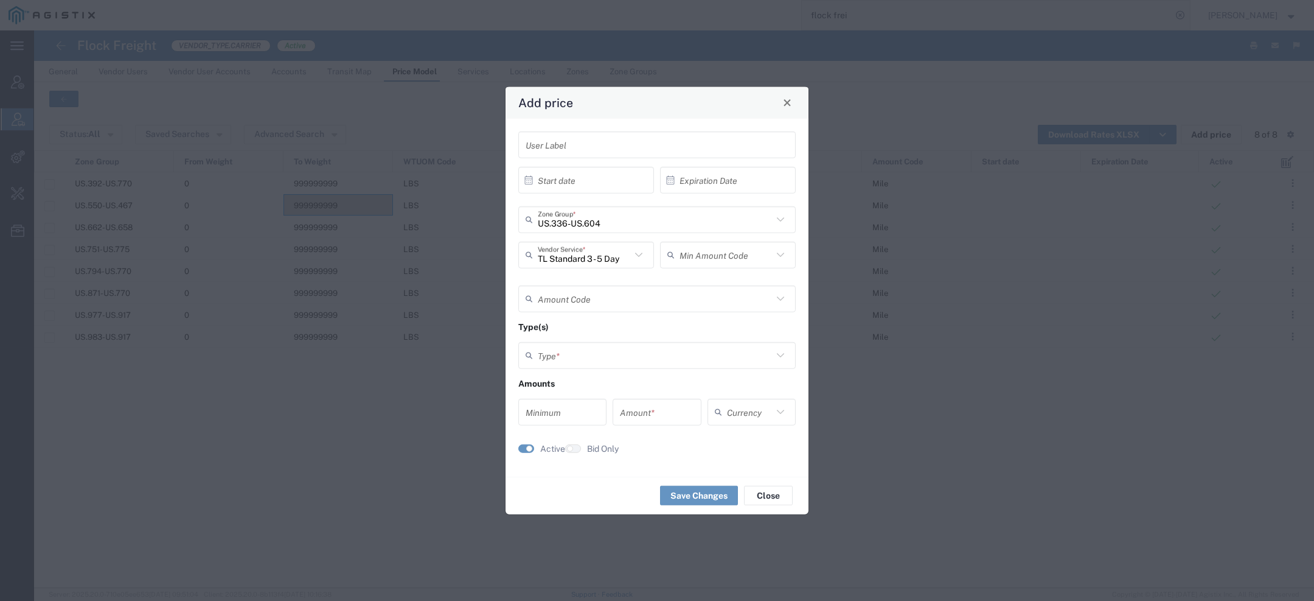
click at [713, 267] on div "Min Amount Code" at bounding box center [728, 254] width 136 height 27
click at [704, 280] on span "Flat" at bounding box center [727, 281] width 133 height 19
type input "Flat"
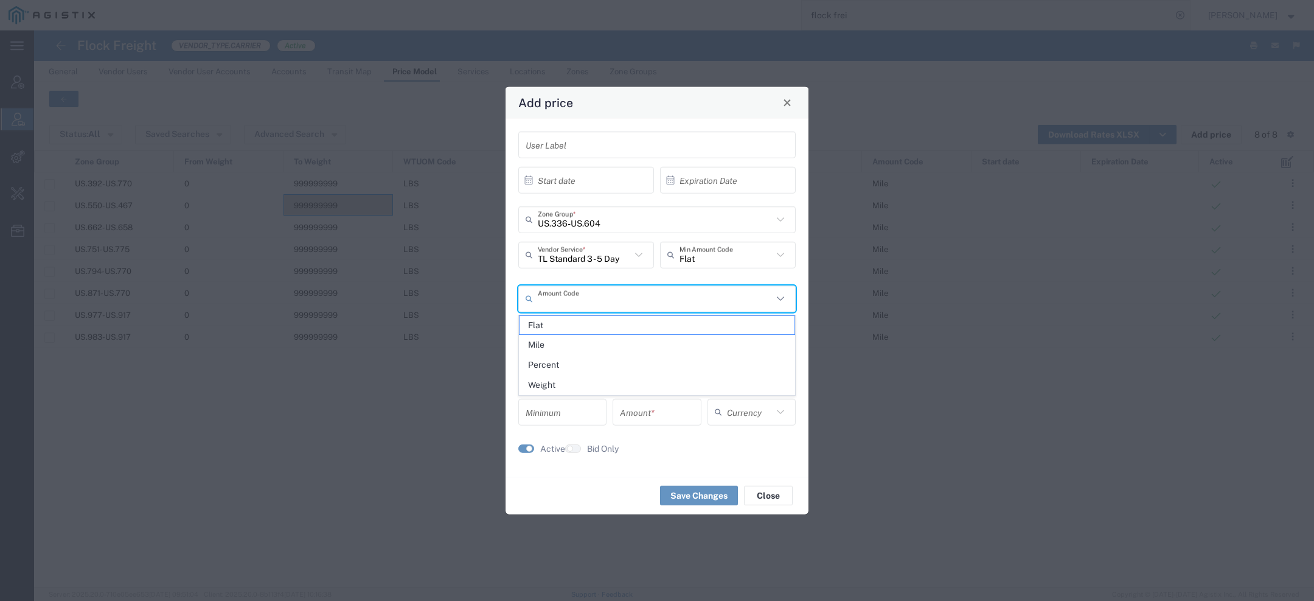
click at [623, 305] on input "text" at bounding box center [655, 298] width 235 height 21
click at [601, 346] on span "Mile" at bounding box center [657, 344] width 275 height 19
type input "Mile"
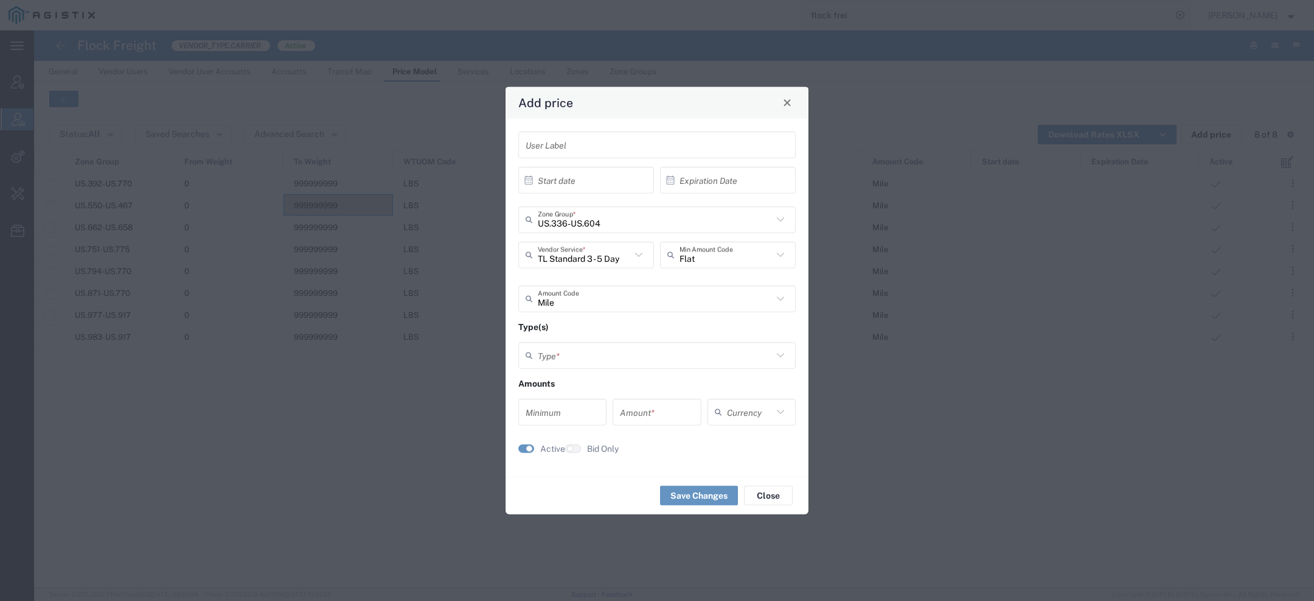
click at [596, 347] on input "text" at bounding box center [655, 354] width 235 height 21
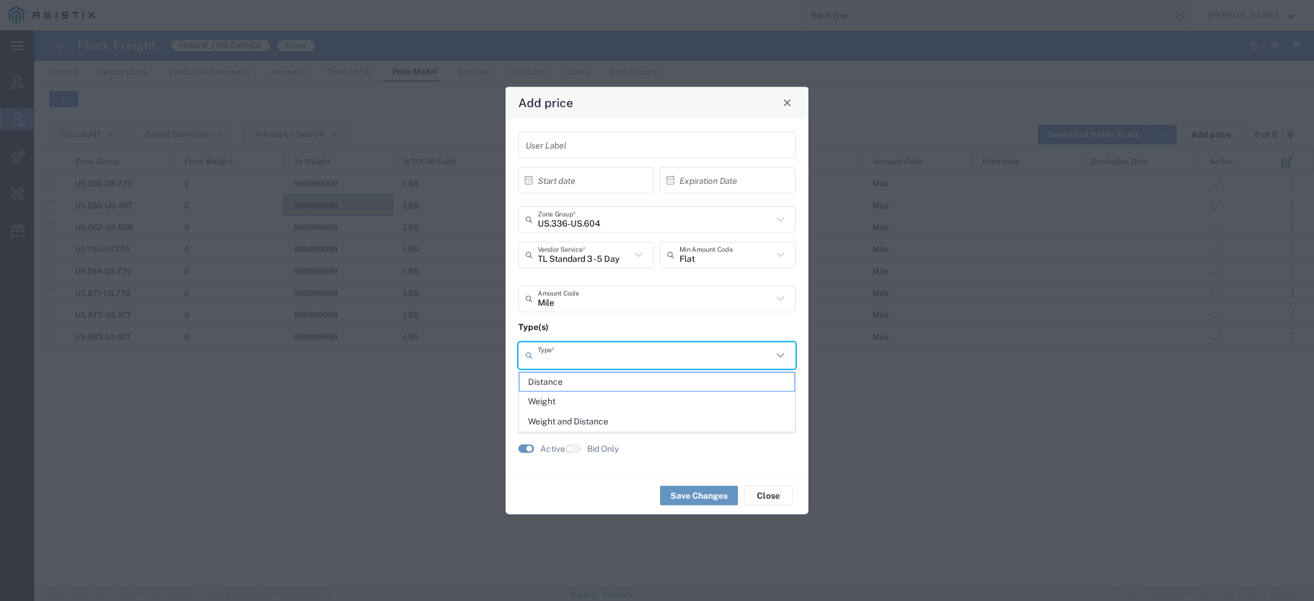
click at [577, 419] on span "Weight and Distance" at bounding box center [657, 421] width 275 height 19
type input "Weight and Distance"
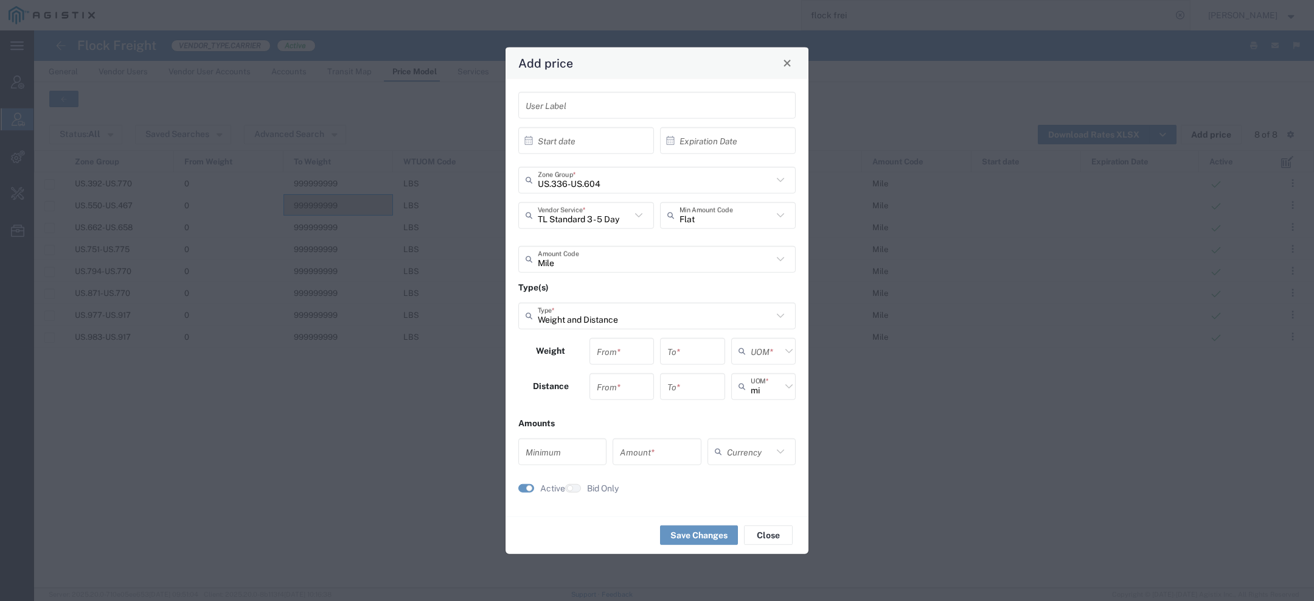
click at [616, 361] on div "From *" at bounding box center [622, 350] width 65 height 27
type input "0"
type input "999999999"
click at [772, 394] on span "lbs" at bounding box center [764, 397] width 63 height 19
type input "lbs"
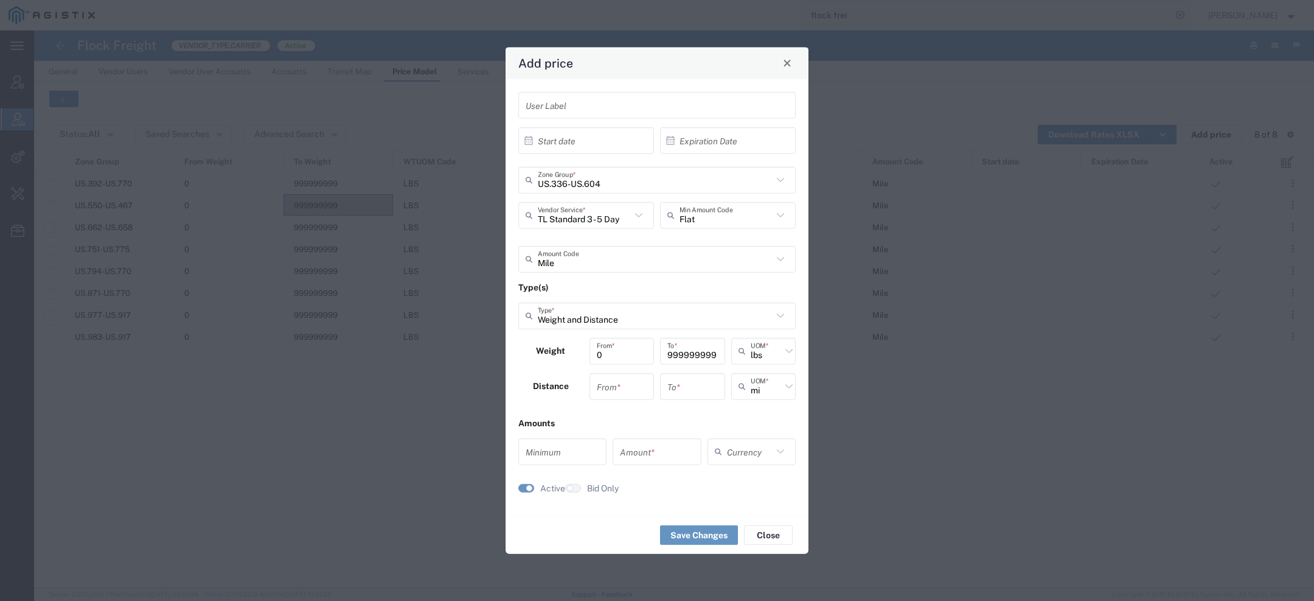
click at [629, 387] on input "number" at bounding box center [622, 385] width 51 height 21
type input "0"
type input "999999999"
type input "mi"
type input "0"
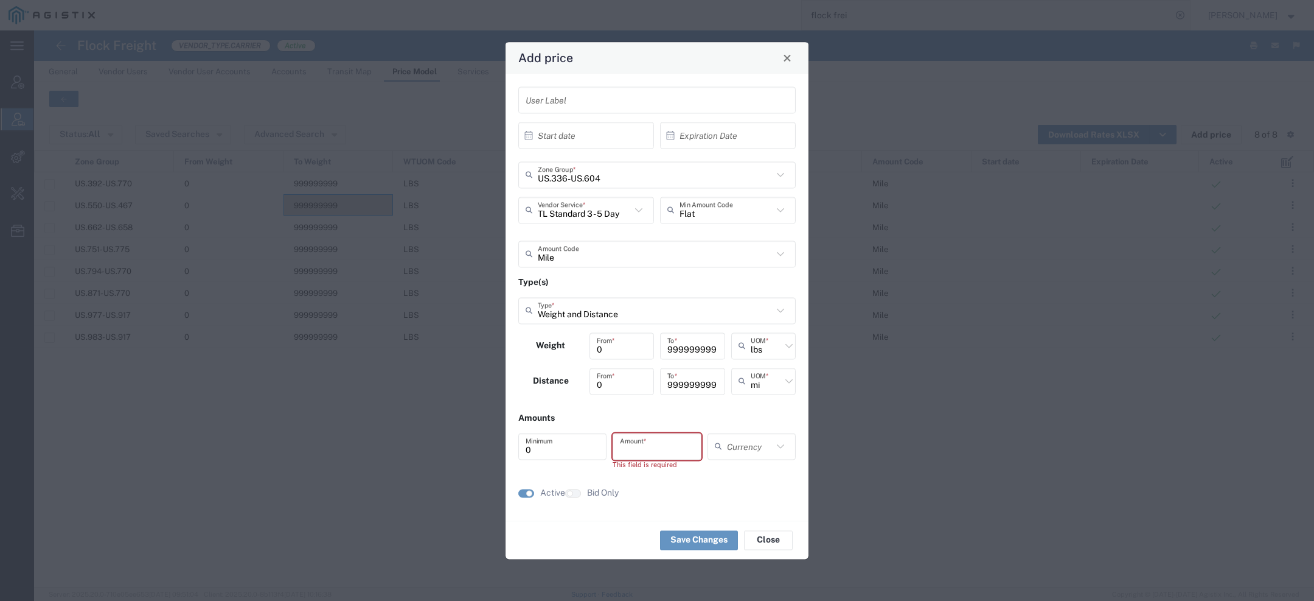
paste input ".75"
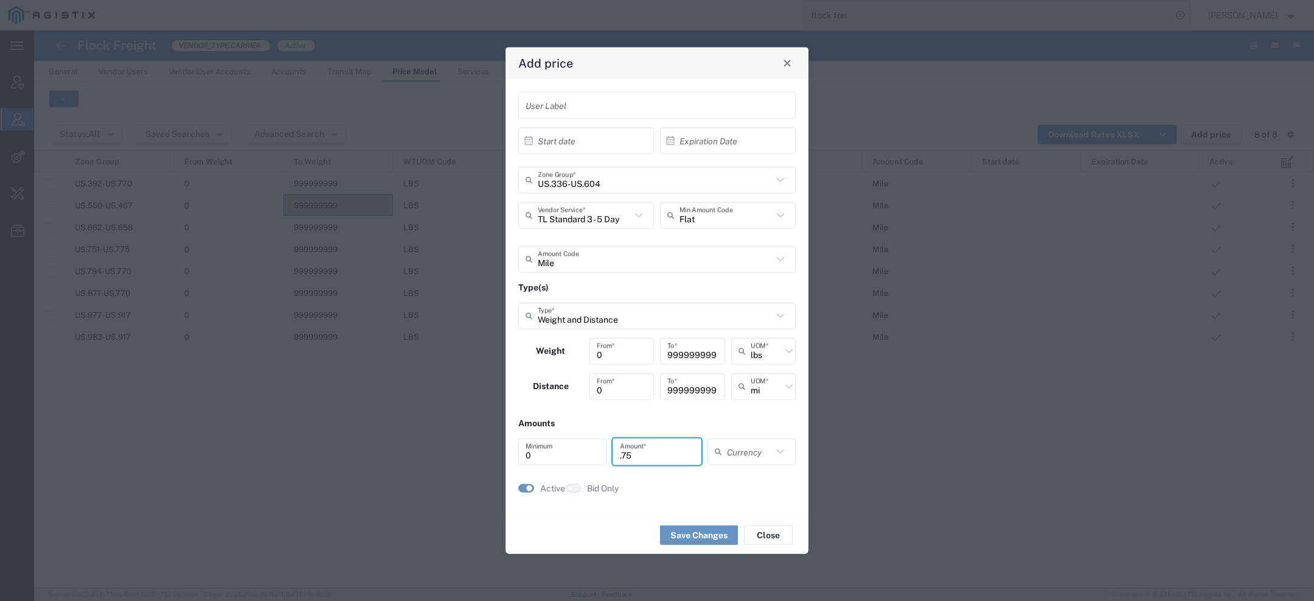
type input ".75"
click at [736, 453] on input "text" at bounding box center [750, 451] width 46 height 21
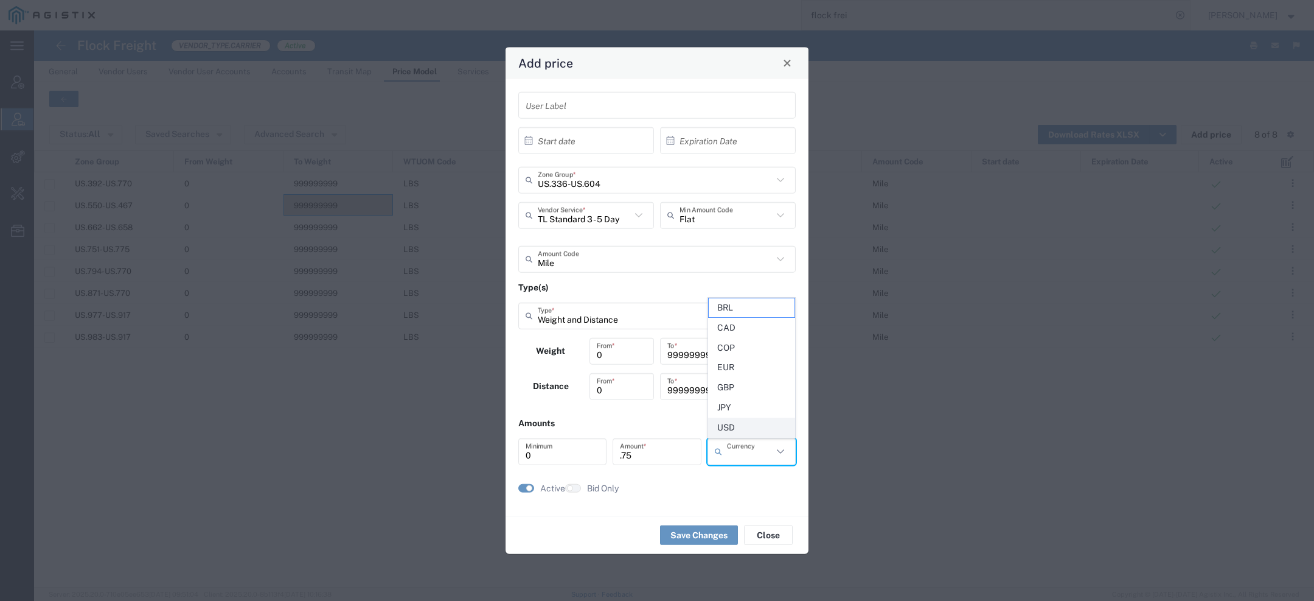
click at [738, 427] on span "USD" at bounding box center [752, 427] width 86 height 19
type input "USD"
click at [688, 532] on button "Save Changes" at bounding box center [699, 534] width 78 height 19
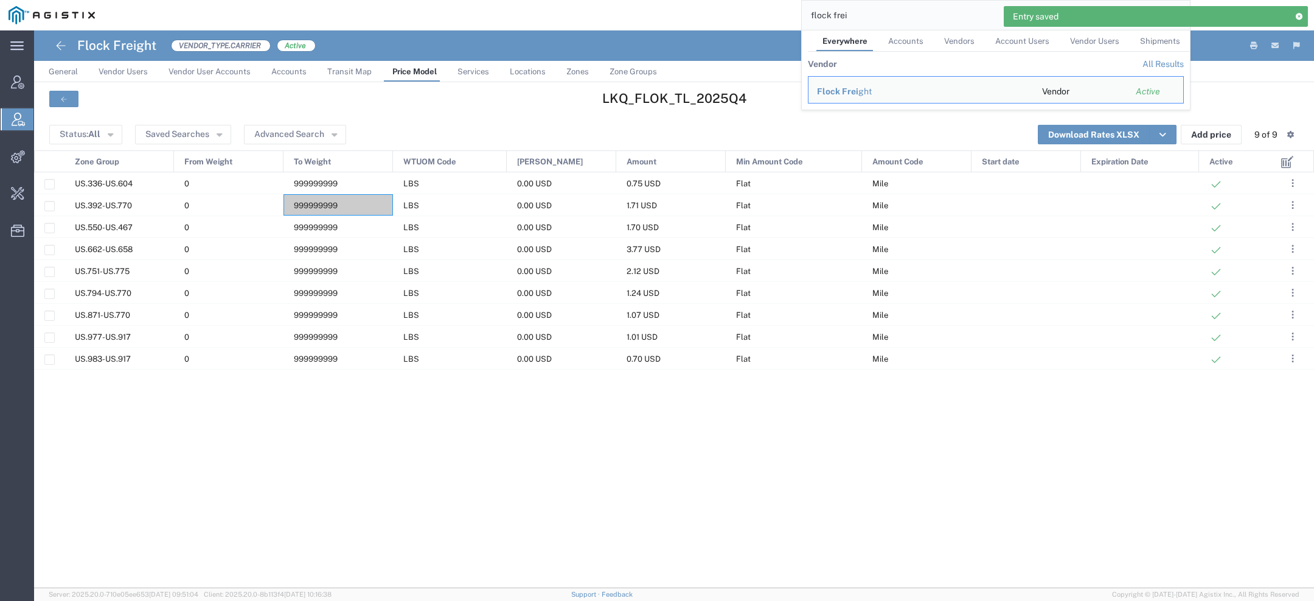
drag, startPoint x: 853, startPoint y: 21, endPoint x: 722, endPoint y: -4, distance: 132.5
click at [722, 0] on html "Entry saved main_menu Created with Sketch. Collapse Menu Account Manager Vendor…" at bounding box center [657, 300] width 1314 height 601
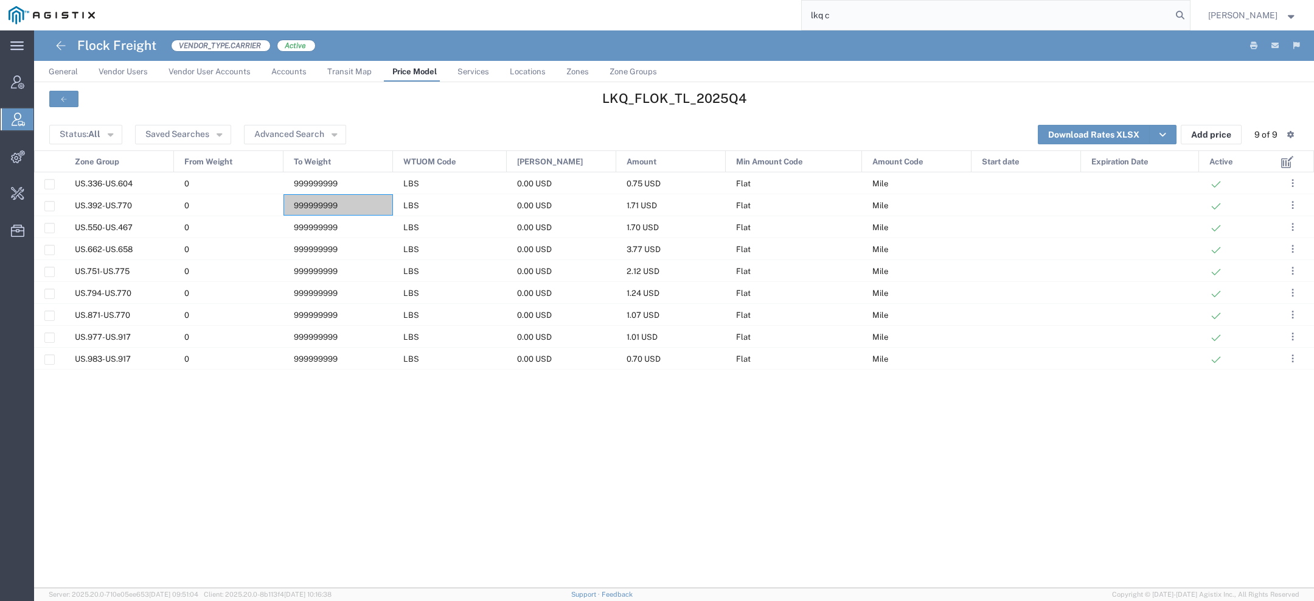
type input "lkq c"
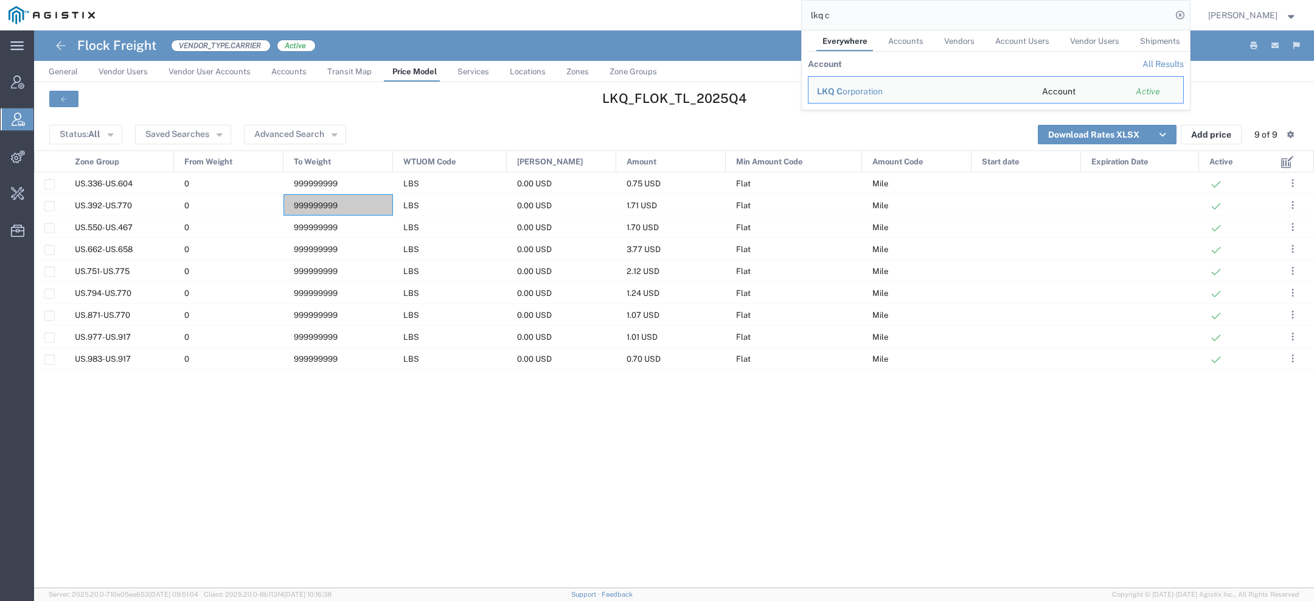
click at [825, 88] on span "LKQ C" at bounding box center [830, 91] width 26 height 10
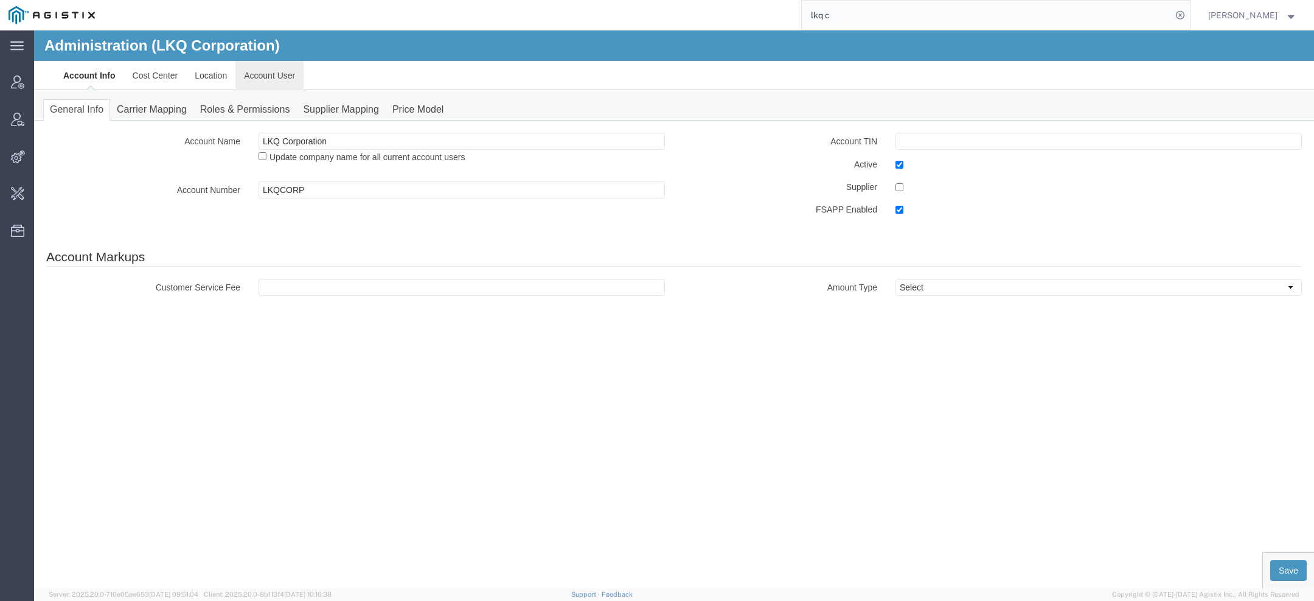
click at [272, 69] on link "Account User" at bounding box center [270, 75] width 68 height 29
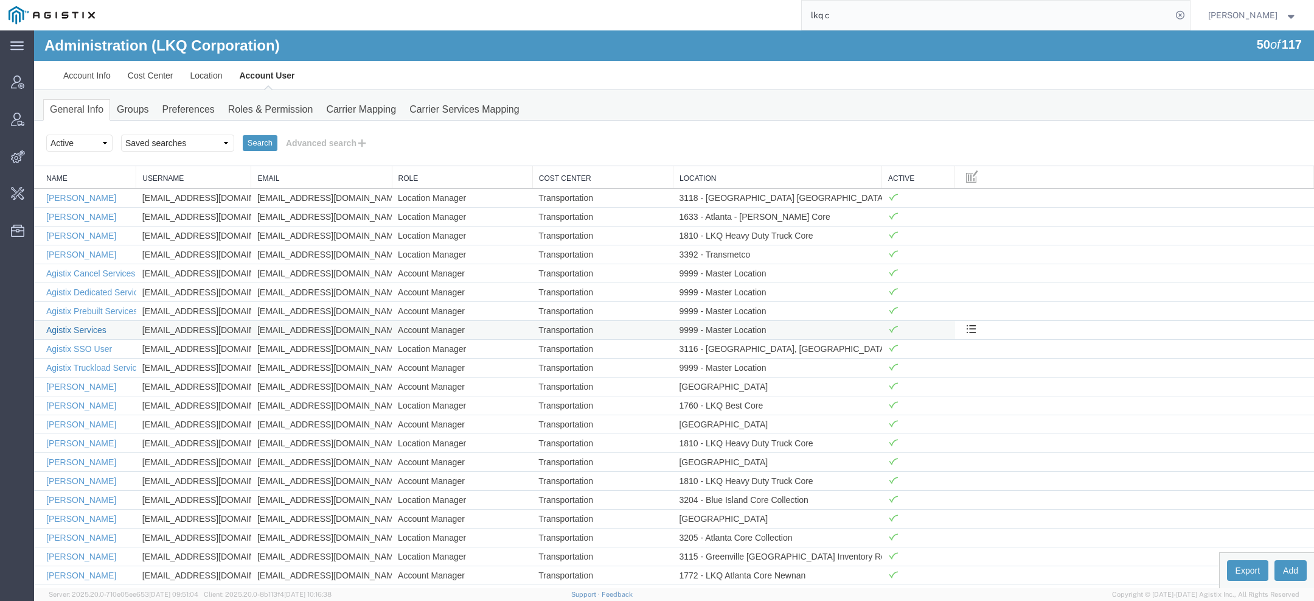
click at [94, 329] on link "Agistix Services" at bounding box center [76, 330] width 60 height 10
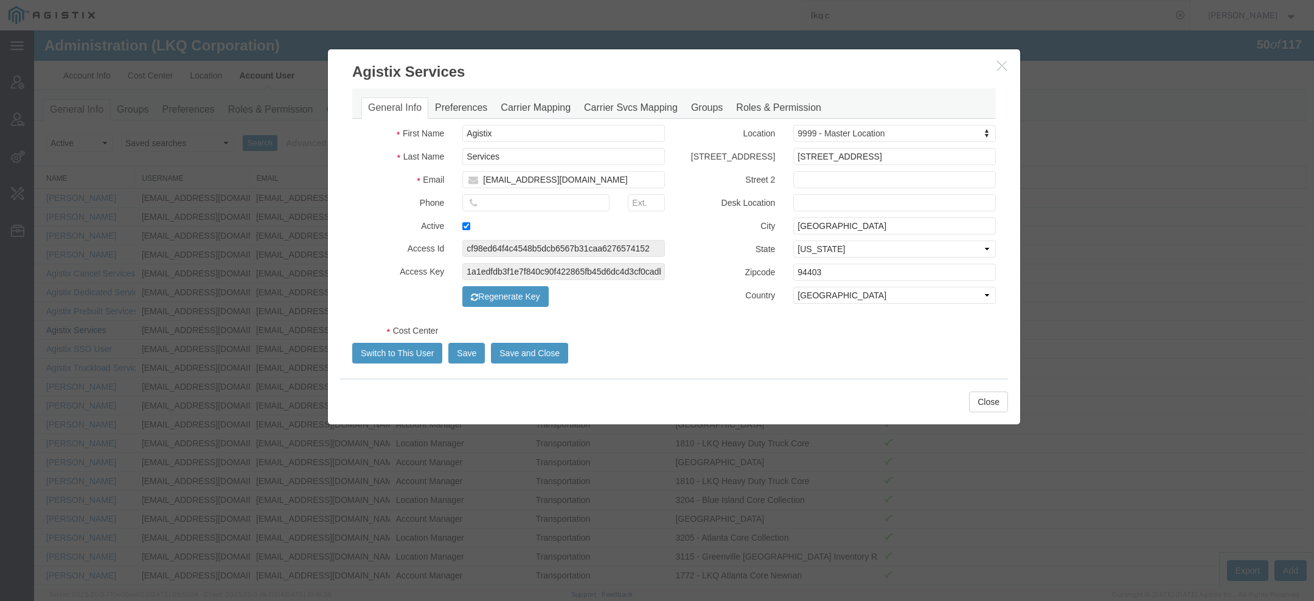
select select "COSTCENTER"
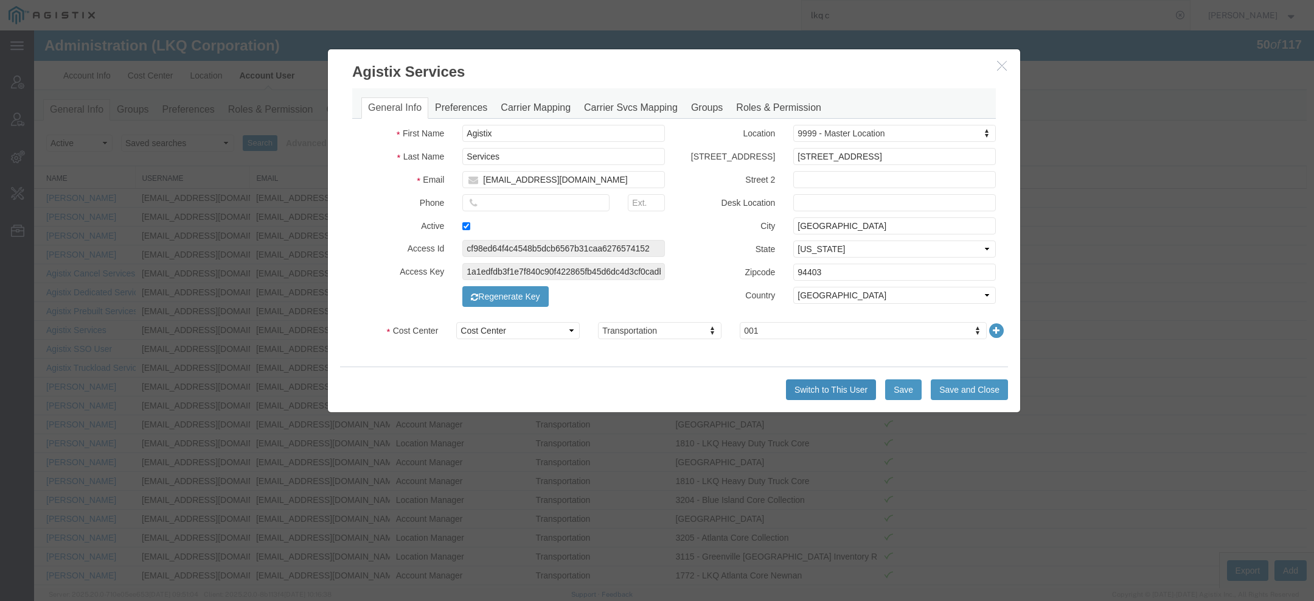
click at [858, 385] on button "Switch to This User" at bounding box center [831, 389] width 90 height 21
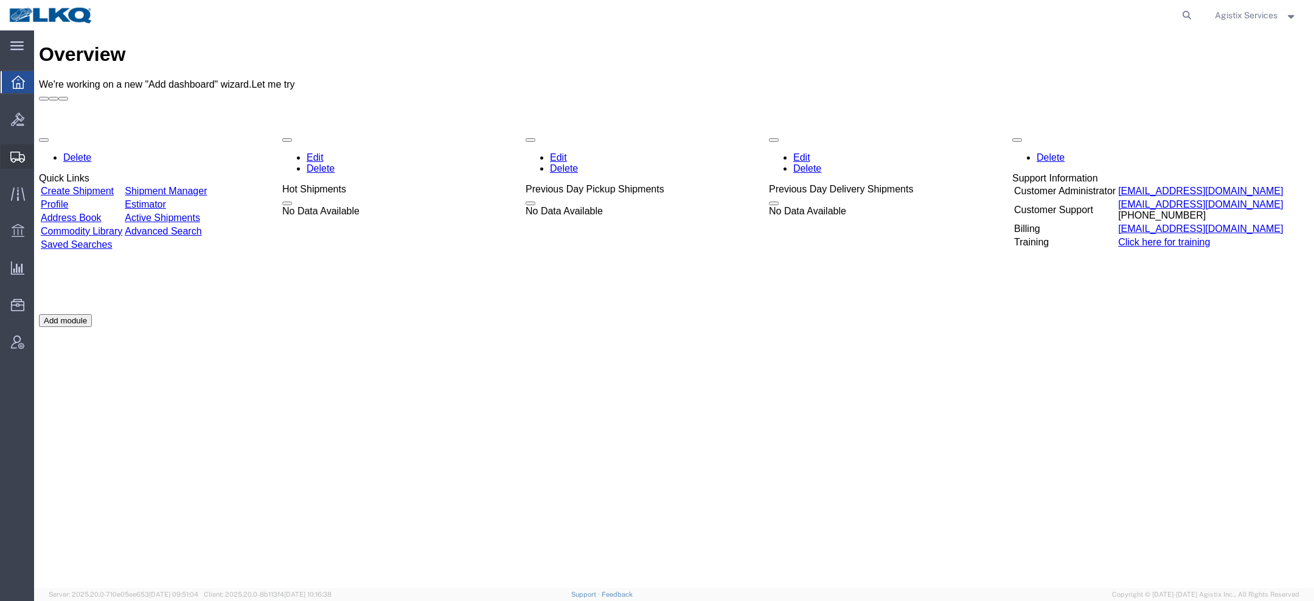
click at [0, 0] on span "Create Shipment" at bounding box center [0, 0] width 0 height 0
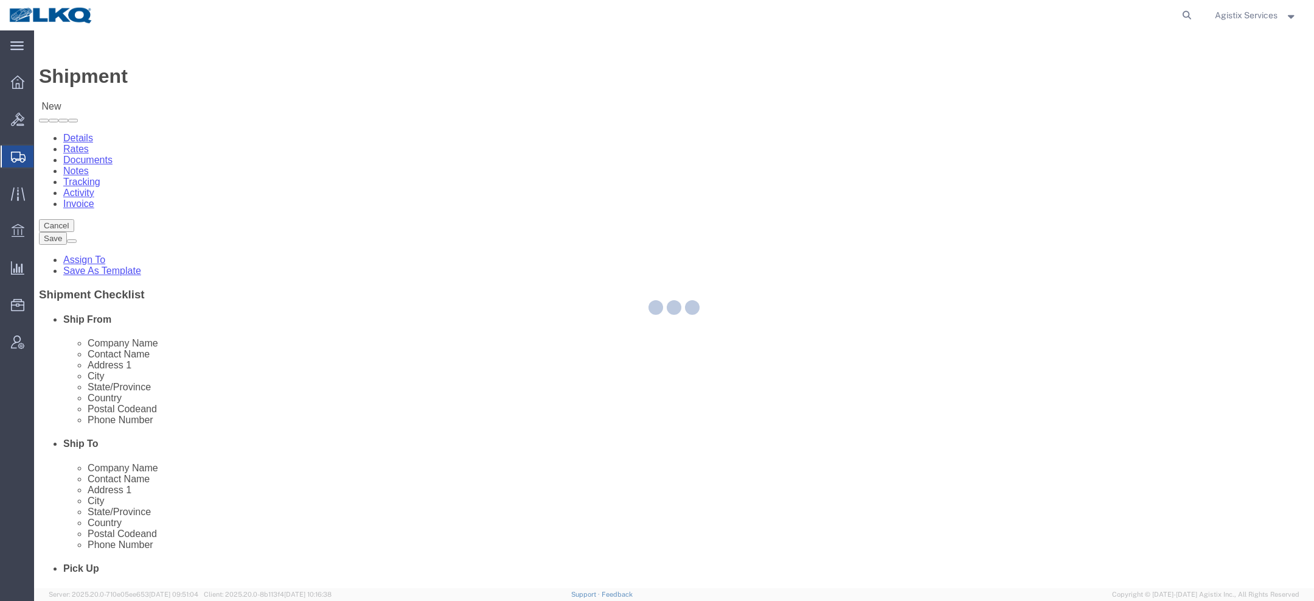
select select
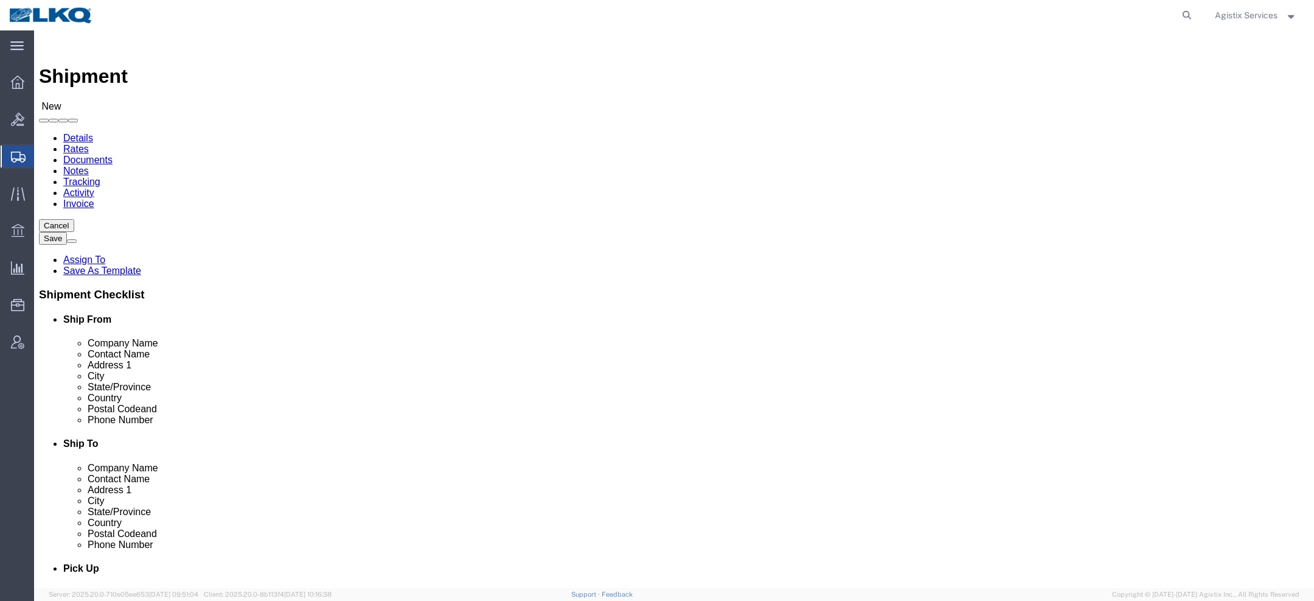
select select "27348"
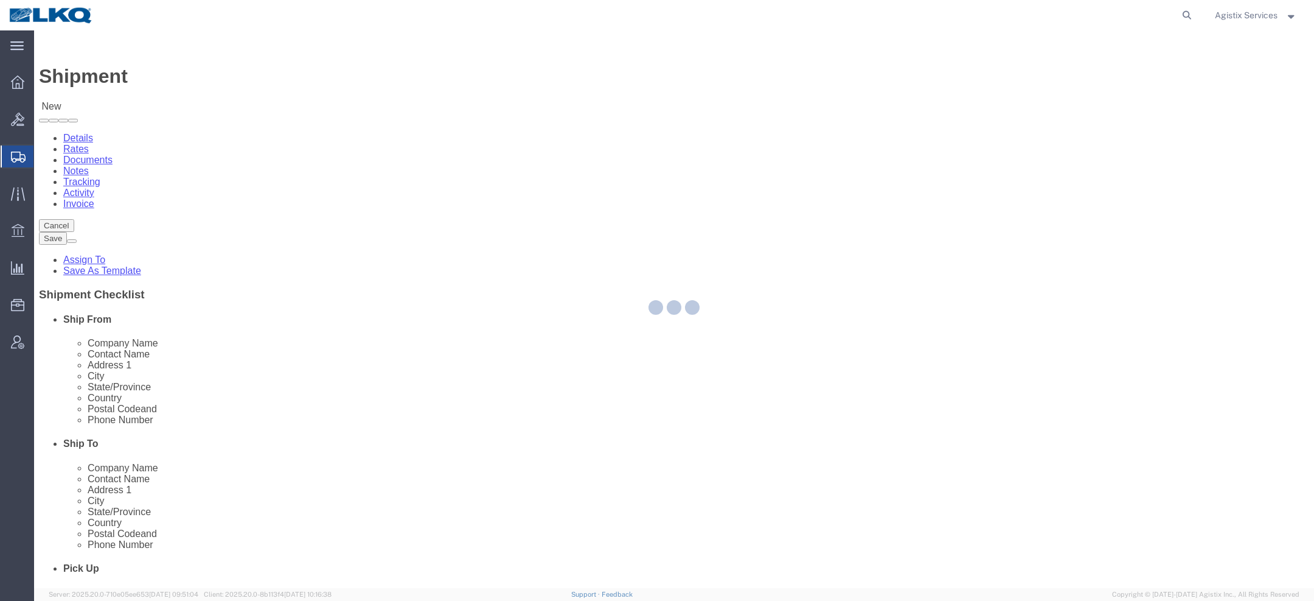
select select "FL"
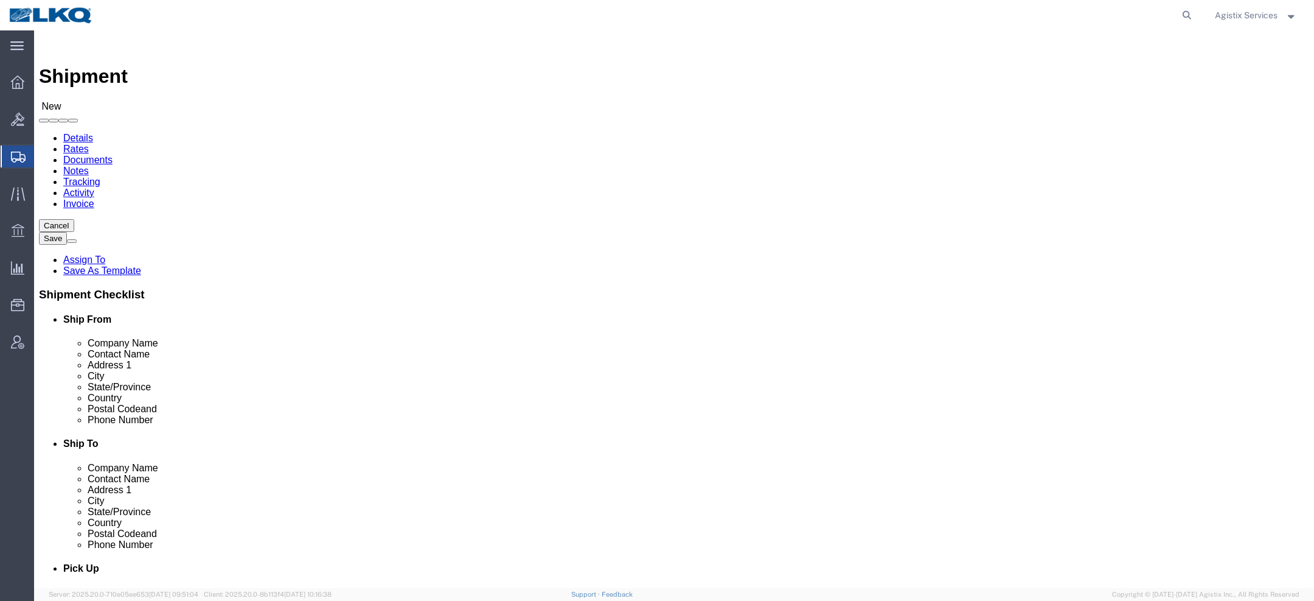
click input "text"
type input "TEST KH"
click div "Location 1134 - LKQ Self Service - [GEOGRAPHIC_DATA] My Profile Location 1100 -…"
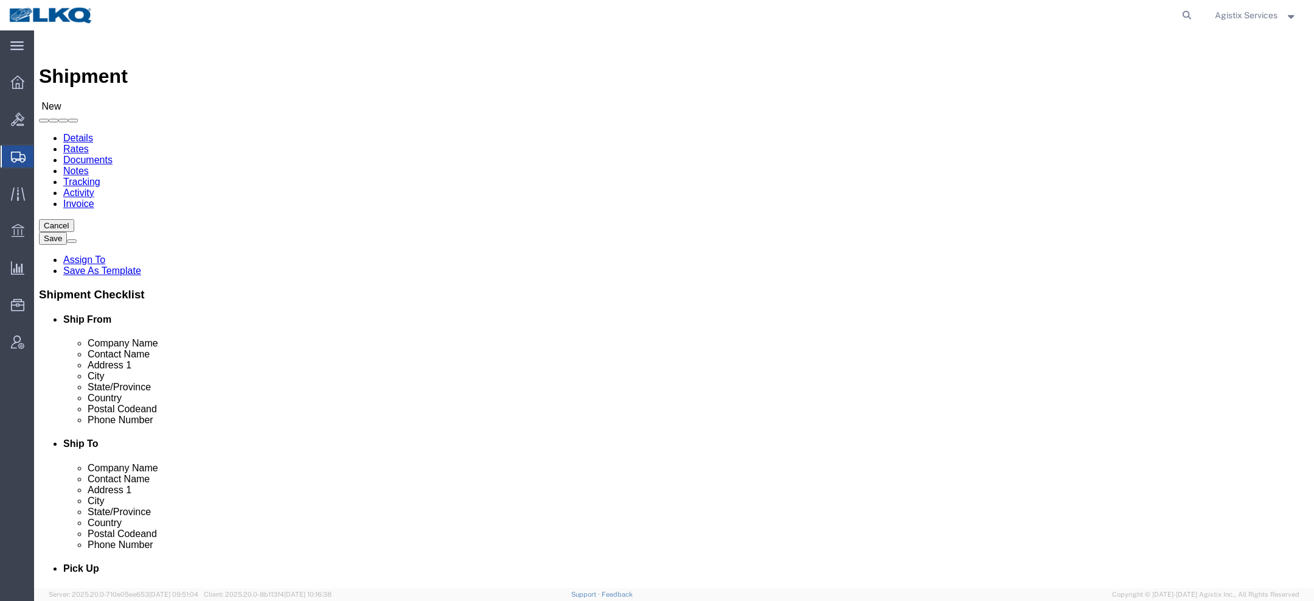
click input "text"
type input "TEST KH"
drag, startPoint x: 220, startPoint y: 390, endPoint x: 43, endPoint y: 368, distance: 177.8
click div "Location 1106 - LKQ [GEOGRAPHIC_DATA] My Profile Location 1100 - LKQ Crystal Ri…"
type input "33600"
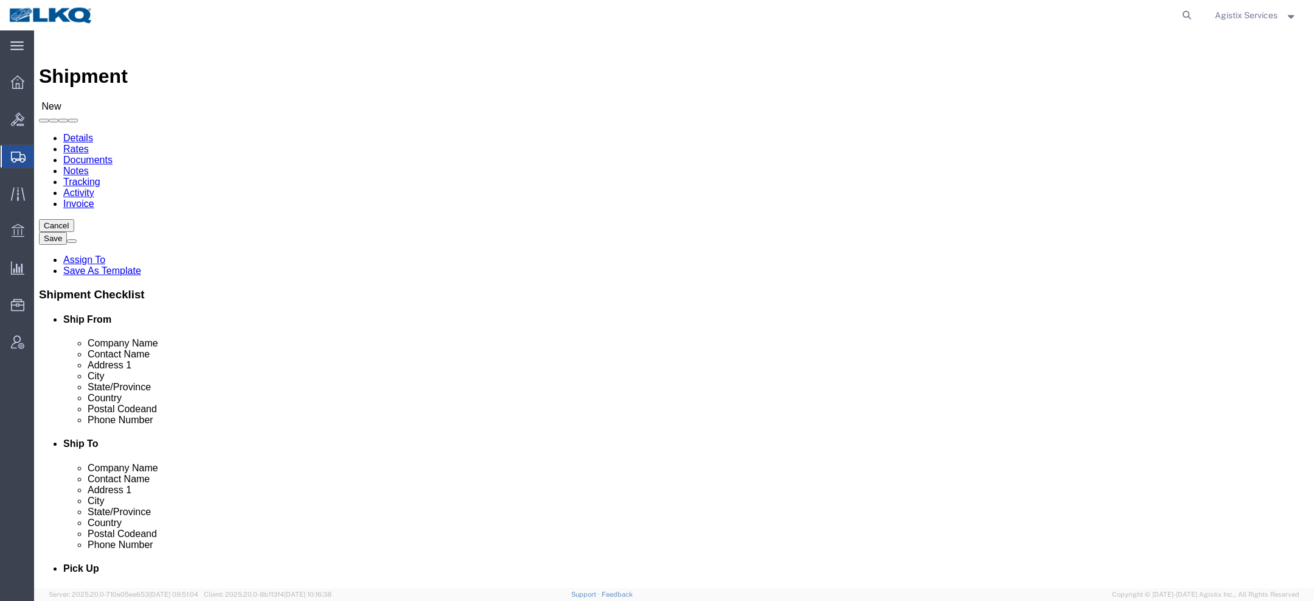
select select
drag, startPoint x: 722, startPoint y: 387, endPoint x: 458, endPoint y: 353, distance: 266.3
click div "Location 1134 - LKQ Self Service - [GEOGRAPHIC_DATA] My Profile Location 1100 -…"
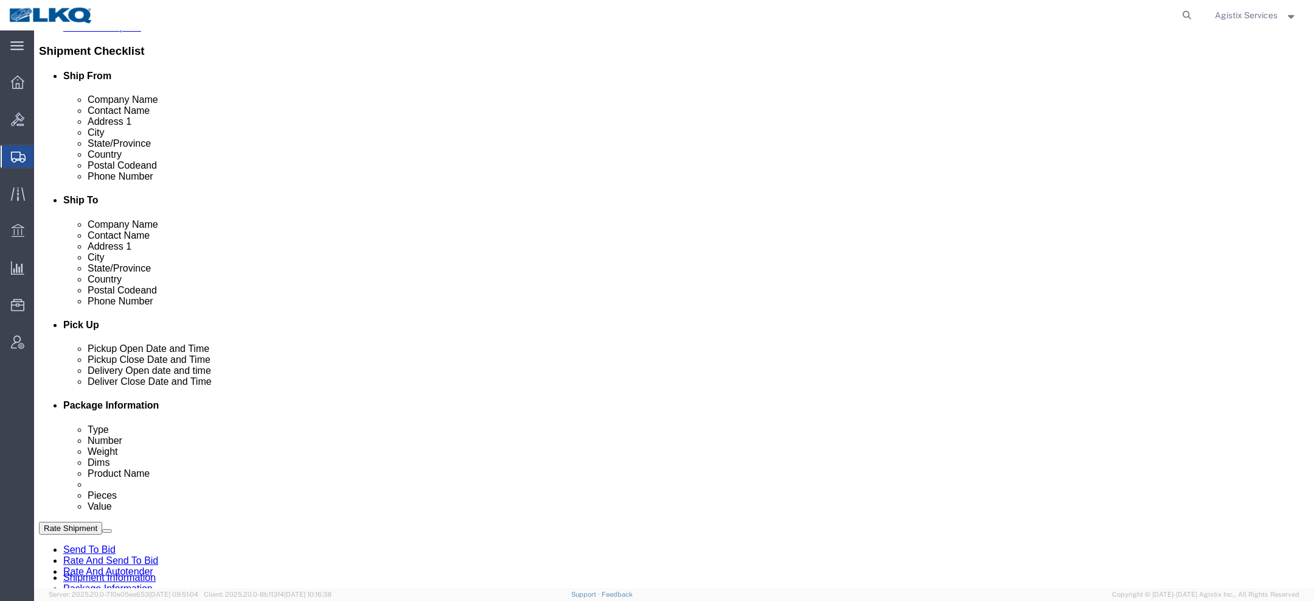
scroll to position [242, 0]
type input "60400"
click label
click input "checkbox"
checkbox input "false"
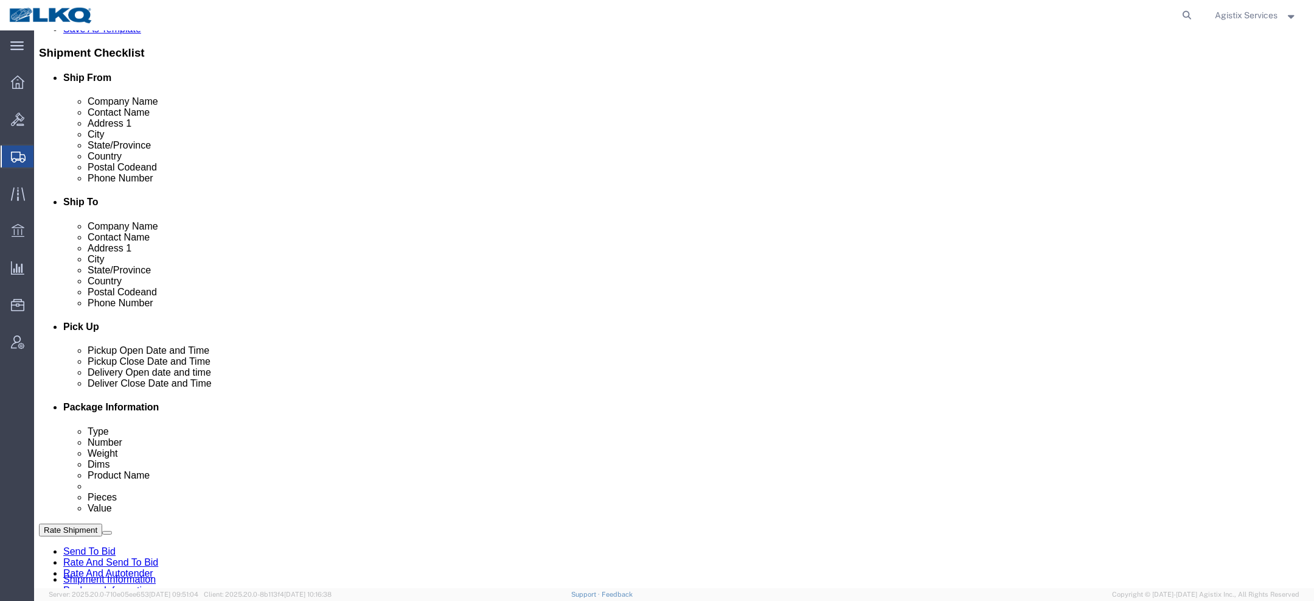
select select
click input "checkbox"
checkbox input "false"
drag, startPoint x: 309, startPoint y: 197, endPoint x: 79, endPoint y: 164, distance: 231.8
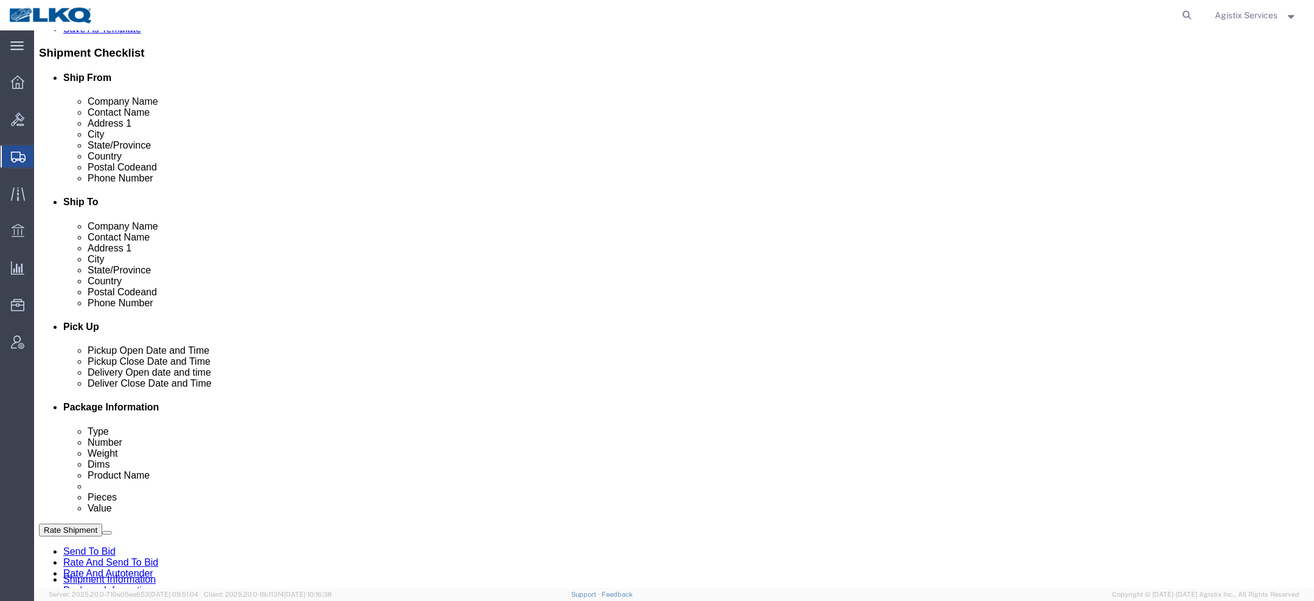
click div "Location My Profile Location 1100 - LKQ Crystal River 1103 - LKQ Ft [PERSON_NAM…"
type input "[EMAIL_ADDRESS][DOMAIN_NAME]"
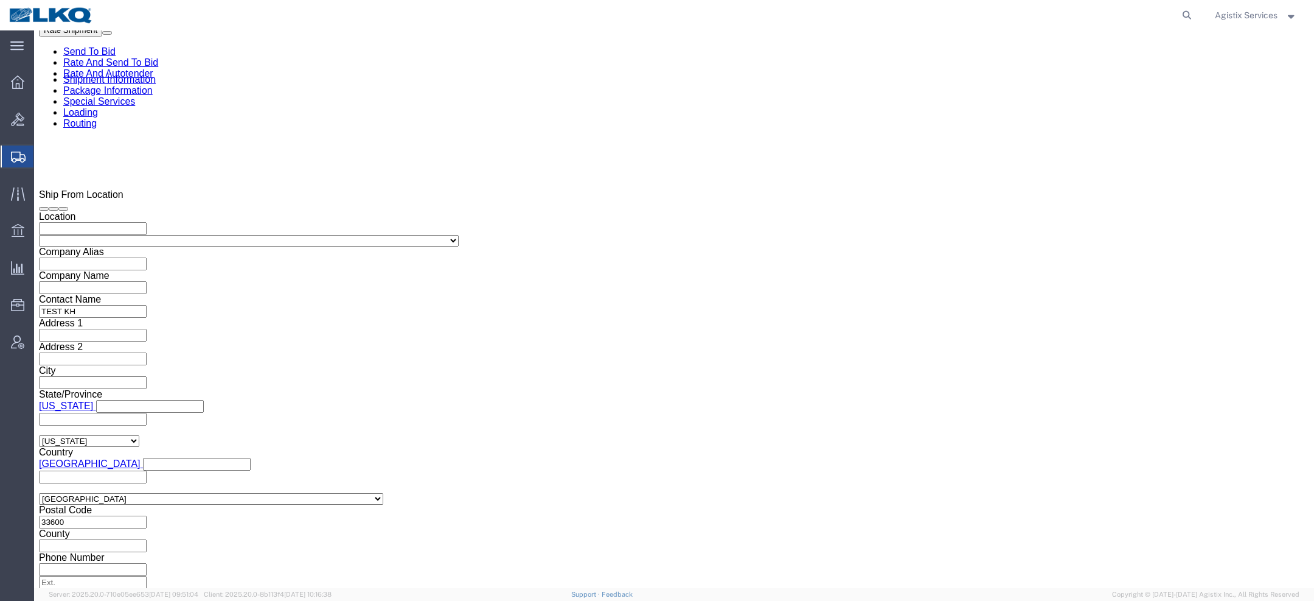
click input "text"
type input "TEST KH"
click select "Select Air Less than Truckload Multi-Leg Ocean Freight Rail Small Parcel Truckl…"
select select "TL"
click select "Select Air Less than Truckload Multi-Leg Ocean Freight Rail Small Parcel Truckl…"
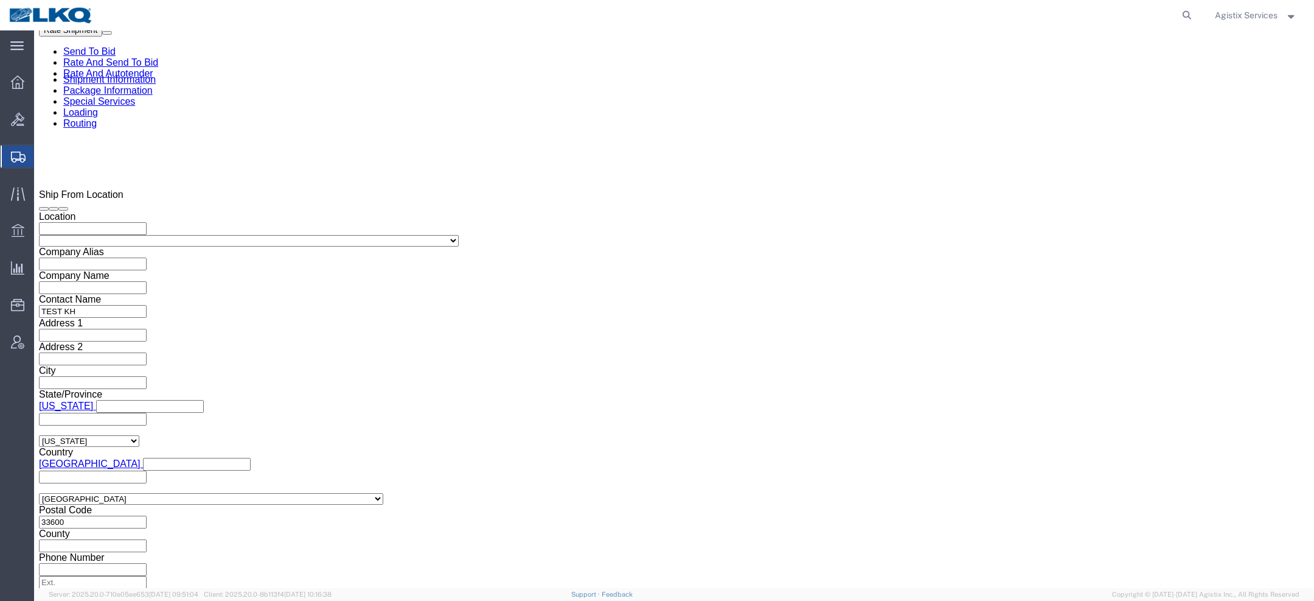
click icon
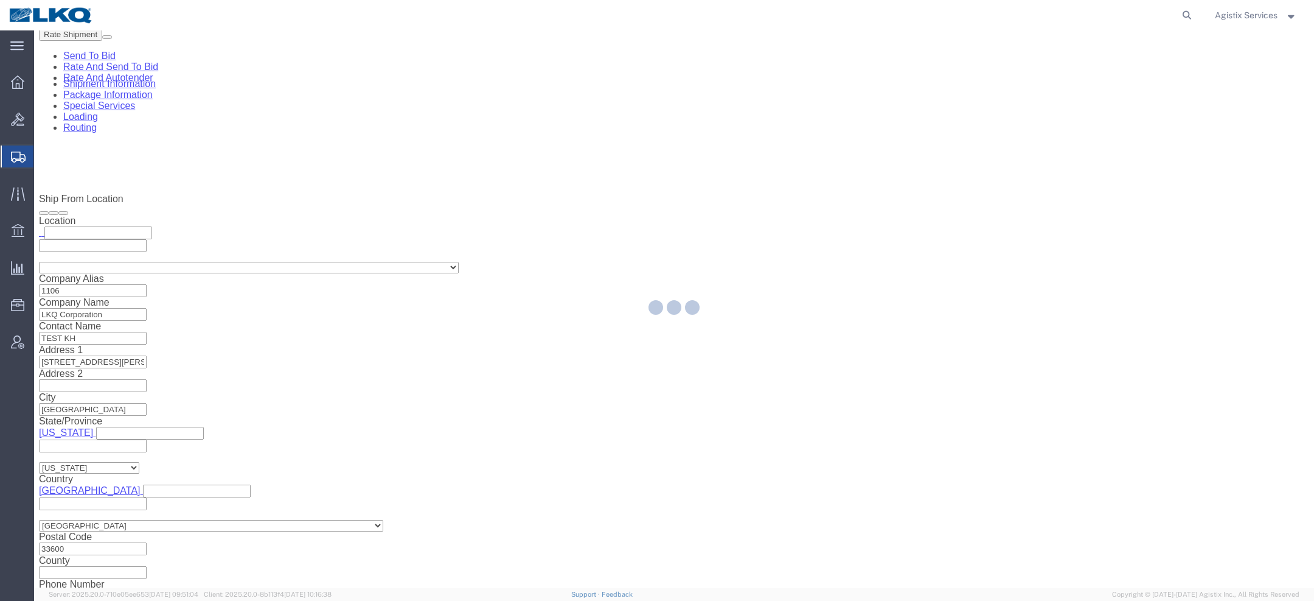
select select "CBOX"
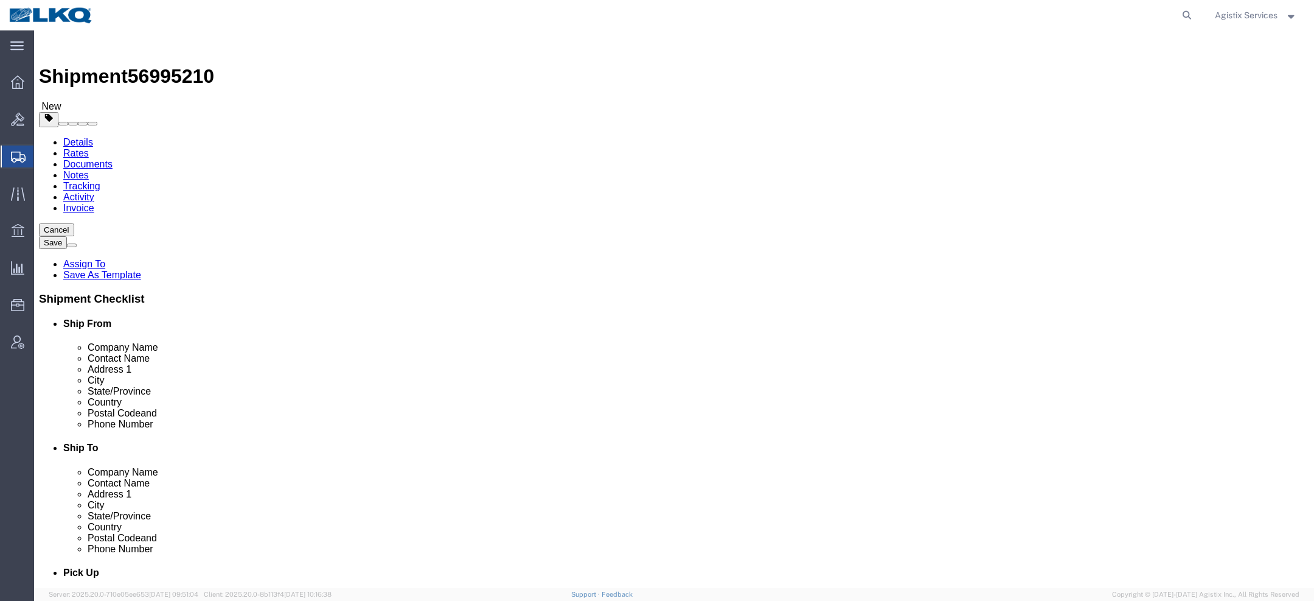
click input "text"
type input "48"
type input "8"
type input "3000"
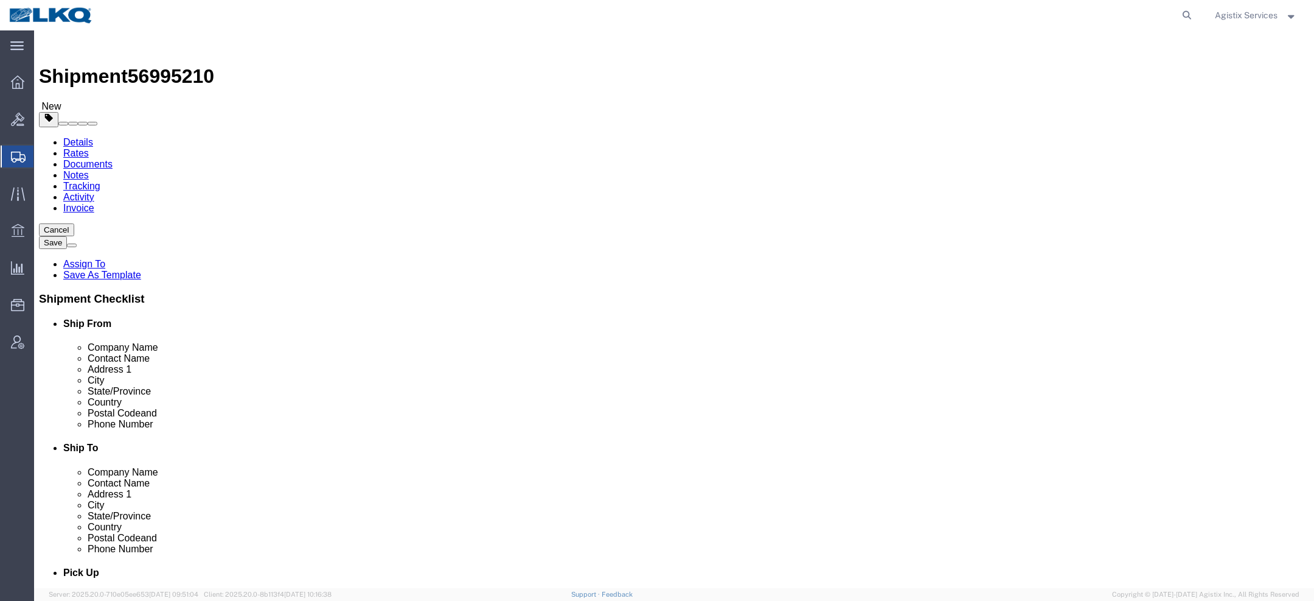
click link "Add Content"
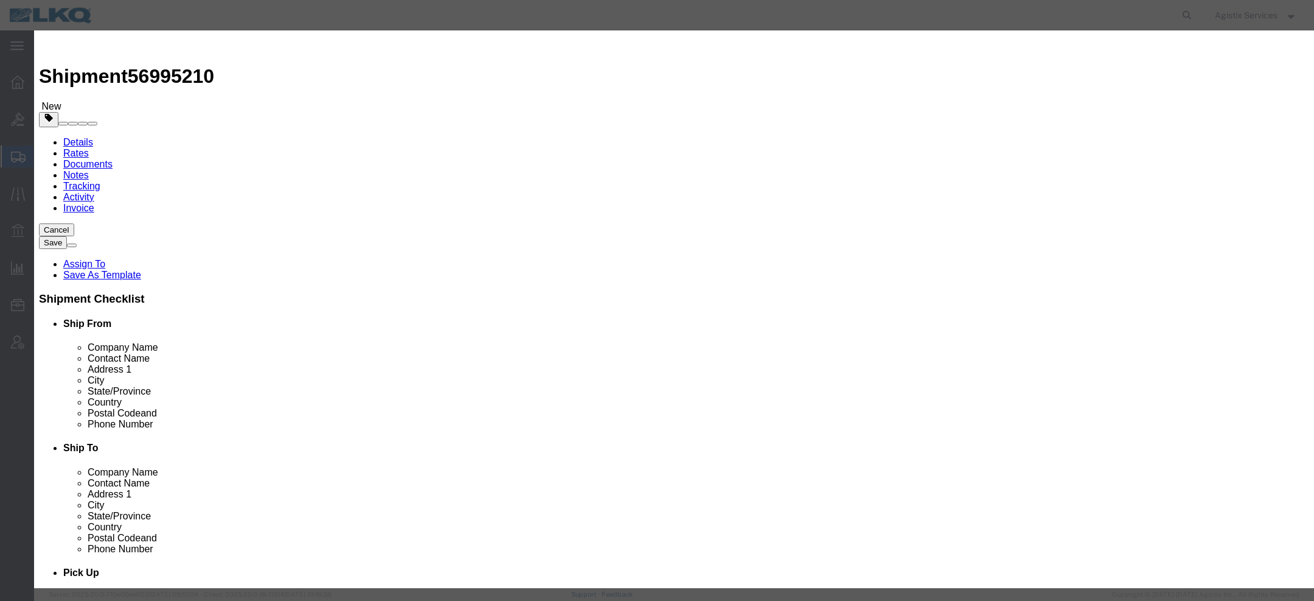
click input "text"
type input "TEST KH"
click input "0"
type input "1"
click input "text"
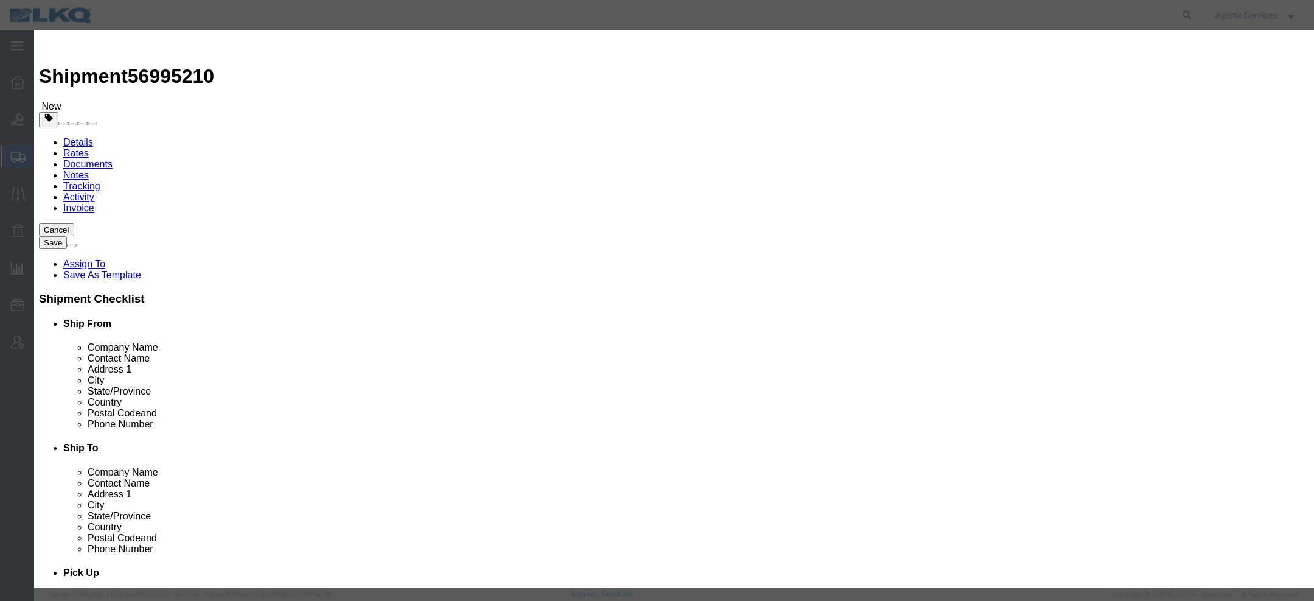
type input "1"
click button "Save & Close"
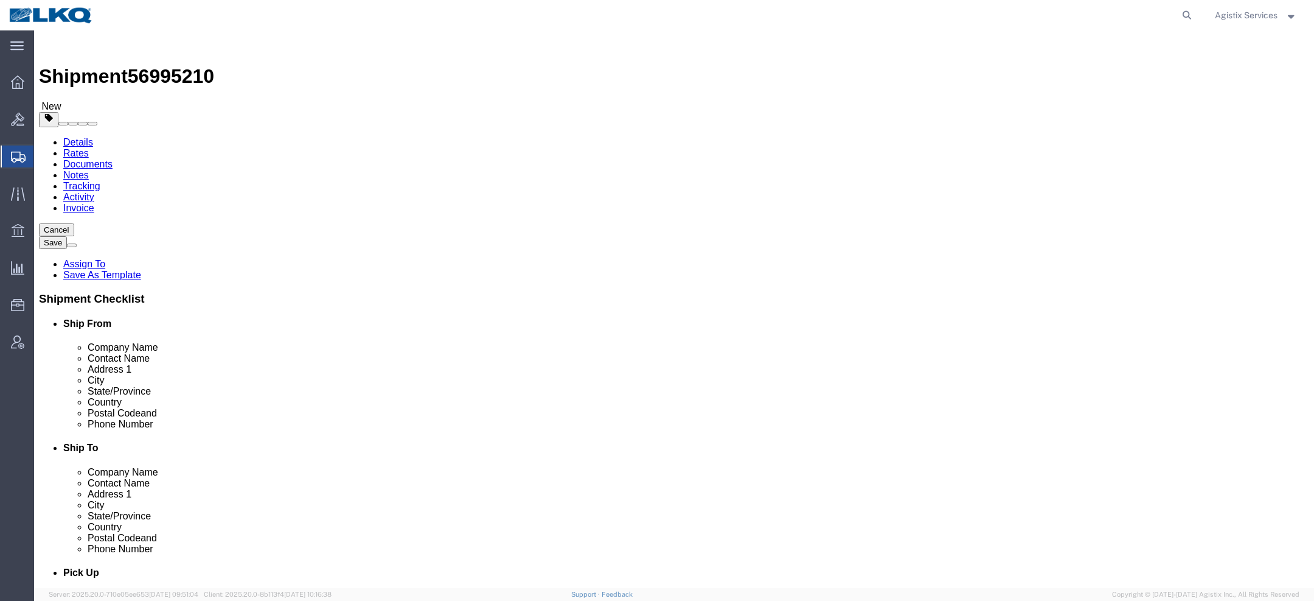
click link "Shipment Information"
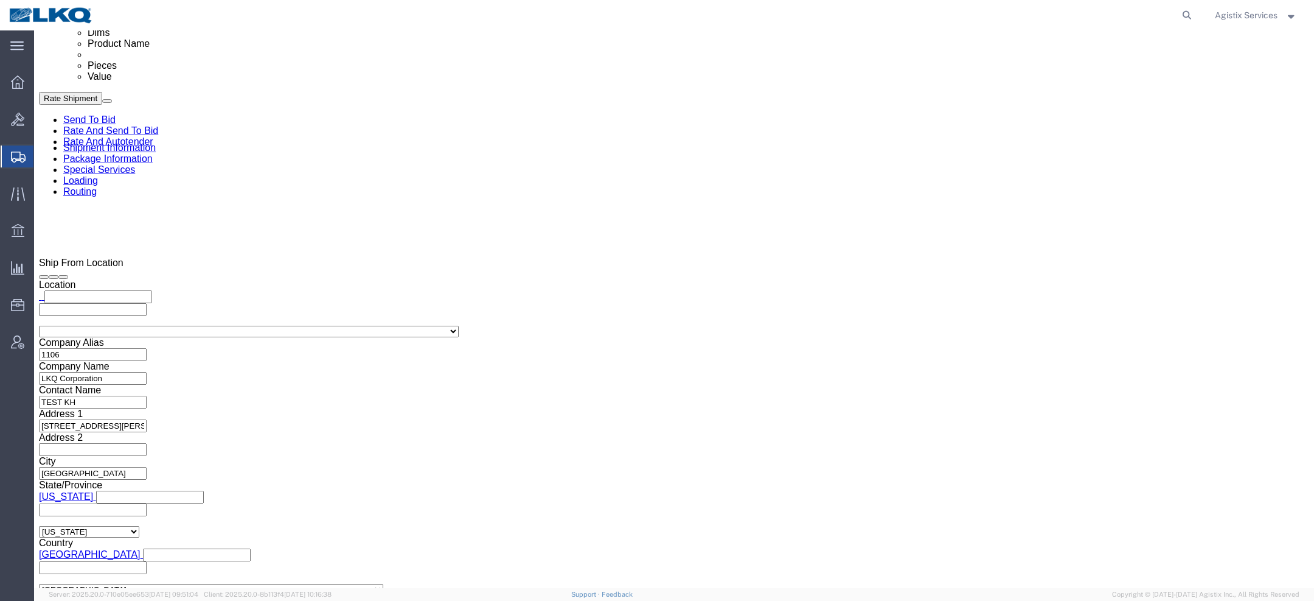
click div
click button "Apply"
click div
click div "Close Time 4:00 PM Oct 08 2025 4:00 PM - Oct 08 2025 4:00 PM Cancel Apply"
click button "Apply"
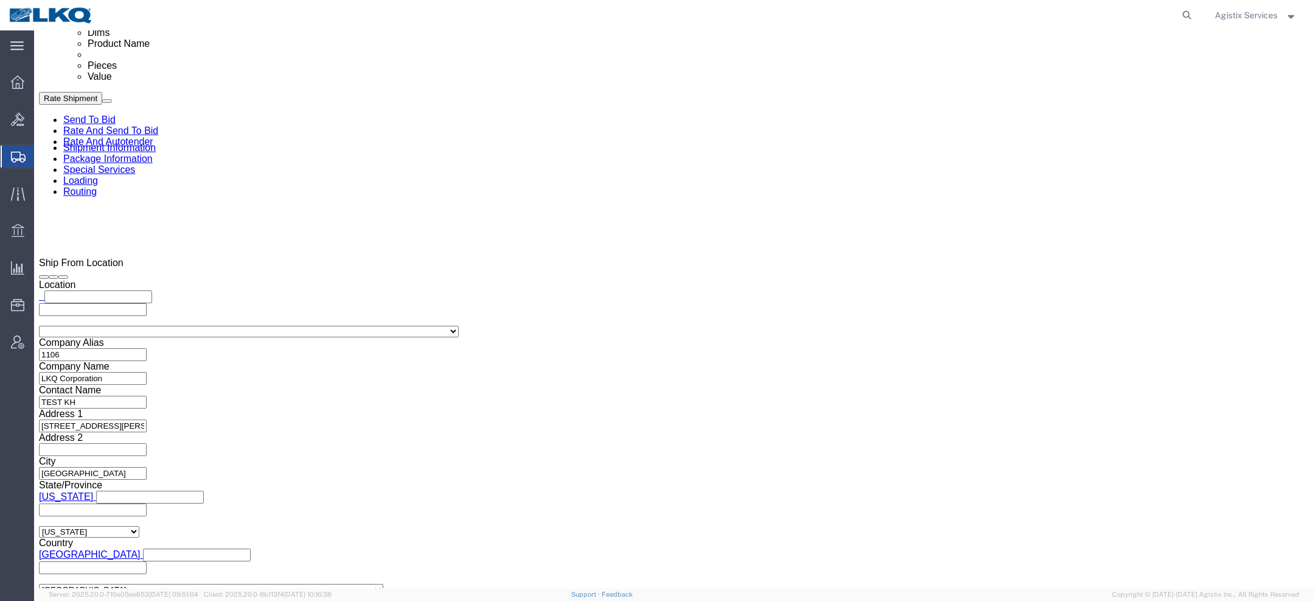
click link "Special Services"
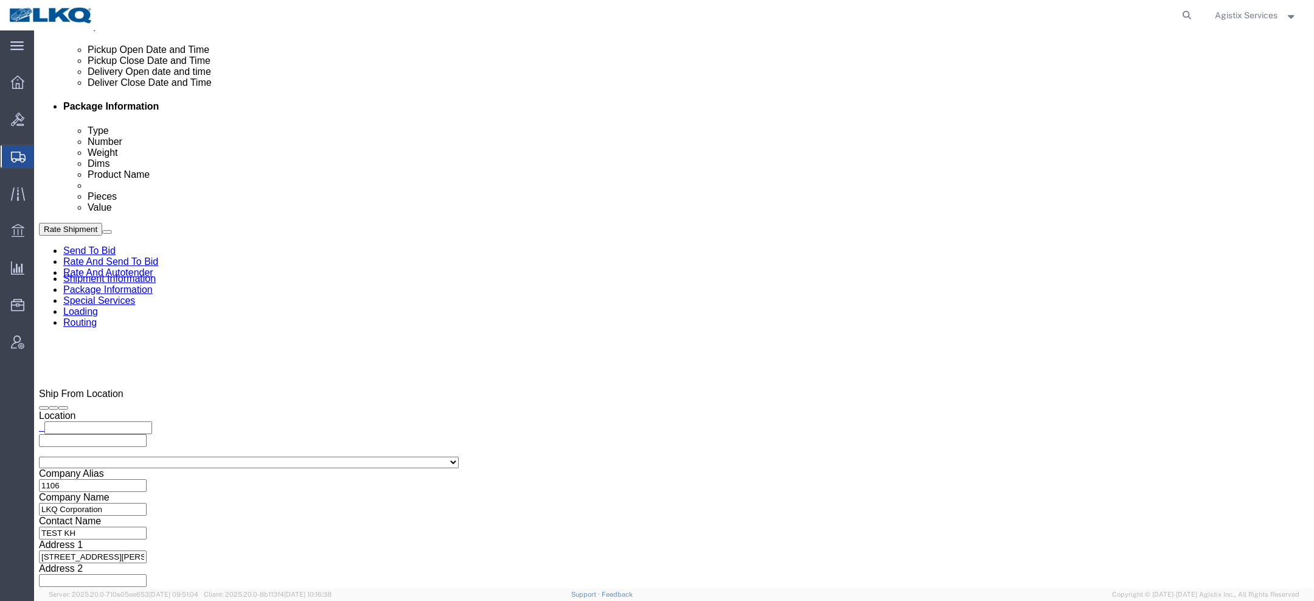
scroll to position [511, 0]
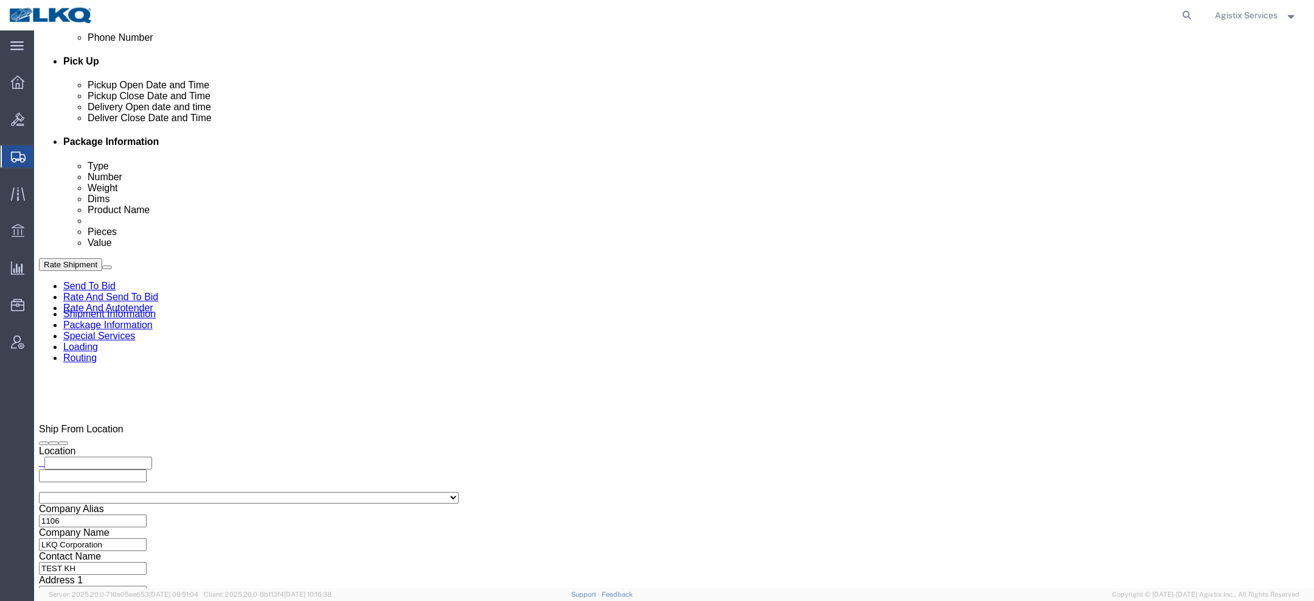
click select "Select Buyer Cost Center Department Operations Number Order Number Sales Person"
select select "COSTCENTER"
click select "Select Buyer Cost Center Department Operations Number Order Number Sales Person"
type input "1"
click input "text"
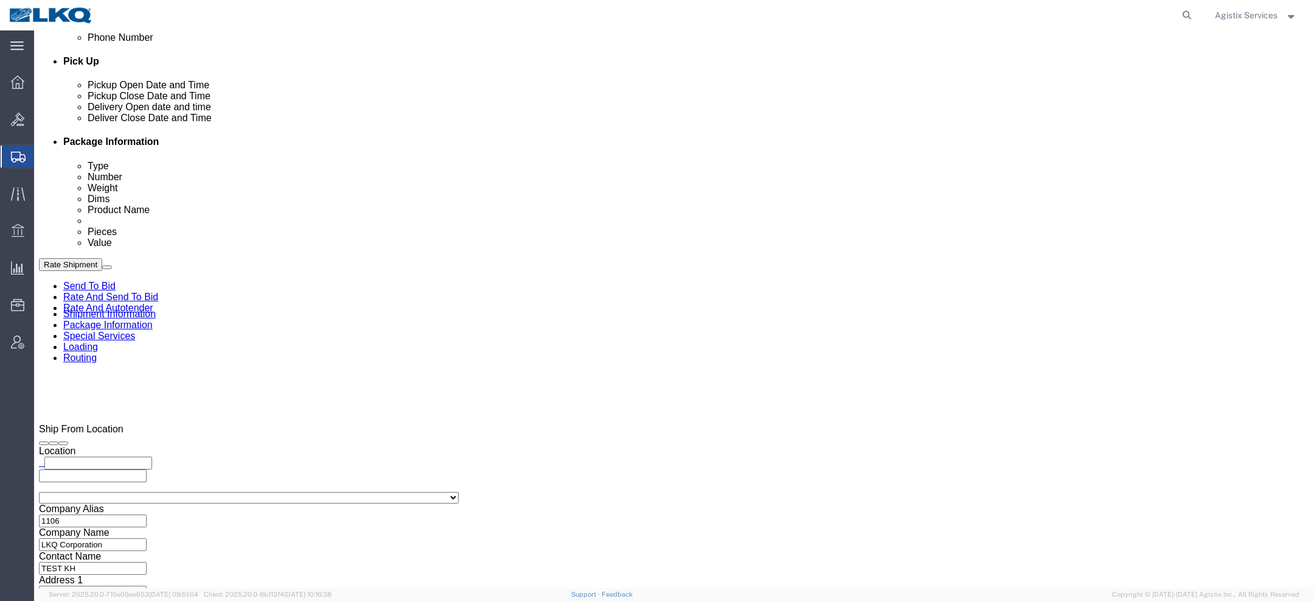
type input "1100"
click button "Rate Shipment"
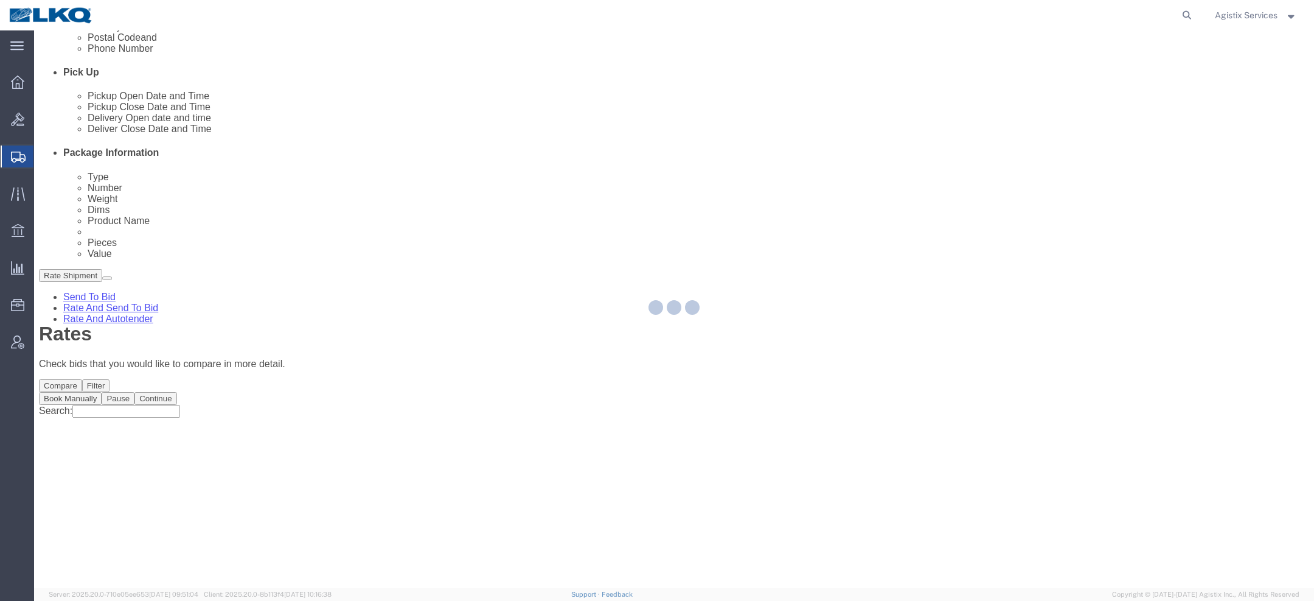
scroll to position [0, 0]
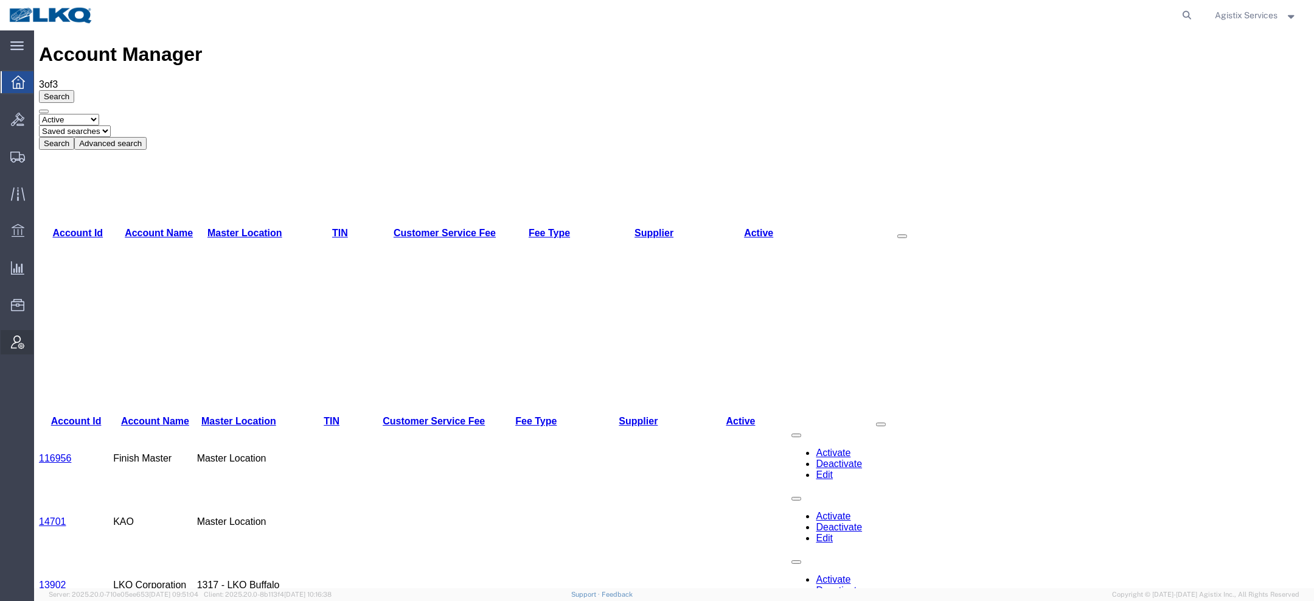
click at [0, 0] on span "Shipping Lane Rank" at bounding box center [0, 0] width 0 height 0
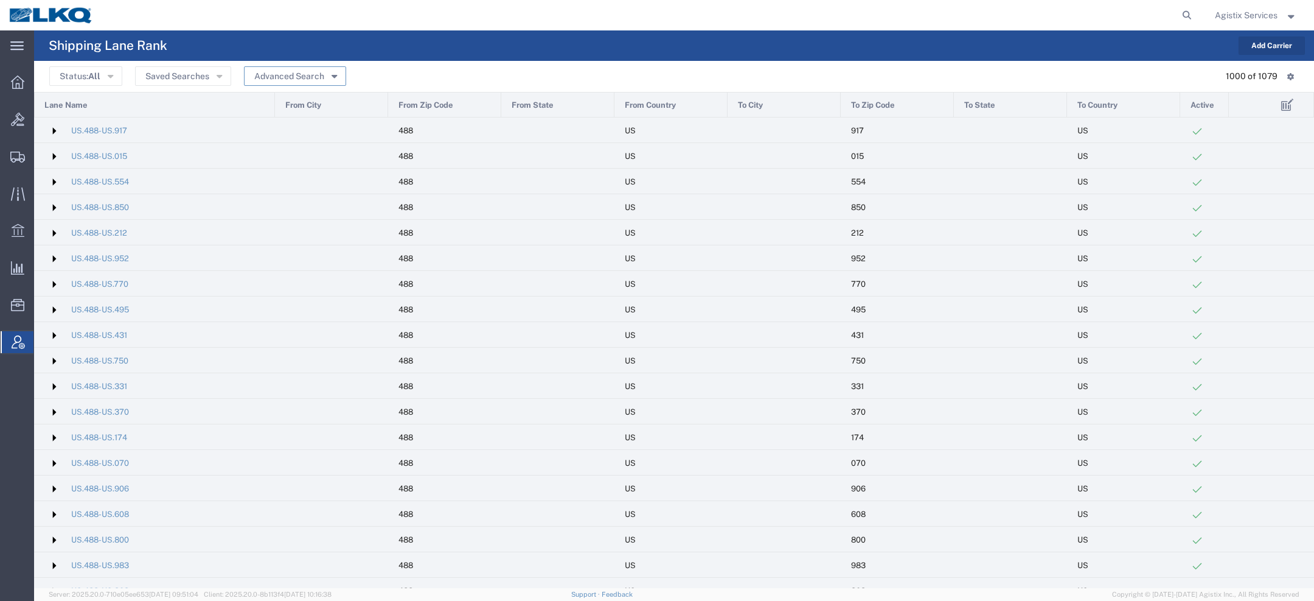
click at [303, 73] on button "Advanced Search" at bounding box center [295, 75] width 102 height 19
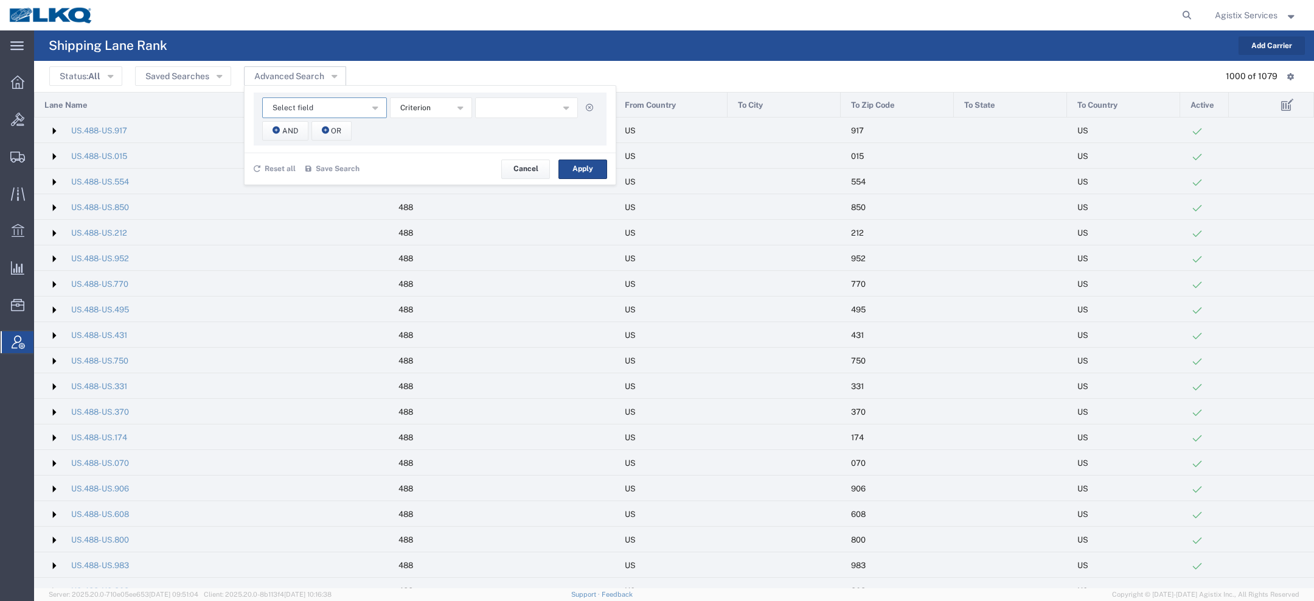
click at [306, 105] on span "Select field" at bounding box center [293, 108] width 41 height 12
drag, startPoint x: 293, startPoint y: 162, endPoint x: 303, endPoint y: 172, distance: 14.2
click at [293, 162] on span "From Zip Code" at bounding box center [323, 164] width 122 height 16
click at [287, 128] on span "And" at bounding box center [290, 131] width 16 height 12
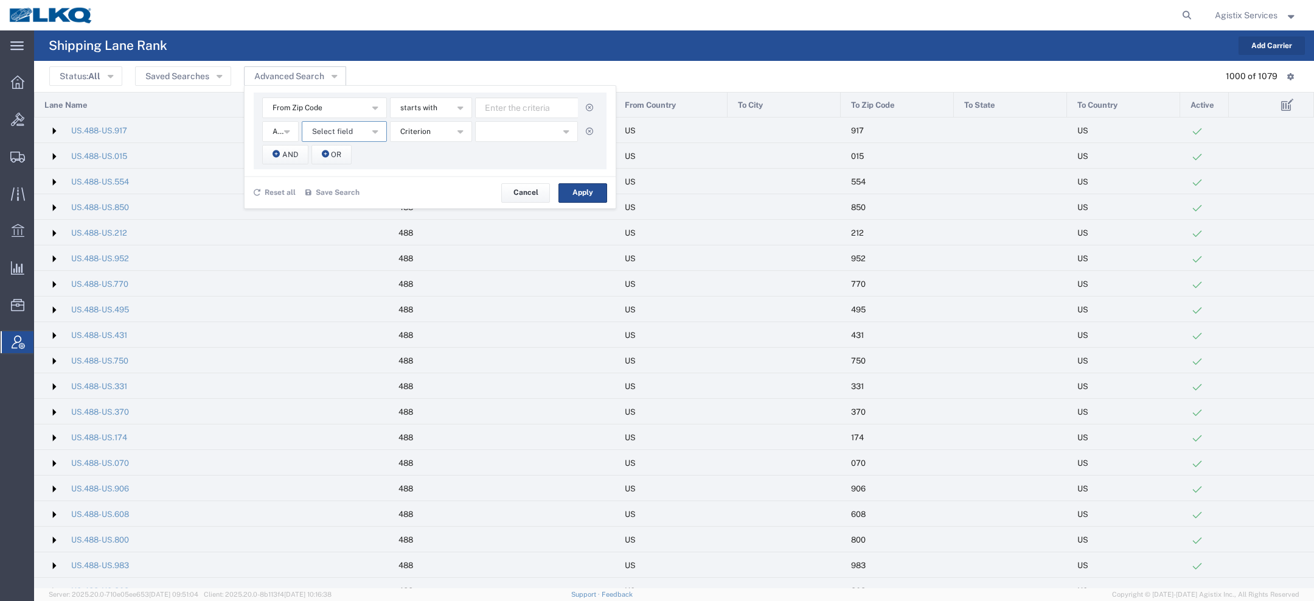
click at [344, 128] on span "Select field" at bounding box center [332, 132] width 41 height 12
click at [321, 257] on span "To Zip Code" at bounding box center [342, 257] width 83 height 16
click at [434, 107] on span "starts with" at bounding box center [418, 108] width 37 height 12
click at [434, 119] on div "From Zip Code From City From Country From Zip Code Lane Name To City To Country…" at bounding box center [430, 130] width 353 height 77
click at [424, 104] on span "starts with" at bounding box center [418, 108] width 37 height 12
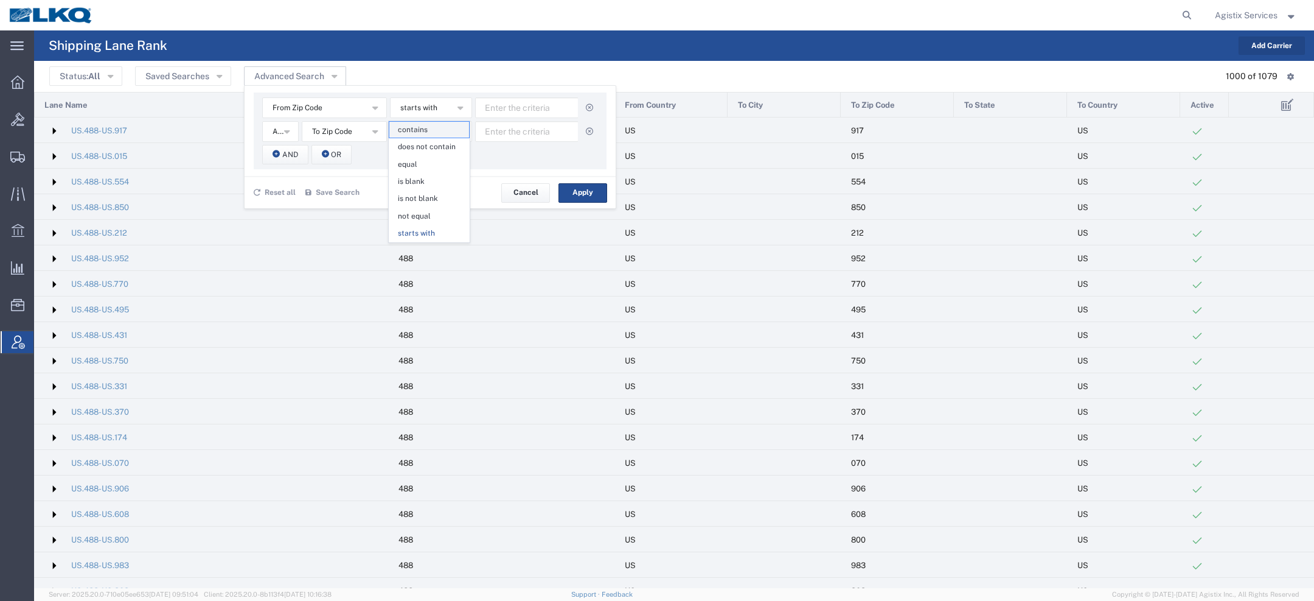
click at [424, 122] on span "contains" at bounding box center [429, 130] width 80 height 16
click at [424, 122] on button "starts with" at bounding box center [431, 131] width 82 height 21
click at [424, 153] on span "contains" at bounding box center [429, 153] width 80 height 16
click at [521, 113] on input "text" at bounding box center [526, 107] width 103 height 21
type input "336"
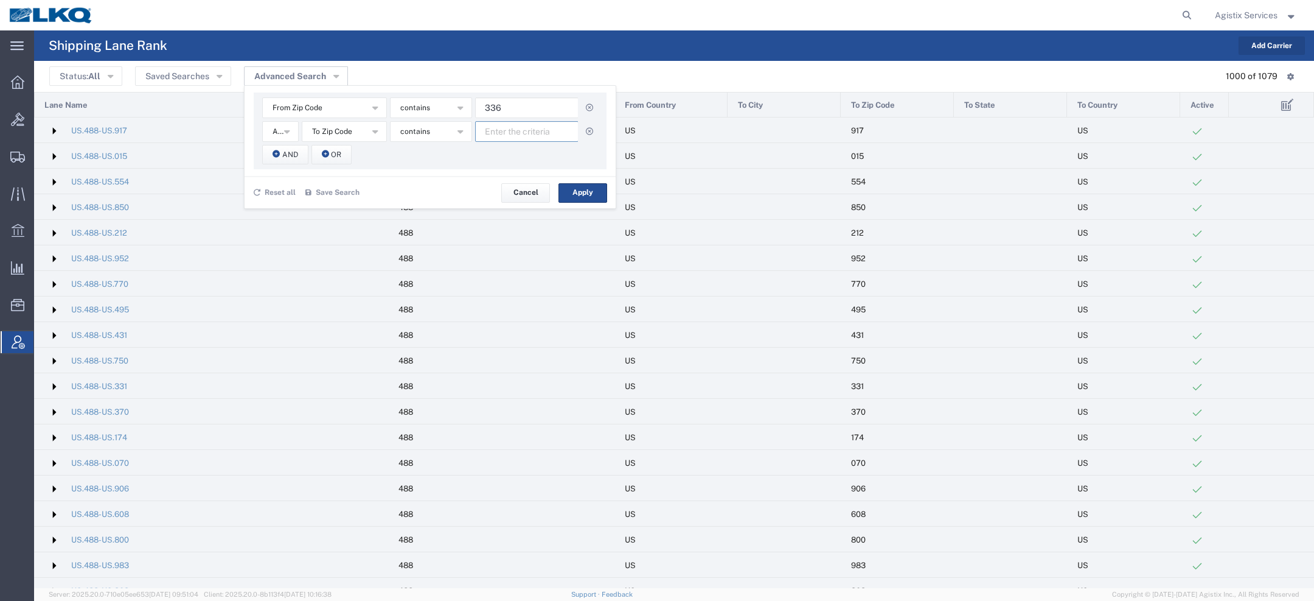
click at [542, 136] on input "text" at bounding box center [526, 131] width 103 height 21
type input "604"
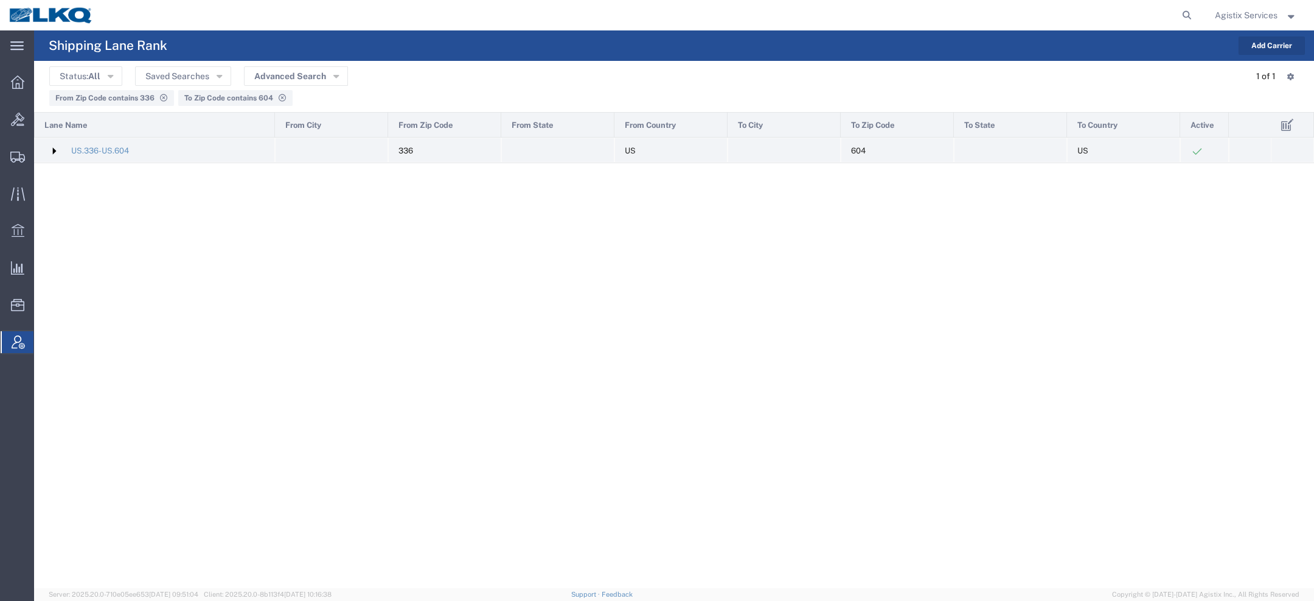
click at [53, 150] on img at bounding box center [53, 150] width 19 height 19
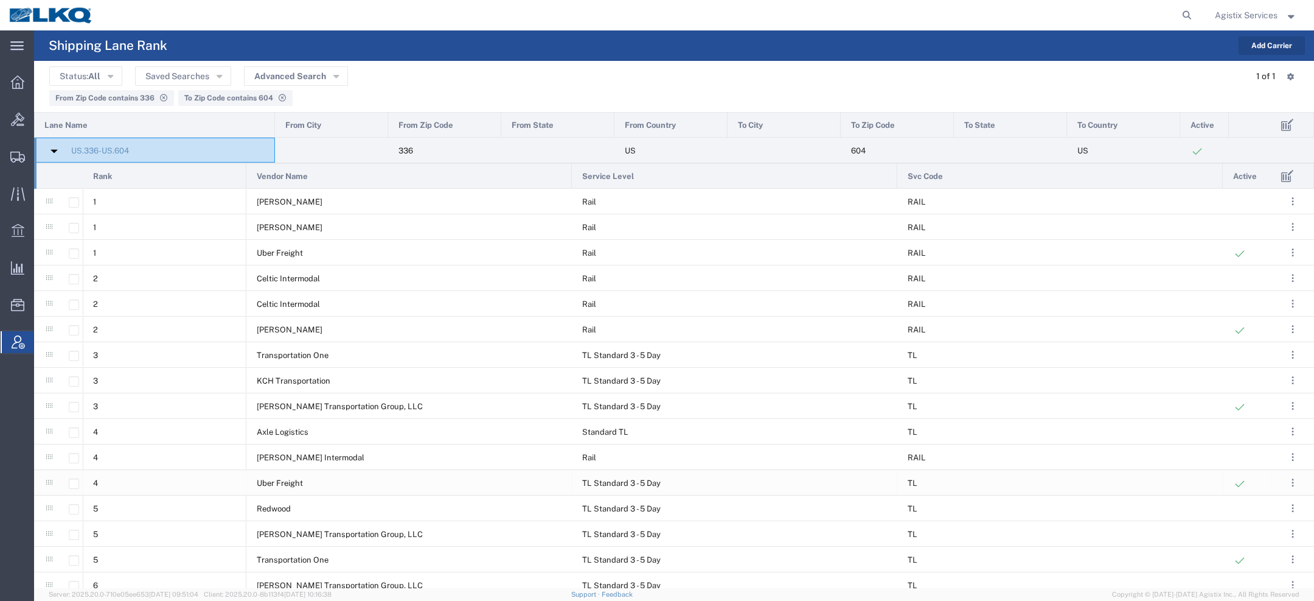
click at [376, 480] on div "Uber Freight" at bounding box center [409, 482] width 326 height 25
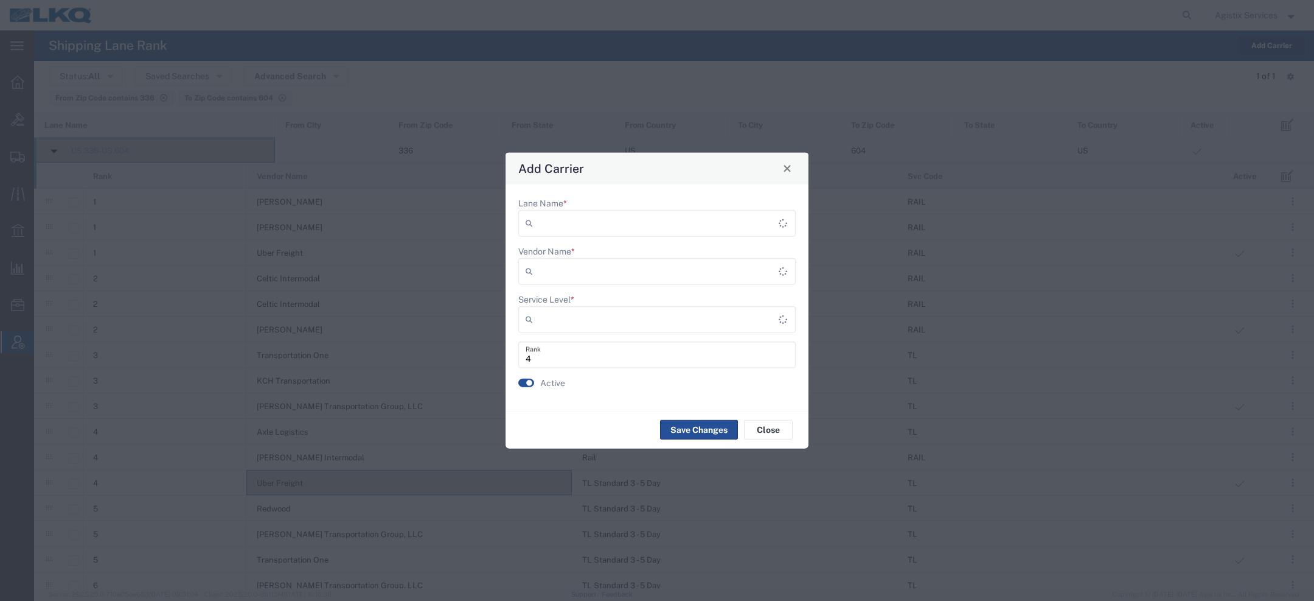
type input "US.336-US.604 ([GEOGRAPHIC_DATA]..-[GEOGRAPHIC_DATA]..)"
type input "TL Standard 3 - 5 Day"
type input "Uber Freight (UFLB)"
click at [787, 167] on span "Close" at bounding box center [787, 168] width 9 height 9
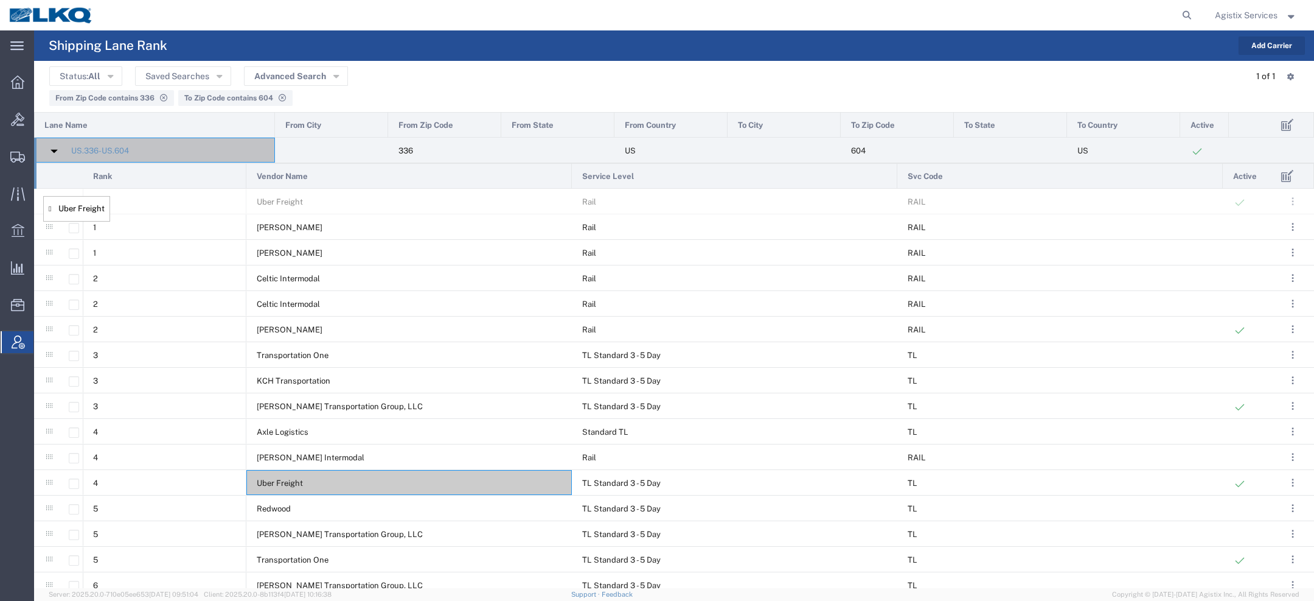
drag, startPoint x: 49, startPoint y: 250, endPoint x: 49, endPoint y: 204, distance: 46.2
drag, startPoint x: 51, startPoint y: 327, endPoint x: 54, endPoint y: 220, distance: 107.1
drag, startPoint x: 49, startPoint y: 408, endPoint x: 55, endPoint y: 262, distance: 146.8
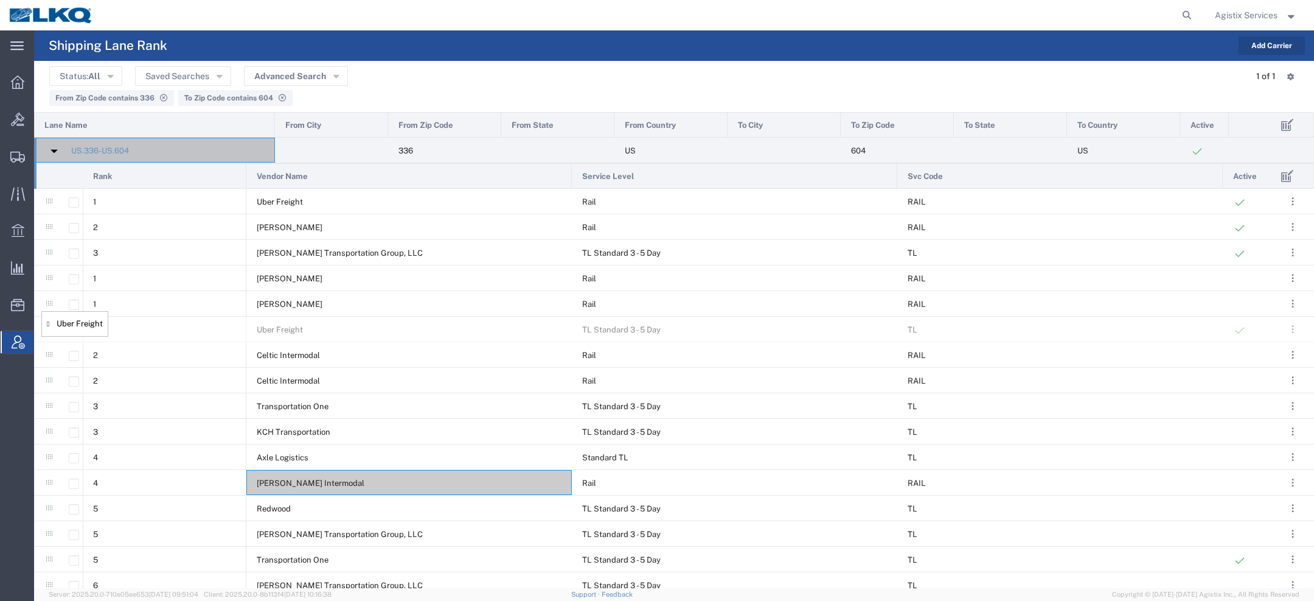
drag, startPoint x: 49, startPoint y: 483, endPoint x: 47, endPoint y: 312, distance: 171.6
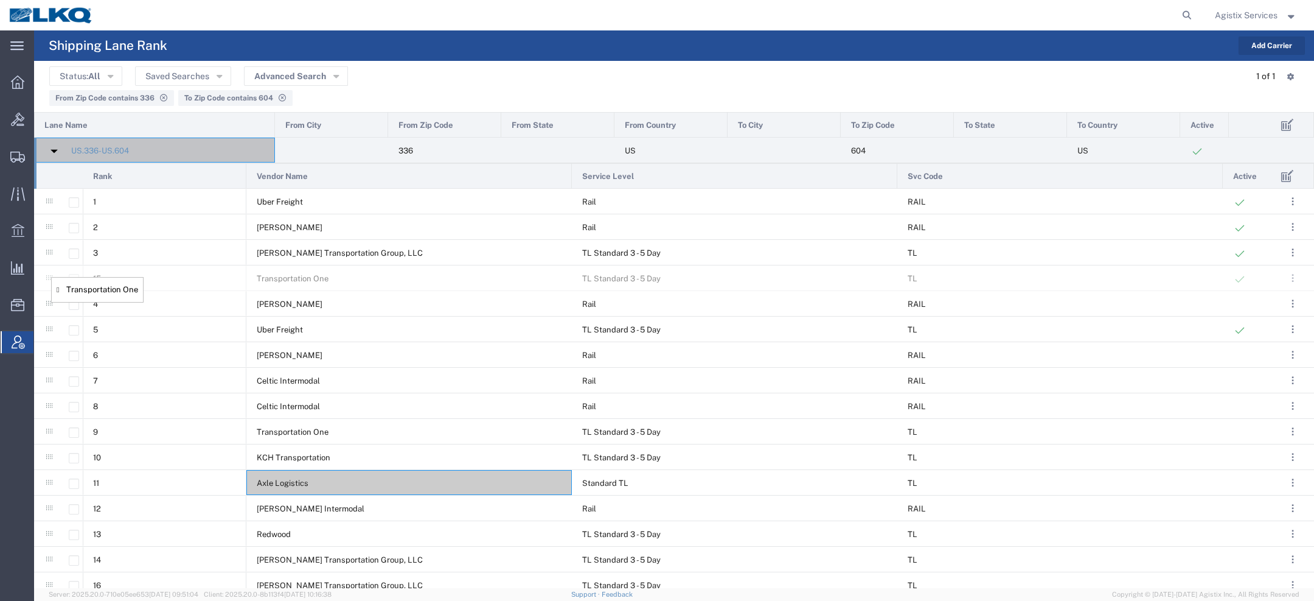
drag, startPoint x: 47, startPoint y: 559, endPoint x: 57, endPoint y: 288, distance: 271.0
drag, startPoint x: 52, startPoint y: 331, endPoint x: 51, endPoint y: 302, distance: 29.2
click at [295, 301] on span "Uber Freight" at bounding box center [280, 303] width 46 height 9
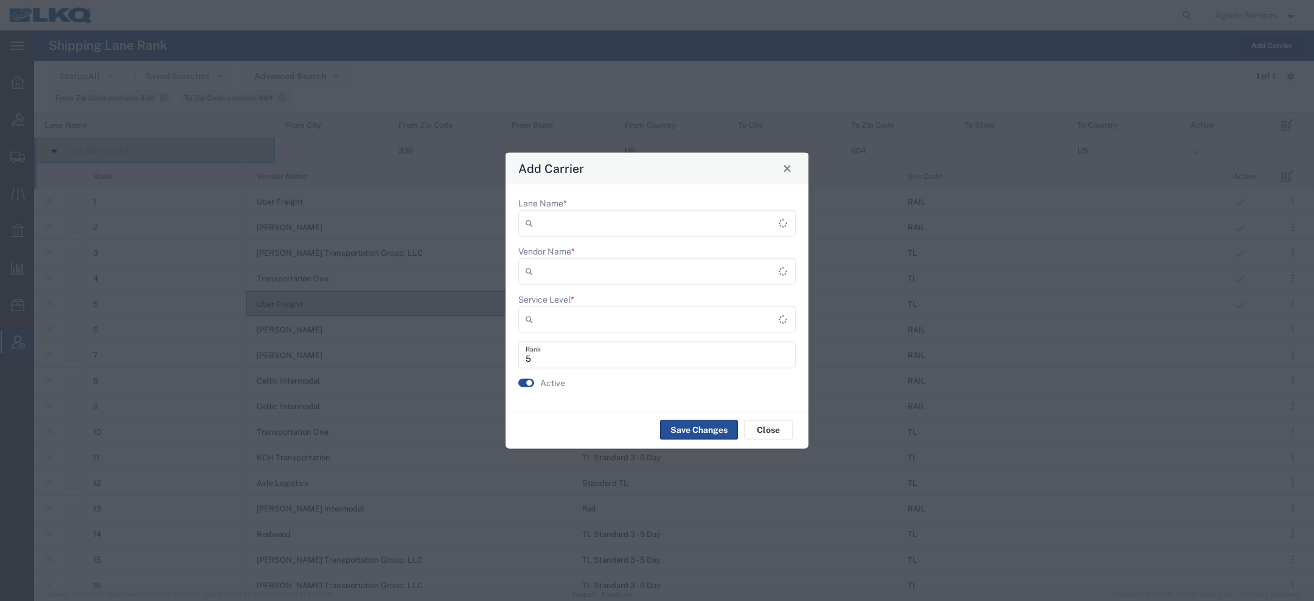
type input "US.336-US.604 (US..-US..)"
type input "TL Standard 3 - 5 Day"
type input "Uber Freight (UFLB)"
click at [577, 268] on input "Vendor Name *" at bounding box center [655, 270] width 235 height 19
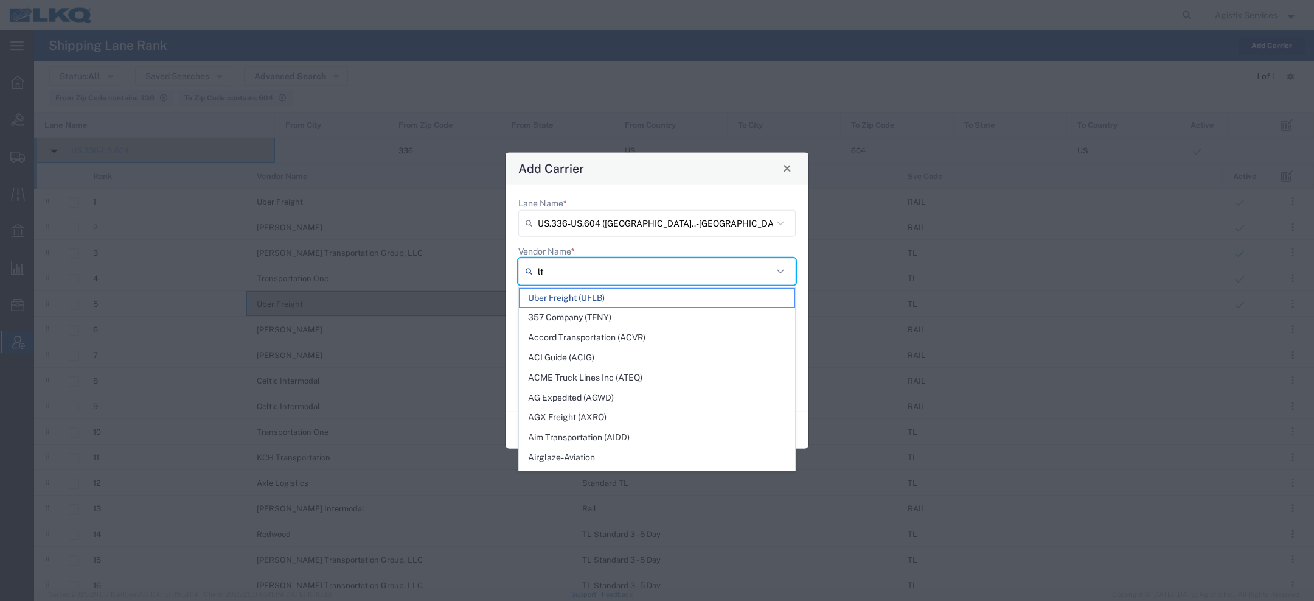
type input "l"
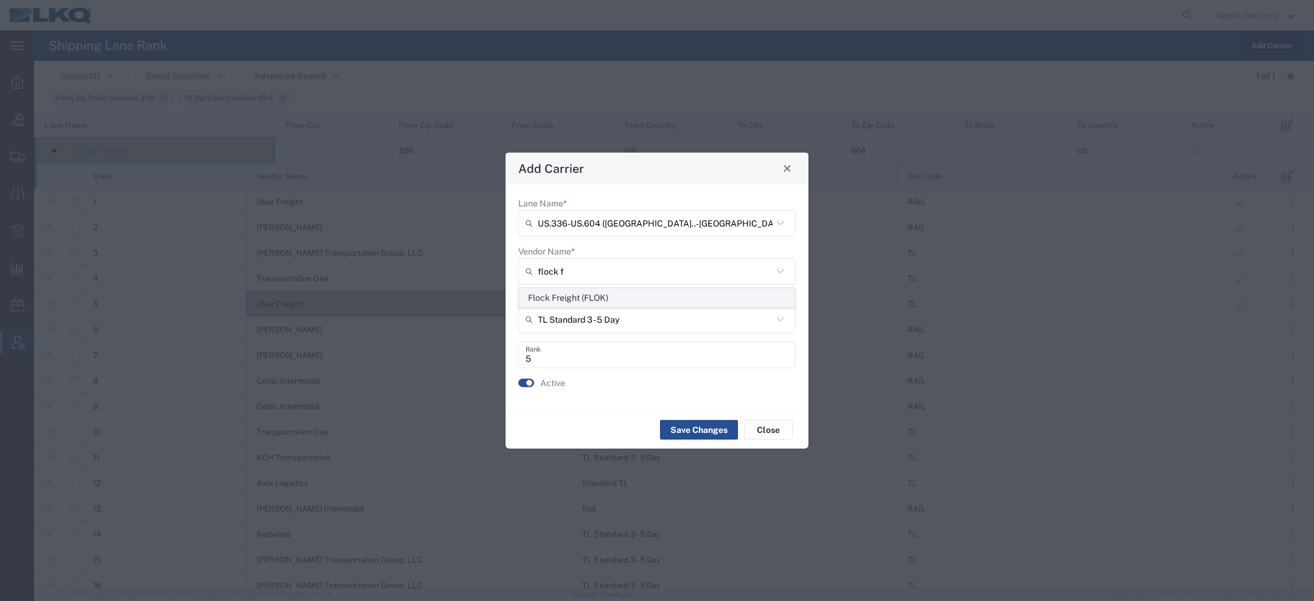
click at [586, 295] on span "Flock Freight (FLOK)" at bounding box center [657, 297] width 275 height 19
type input "Flock Freight (FLOK)"
click at [587, 321] on input "Service Level *" at bounding box center [655, 318] width 235 height 19
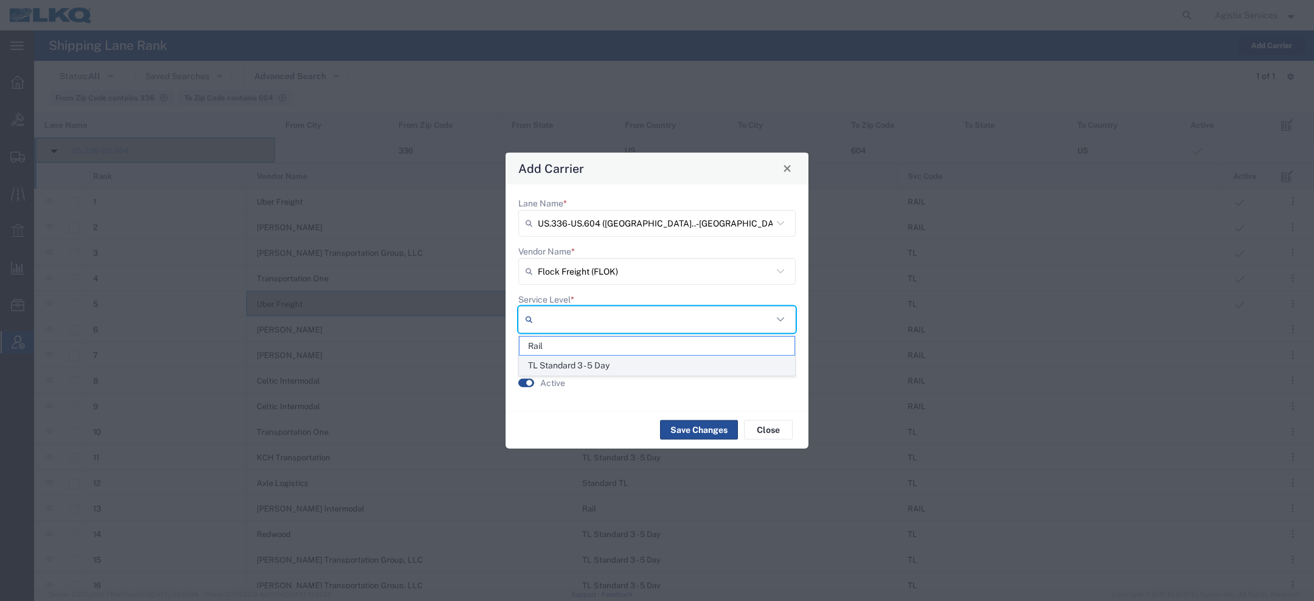
click at [584, 366] on span "TL Standard 3 - 5 Day" at bounding box center [657, 365] width 275 height 19
type input "TL Standard 3 - 5 Day"
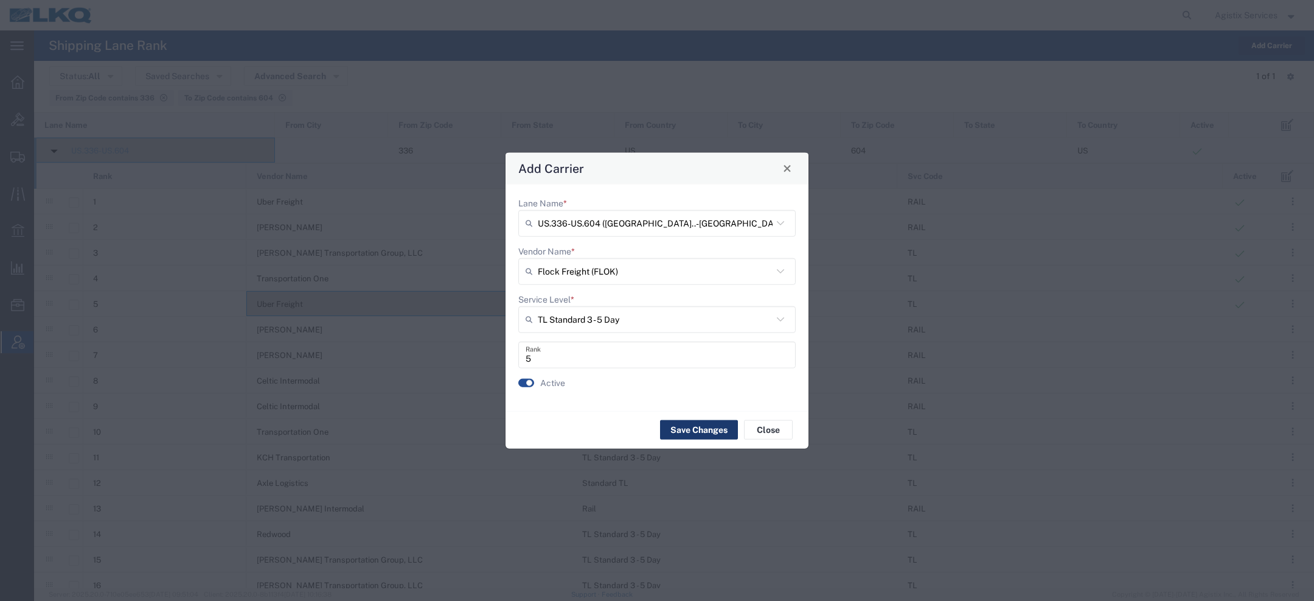
click at [696, 429] on button "Save Changes" at bounding box center [699, 429] width 78 height 19
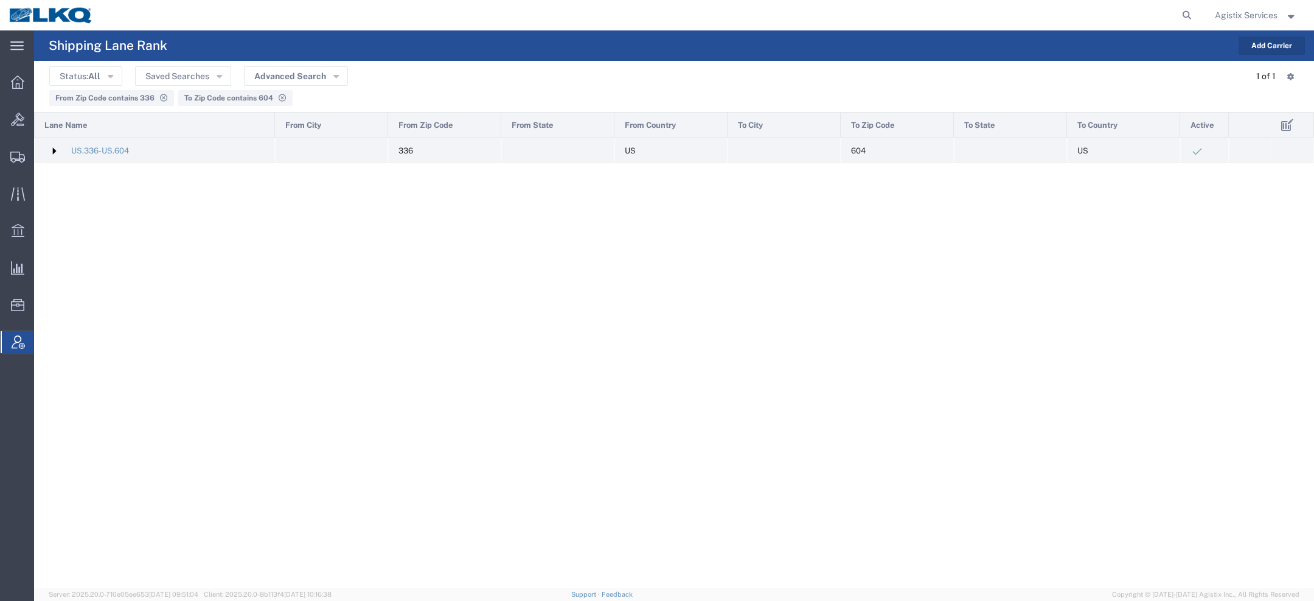
click at [51, 152] on img at bounding box center [53, 150] width 19 height 19
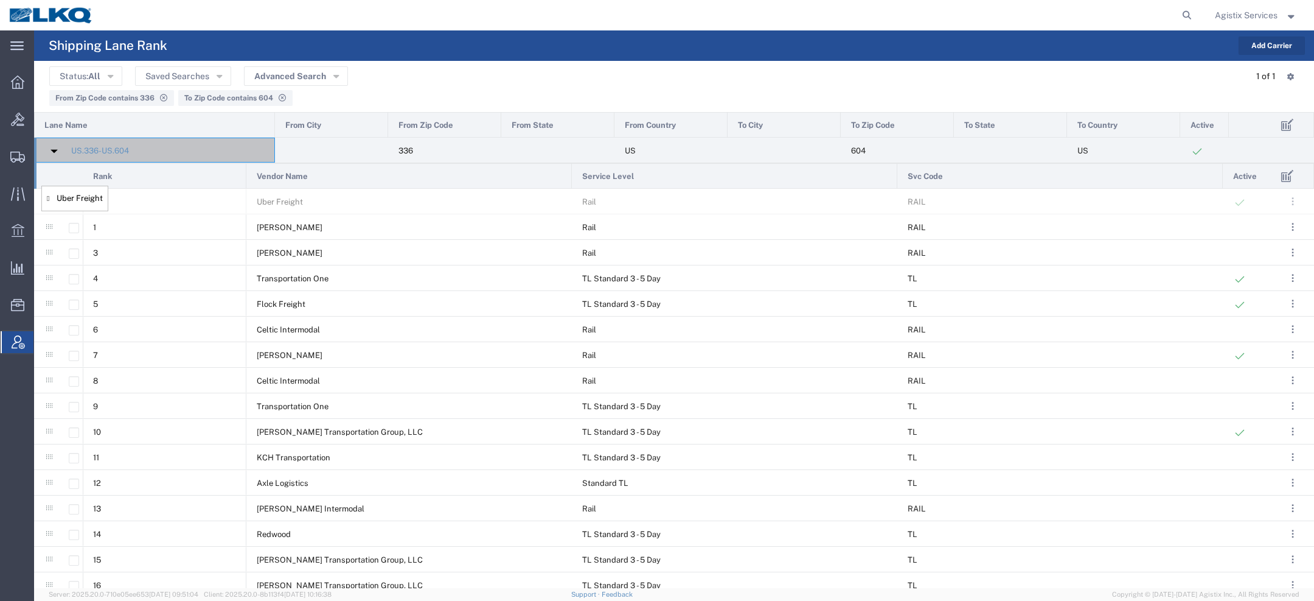
drag, startPoint x: 47, startPoint y: 228, endPoint x: 47, endPoint y: 194, distance: 34.1
drag, startPoint x: 46, startPoint y: 356, endPoint x: 47, endPoint y: 236, distance: 120.5
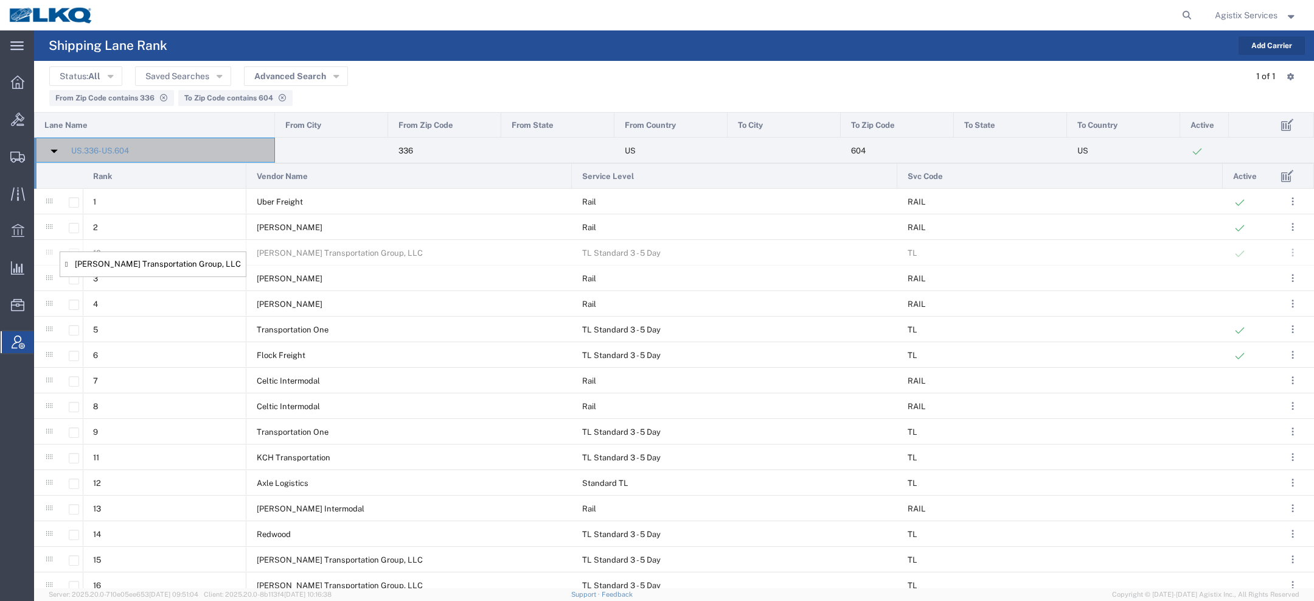
drag, startPoint x: 51, startPoint y: 432, endPoint x: 65, endPoint y: 258, distance: 174.6
drag, startPoint x: 49, startPoint y: 330, endPoint x: 47, endPoint y: 287, distance: 42.6
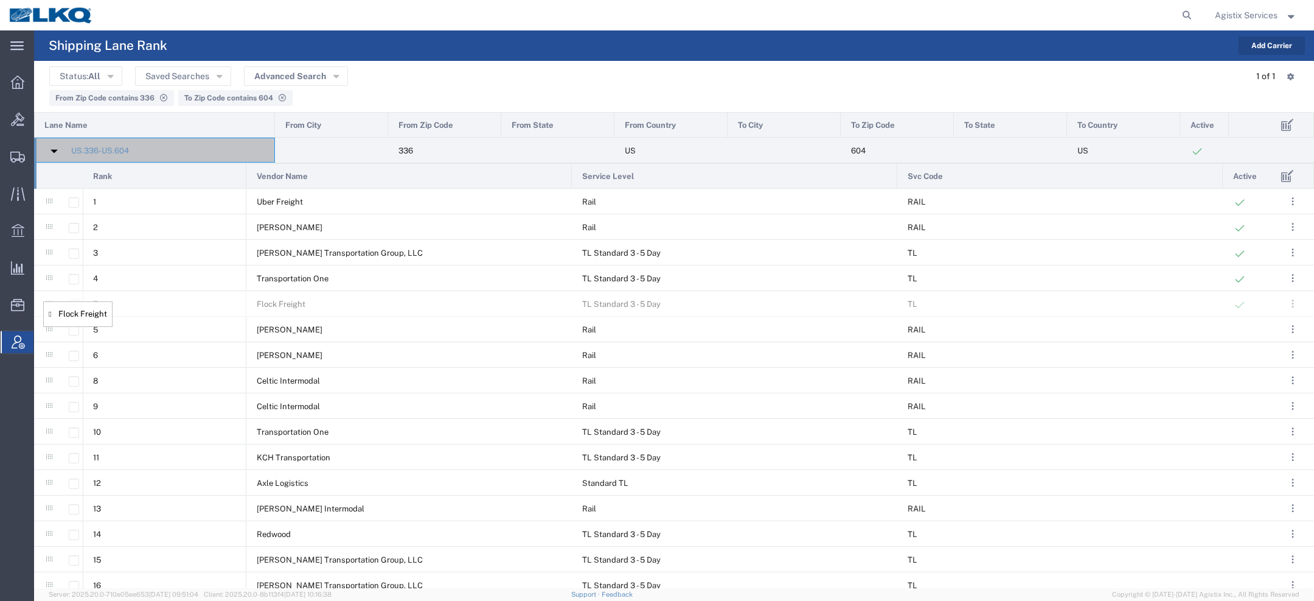
drag, startPoint x: 51, startPoint y: 356, endPoint x: 48, endPoint y: 309, distance: 46.9
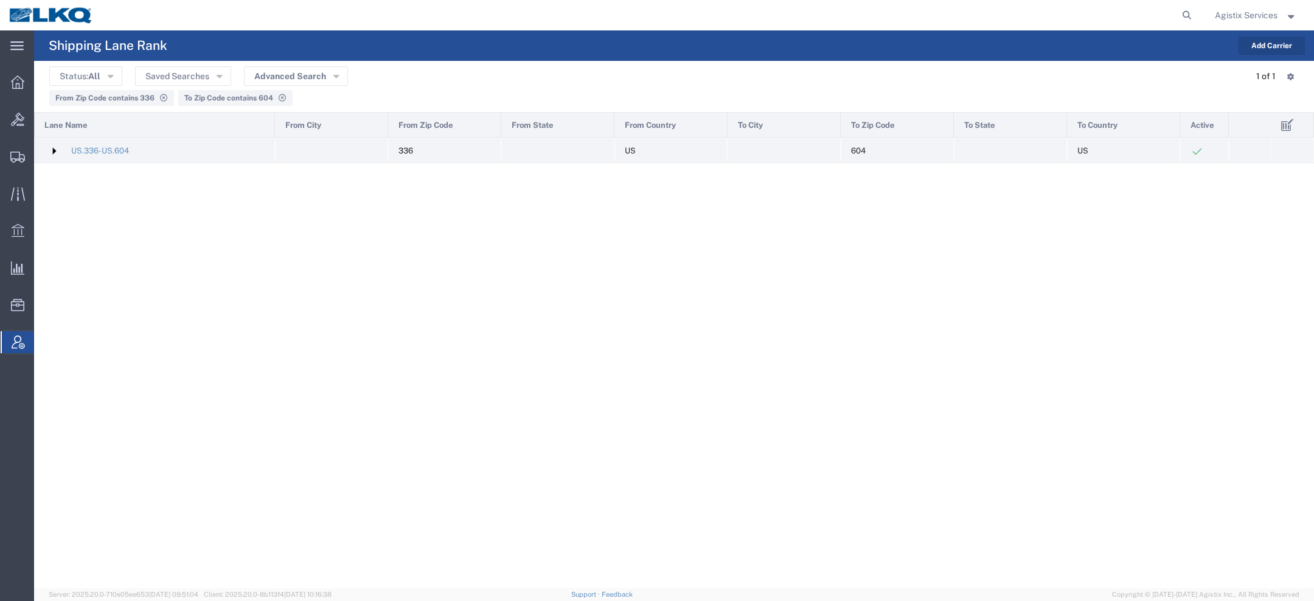
click at [49, 153] on img at bounding box center [53, 150] width 19 height 19
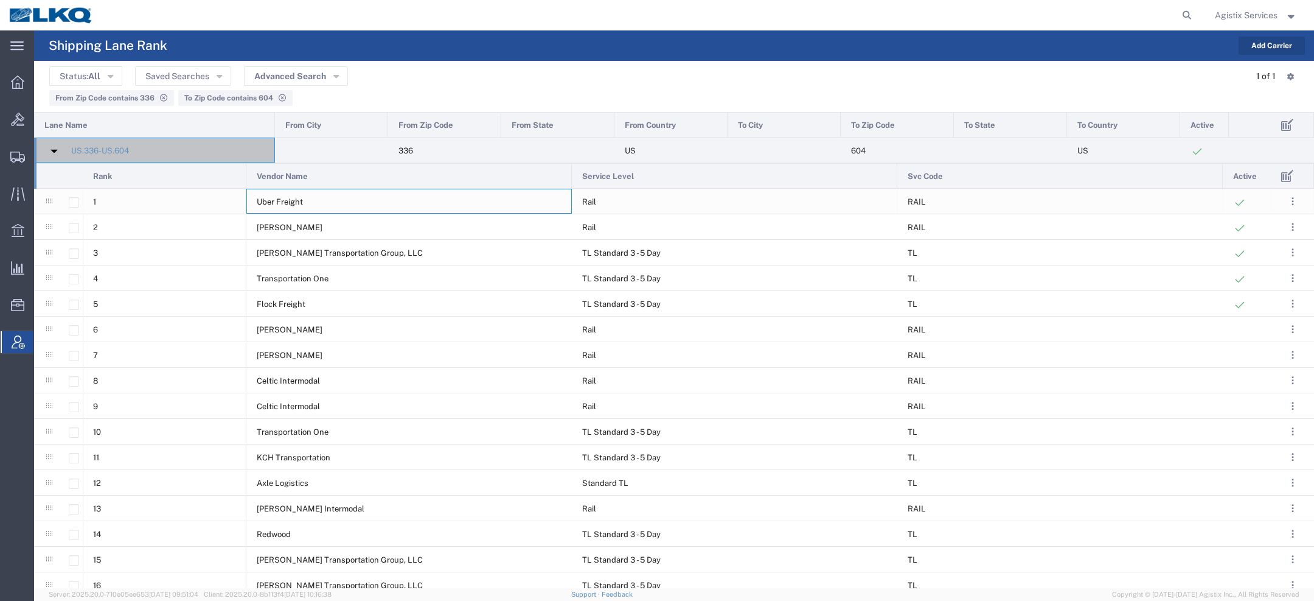
click at [274, 206] on span "Uber Freight" at bounding box center [280, 201] width 46 height 9
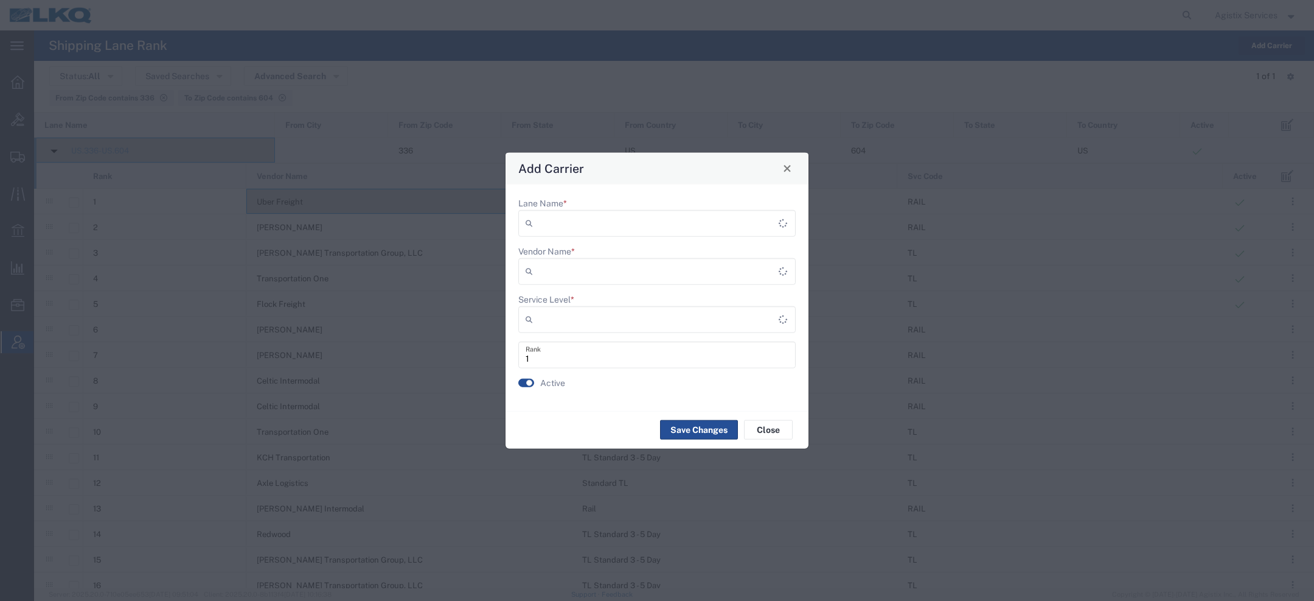
type input "US.336-US.604 ([GEOGRAPHIC_DATA]..-[GEOGRAPHIC_DATA]..)"
type input "Rail"
type input "Uber Freight (UFLB)"
click at [788, 166] on span "Close" at bounding box center [787, 168] width 9 height 9
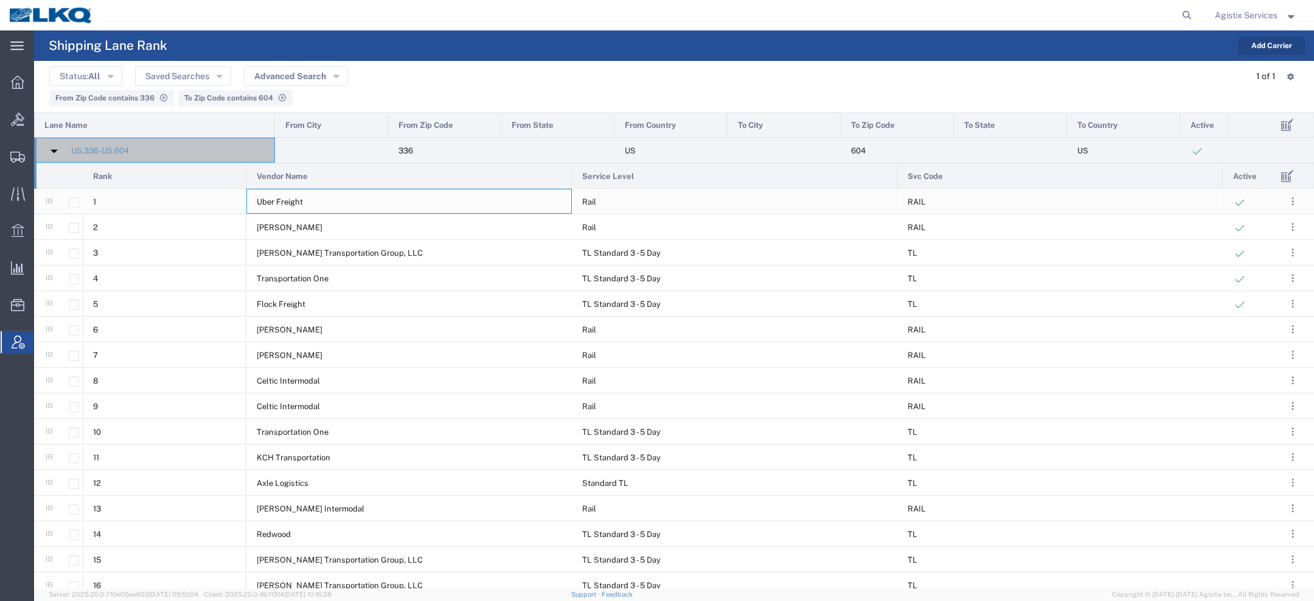
click at [404, 195] on div "Uber Freight" at bounding box center [409, 201] width 326 height 25
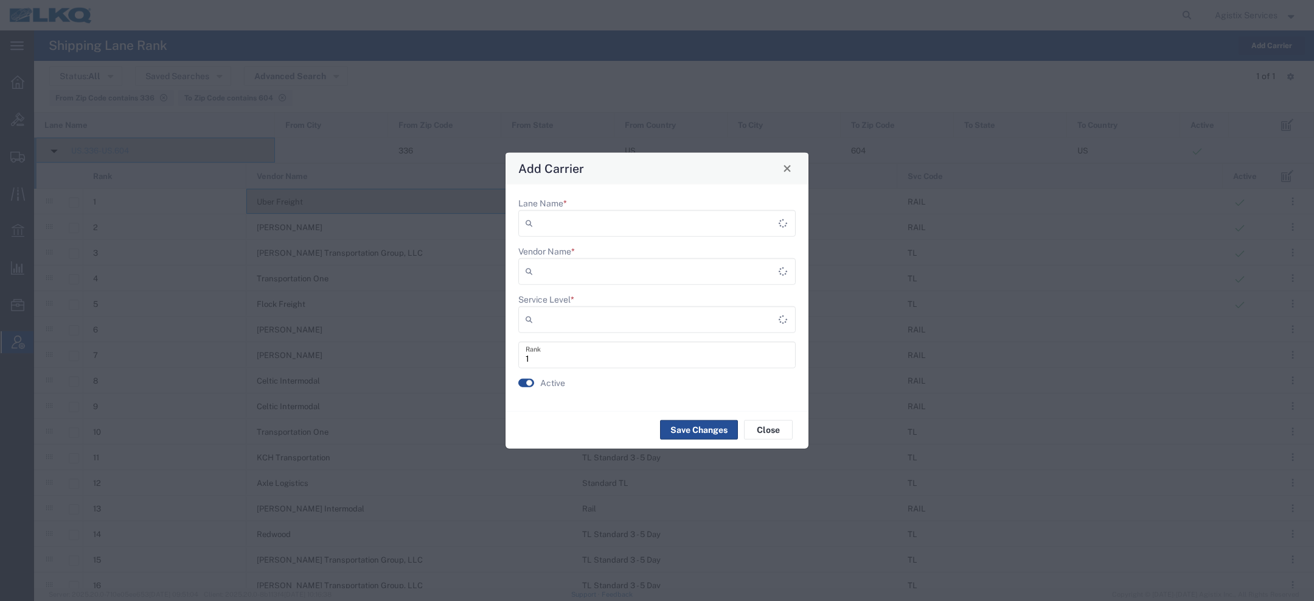
type input "US.336-US.604 (US..-US..)"
type input "Rail"
type input "Uber Freight (UFLB)"
click at [789, 166] on span "Close" at bounding box center [787, 168] width 9 height 9
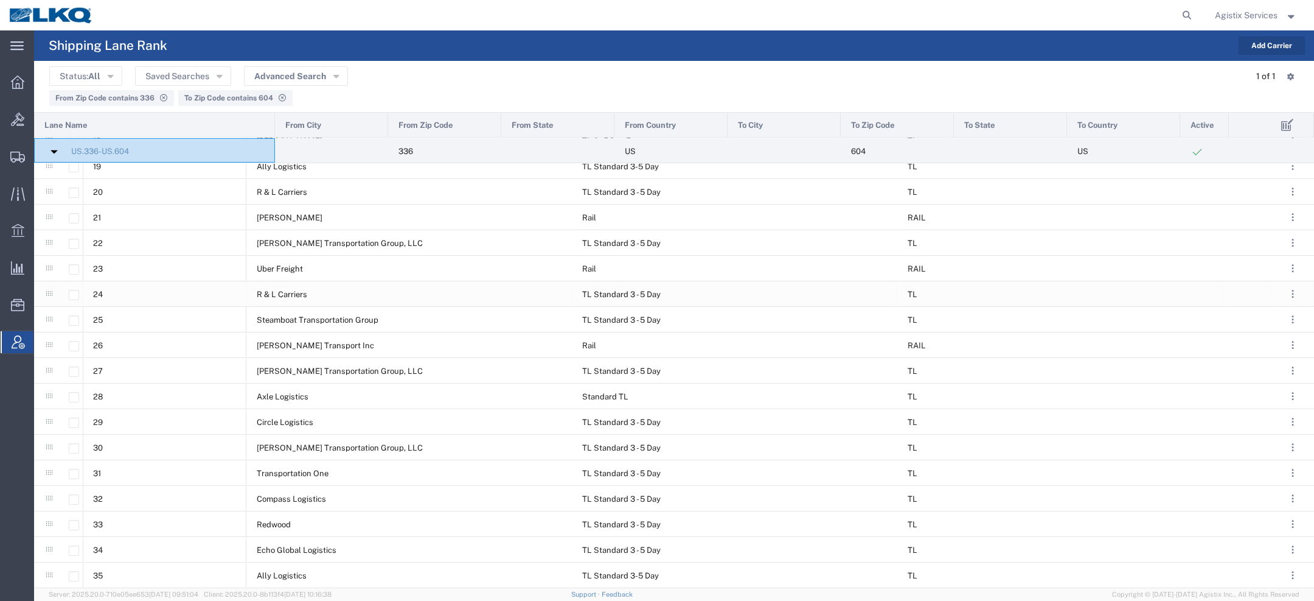
scroll to position [475, 0]
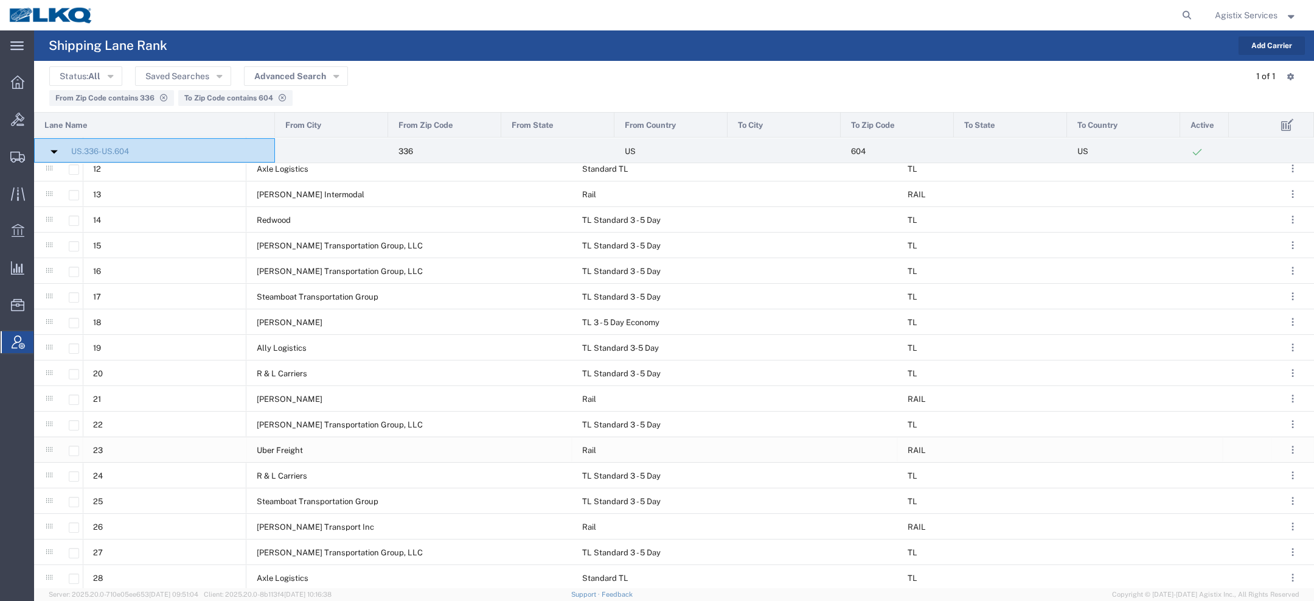
click at [295, 453] on span "Uber Freight" at bounding box center [280, 449] width 46 height 9
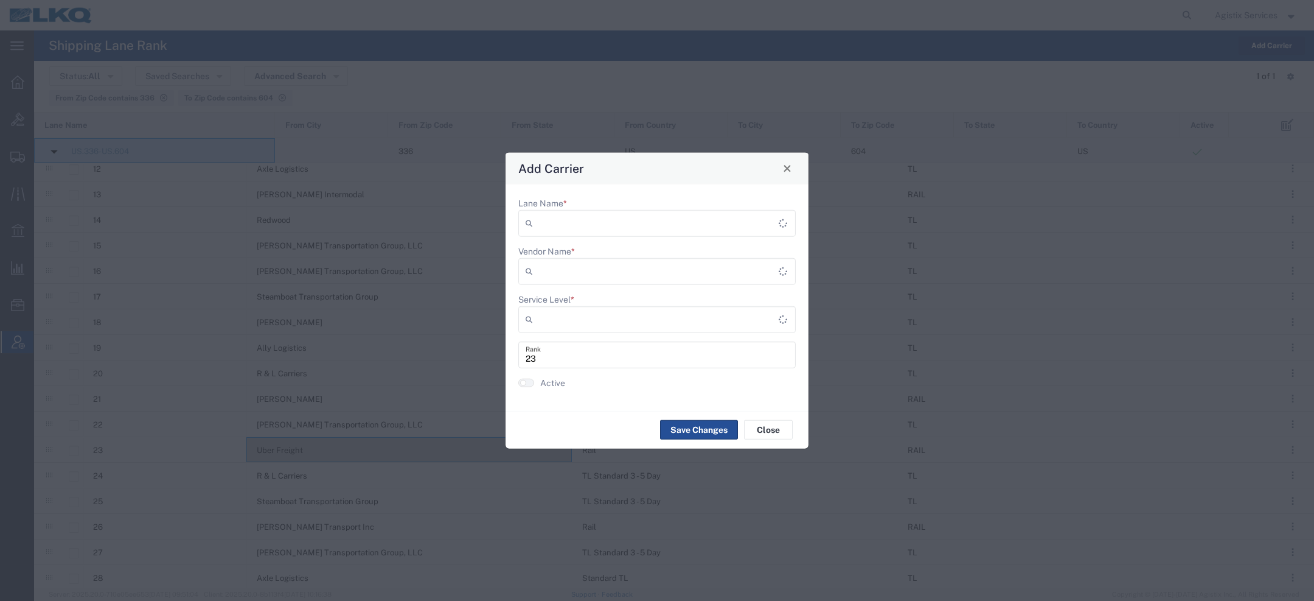
type input "US.336-US.604 (US..-US..)"
type input "Rail"
type input "Uber Freight (UFLB)"
click at [550, 361] on input "23" at bounding box center [657, 354] width 263 height 21
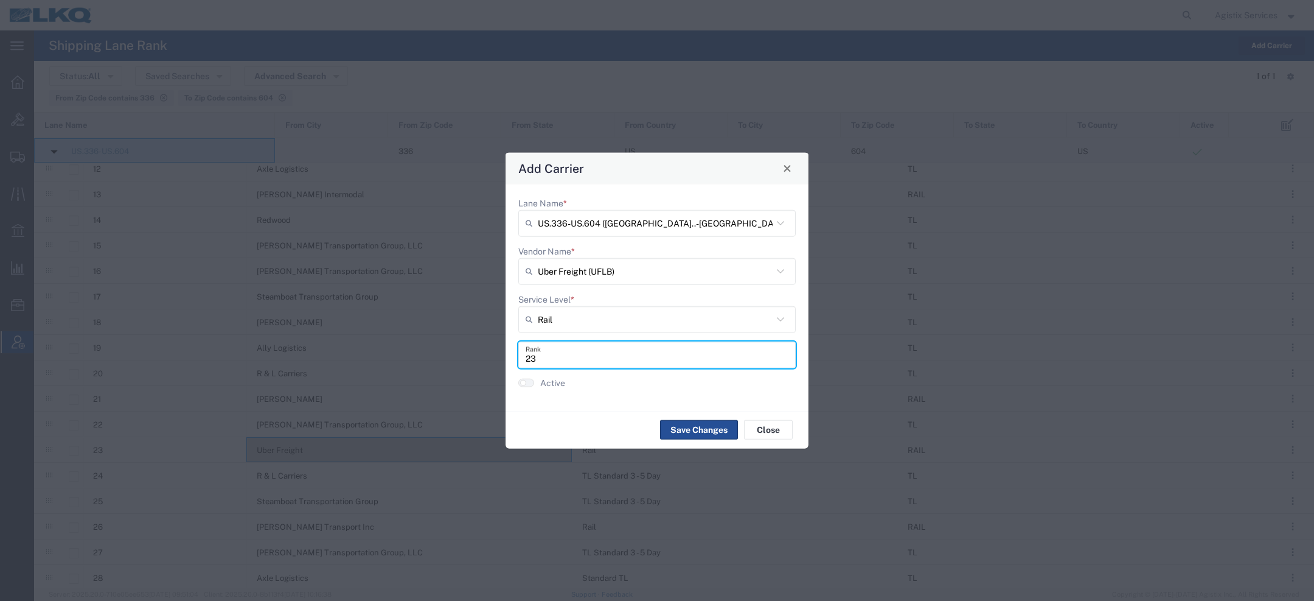
type input "2"
type input "1"
click at [791, 166] on span "Close" at bounding box center [787, 168] width 9 height 9
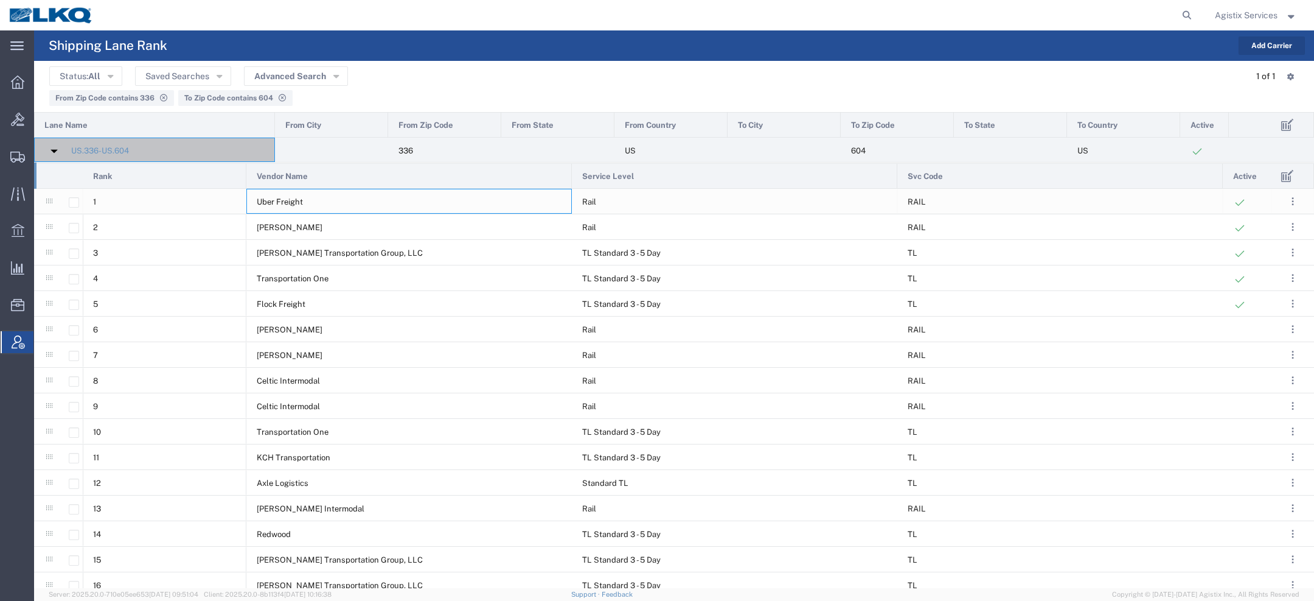
click at [273, 197] on div "Uber Freight" at bounding box center [409, 201] width 326 height 25
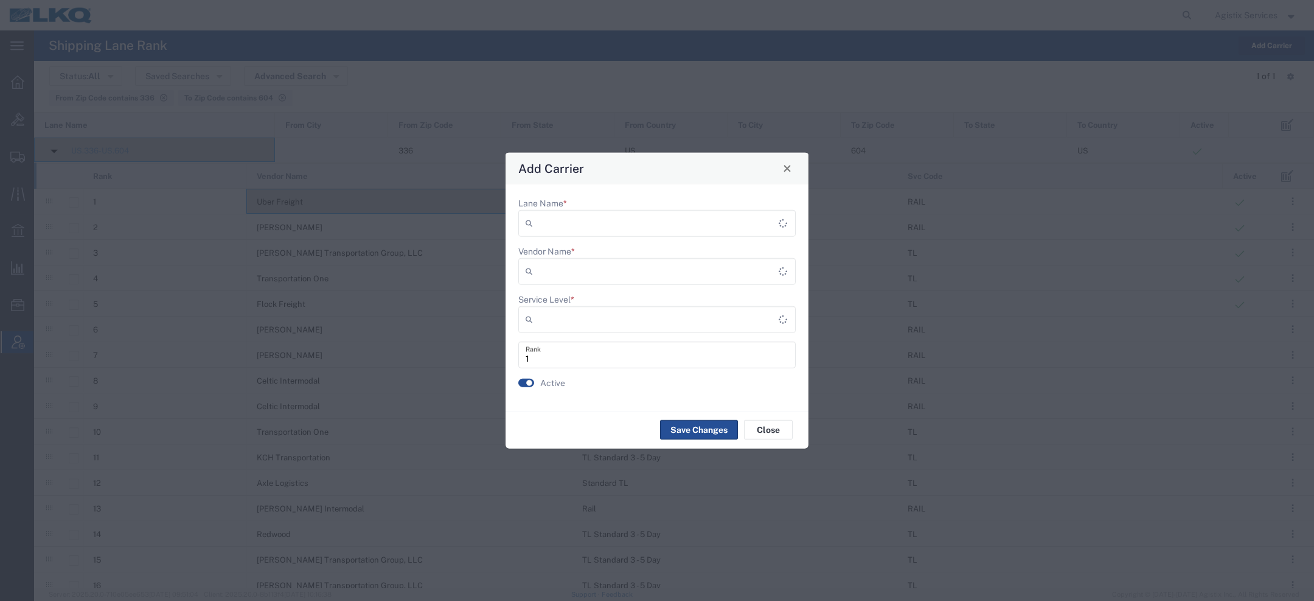
type input "US.336-US.604 (US..-US..)"
type input "Rail"
type input "Uber Freight (UFLB)"
click at [553, 358] on input "1" at bounding box center [657, 354] width 263 height 21
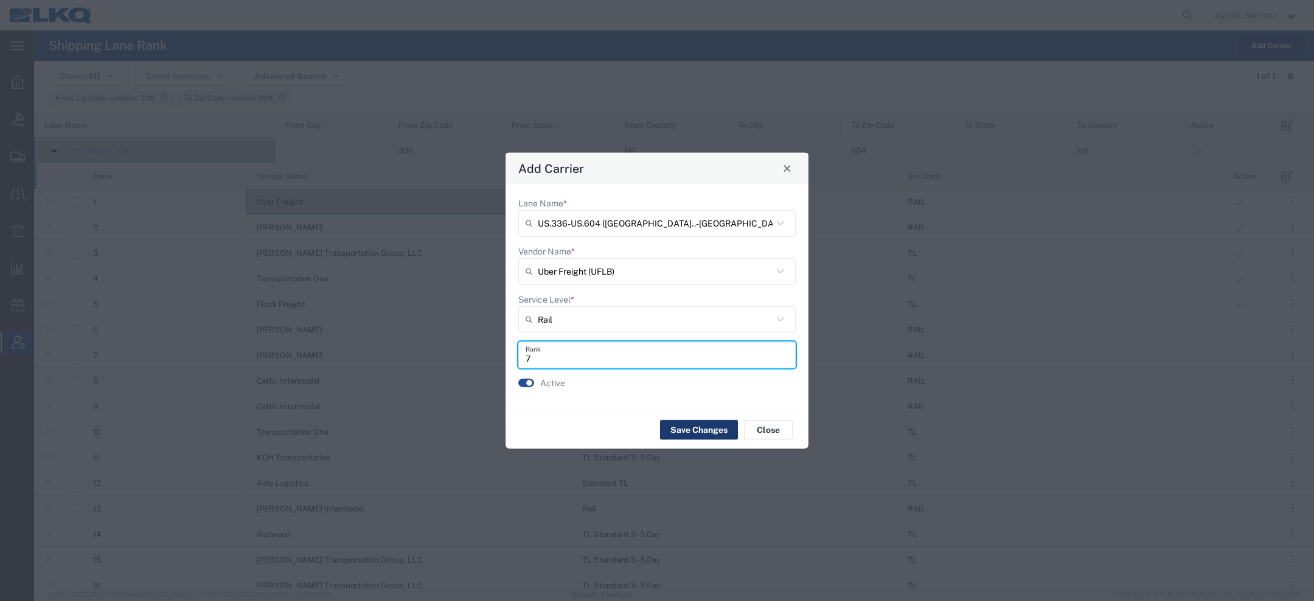
type input "7"
click at [700, 427] on button "Save Changes" at bounding box center [699, 429] width 78 height 19
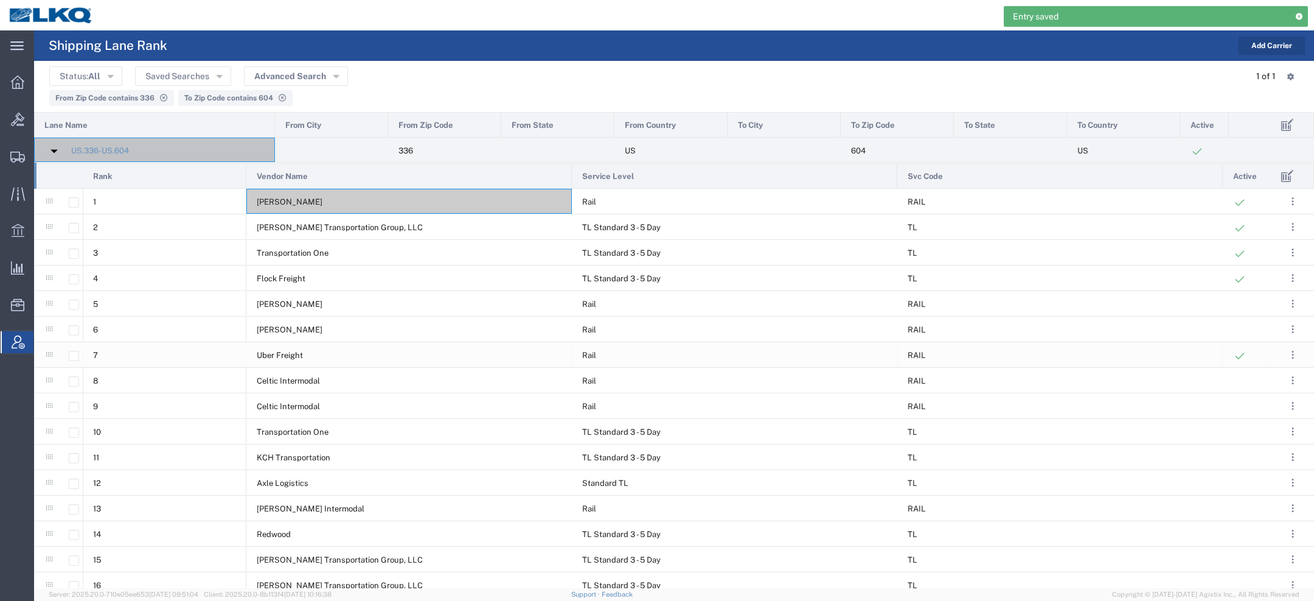
click at [416, 361] on div "Uber Freight" at bounding box center [409, 354] width 326 height 25
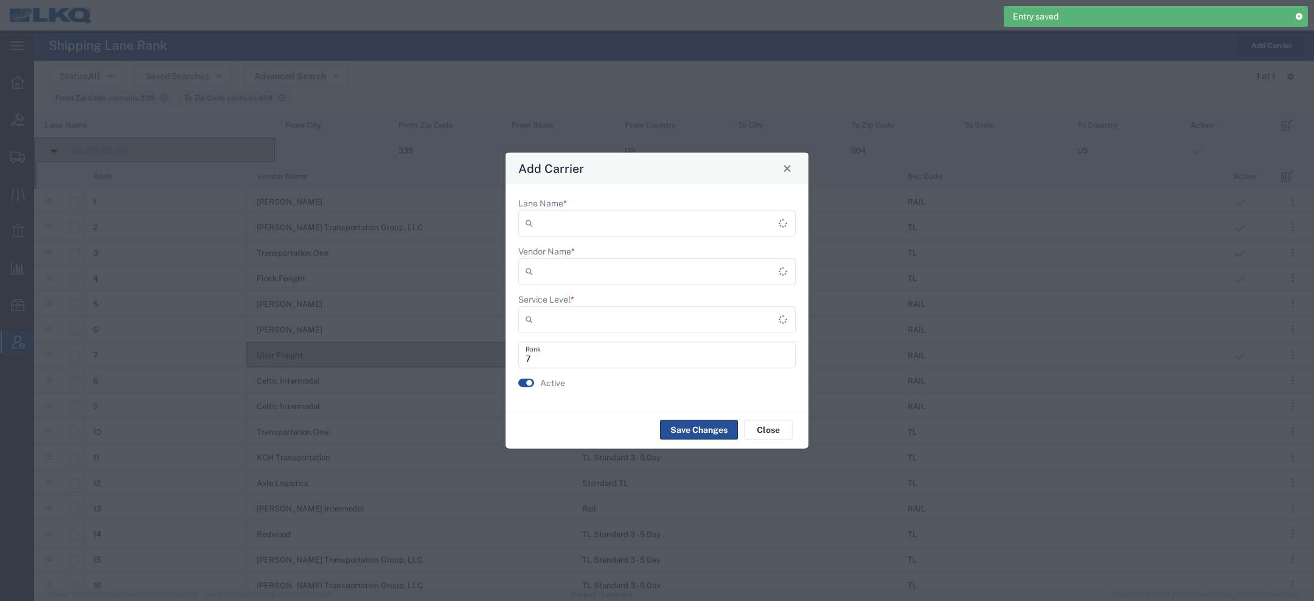
type input "US.336-US.604 (US..-US..)"
type input "Rail"
type input "Uber Freight (UFLB)"
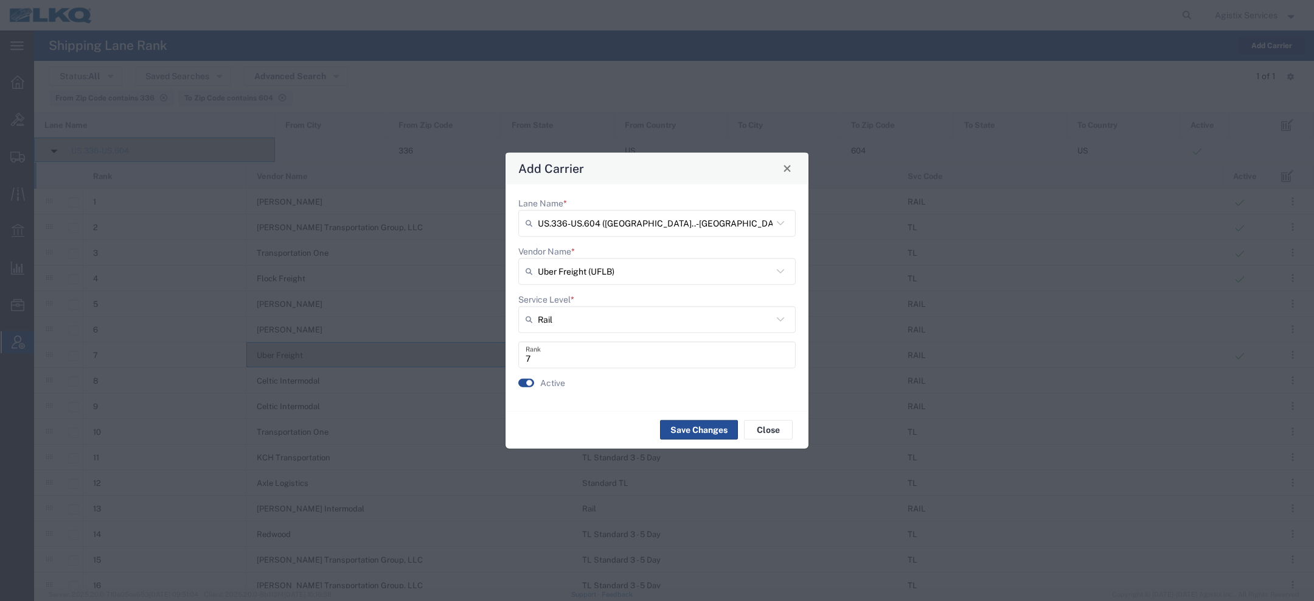
click at [534, 384] on agx-switch-control "Active" at bounding box center [541, 382] width 47 height 13
click at [531, 384] on button "button" at bounding box center [526, 383] width 16 height 9
click at [686, 432] on button "Save Changes" at bounding box center [699, 429] width 78 height 19
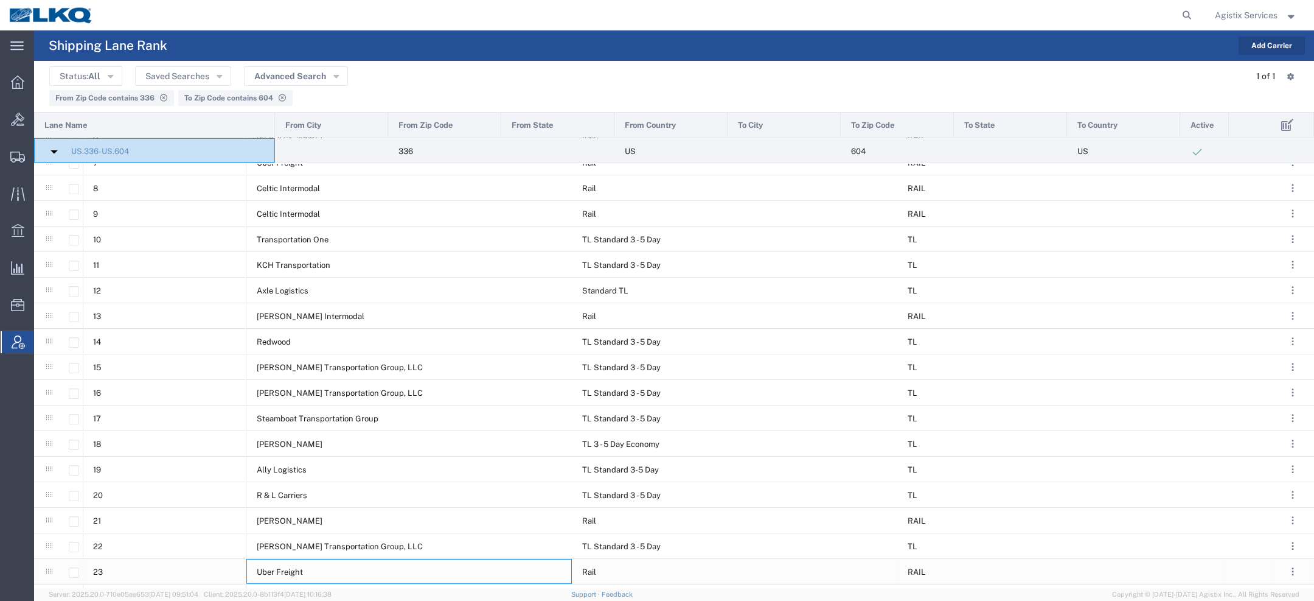
click at [301, 565] on div "Uber Freight" at bounding box center [409, 571] width 326 height 25
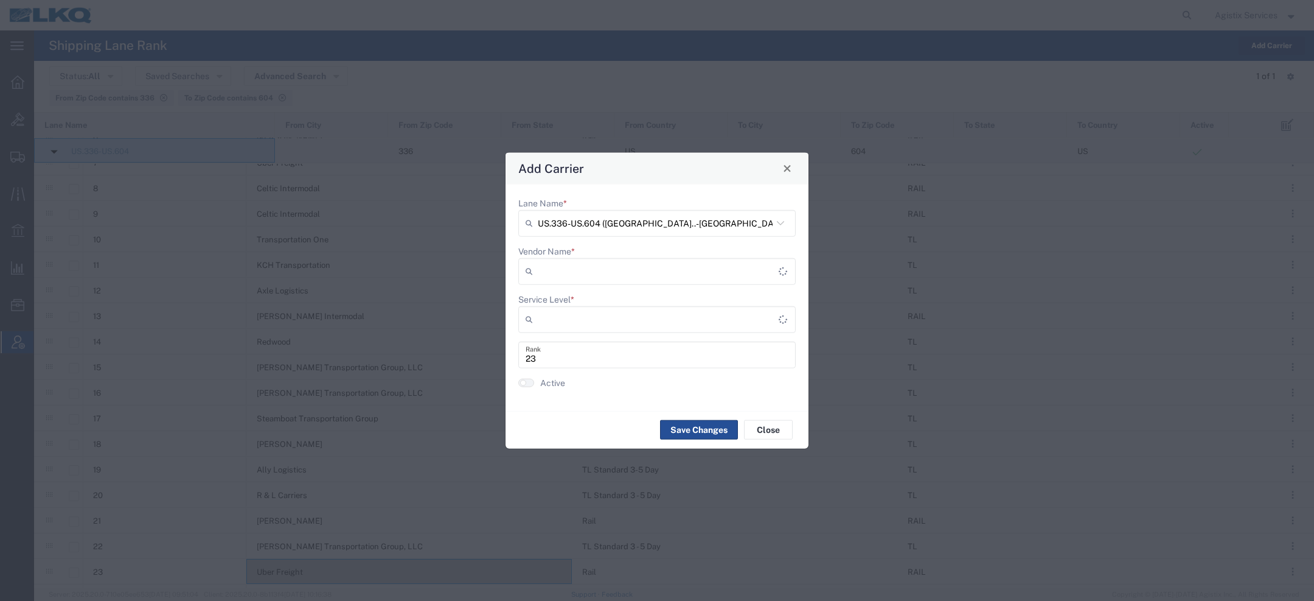
type input "Rail"
type input "Uber Freight (UFLB)"
click at [543, 360] on input "23" at bounding box center [657, 354] width 263 height 21
type input "2"
type input "1"
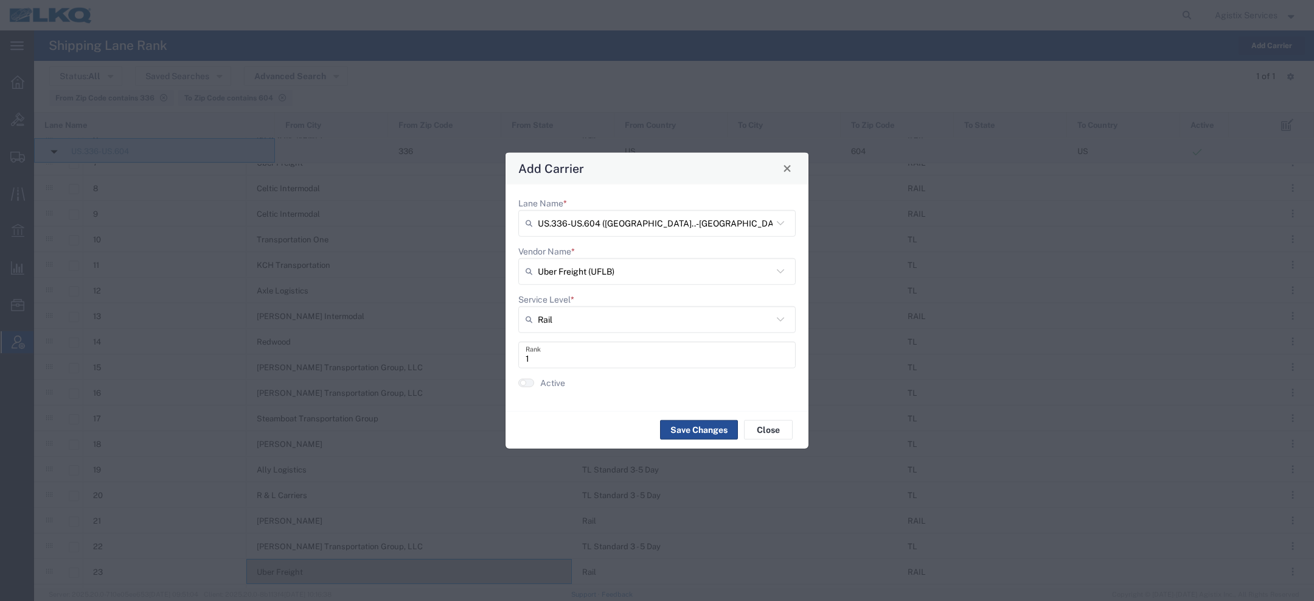
click at [534, 380] on agx-switch-control "Active" at bounding box center [541, 382] width 47 height 13
click at [523, 385] on small "button" at bounding box center [523, 383] width 6 height 6
click at [694, 422] on button "Save Changes" at bounding box center [699, 429] width 78 height 19
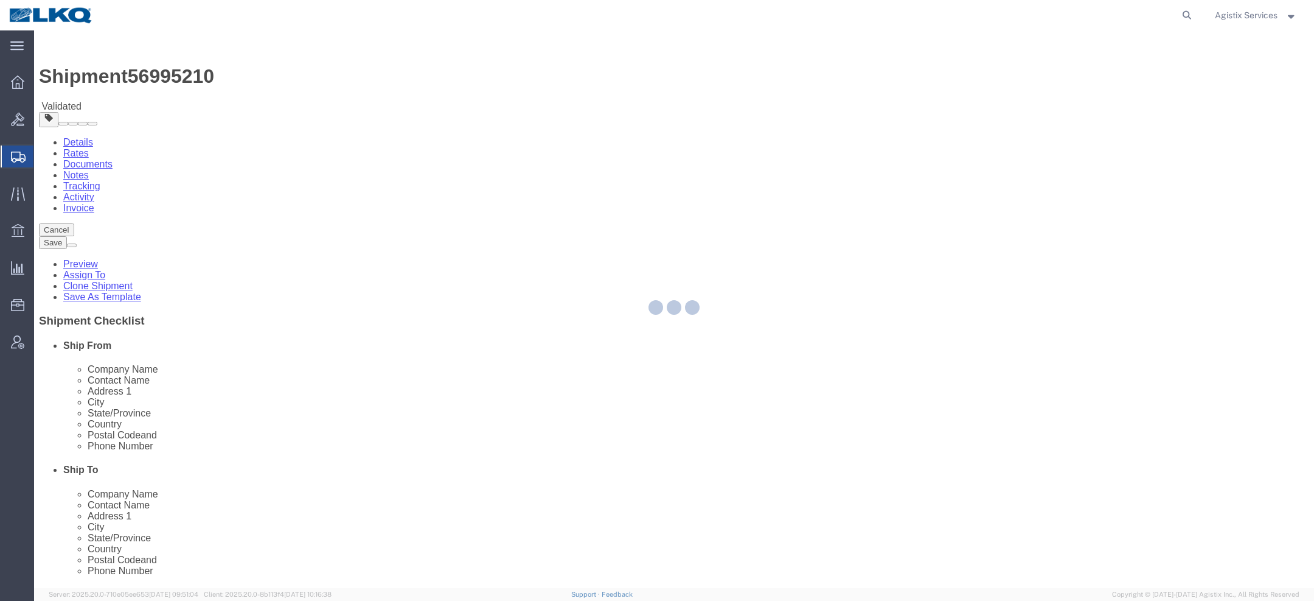
select select
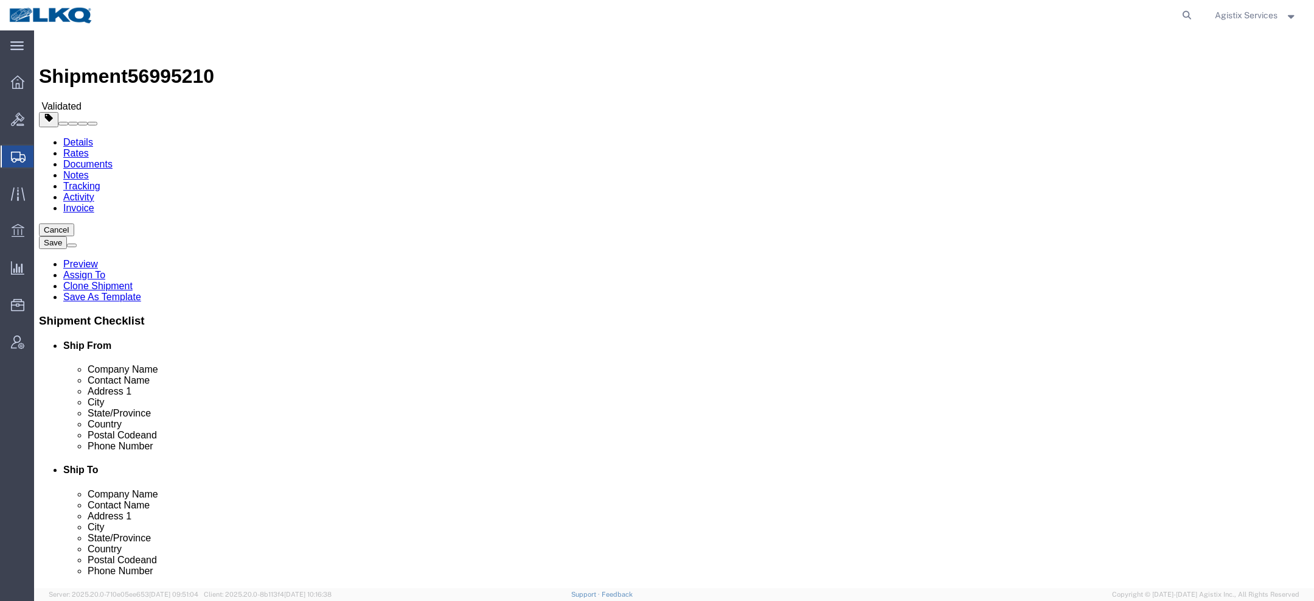
click button "Rate Shipment"
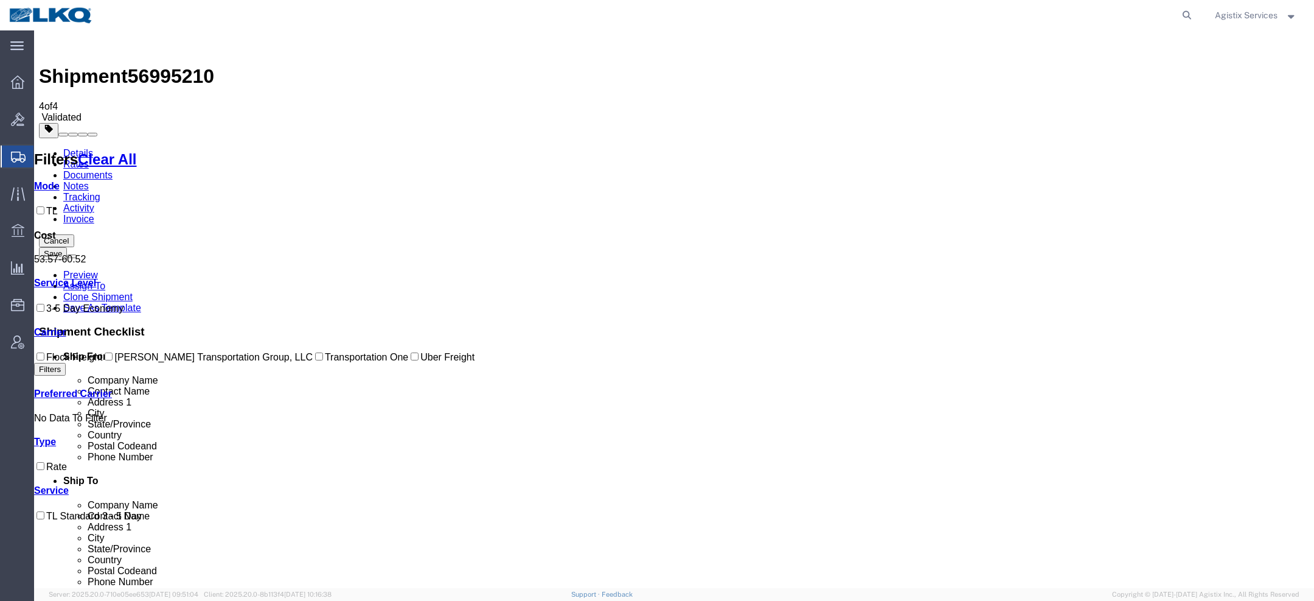
click at [69, 148] on link "Details" at bounding box center [78, 153] width 30 height 10
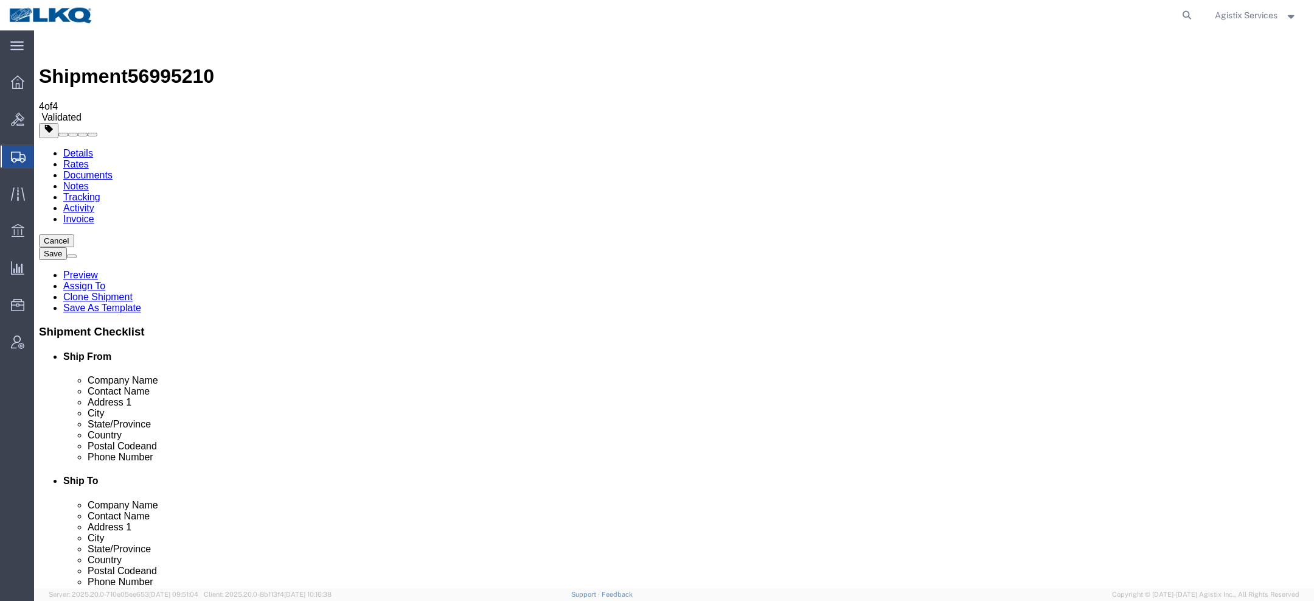
scroll to position [677, 0]
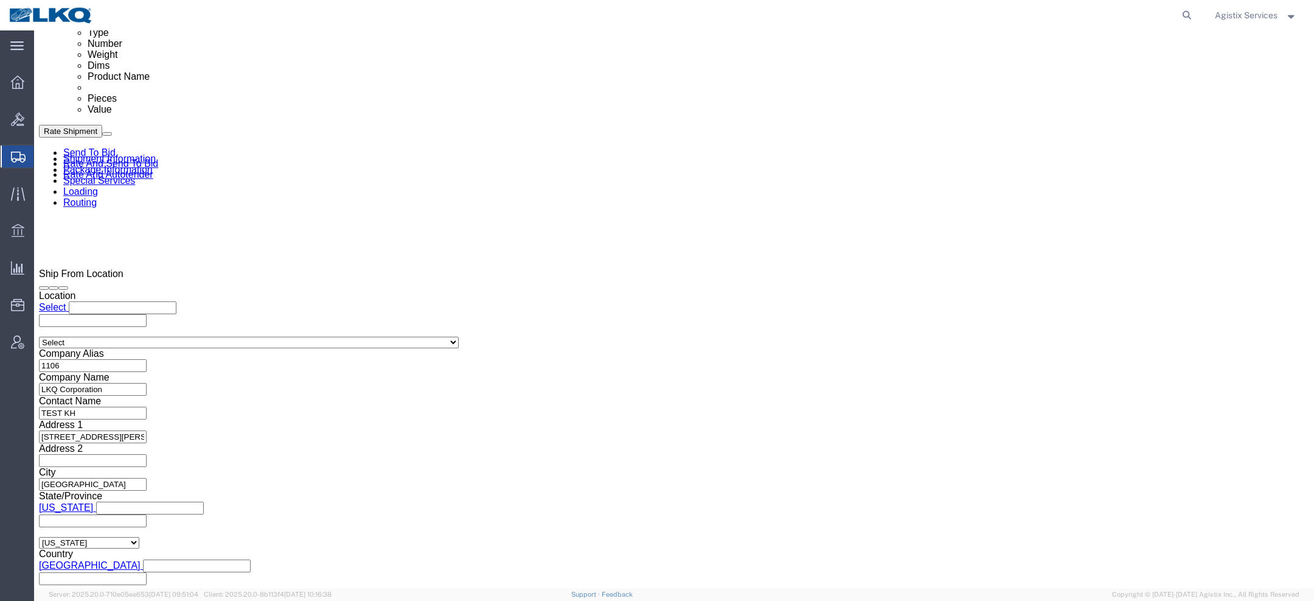
click select "Select Air Less than Truckload Multi-Leg Ocean Freight Rail Small Parcel Truckl…"
select select "RAIL"
click select "Select Air Less than Truckload Multi-Leg Ocean Freight Rail Small Parcel Truckl…"
click button "Rate Shipment"
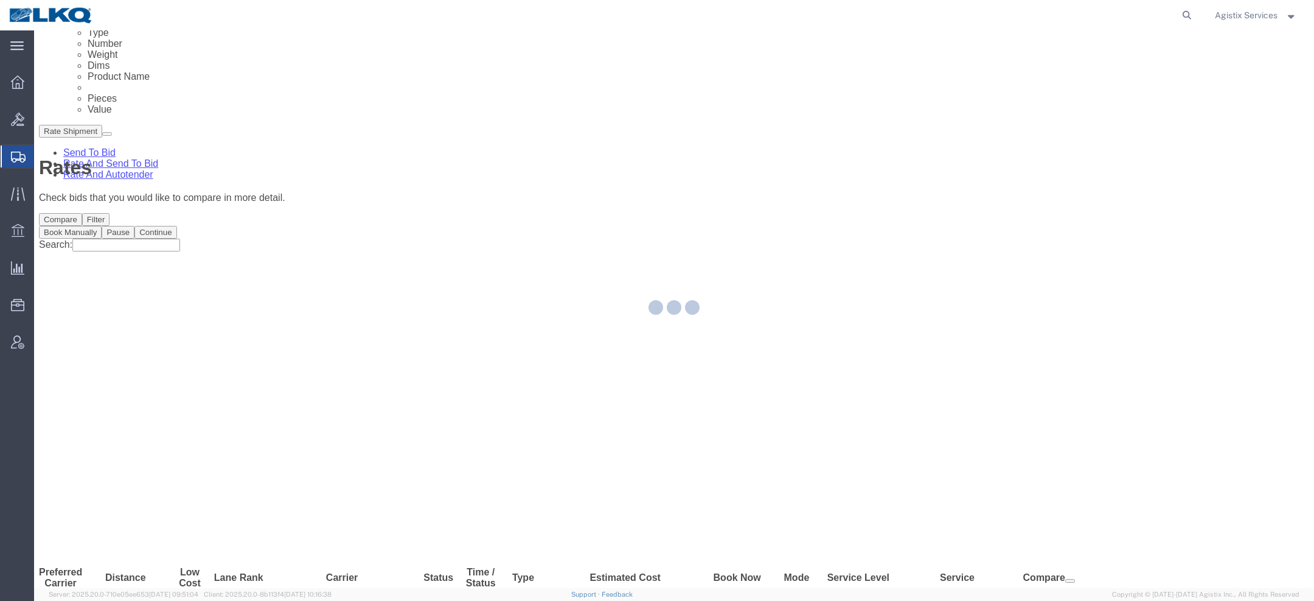
scroll to position [0, 0]
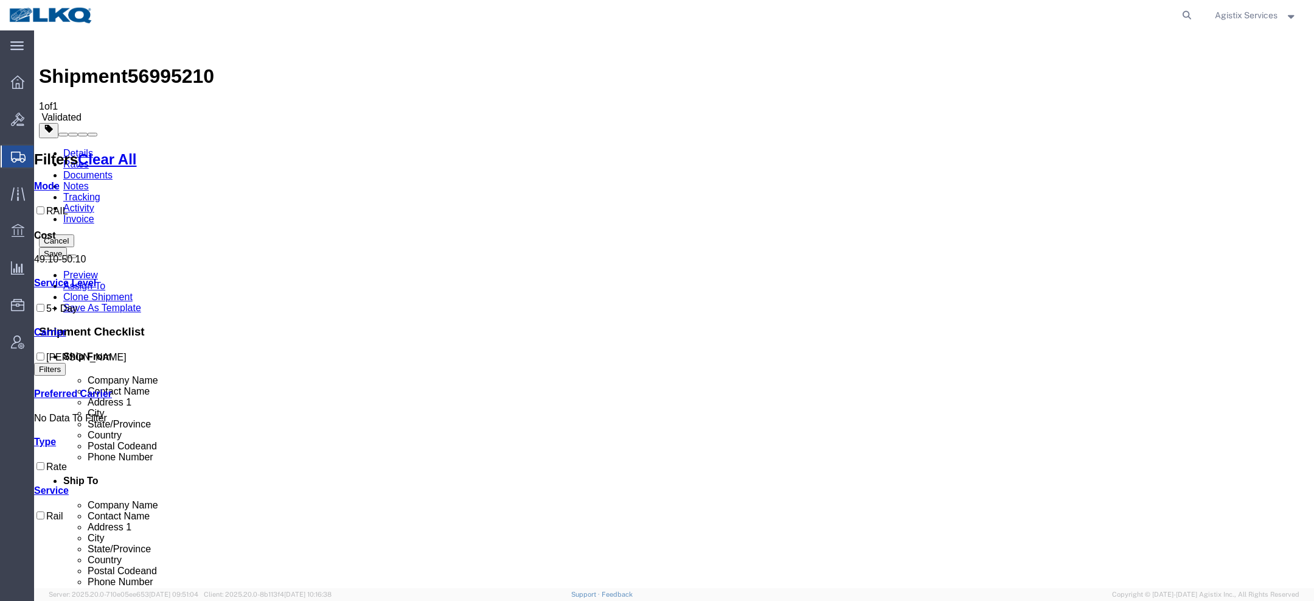
click at [72, 148] on link "Details" at bounding box center [78, 153] width 30 height 10
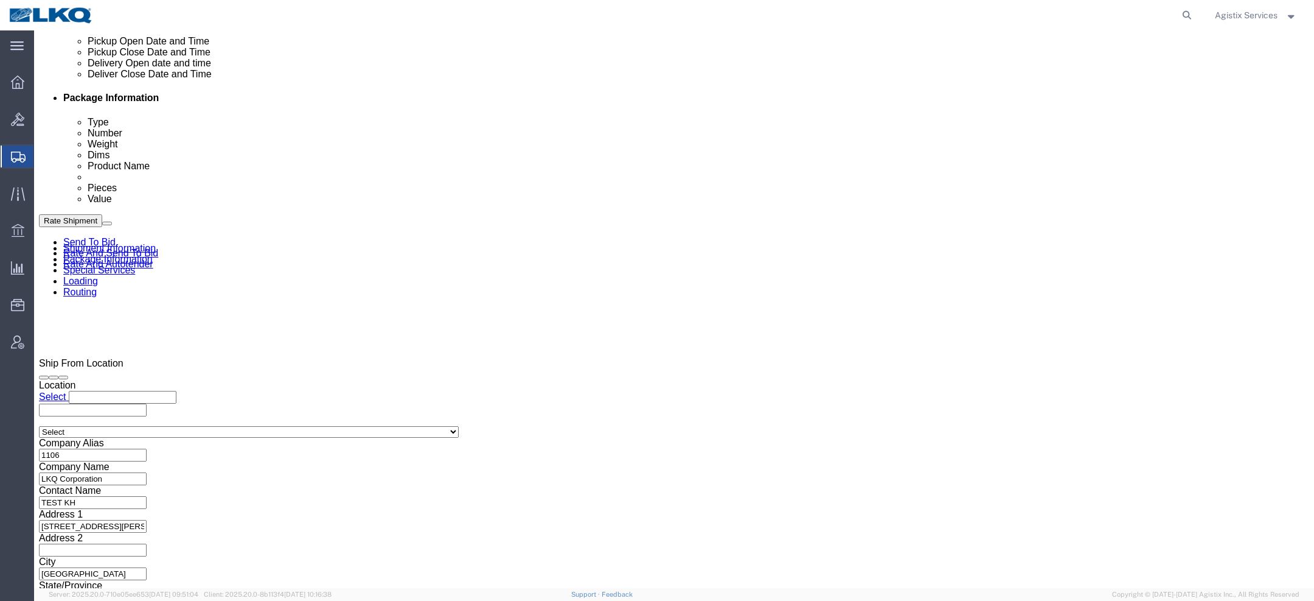
scroll to position [719, 0]
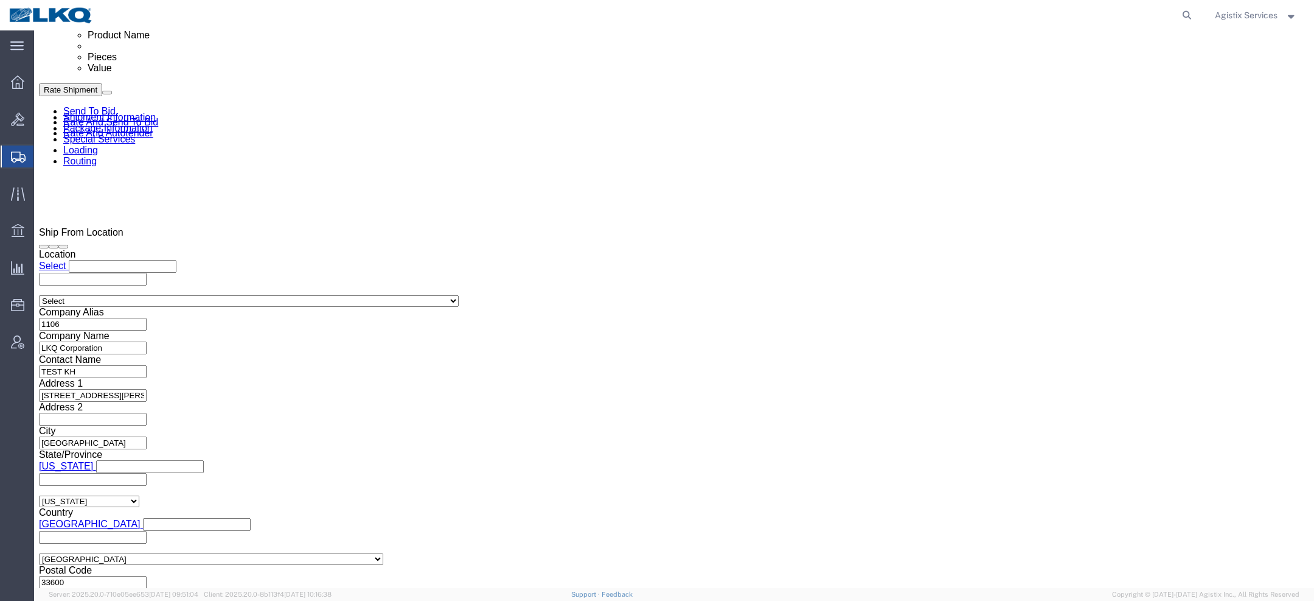
click button "Rate Shipment"
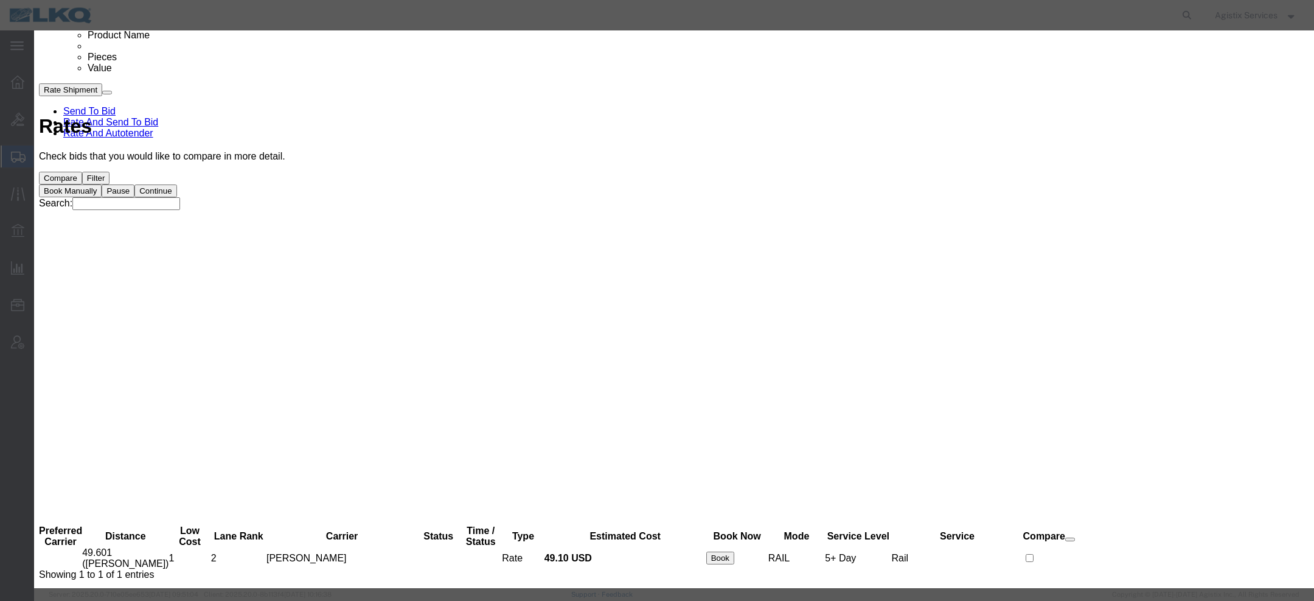
scroll to position [0, 0]
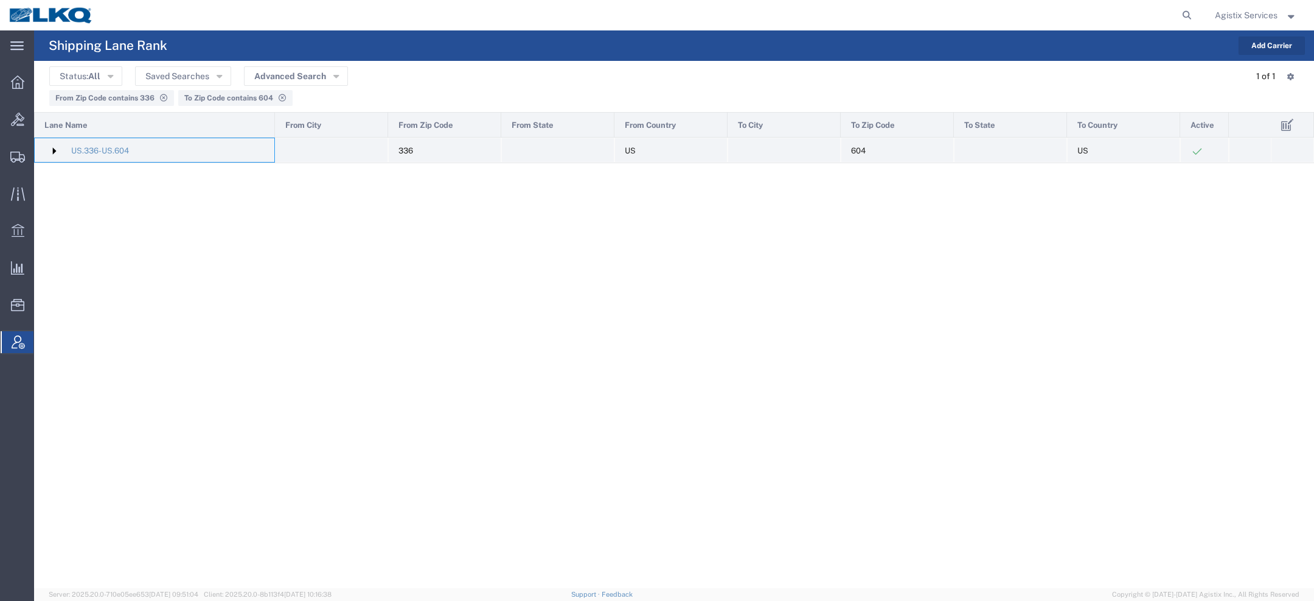
click at [57, 145] on img at bounding box center [53, 150] width 19 height 19
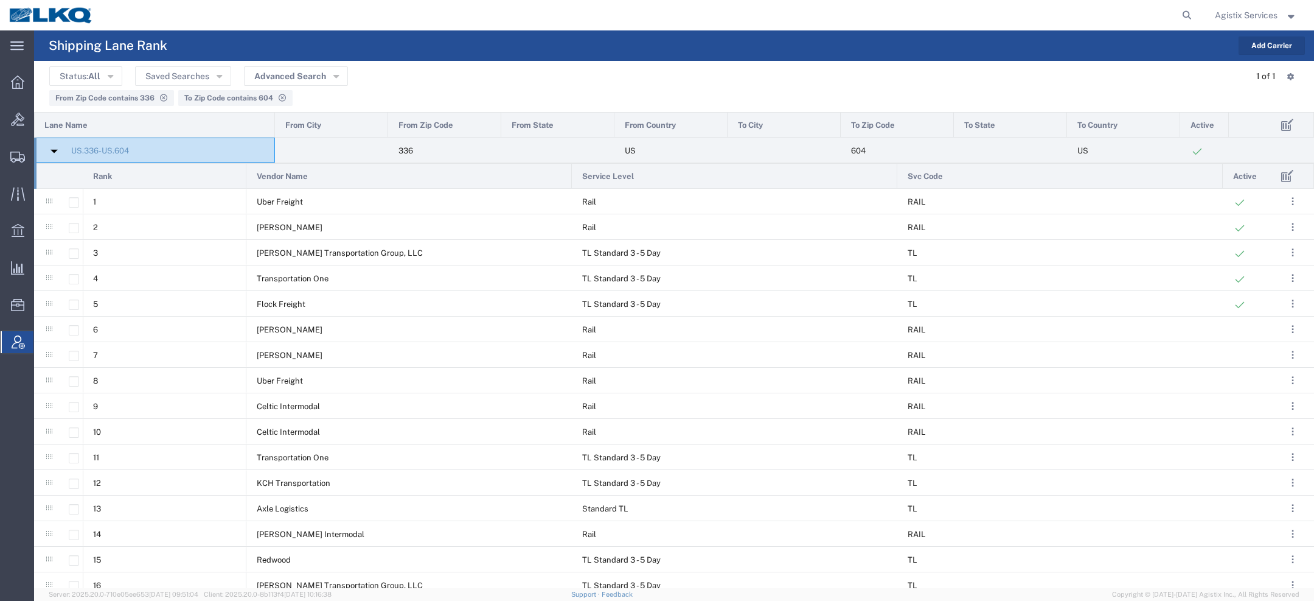
click at [1239, 10] on span "Agistix Services" at bounding box center [1246, 15] width 63 height 13
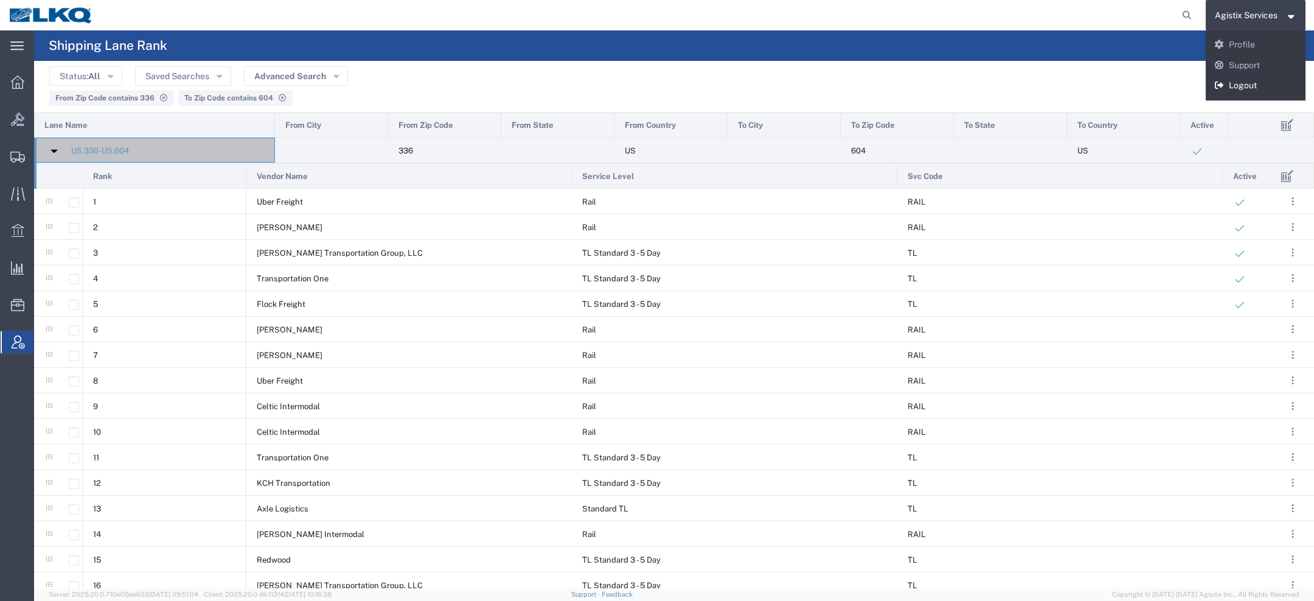
click at [1249, 82] on link "Logout" at bounding box center [1256, 85] width 100 height 21
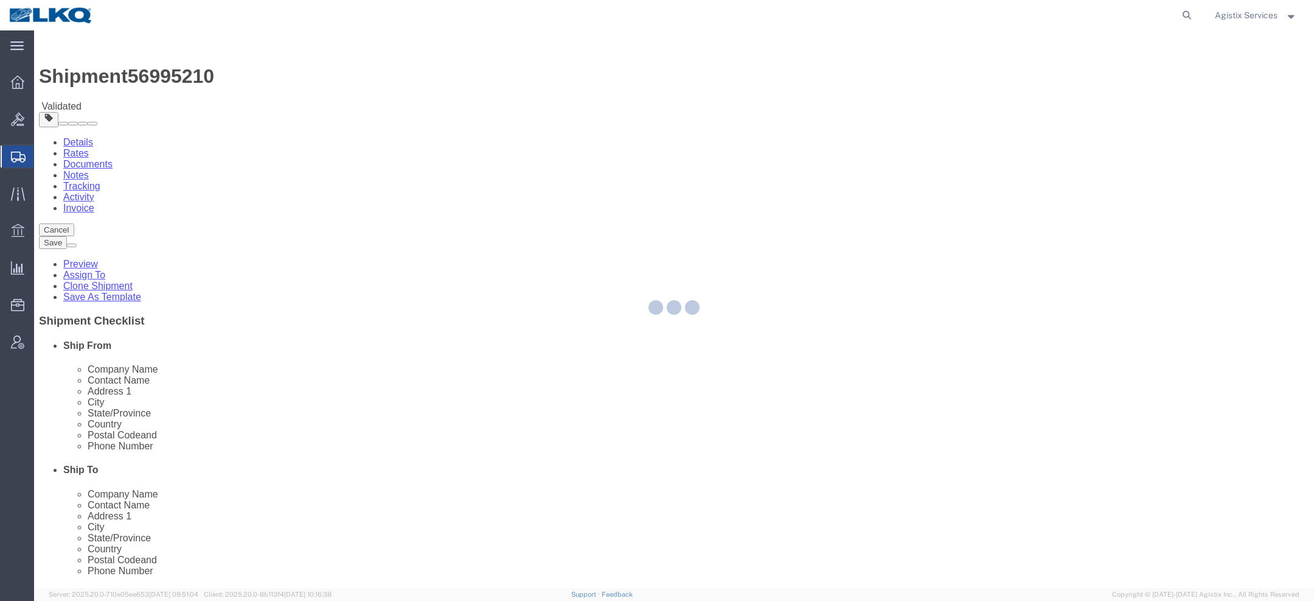
select select
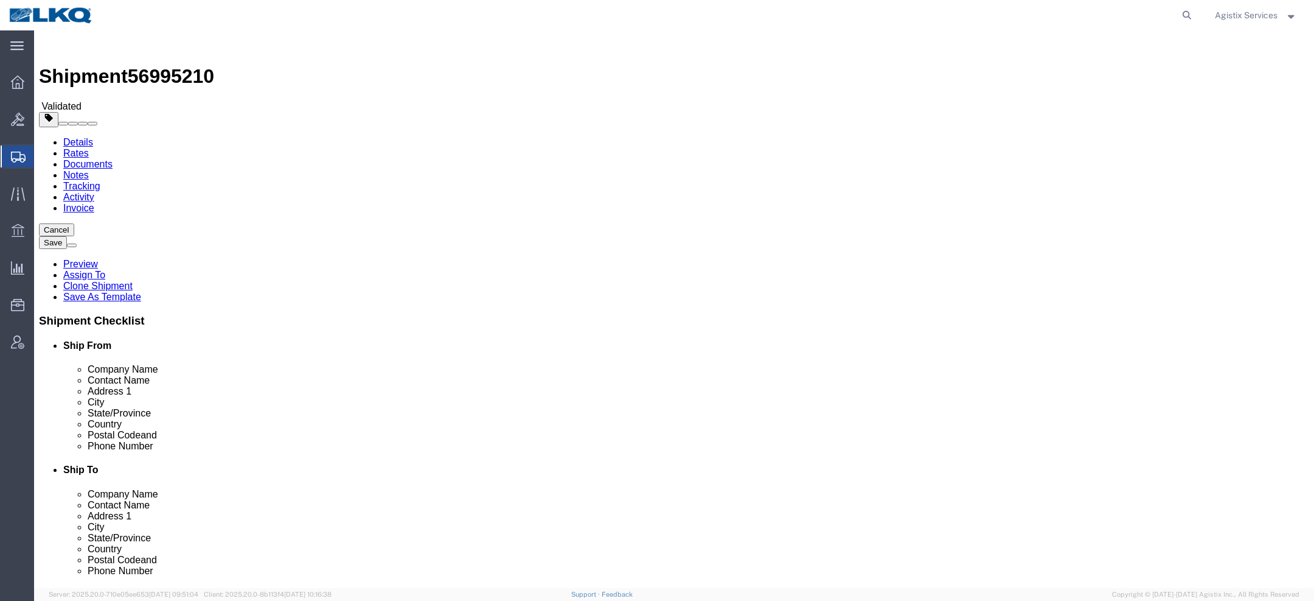
click button "Rate Shipment"
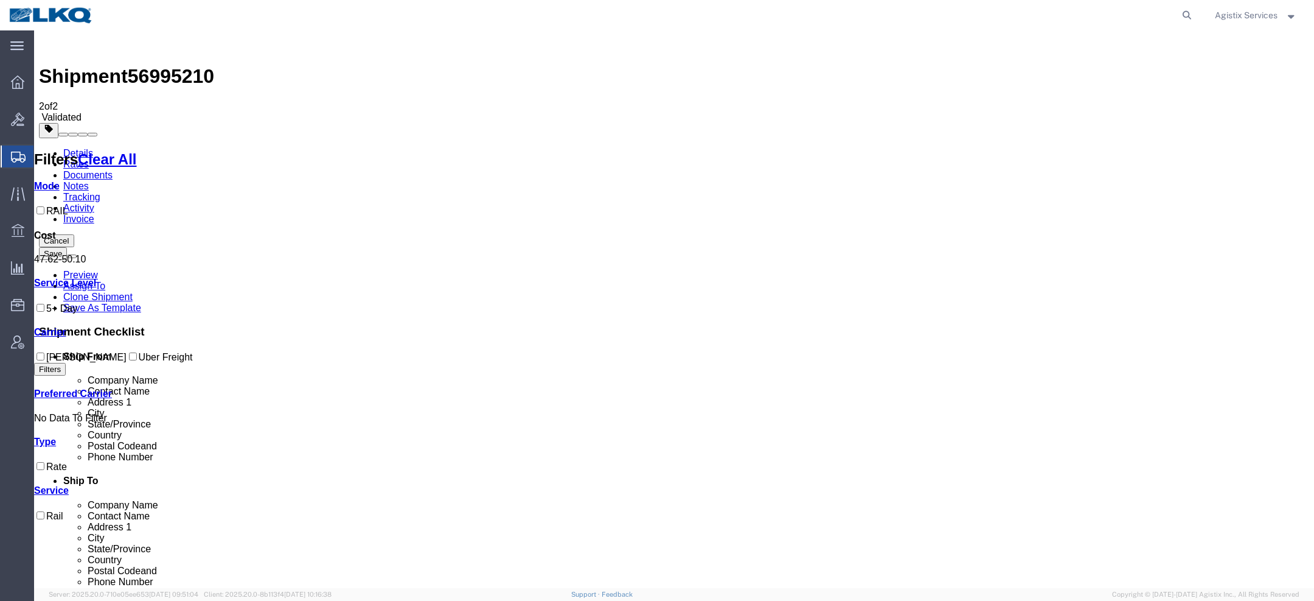
click at [161, 65] on span "56995210" at bounding box center [171, 76] width 86 height 22
copy span "56995210"
click at [74, 234] on button "Cancel" at bounding box center [56, 240] width 35 height 13
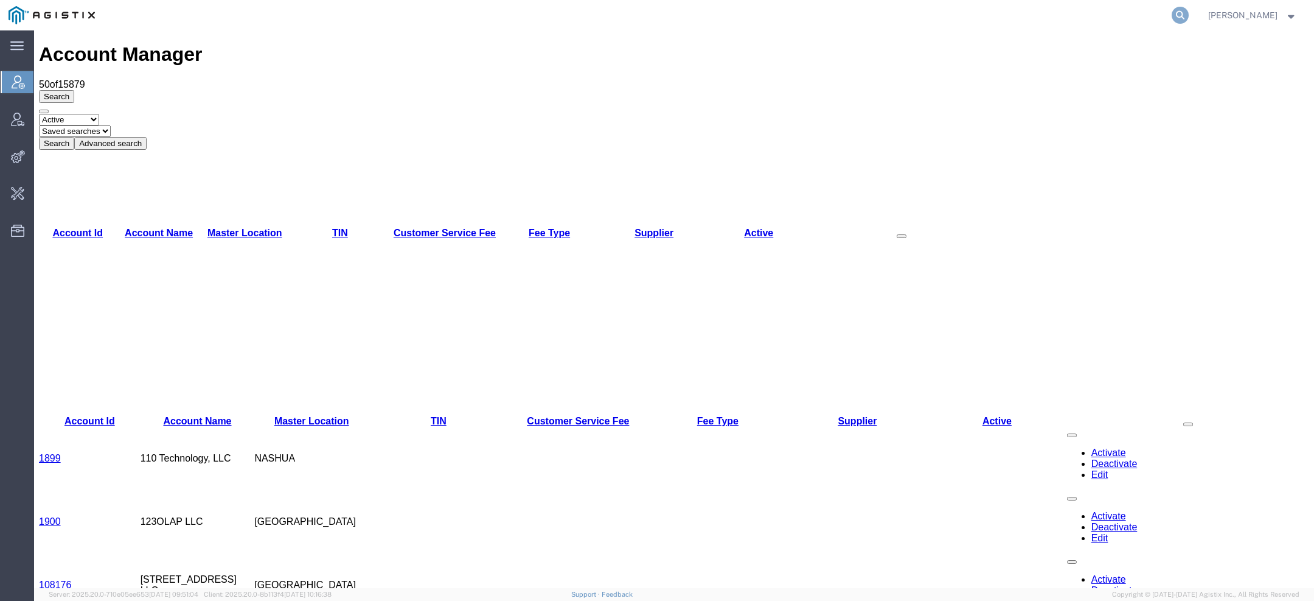
click at [1183, 15] on icon at bounding box center [1180, 15] width 17 height 17
type input "pg&e"
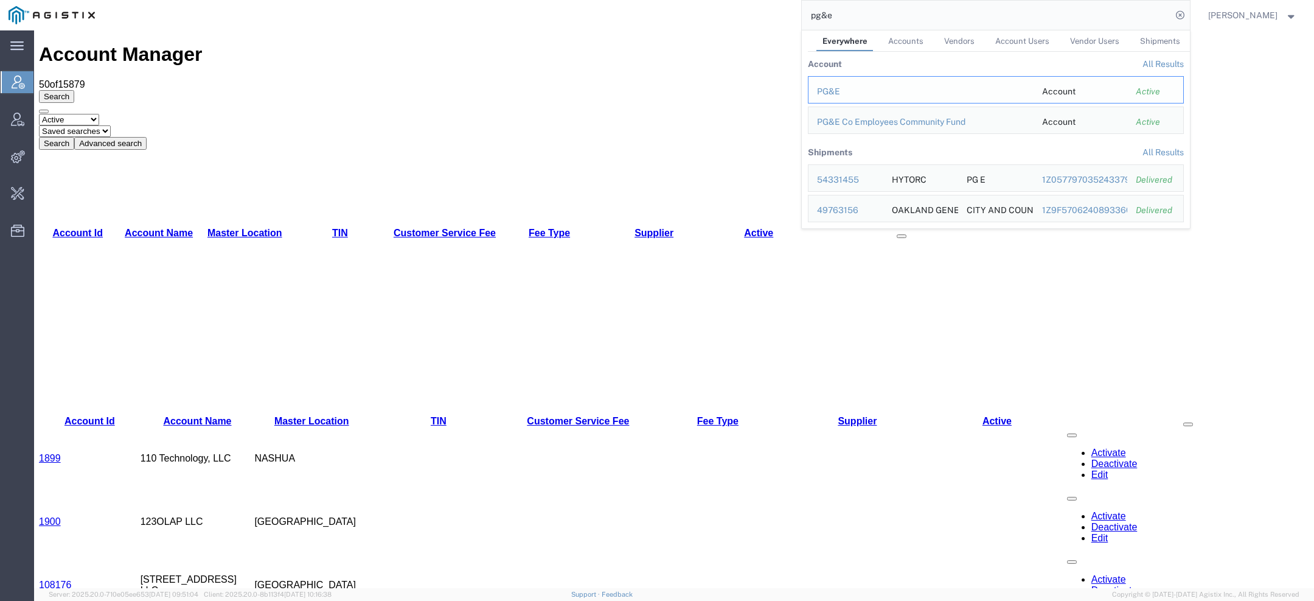
click at [863, 85] on div "PG&E" at bounding box center [921, 91] width 208 height 13
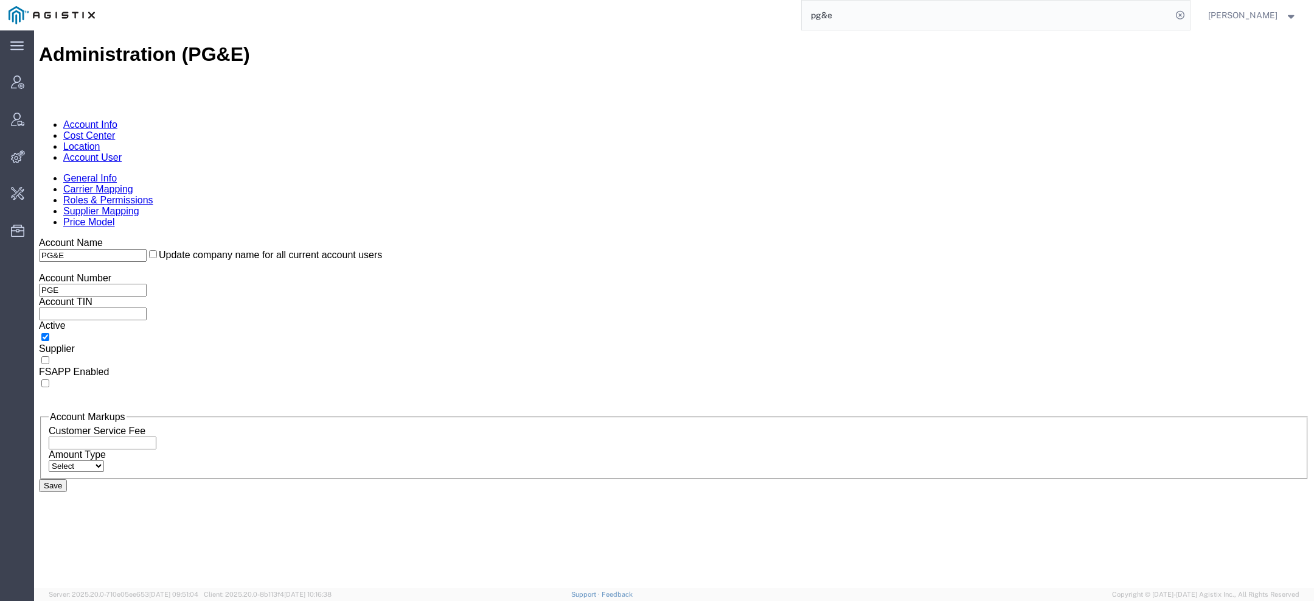
click at [100, 141] on link "Location" at bounding box center [81, 146] width 37 height 10
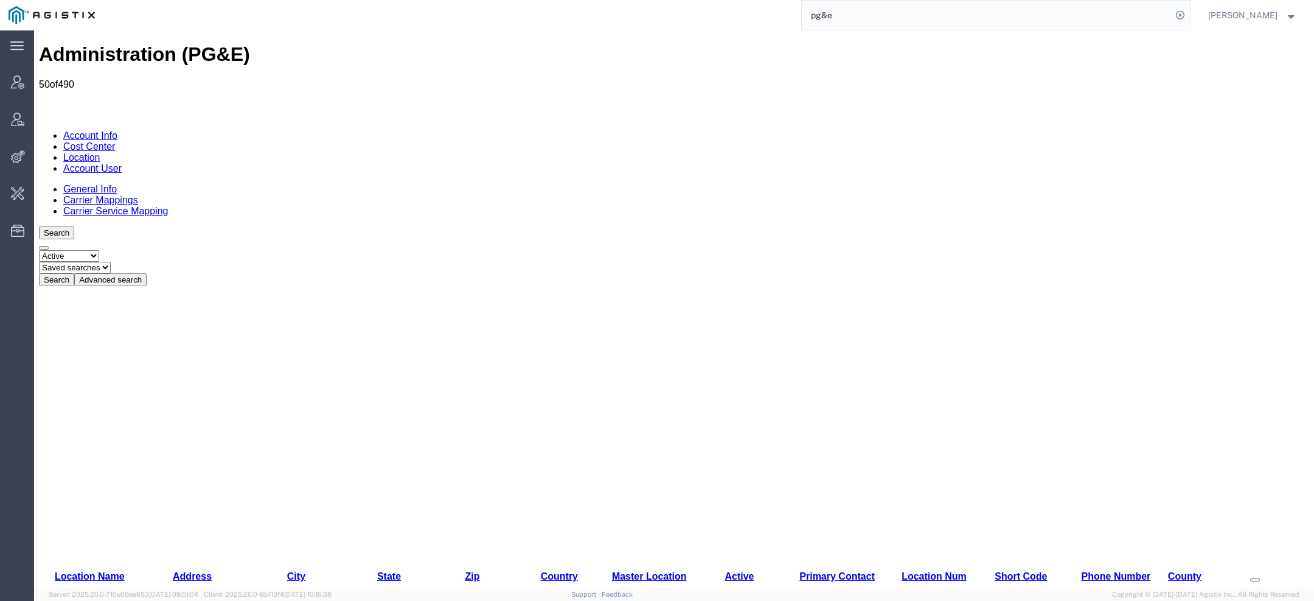
click at [147, 273] on button "Advanced search" at bounding box center [110, 279] width 72 height 13
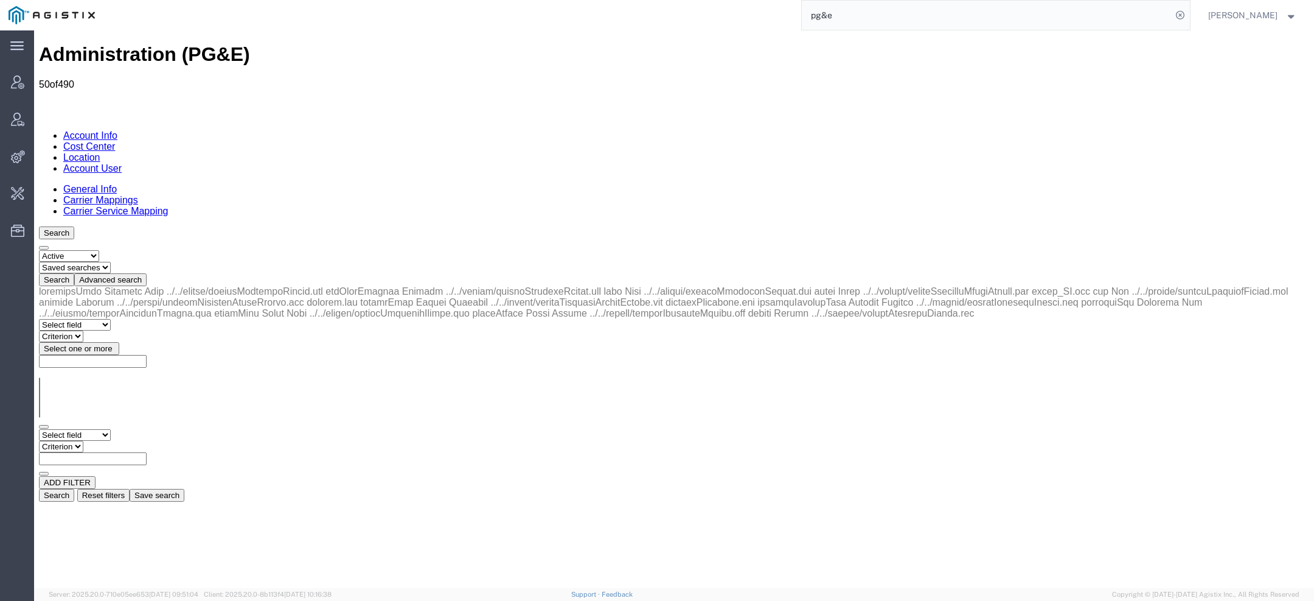
click at [61, 429] on select "Select field Address City Country County Location Name Location Num Master Loca…" at bounding box center [75, 435] width 72 height 12
select select "city"
click at [39, 429] on select "Select field Address City Country County Location Name Location Num Master Loca…" at bounding box center [75, 435] width 72 height 12
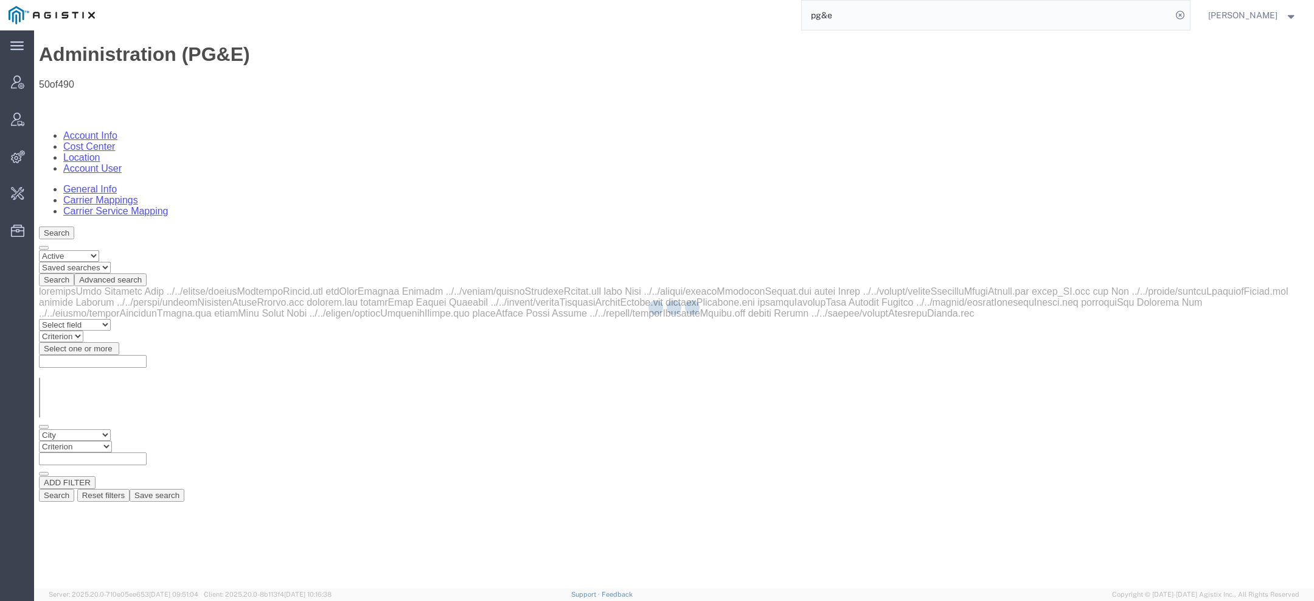
click at [112, 441] on select "Criterion contains does not contain is is blank is not blank starts with" at bounding box center [75, 447] width 73 height 12
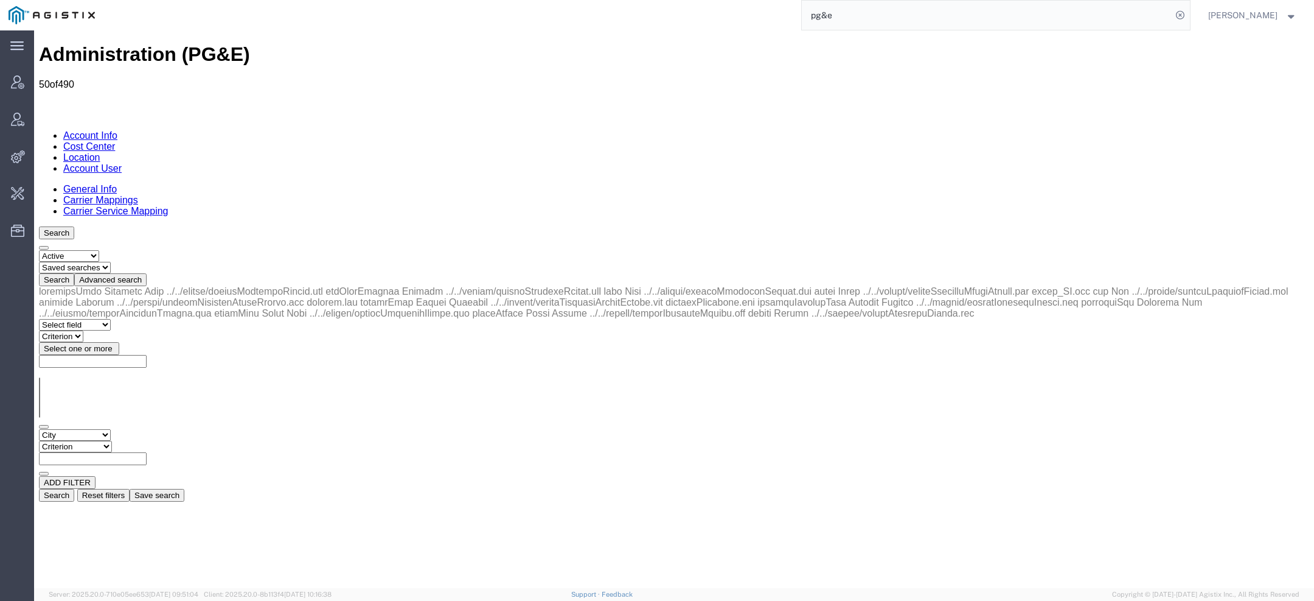
select select "contains"
click at [112, 441] on select "Criterion contains does not contain is is blank is not blank starts with" at bounding box center [75, 447] width 73 height 12
paste input "Los Banos"
click at [74, 489] on button "Search" at bounding box center [56, 495] width 35 height 13
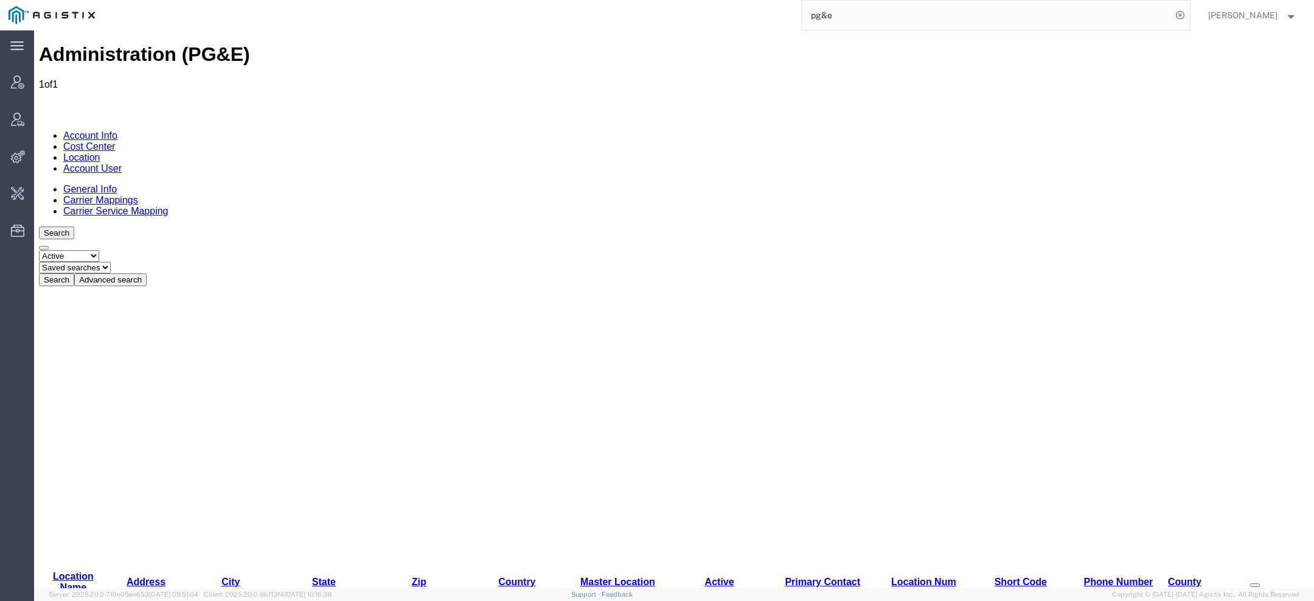
click at [147, 273] on button "Advanced search" at bounding box center [110, 279] width 72 height 13
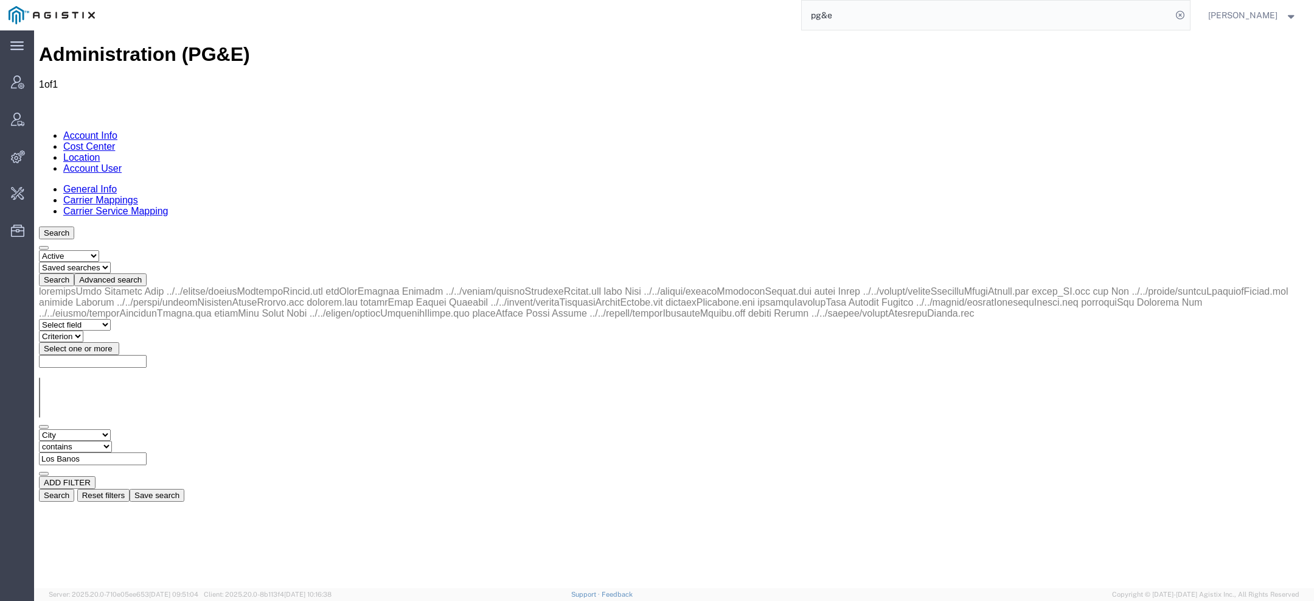
drag, startPoint x: 290, startPoint y: 181, endPoint x: 108, endPoint y: 164, distance: 183.4
click at [108, 286] on div "Select field Address City Country County Location Name Location Num Master Loca…" at bounding box center [674, 393] width 1271 height 215
paste input "Maxwell"
type input "Maxwell"
click at [74, 489] on button "Search" at bounding box center [56, 495] width 35 height 13
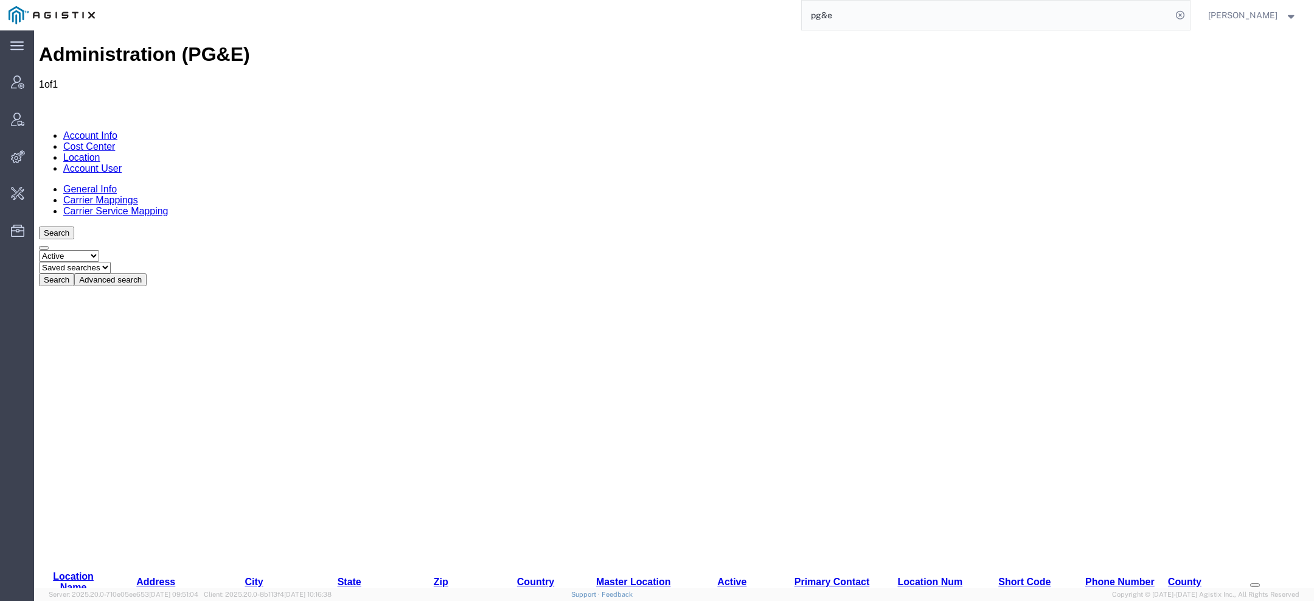
drag, startPoint x: 859, startPoint y: 15, endPoint x: 722, endPoint y: -10, distance: 139.8
click at [722, 0] on html "main_menu Created with Sketch. Collapse Menu Account Manager Vendor Manager Int…" at bounding box center [657, 300] width 1314 height 601
paste input "logistics@thermofin.net"
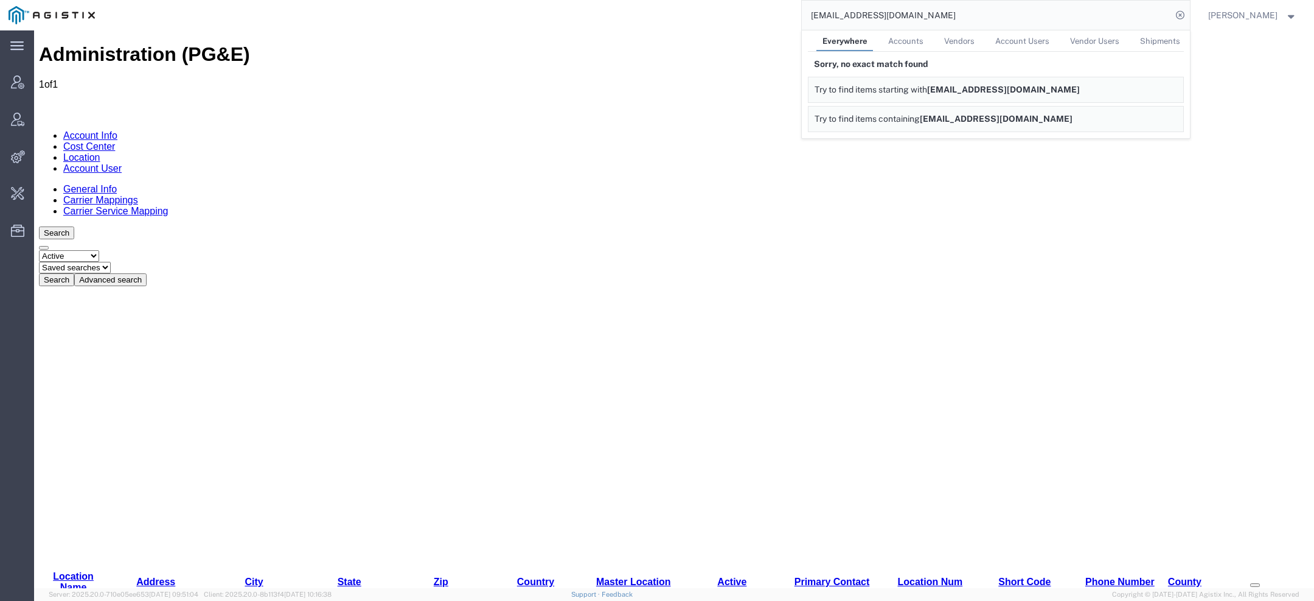
drag, startPoint x: 846, startPoint y: 14, endPoint x: 766, endPoint y: 7, distance: 80.7
click at [769, 9] on div "logistics@thermofin.net Everywhere Accounts Vendors Account Users Vendor Users …" at bounding box center [646, 15] width 1087 height 30
drag, startPoint x: 882, startPoint y: 19, endPoint x: 700, endPoint y: -8, distance: 183.4
click at [700, 0] on html "main_menu Created with Sketch. Collapse Menu Account Manager Vendor Manager Int…" at bounding box center [657, 300] width 1314 height 601
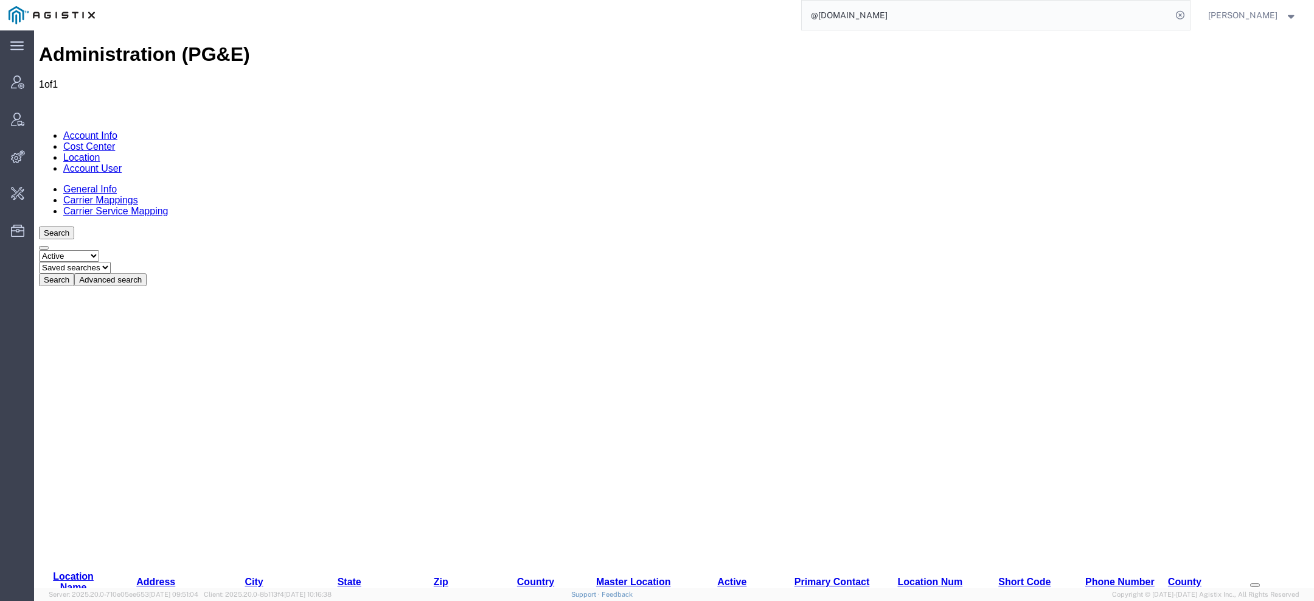
paste input "phmu@eimskip.com"
type input "phmu@eimskip.com"
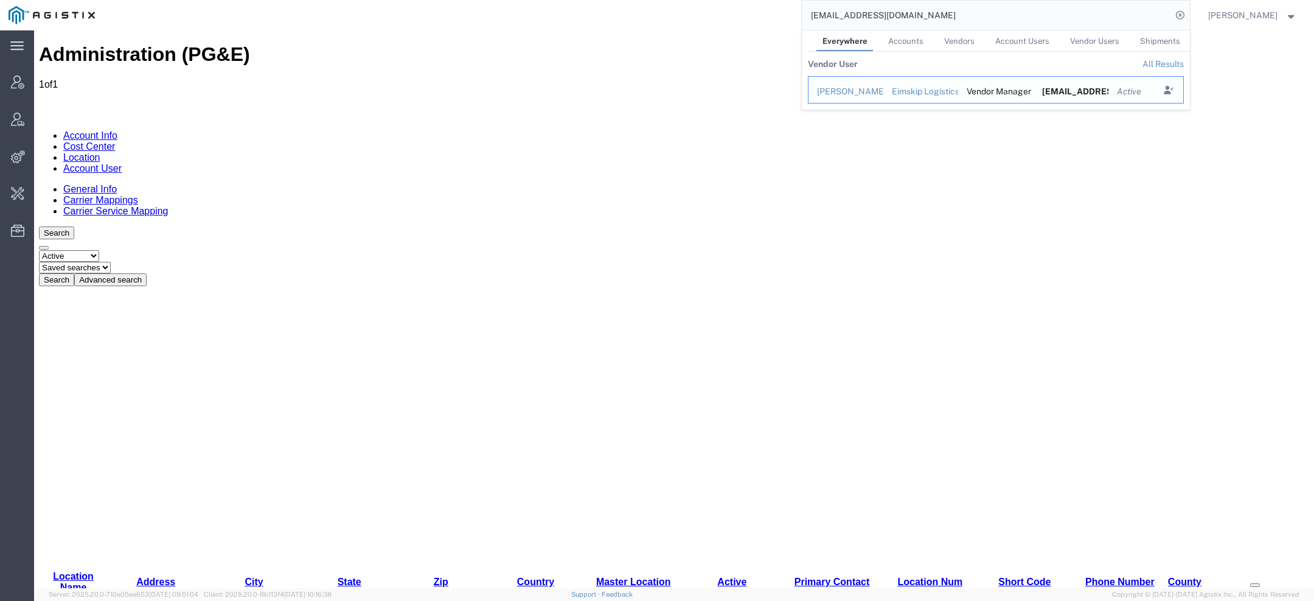
click at [827, 91] on div "Phillip Mulder" at bounding box center [846, 91] width 58 height 13
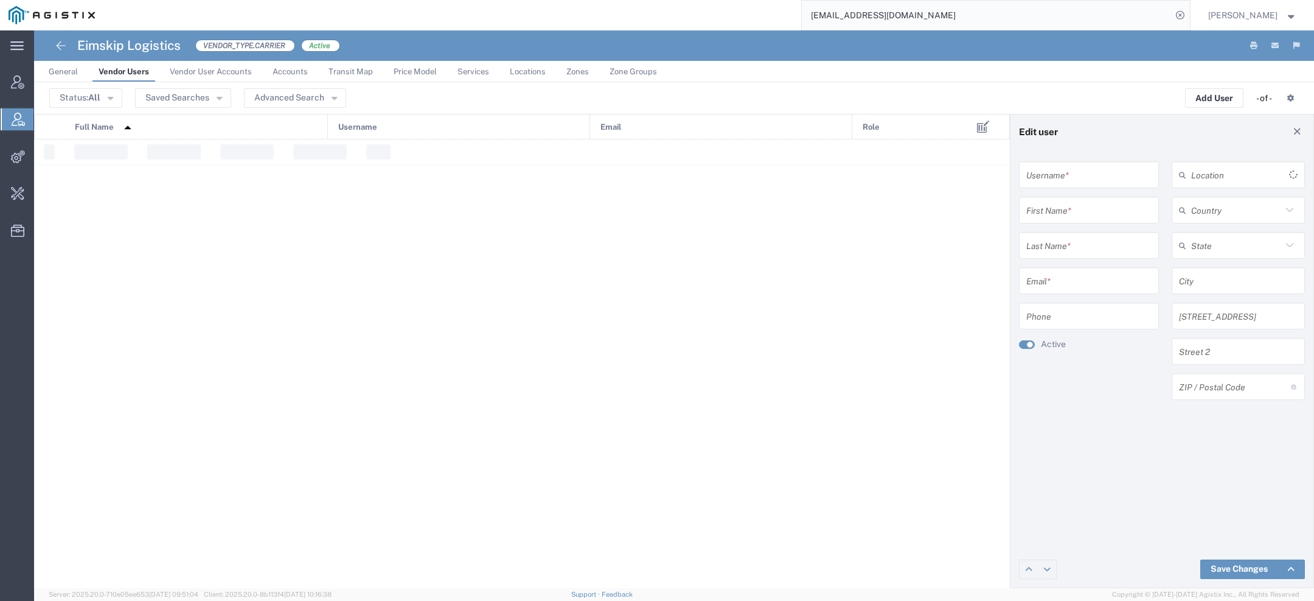
type input "phmu@eimskip.com"
type input "Phillip"
type input "Mulder"
type input "phmu@eimskip.com"
type input "757-632-2821"
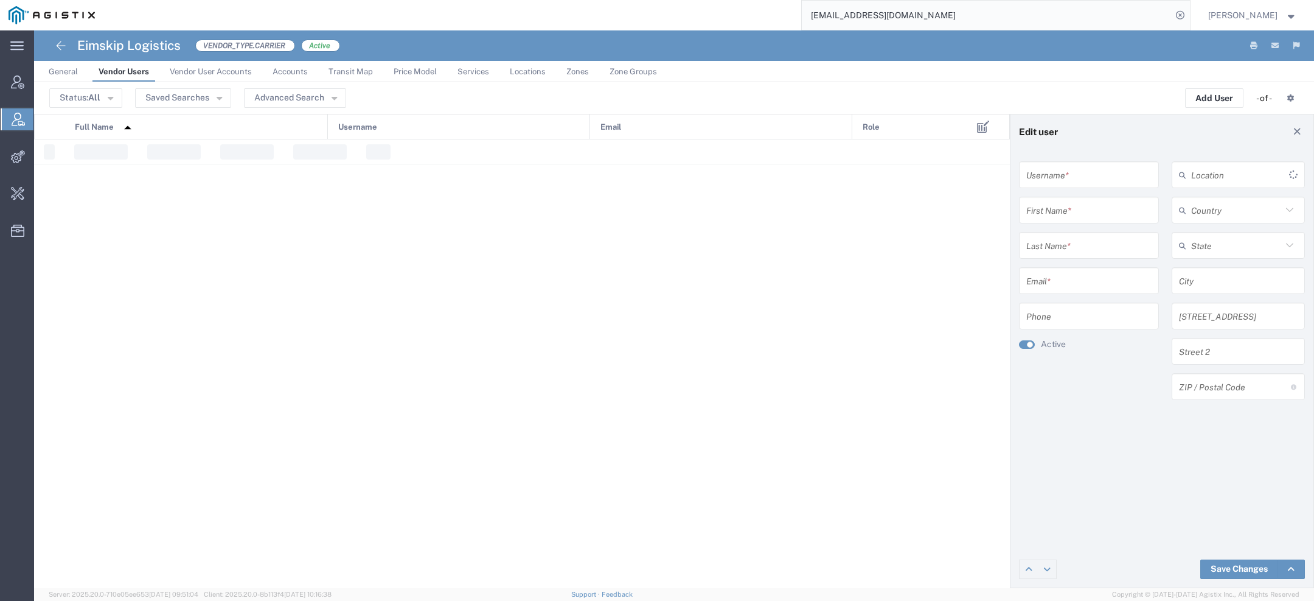
type input "[GEOGRAPHIC_DATA]"
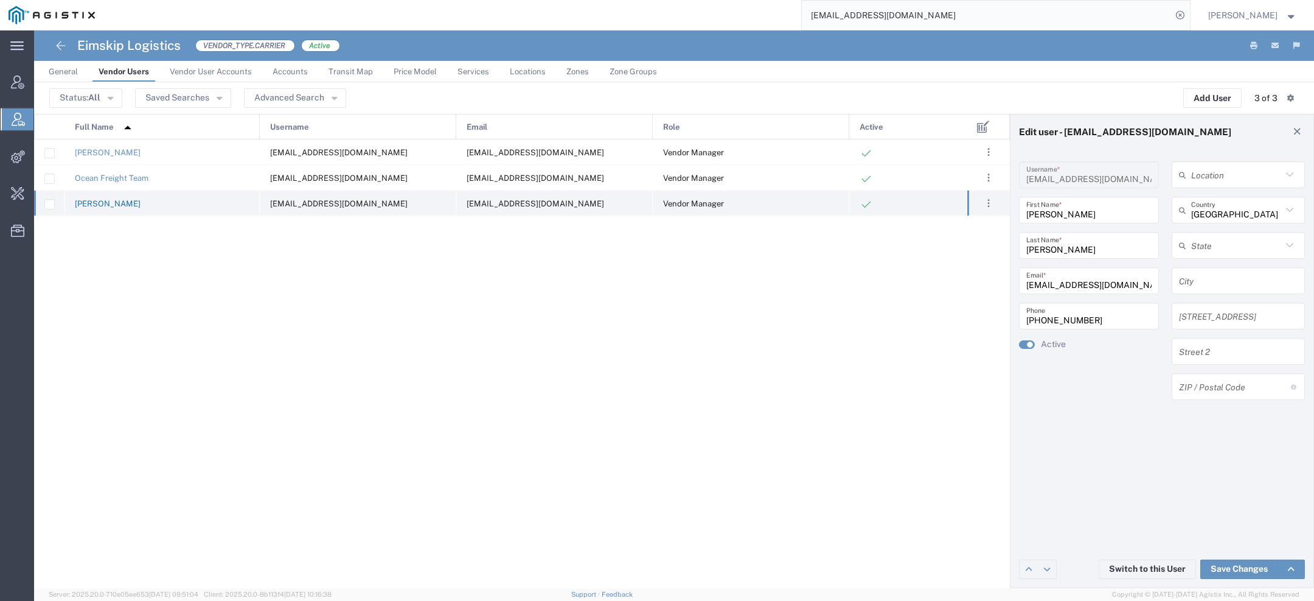
click at [113, 203] on link "Phillip Mulder" at bounding box center [108, 203] width 66 height 9
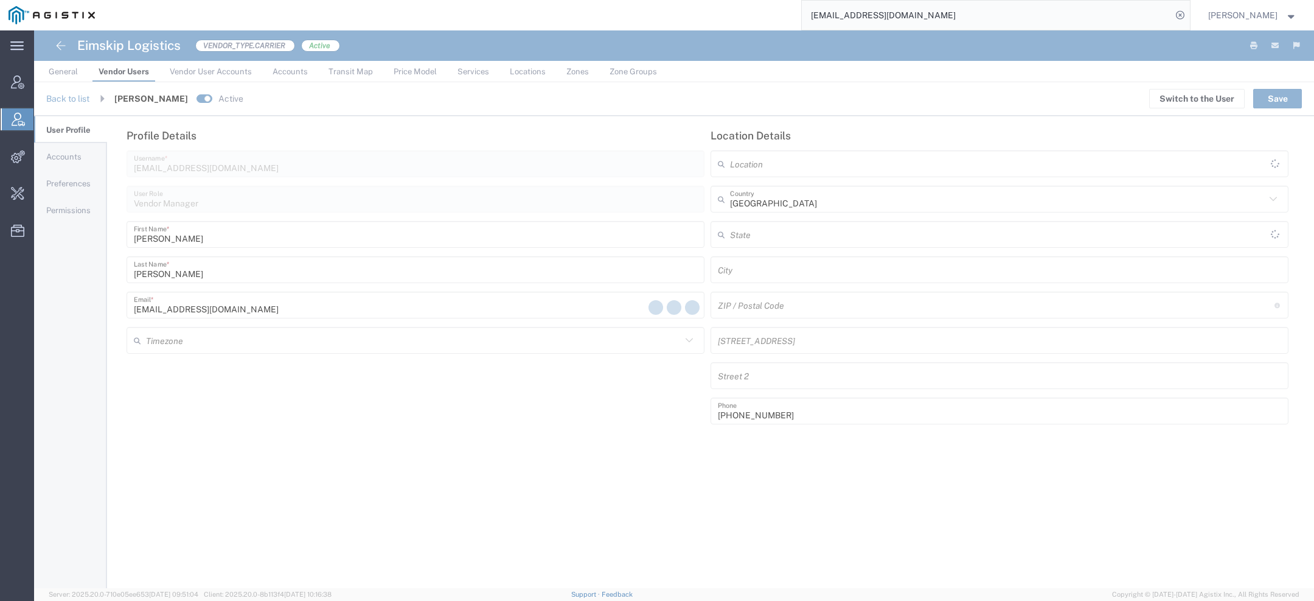
type input "America/Los-Angeles"
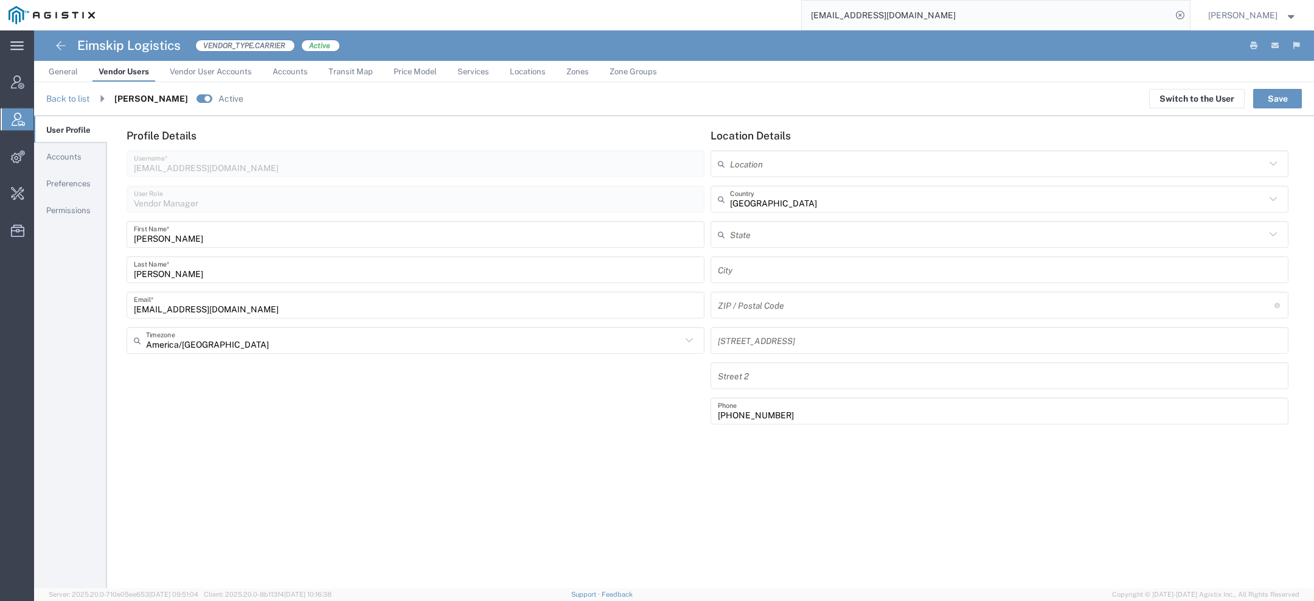
click at [61, 156] on span "Accounts" at bounding box center [63, 156] width 35 height 9
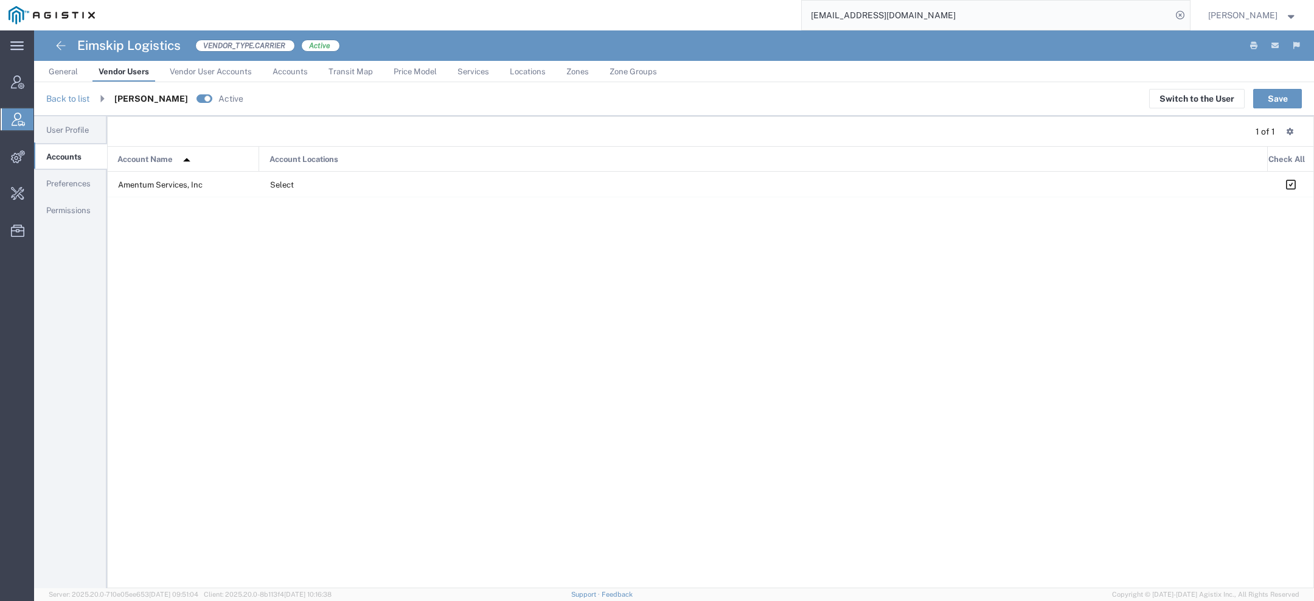
click at [66, 206] on span "Permissions" at bounding box center [68, 210] width 44 height 9
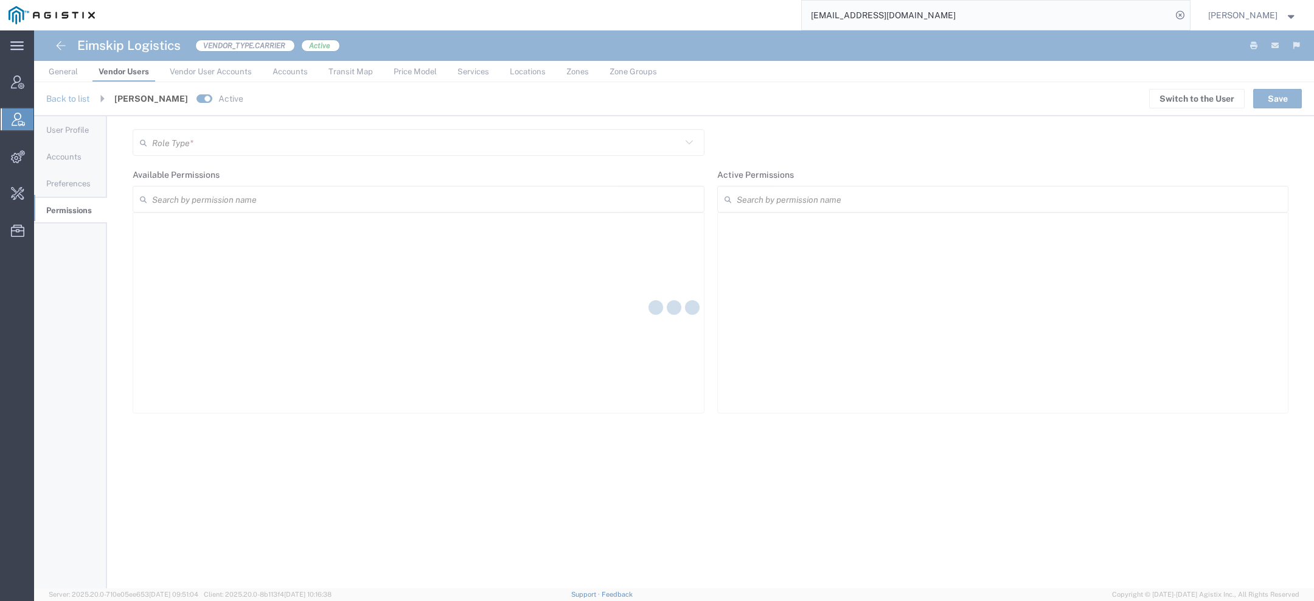
type input "Vendor Manager"
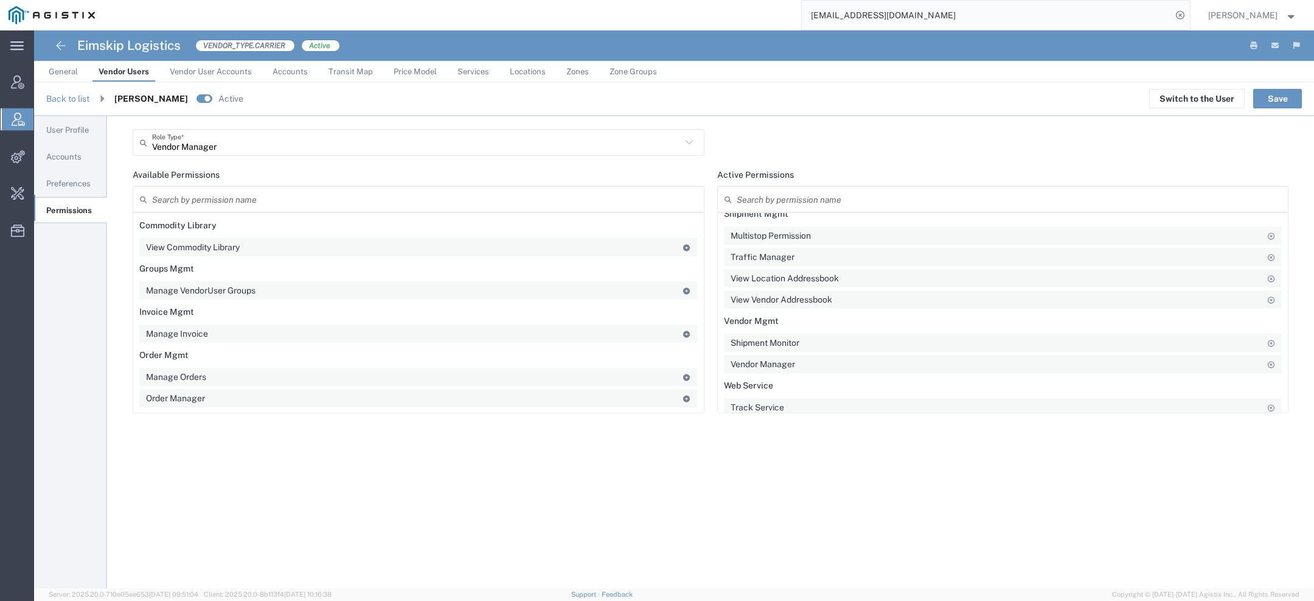
scroll to position [131, 0]
